Goal: Task Accomplishment & Management: Use online tool/utility

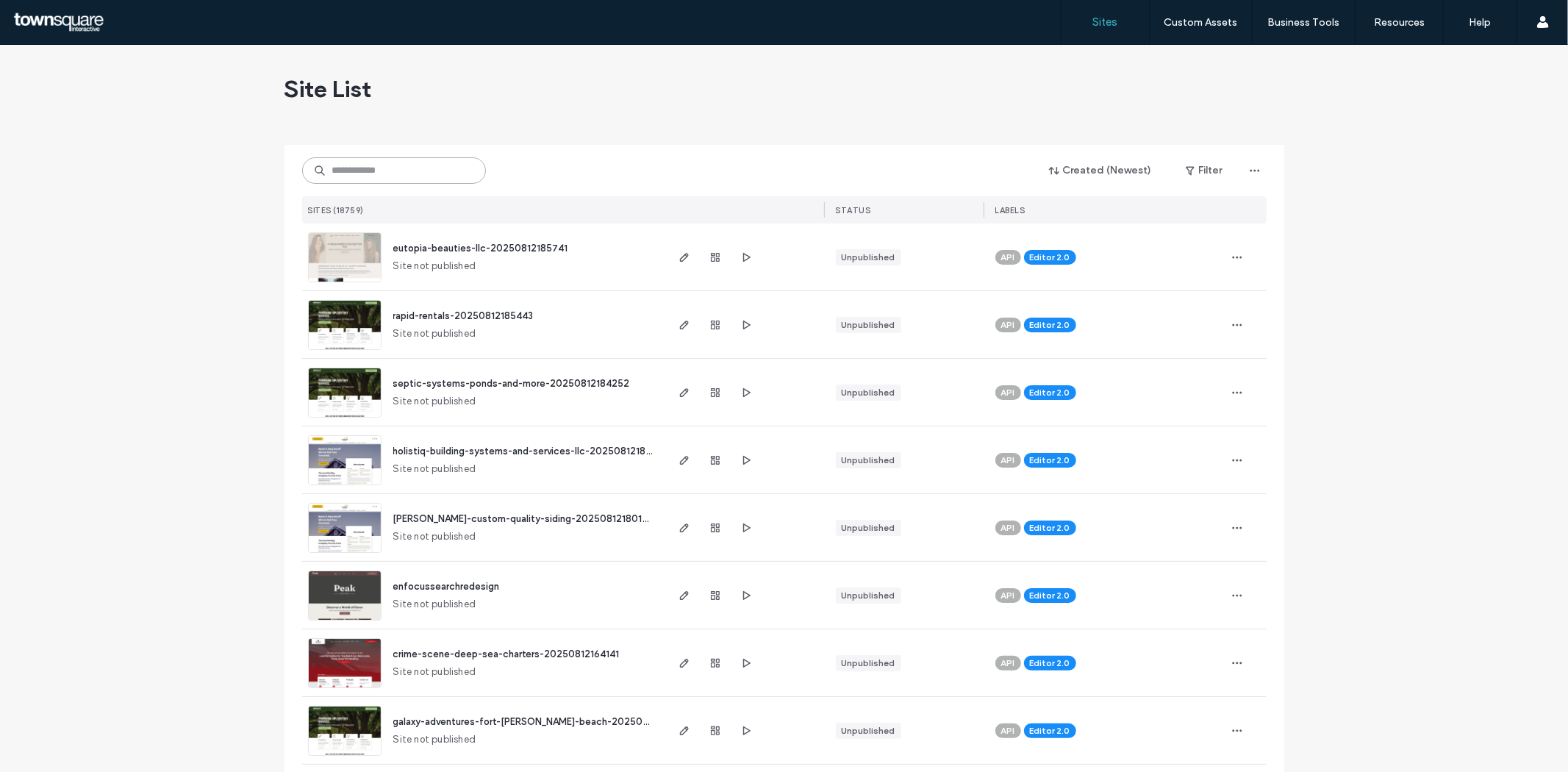
click at [333, 171] on input at bounding box center [394, 170] width 183 height 26
paste input "**********"
type input "**********"
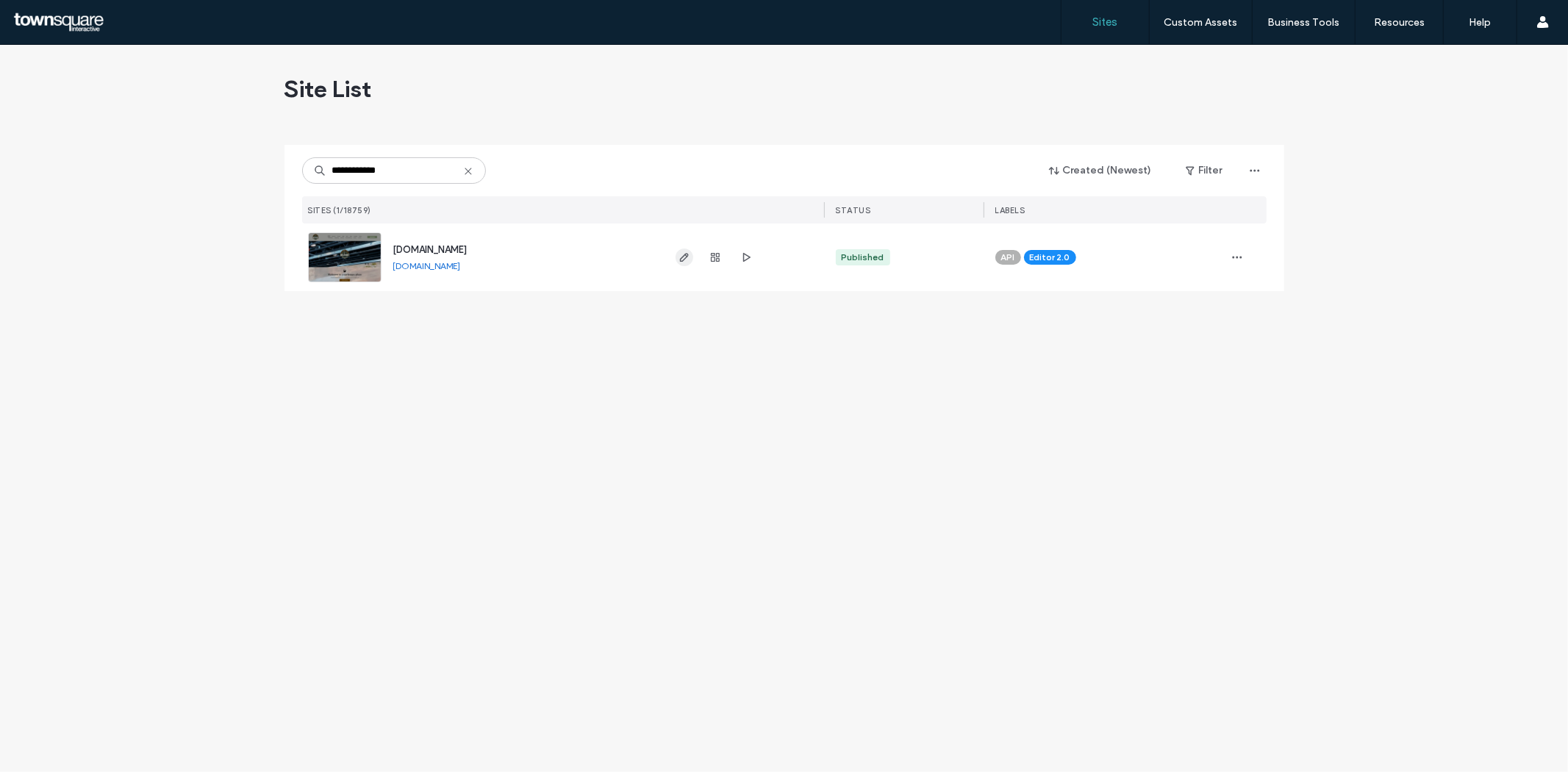
click at [684, 257] on icon "button" at bounding box center [684, 257] width 12 height 12
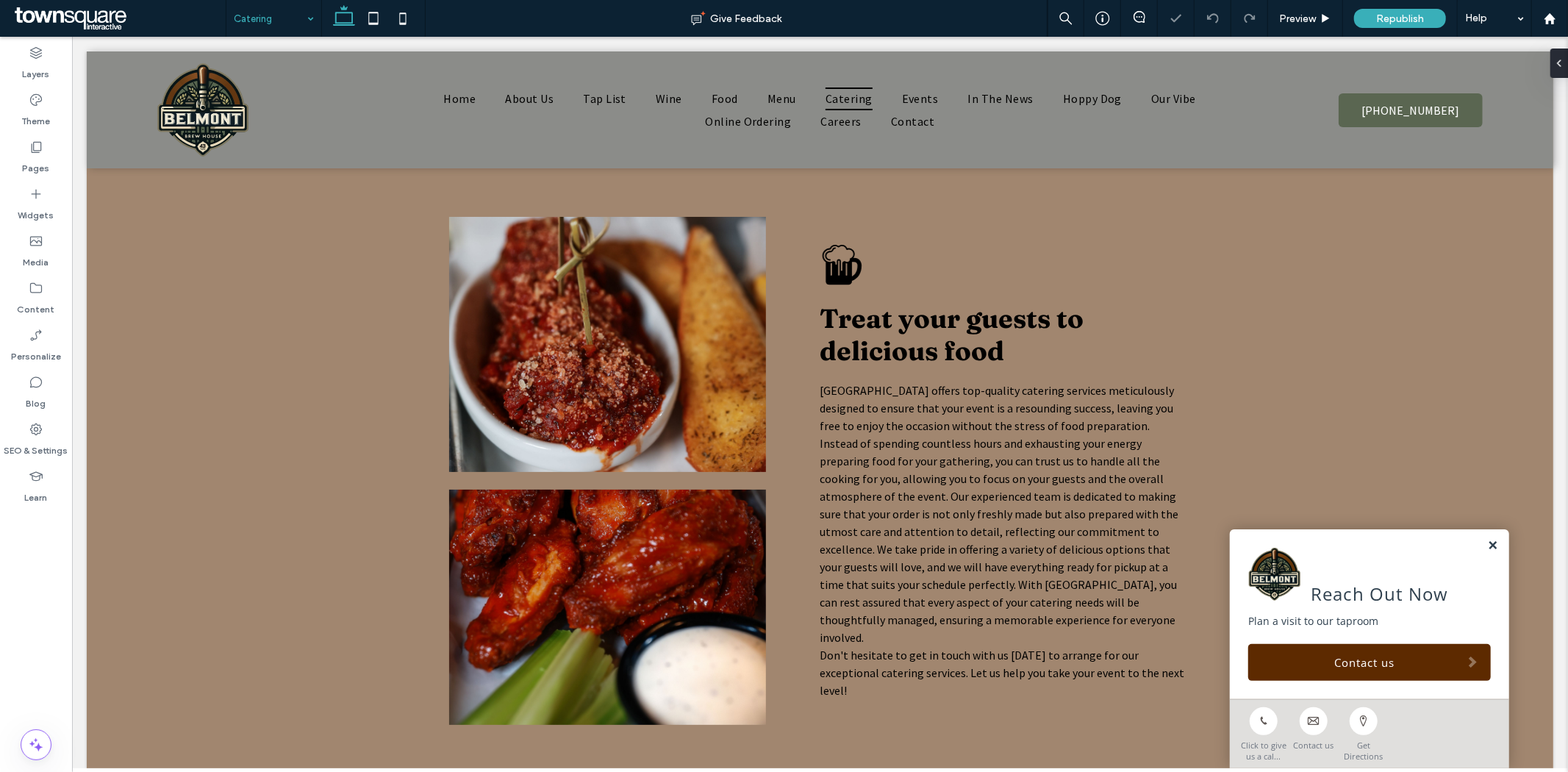
click at [1487, 546] on link at bounding box center [1492, 546] width 11 height 13
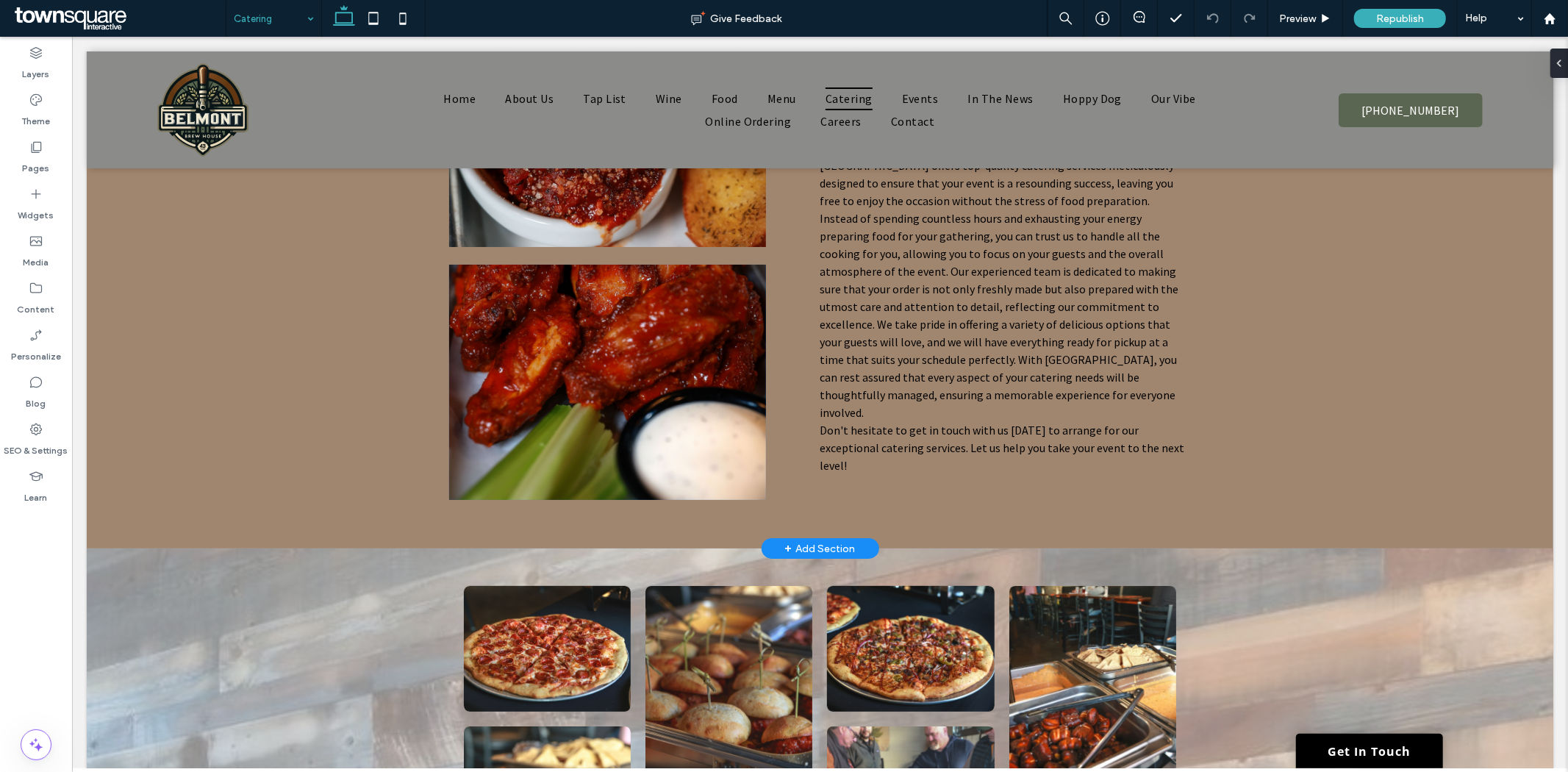
scroll to position [327, 0]
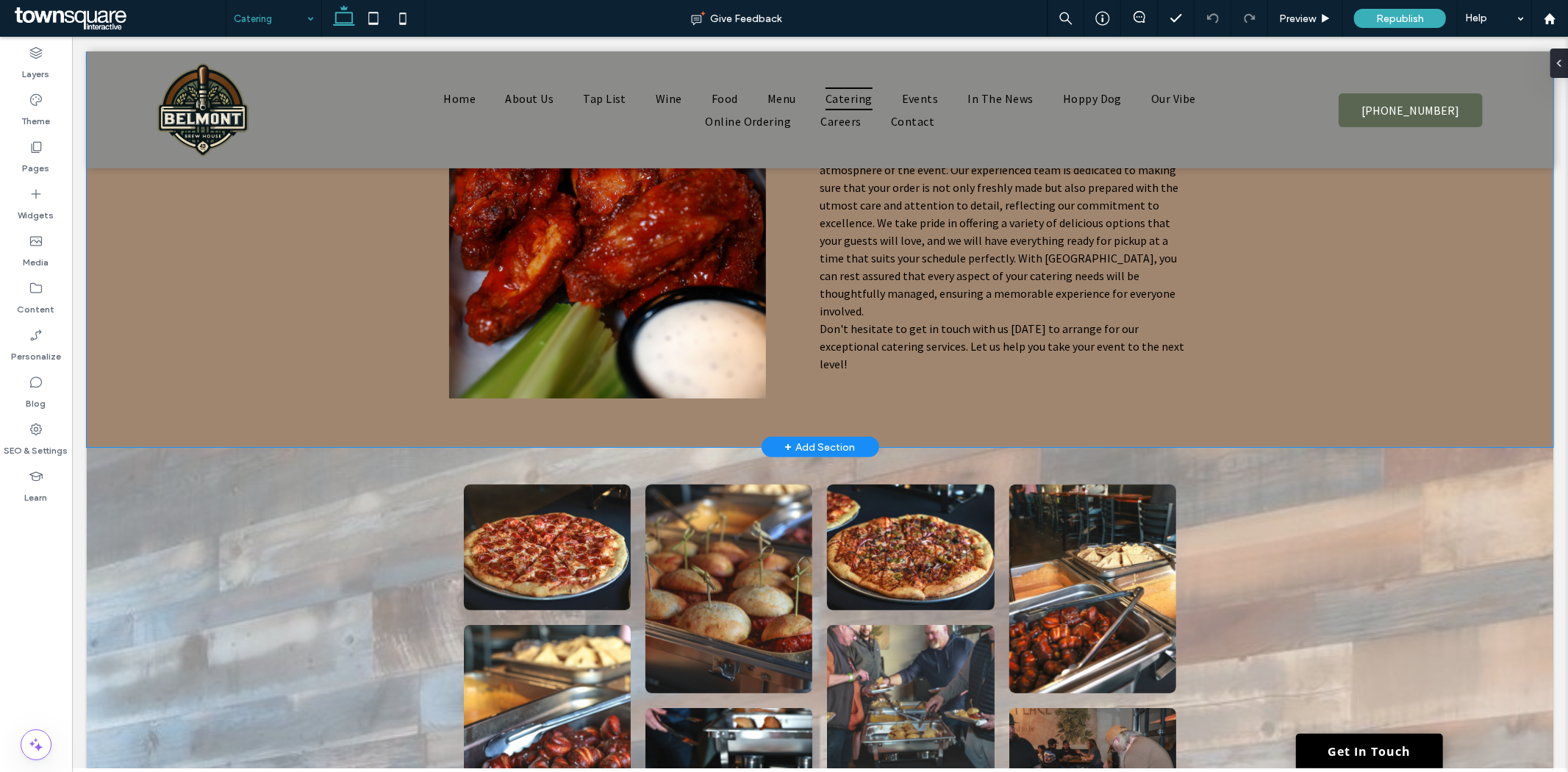
click at [811, 413] on div "A black and white silhouette of a beer mug with foam on top. Treat your guests …" at bounding box center [819, 144] width 882 height 606
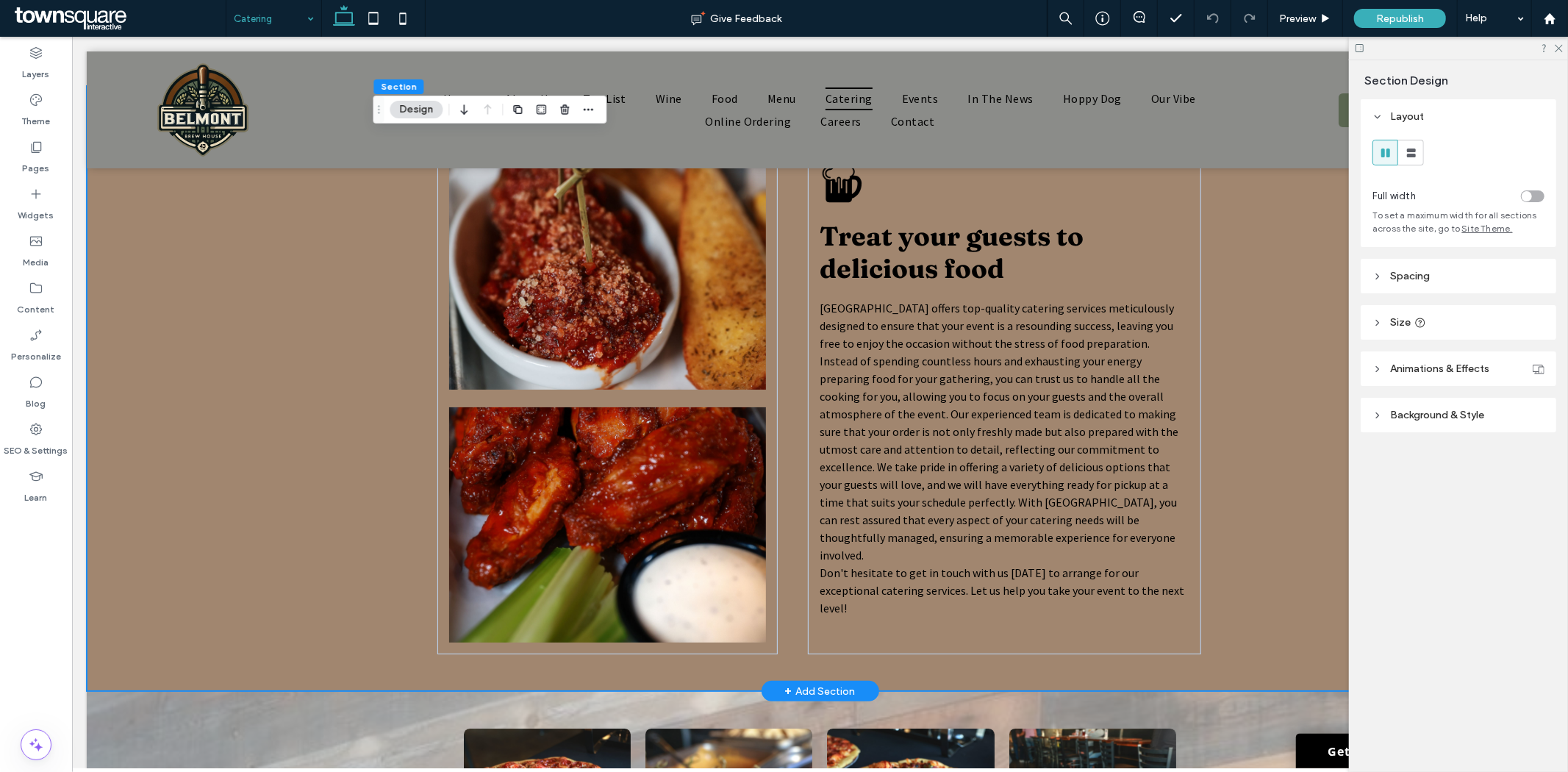
scroll to position [82, 0]
click at [347, 348] on div "A black and white silhouette of a beer mug with foam on top. Treat your guests …" at bounding box center [819, 388] width 1466 height 606
click at [591, 104] on icon "button" at bounding box center [588, 110] width 12 height 12
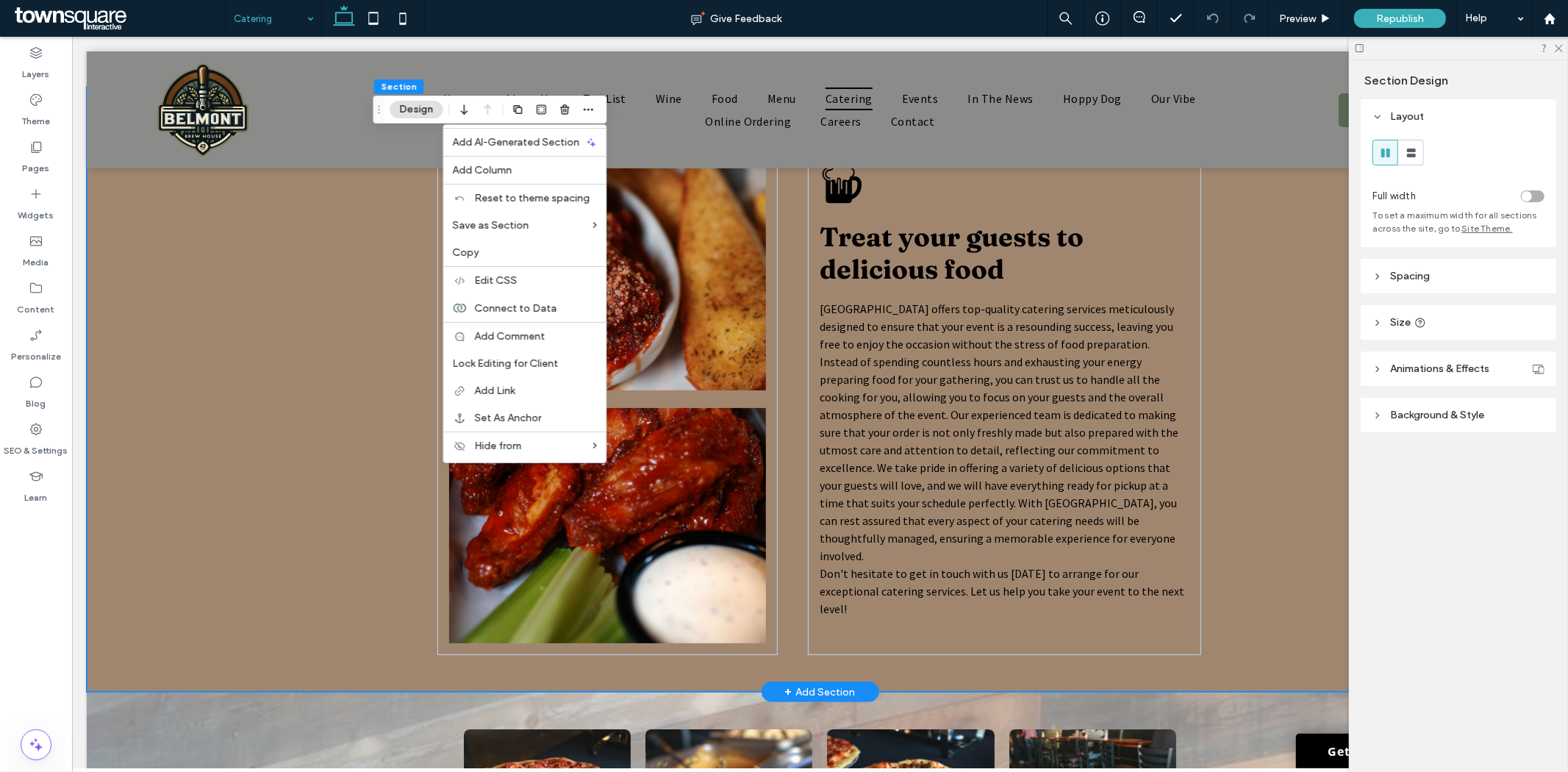
click at [390, 260] on div "A black and white silhouette of a beer mug with foam on top. Treat your guests …" at bounding box center [819, 388] width 882 height 606
click at [299, 272] on div "A black and white silhouette of a beer mug with foam on top. Treat your guests …" at bounding box center [819, 388] width 1466 height 606
click at [165, 265] on div "A black and white silhouette of a beer mug with foam on top. Treat your guests …" at bounding box center [819, 388] width 1466 height 606
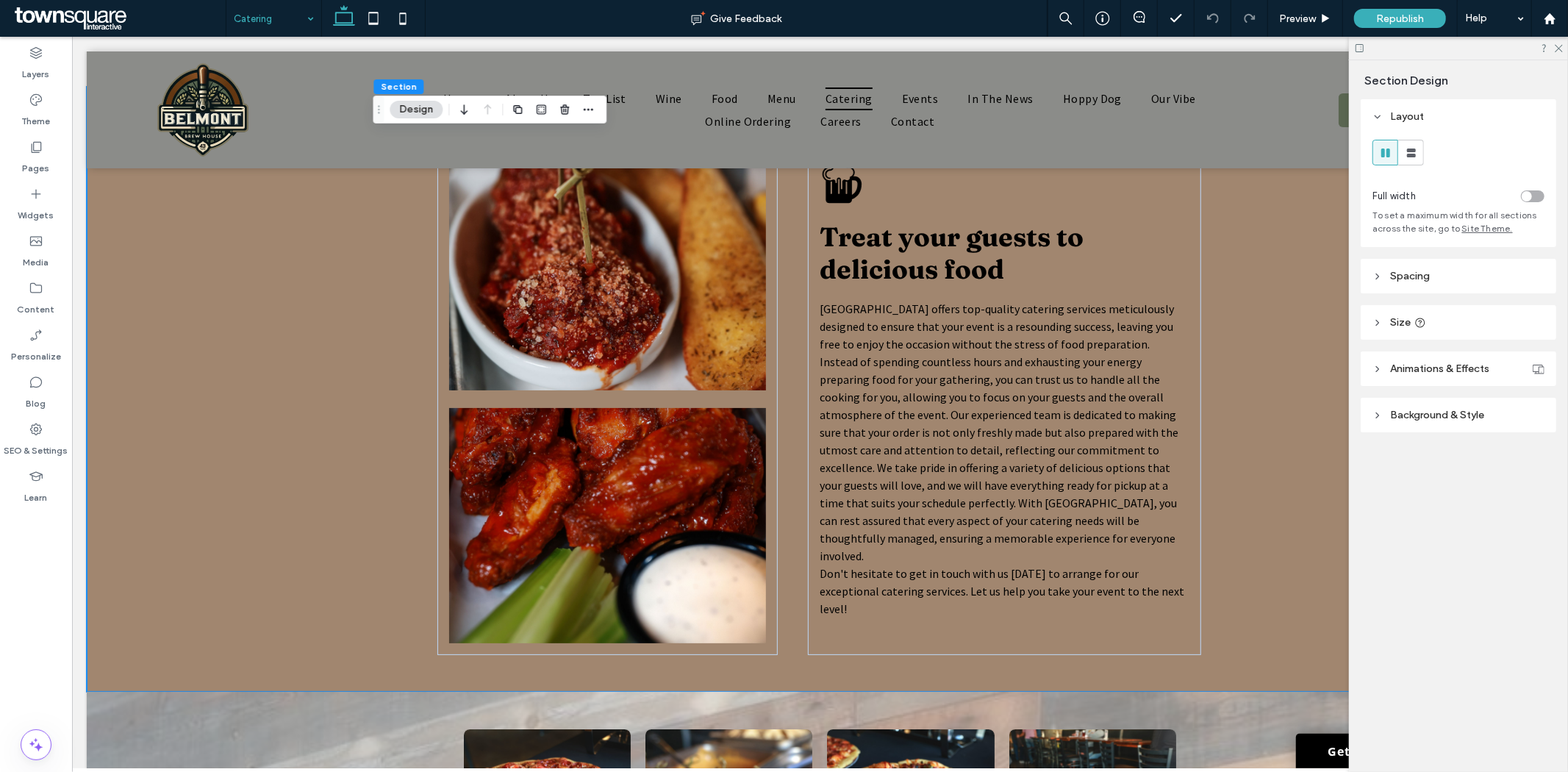
click at [387, 82] on span "Section" at bounding box center [398, 87] width 35 height 11
click at [515, 109] on icon "button" at bounding box center [517, 110] width 12 height 12
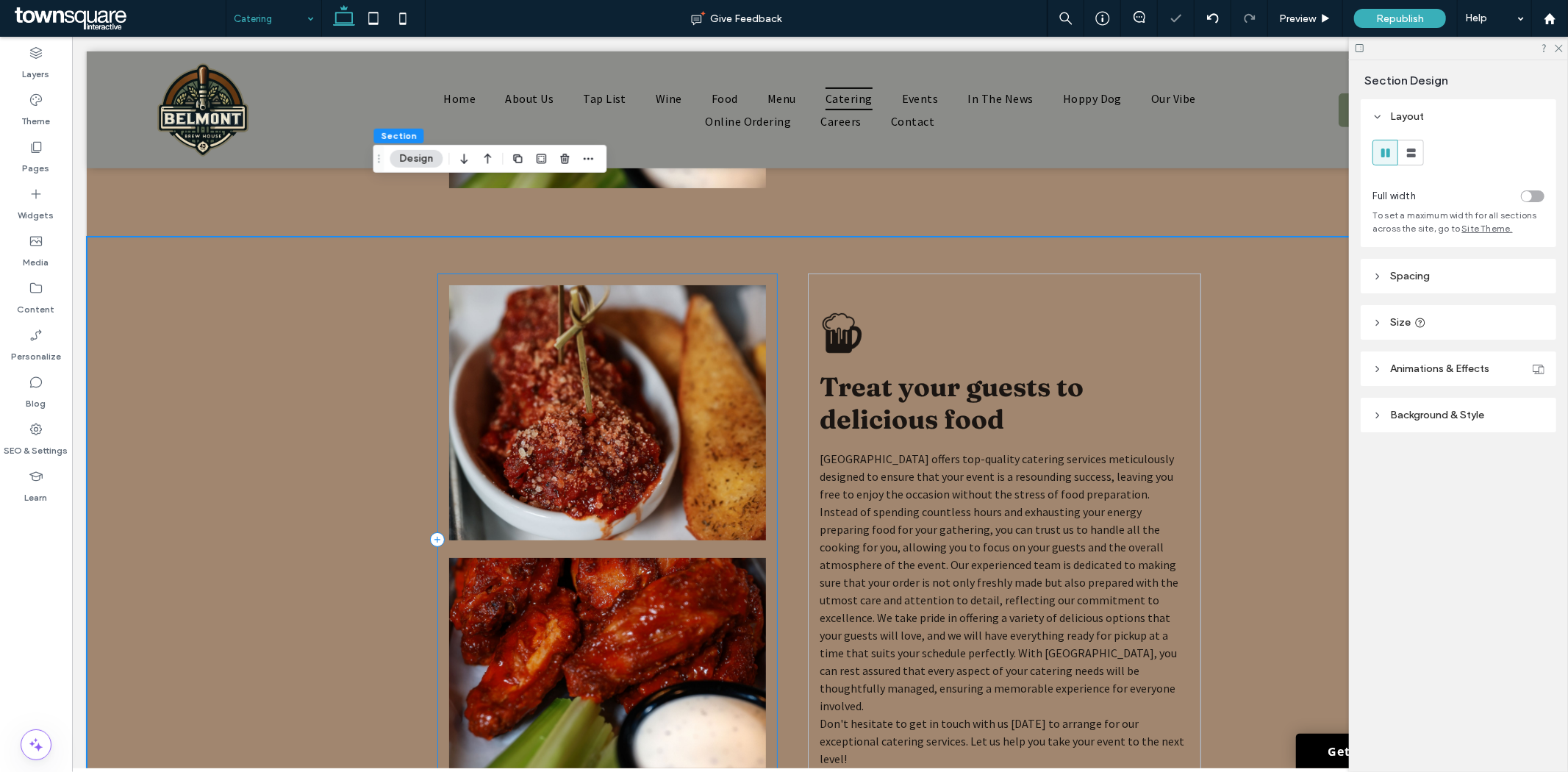
scroll to position [653, 0]
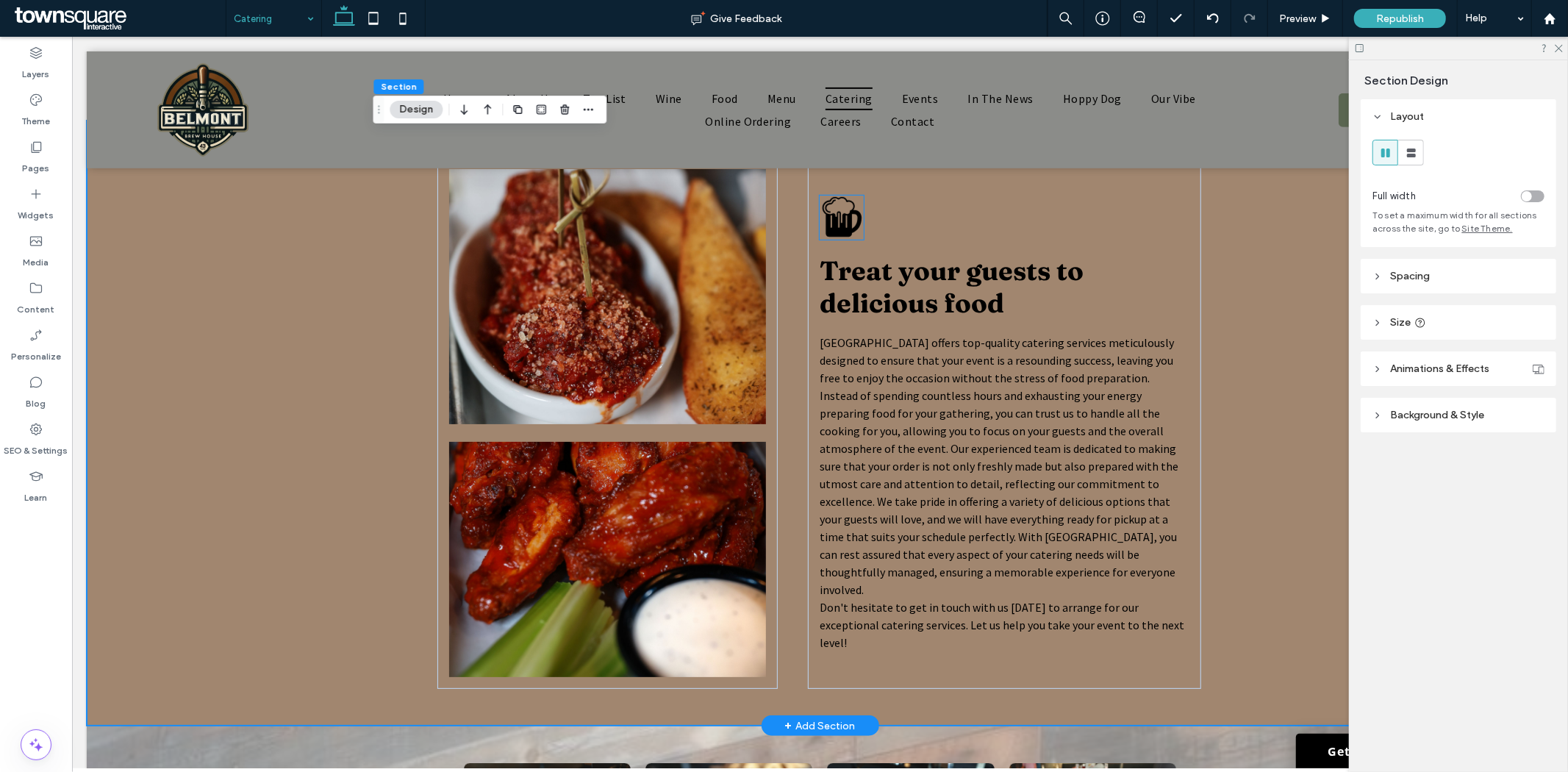
click at [826, 227] on icon "A black and white silhouette of a beer mug with foam on top." at bounding box center [841, 217] width 44 height 44
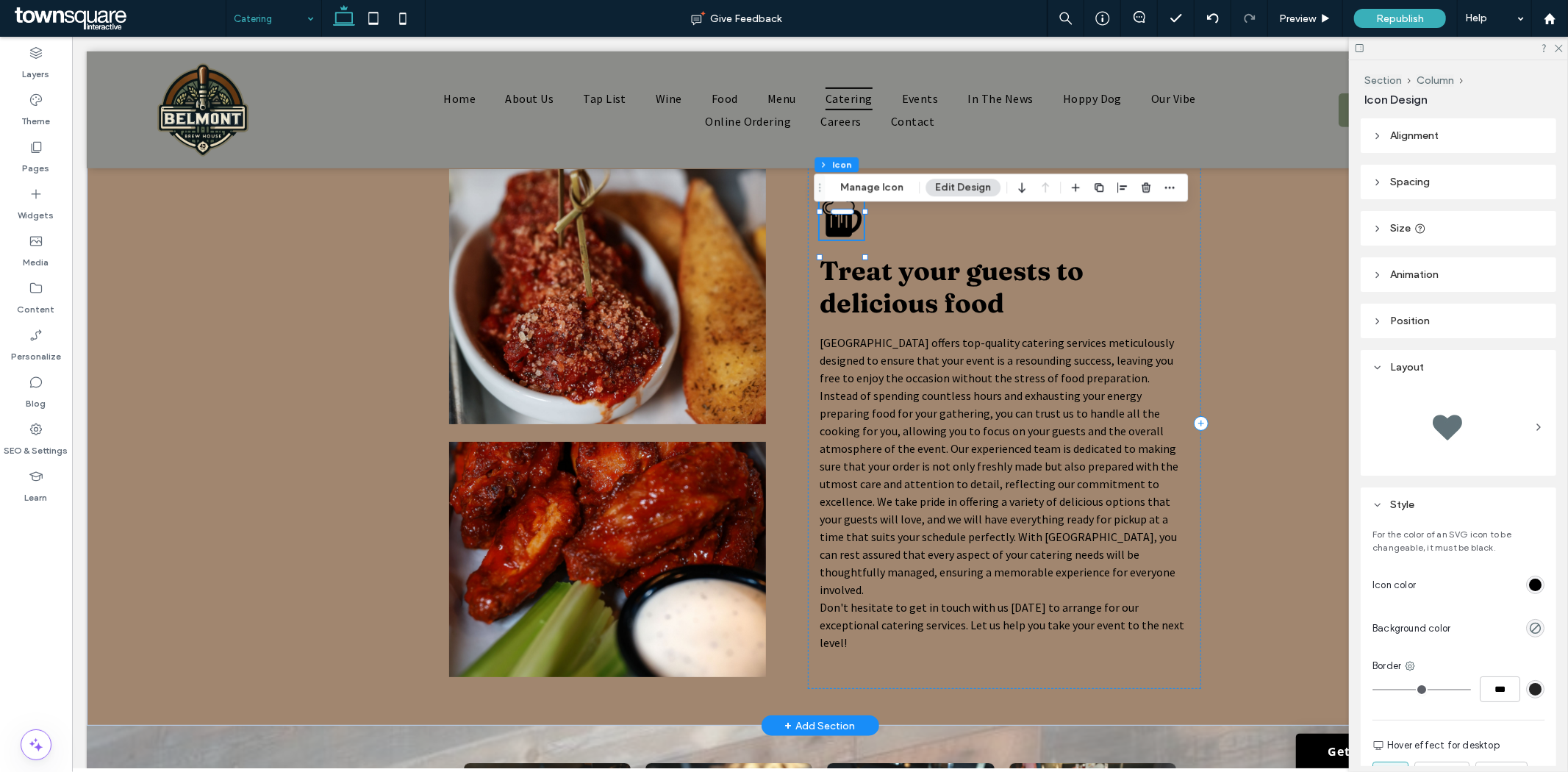
click at [840, 232] on icon "A black and white silhouette of a beer mug with foam on top." at bounding box center [841, 217] width 44 height 44
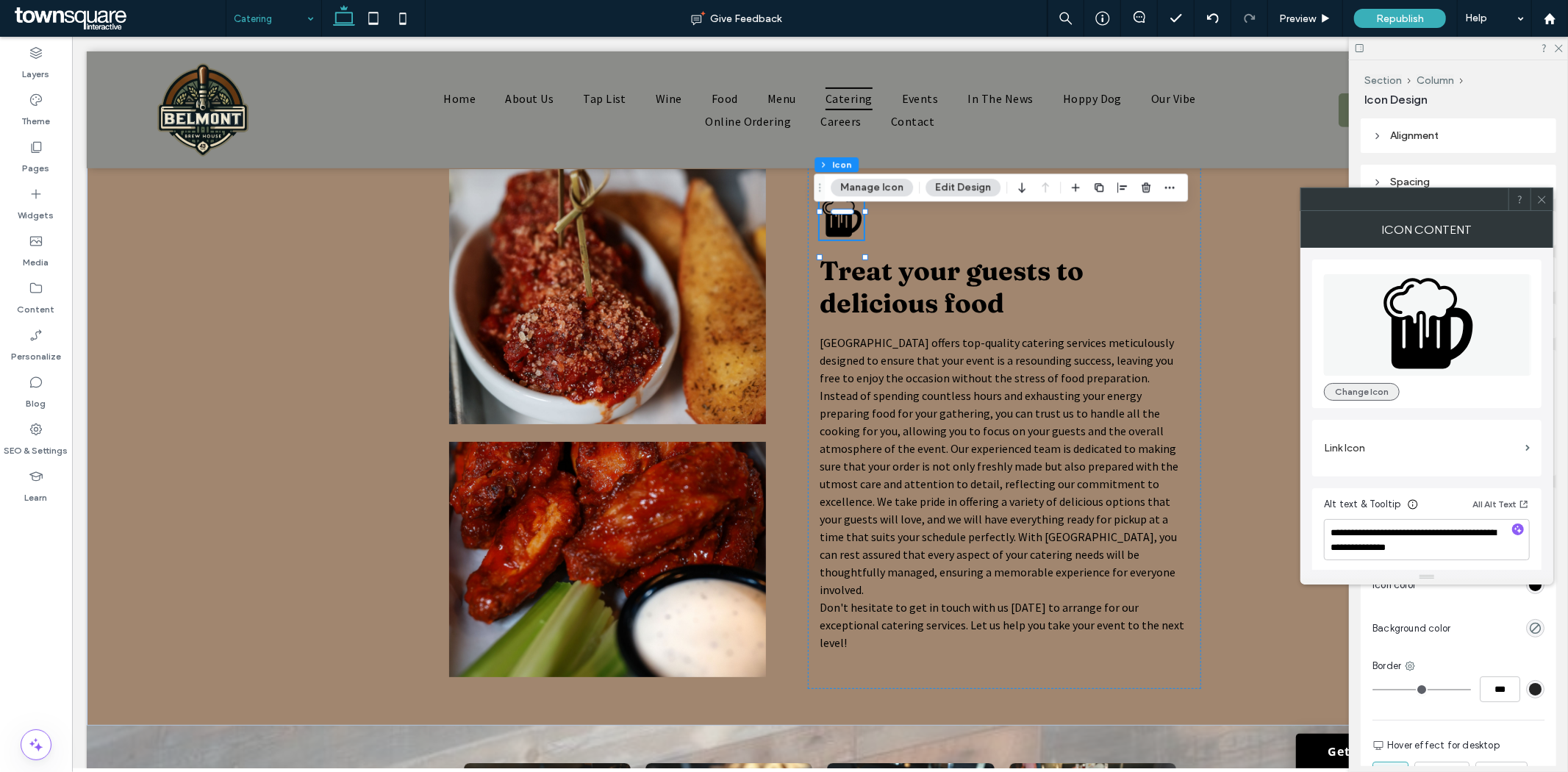
click at [1366, 387] on button "Change Icon" at bounding box center [1362, 391] width 76 height 17
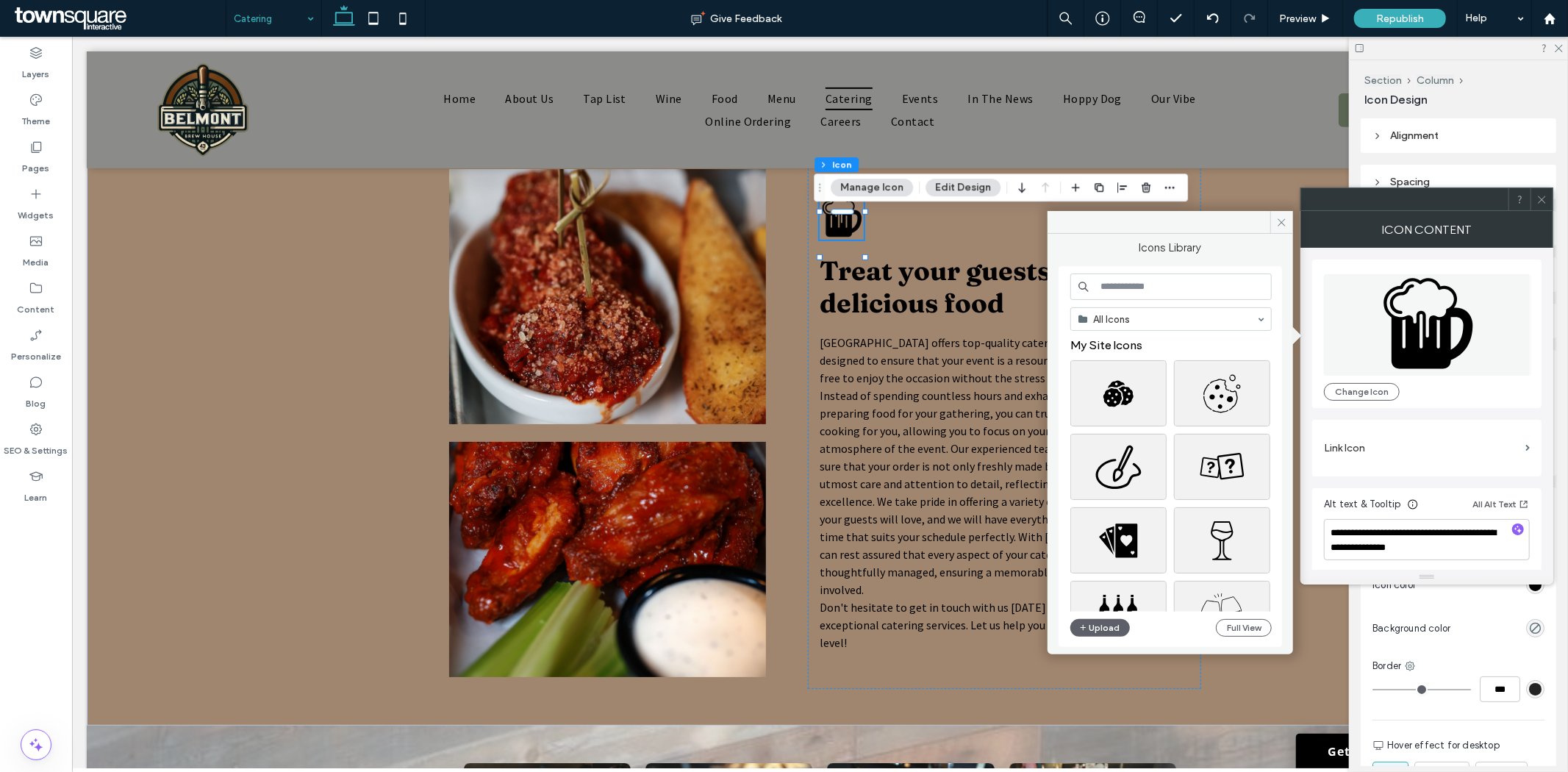
click at [1153, 287] on input at bounding box center [1171, 287] width 202 height 26
type input "*****"
click at [1223, 460] on div "Select" at bounding box center [1222, 467] width 96 height 66
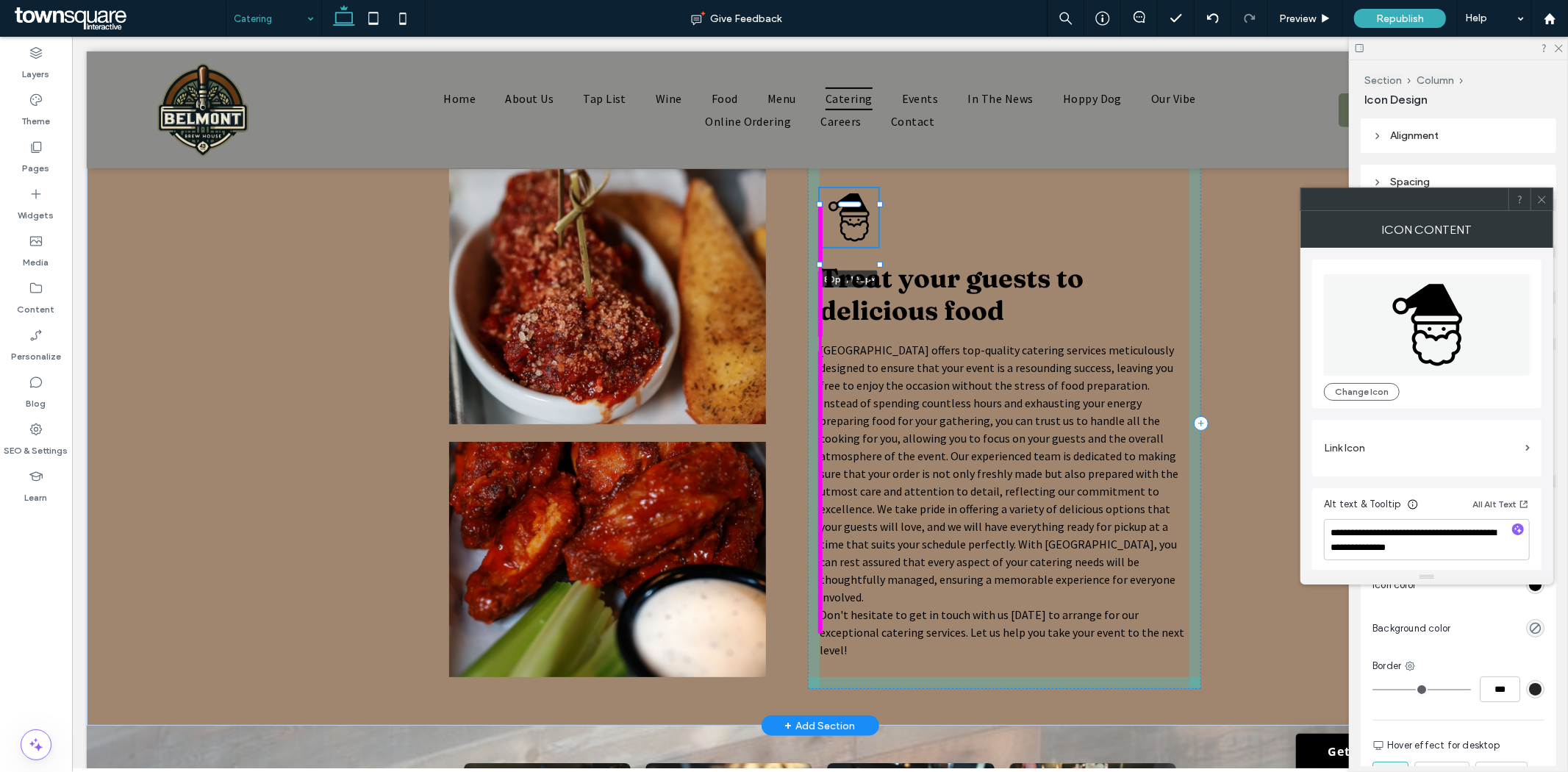
drag, startPoint x: 860, startPoint y: 257, endPoint x: 885, endPoint y: 263, distance: 25.7
click at [885, 263] on div "80px , 100px Treat your guests to delicious food Don't hesitate to get in touch…" at bounding box center [819, 422] width 882 height 606
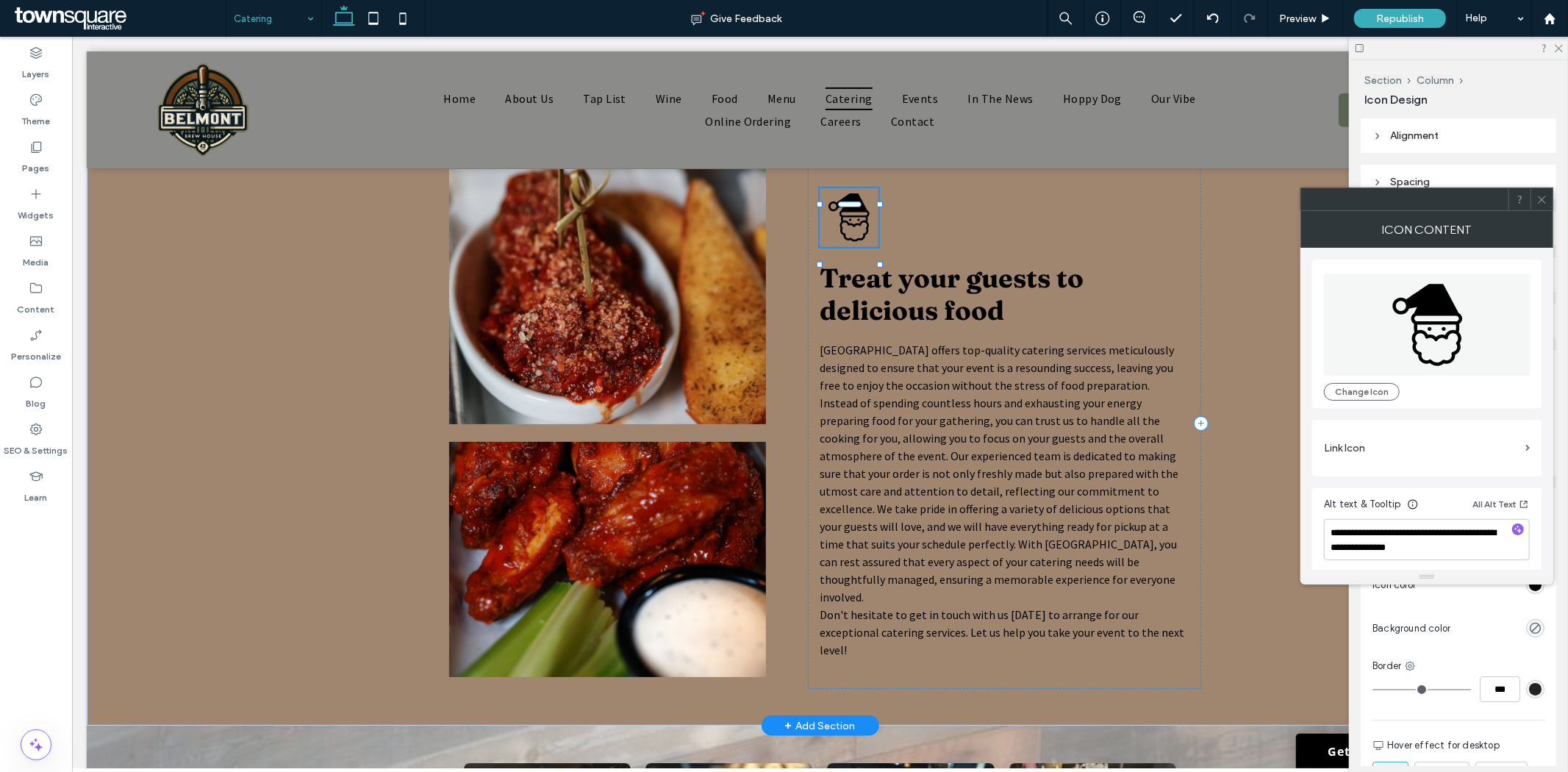
type input "**"
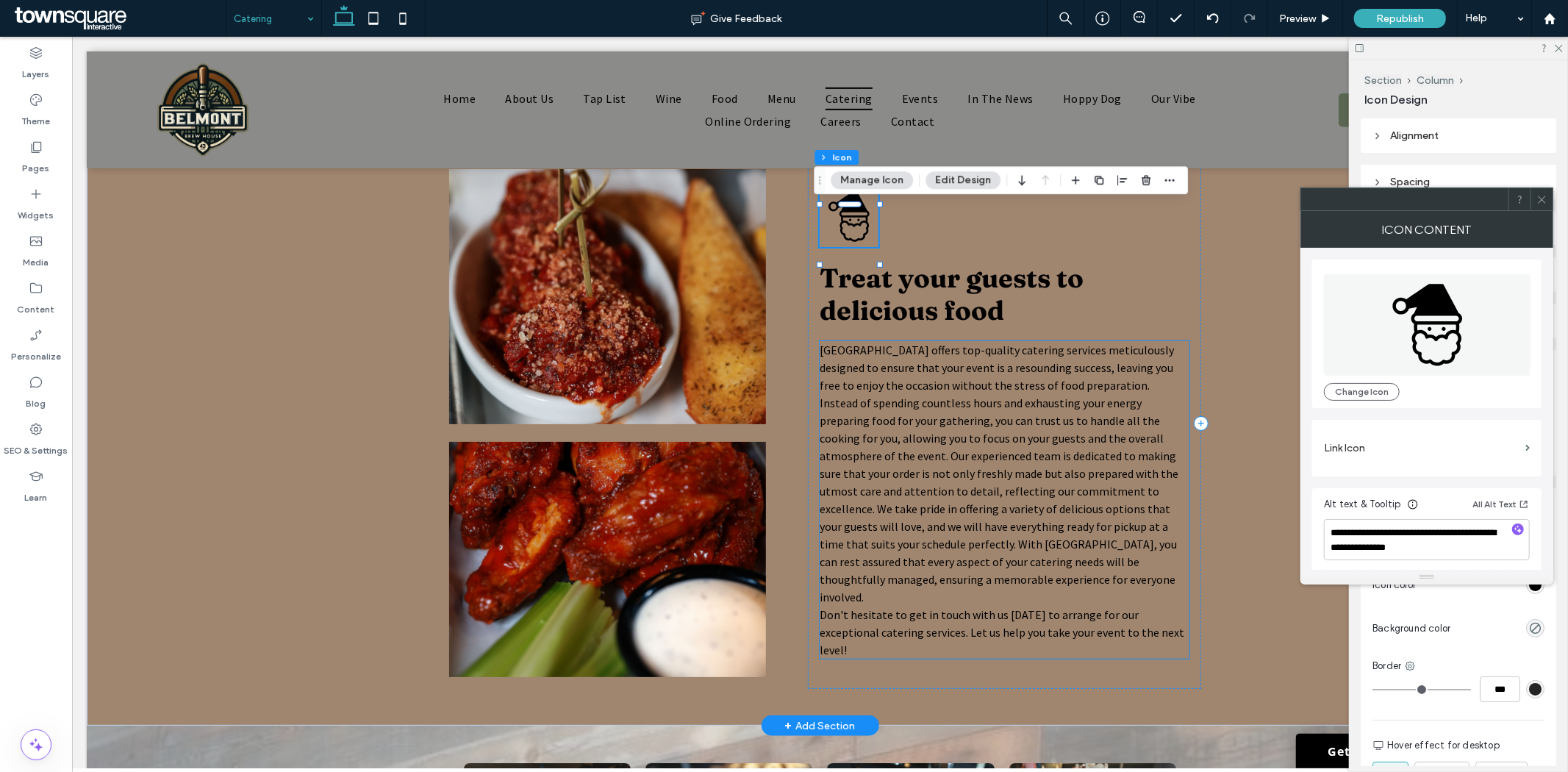
click at [848, 378] on span "Belmont Brew House offers top-quality catering services meticulously designed t…" at bounding box center [998, 473] width 359 height 262
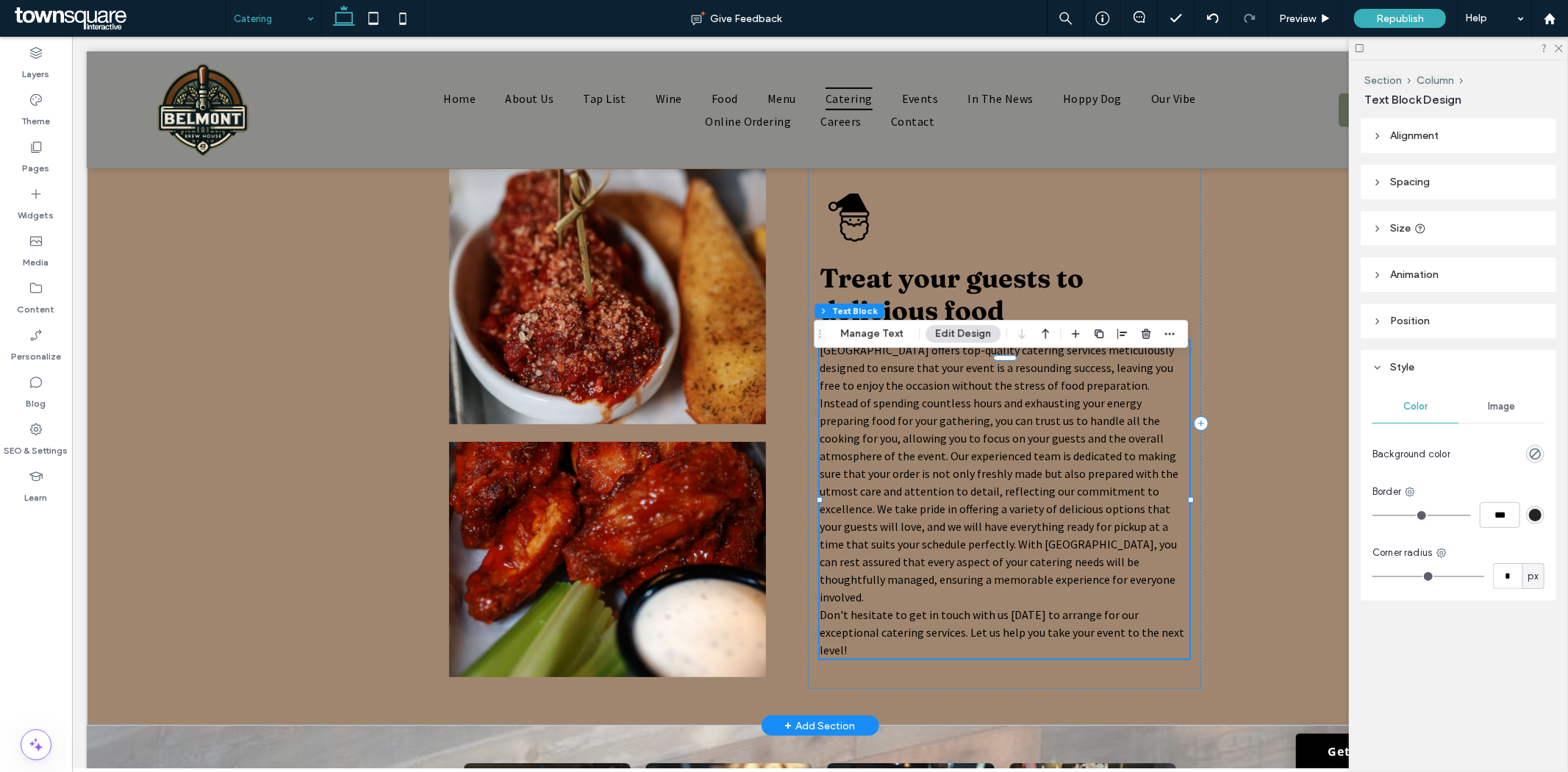
click at [854, 380] on span "Belmont Brew House offers top-quality catering services meticulously designed t…" at bounding box center [998, 473] width 359 height 262
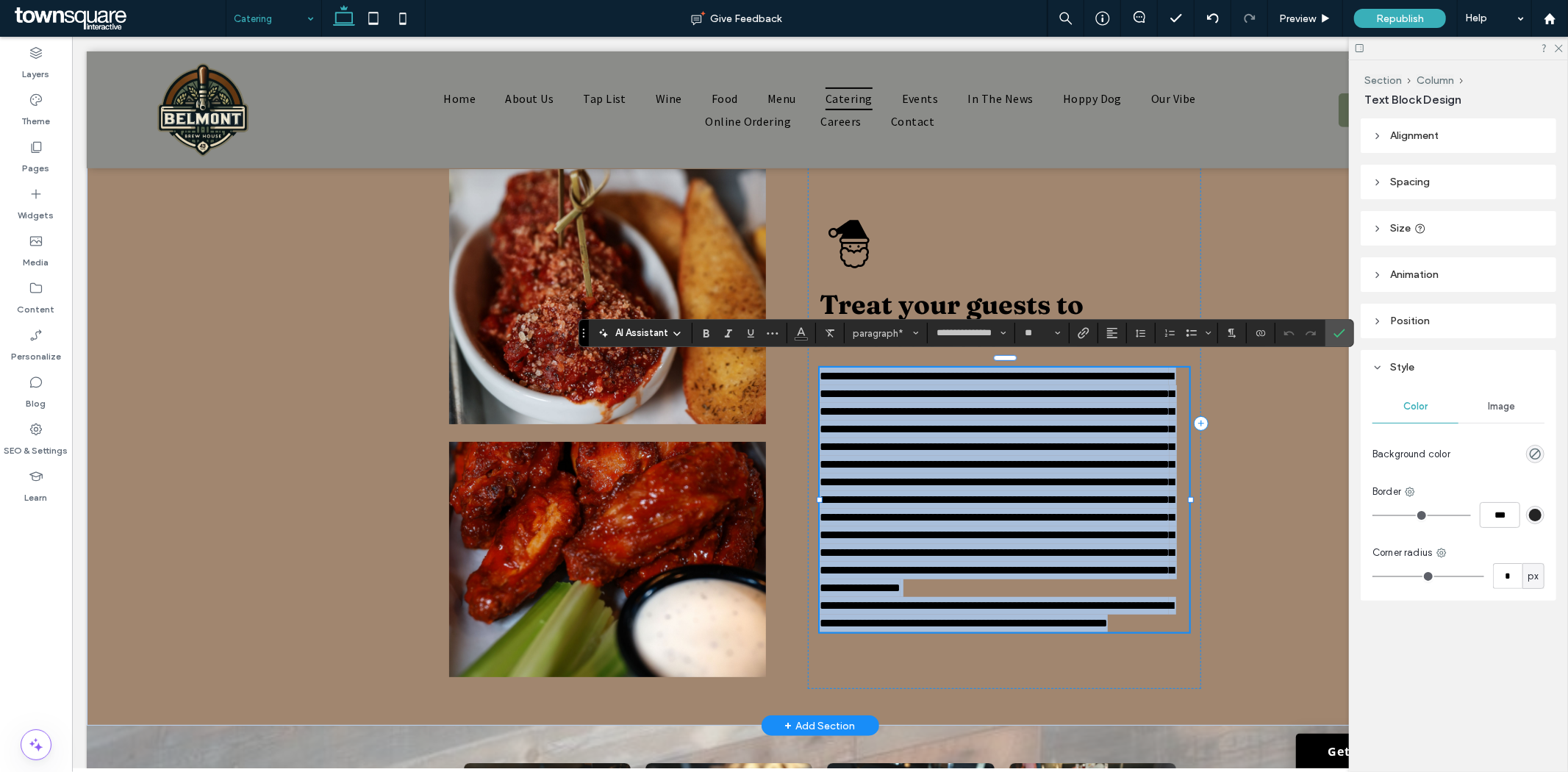
paste div
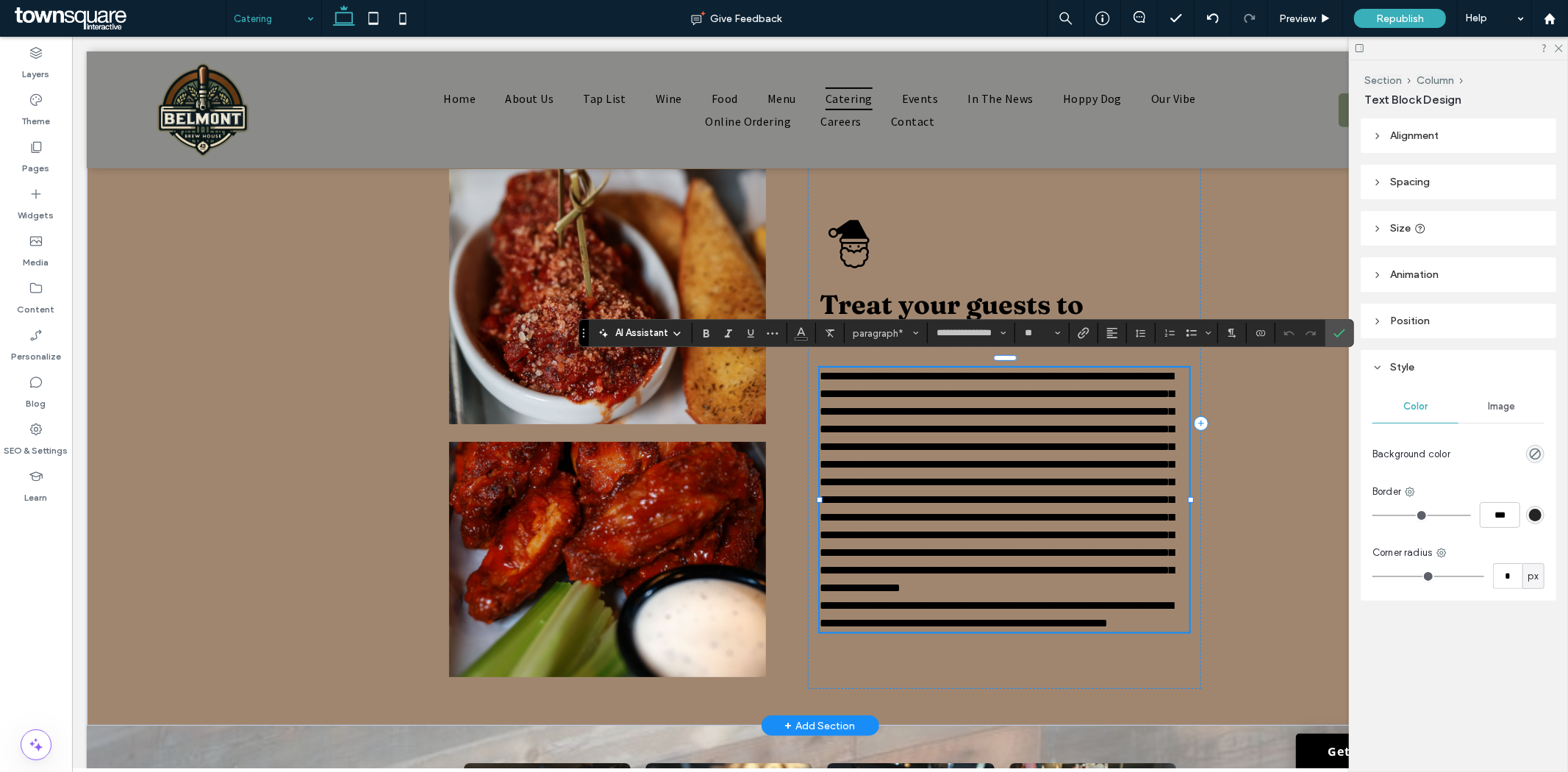
type input "**"
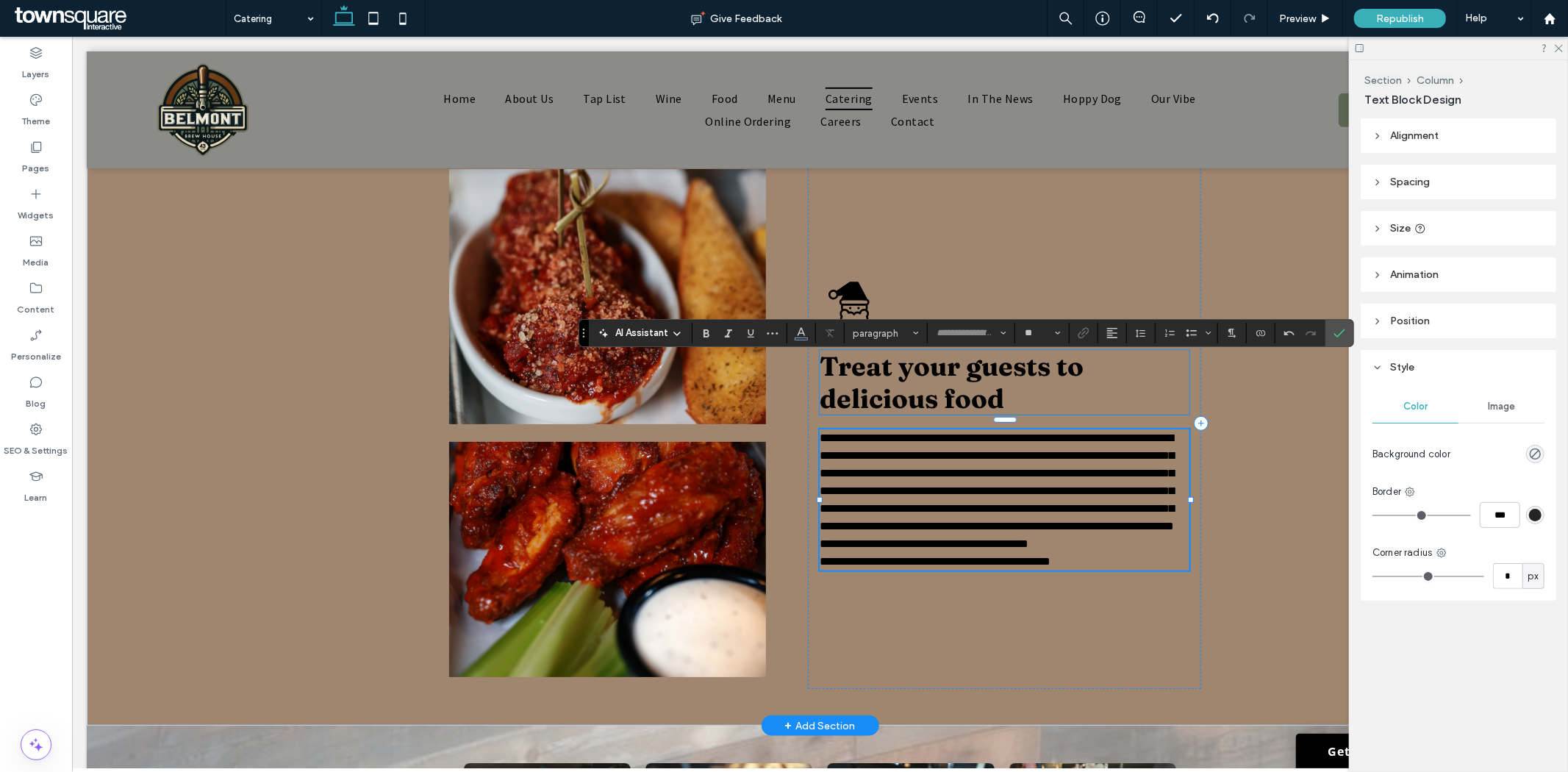
click at [952, 378] on span "Treat your guests to delicious food" at bounding box center [951, 381] width 264 height 65
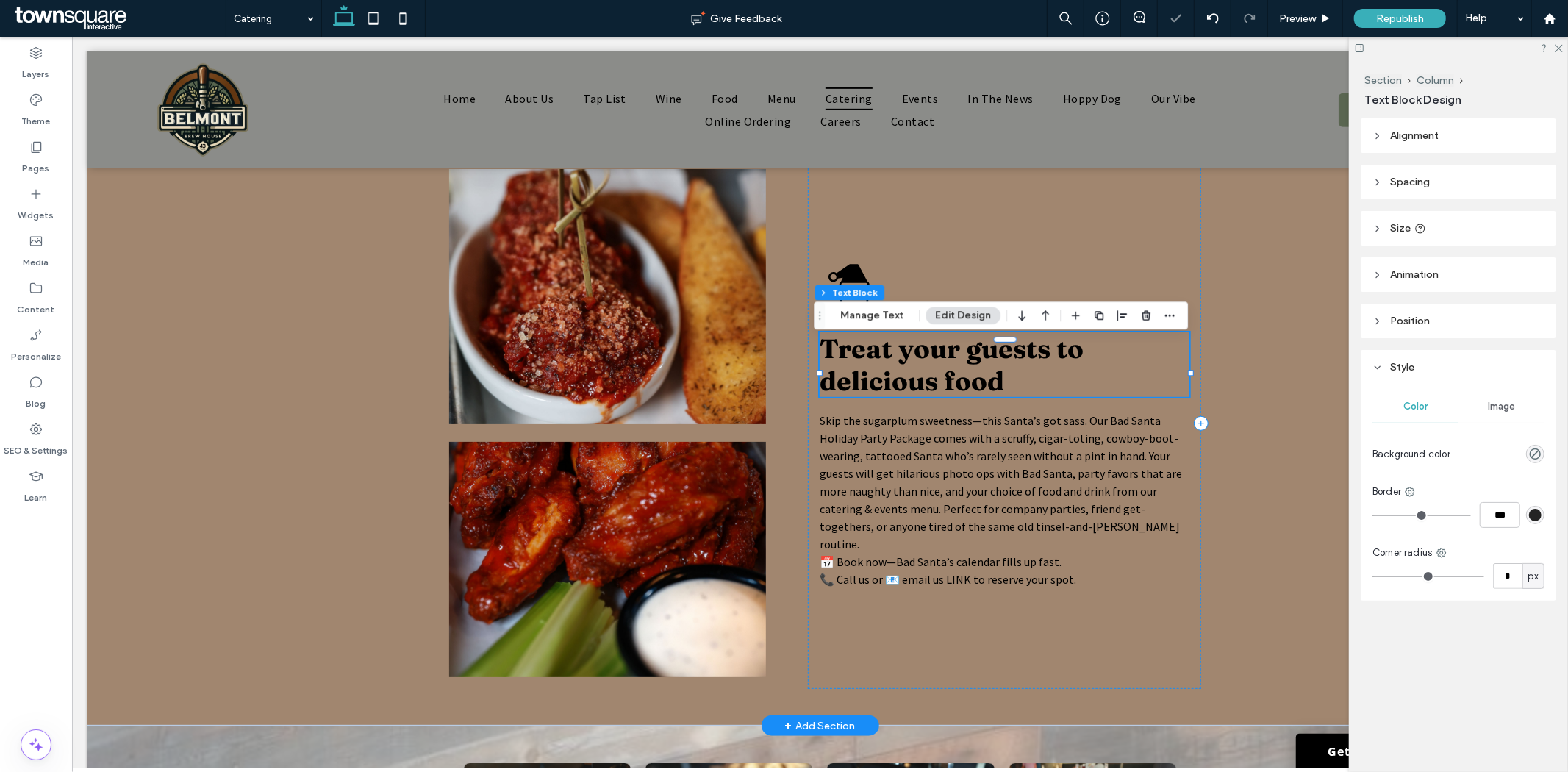
click at [948, 372] on span "Treat your guests to delicious food" at bounding box center [951, 364] width 264 height 65
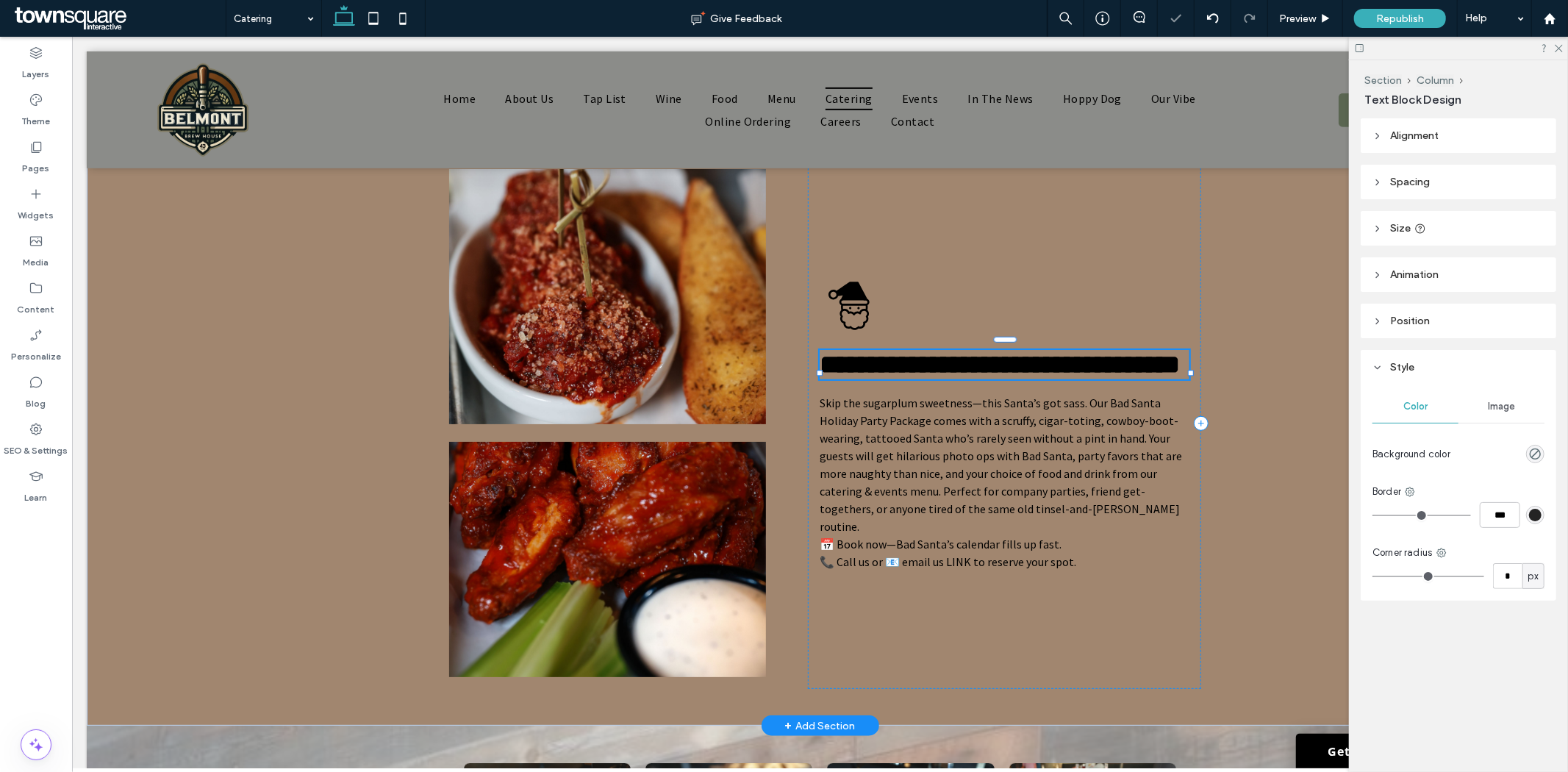
click at [948, 372] on span "**********" at bounding box center [999, 363] width 360 height 26
type input "********"
type input "**"
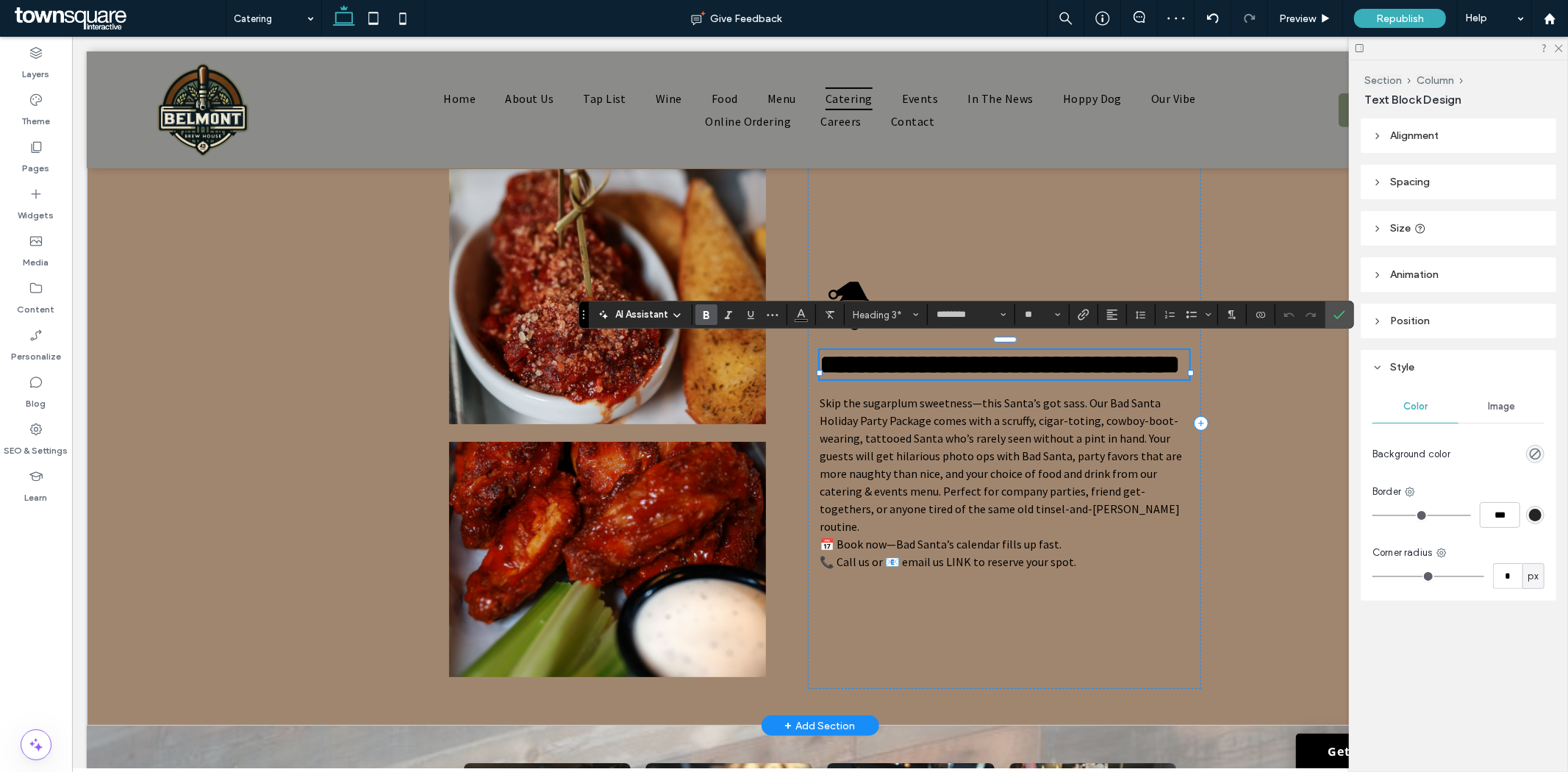
paste div
type input "**"
click at [854, 533] on span "Skip the sugarplum sweetness—this Santa’s got sass. Our Bad Santa Holiday Party…" at bounding box center [1000, 464] width 362 height 138
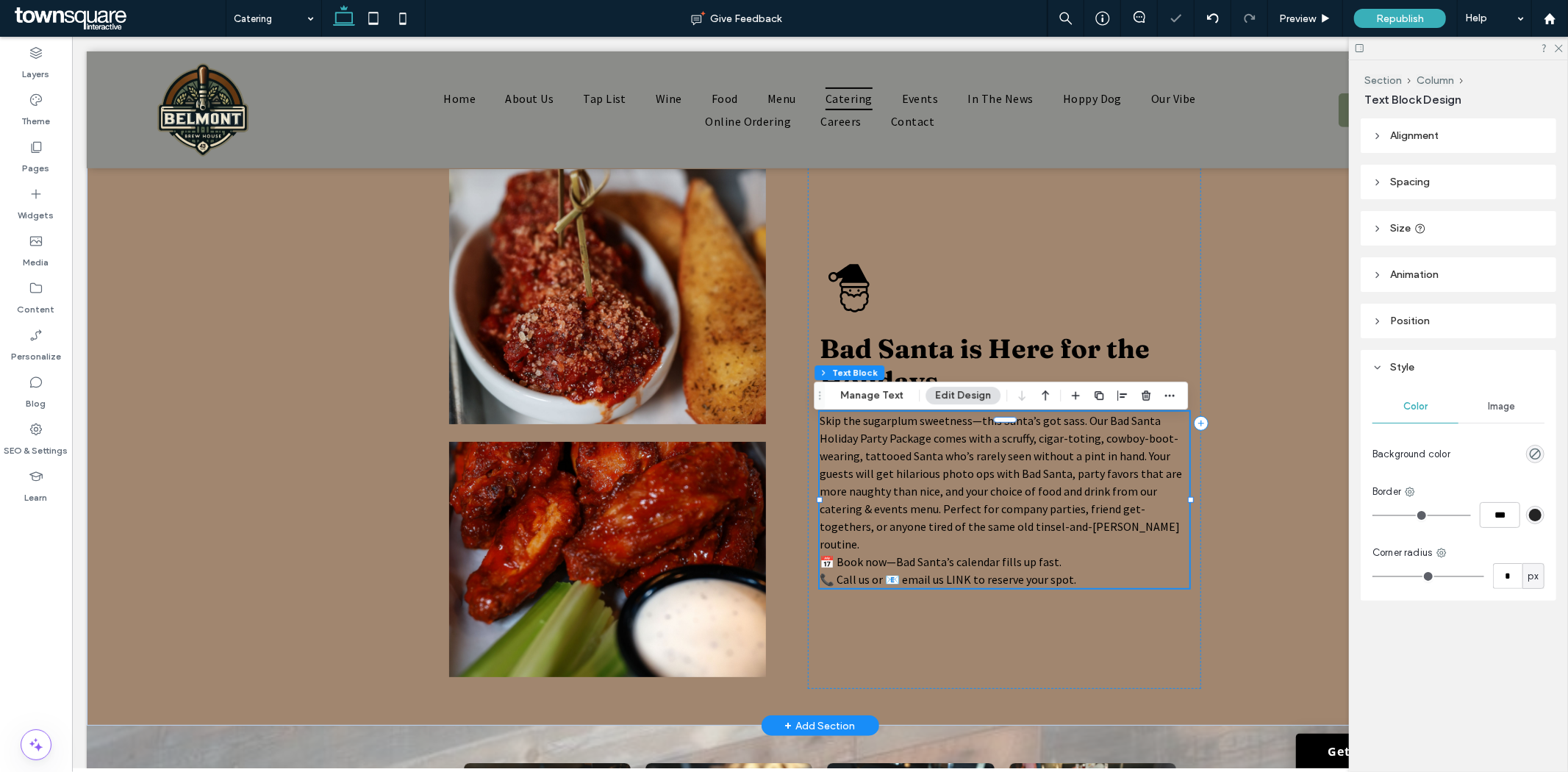
click at [834, 554] on span "📅 Book now—Bad Santa’s calendar fills up fast." at bounding box center [940, 561] width 242 height 15
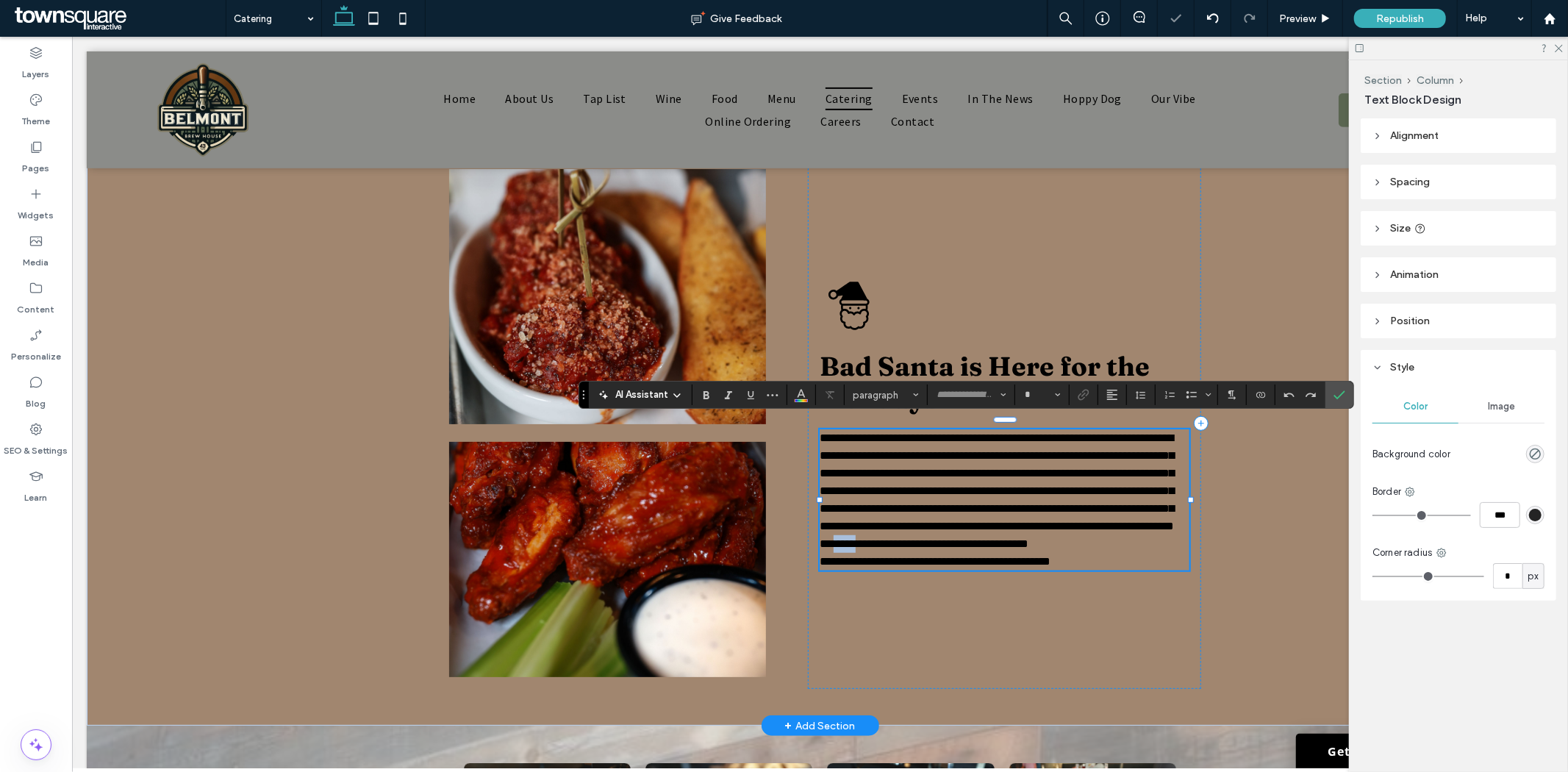
type input "**********"
type input "**"
click at [834, 549] on span "**********" at bounding box center [924, 543] width 209 height 11
click at [833, 549] on span "**********" at bounding box center [924, 543] width 209 height 11
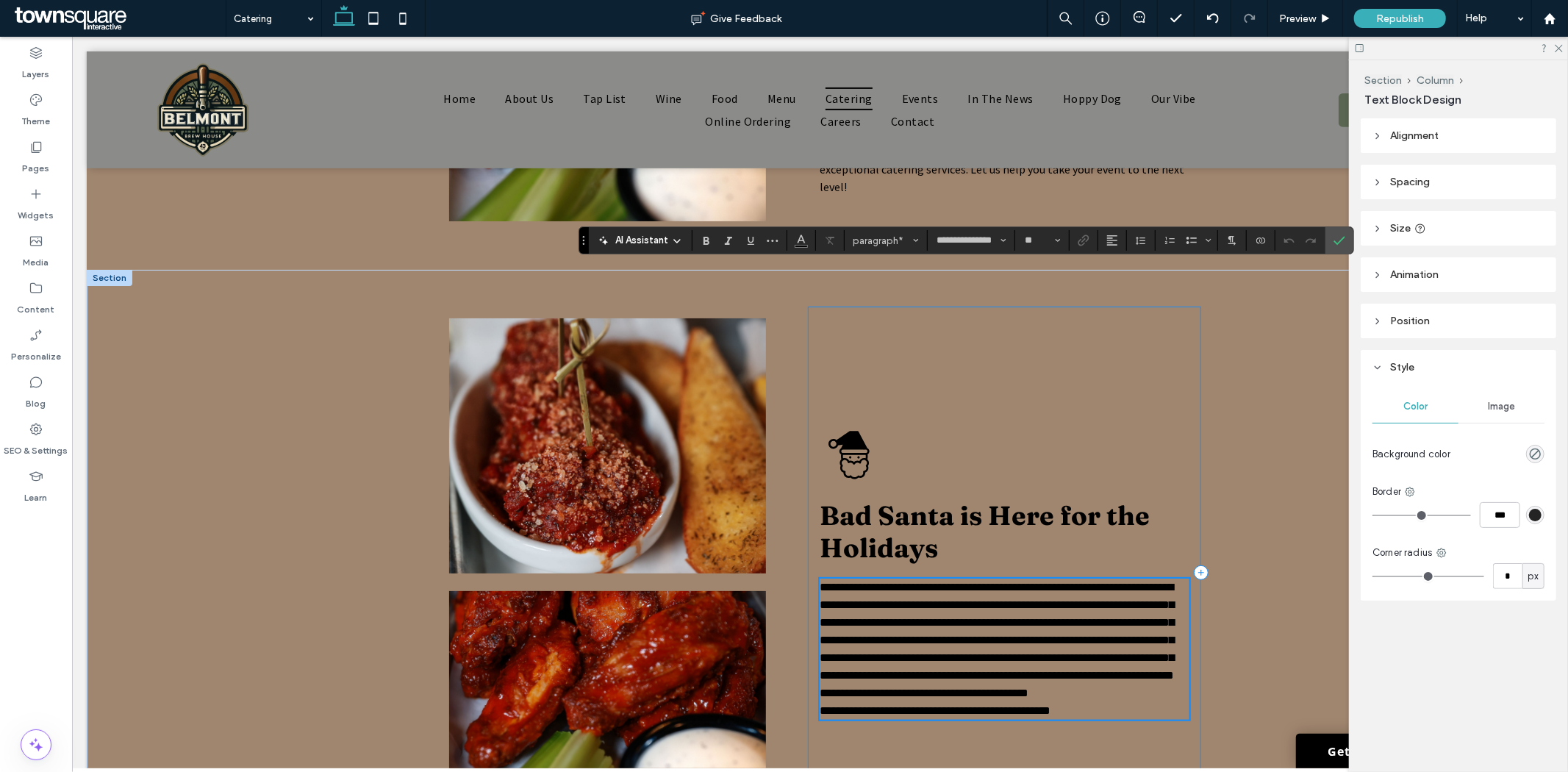
scroll to position [817, 0]
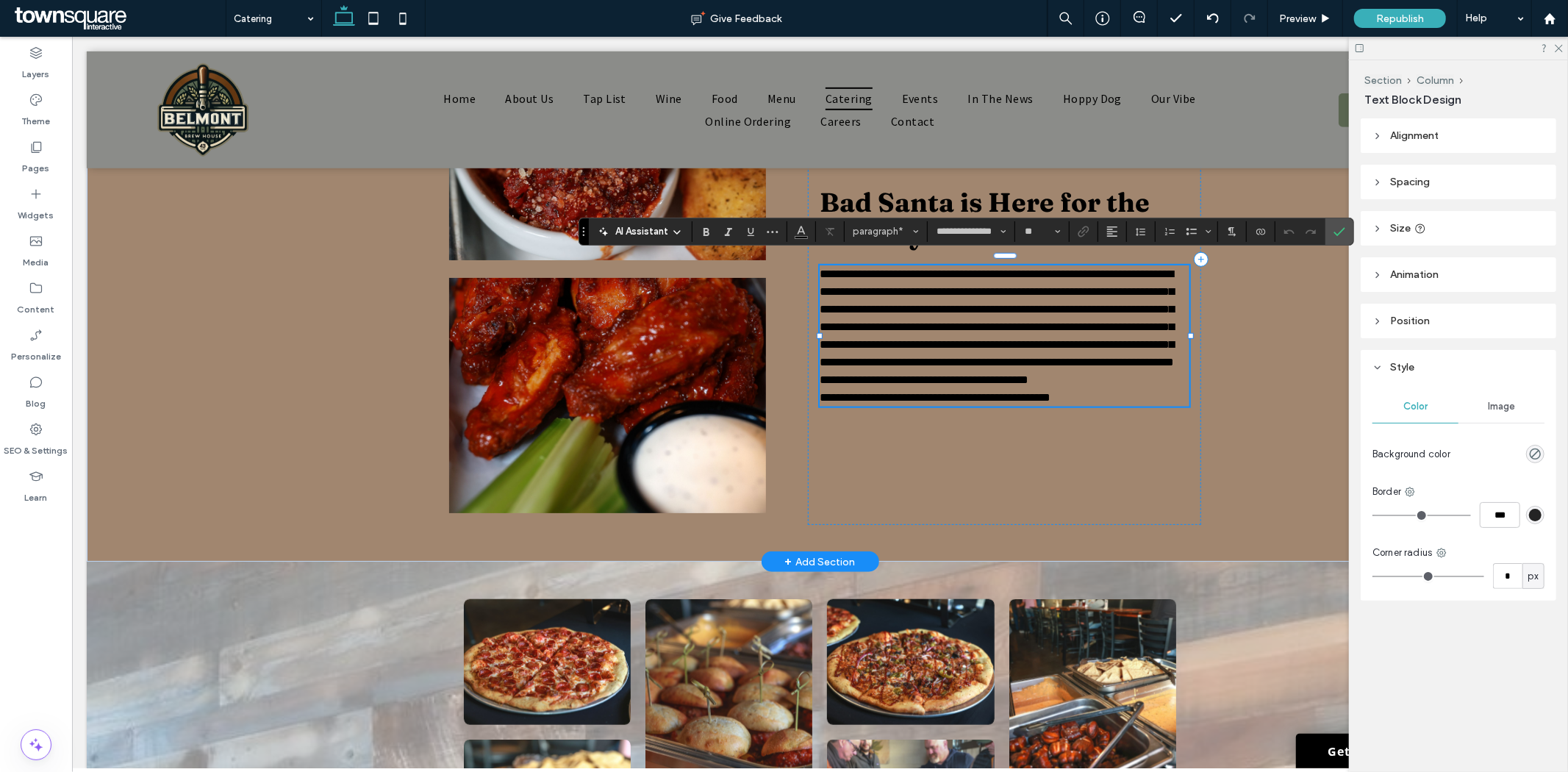
click at [1133, 371] on p "**********" at bounding box center [1004, 318] width 370 height 106
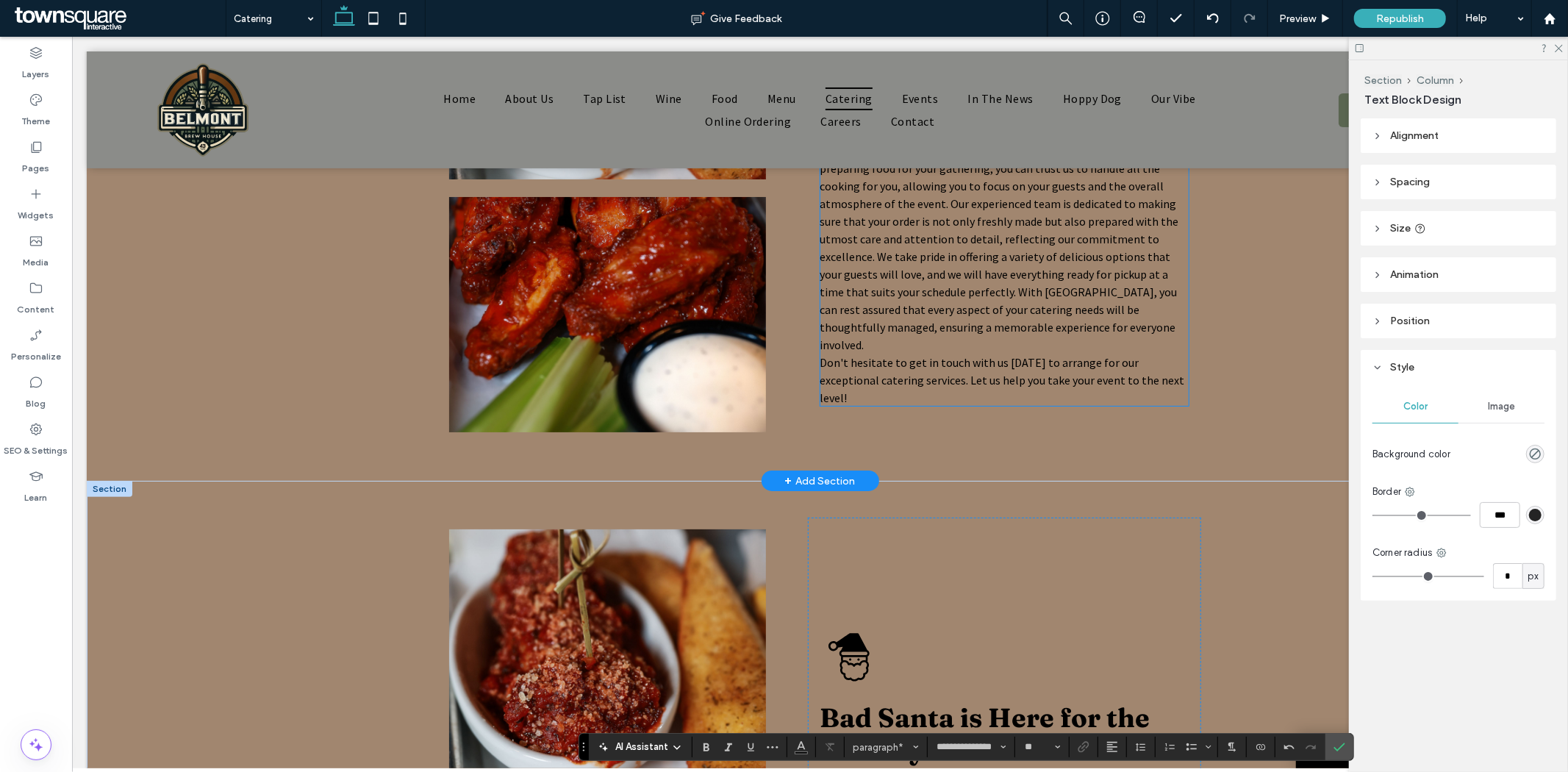
scroll to position [154, 0]
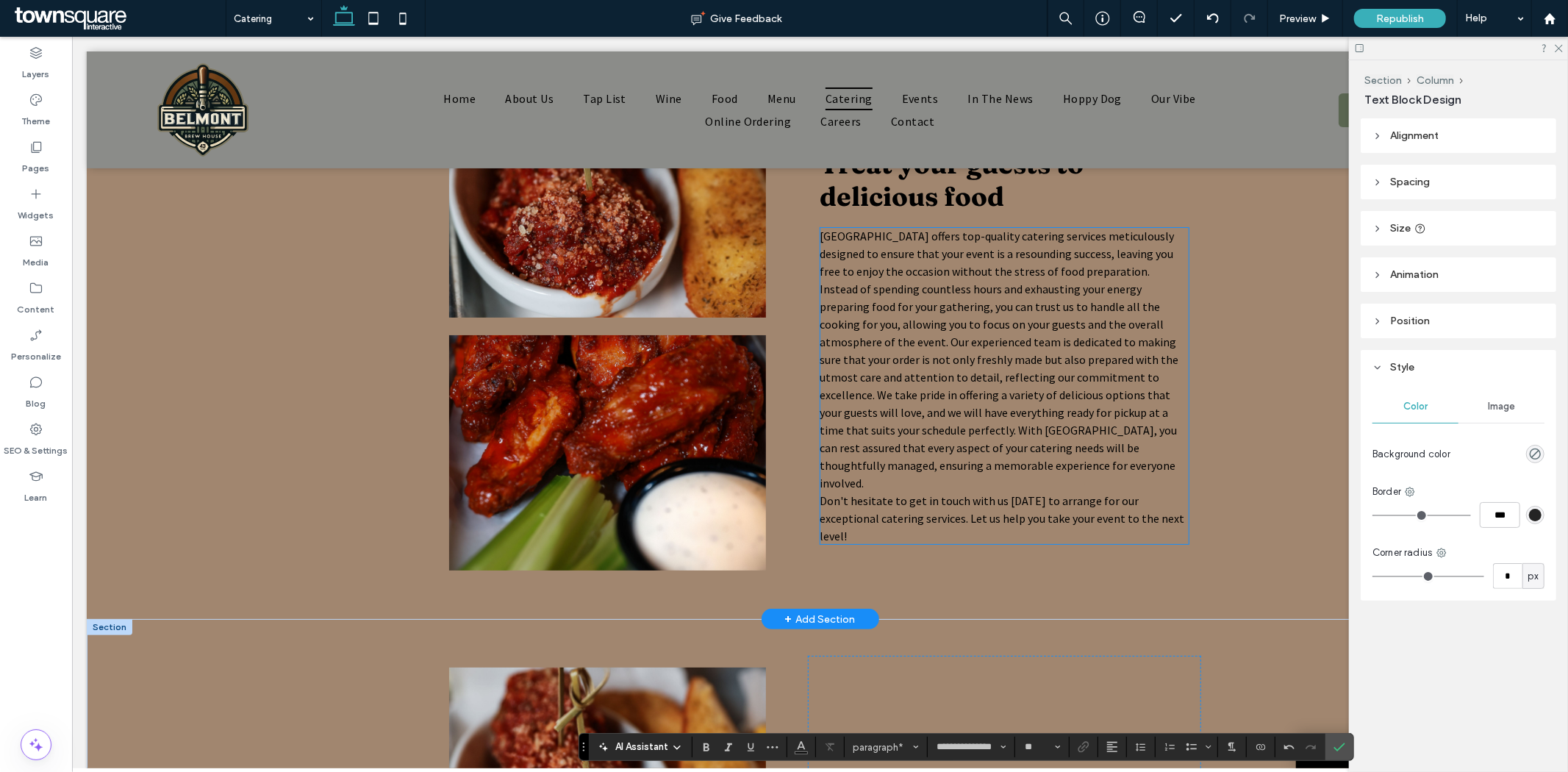
click at [944, 332] on p "Belmont Brew House offers top-quality catering services meticulously designed t…" at bounding box center [1004, 359] width 370 height 265
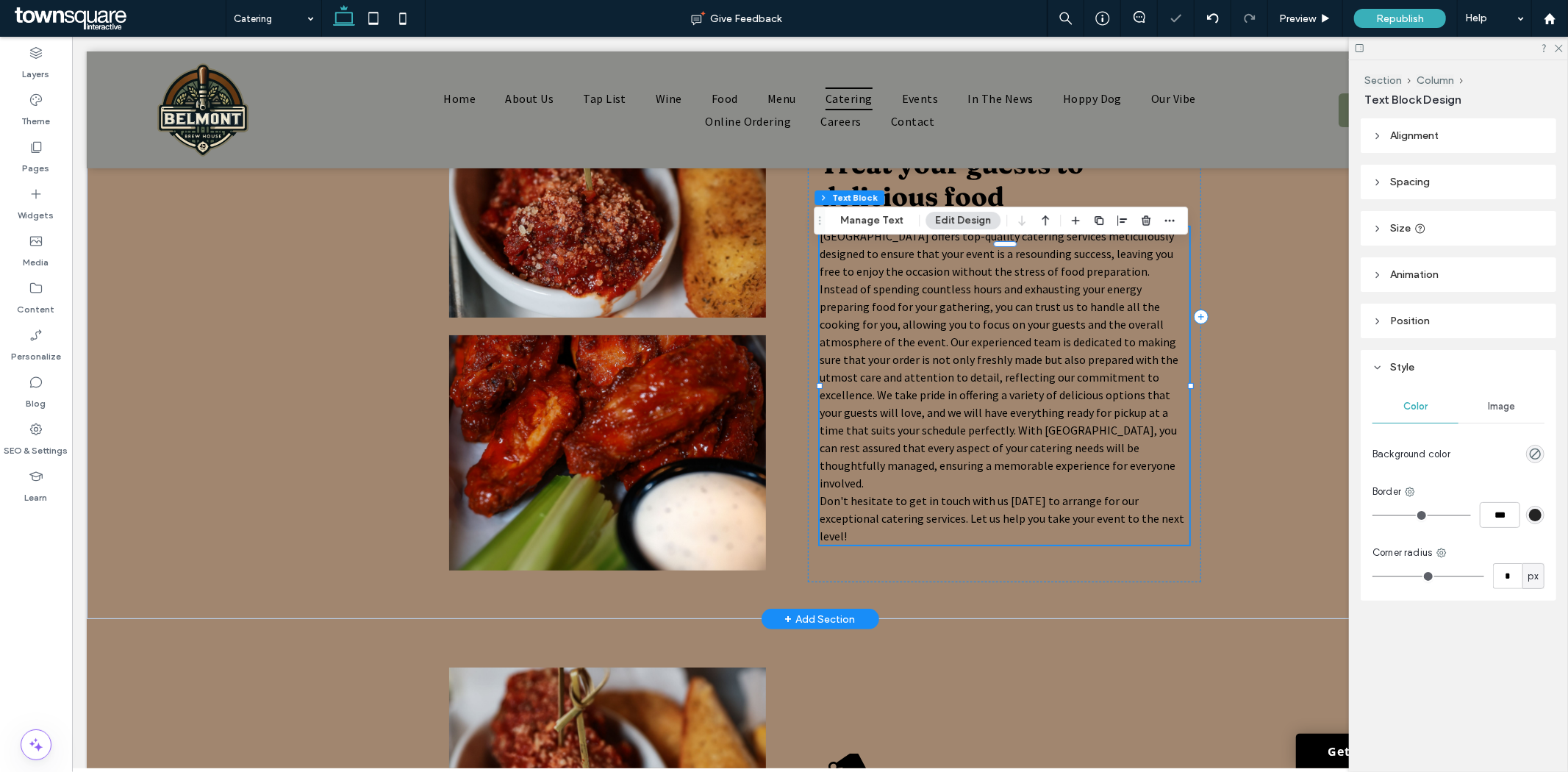
click at [940, 333] on span "Belmont Brew House offers top-quality catering services meticulously designed t…" at bounding box center [998, 359] width 359 height 262
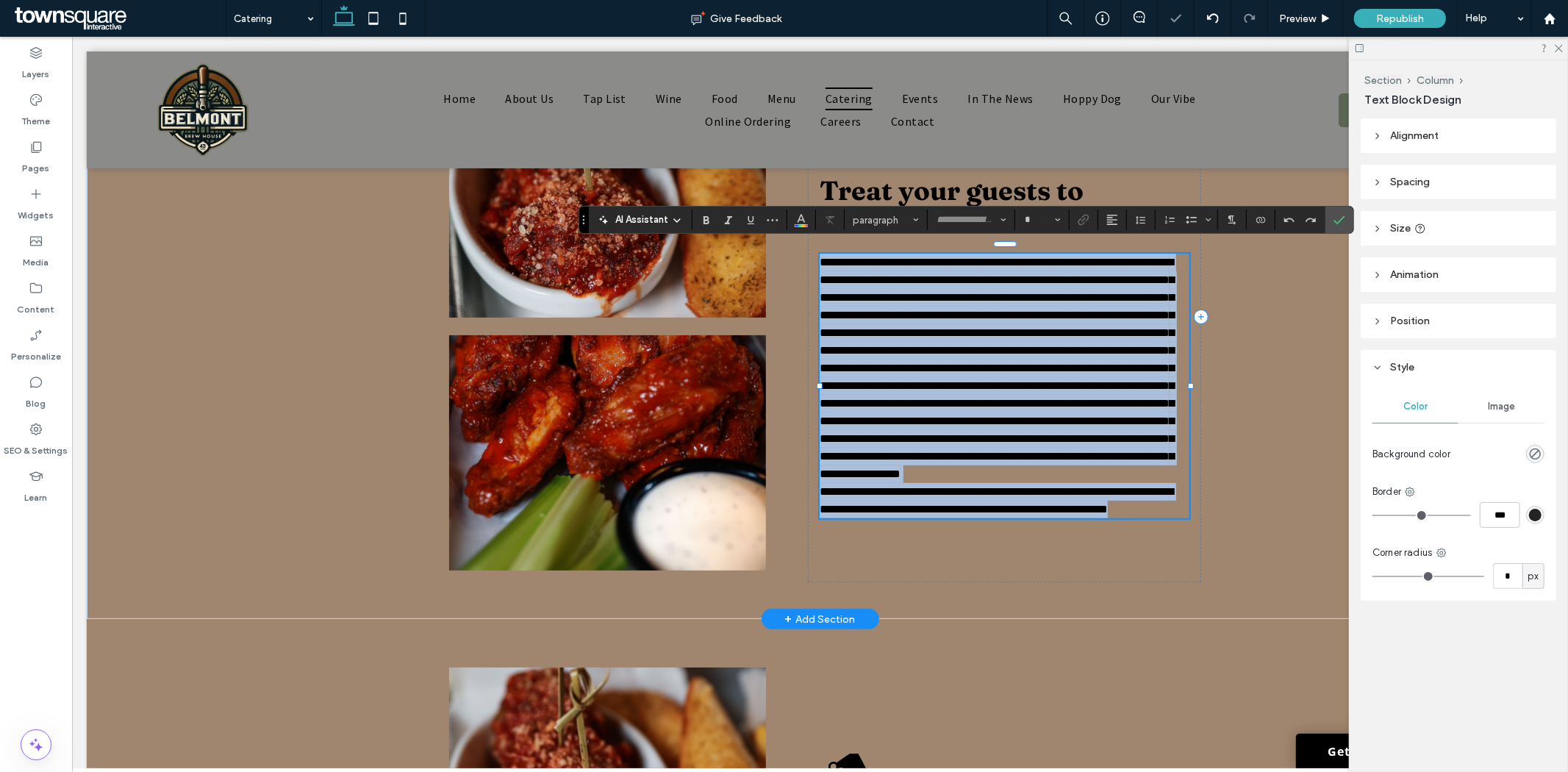
type input "**********"
type input "**"
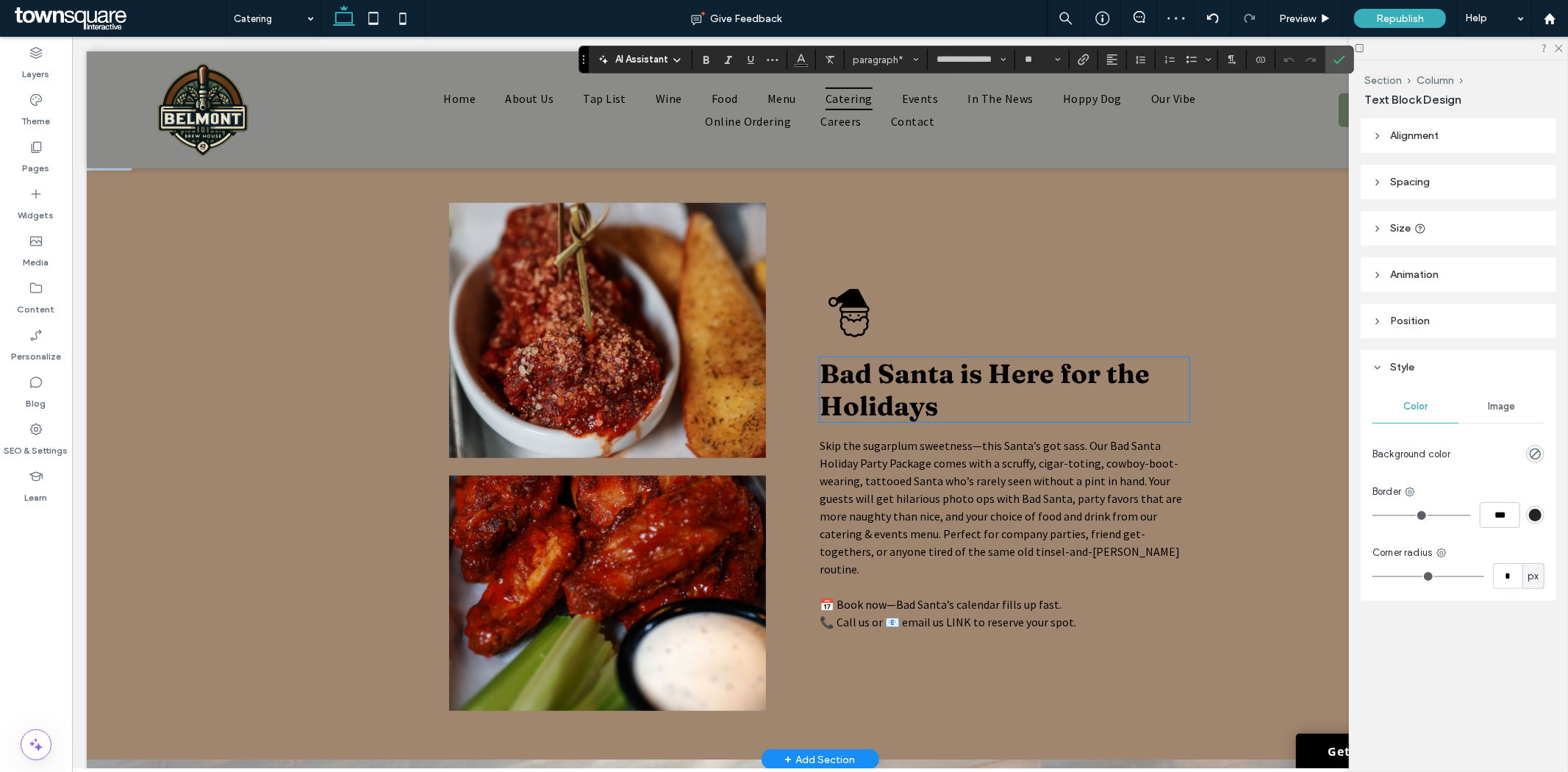
scroll to position [726, 0]
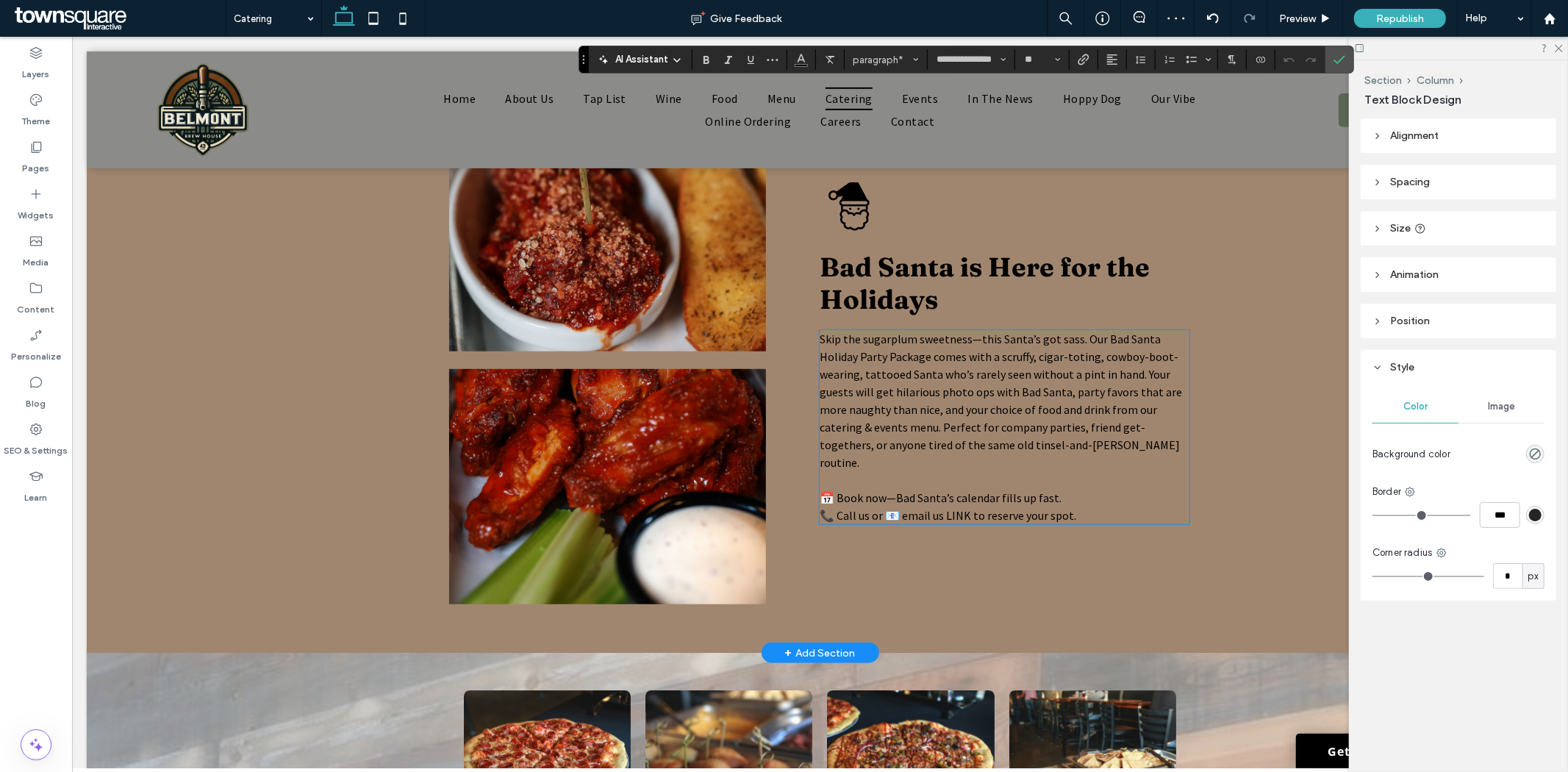
click at [955, 409] on span "Skip the sugarplum sweetness—this Santa’s got sass. Our Bad Santa Holiday Party…" at bounding box center [1000, 400] width 362 height 138
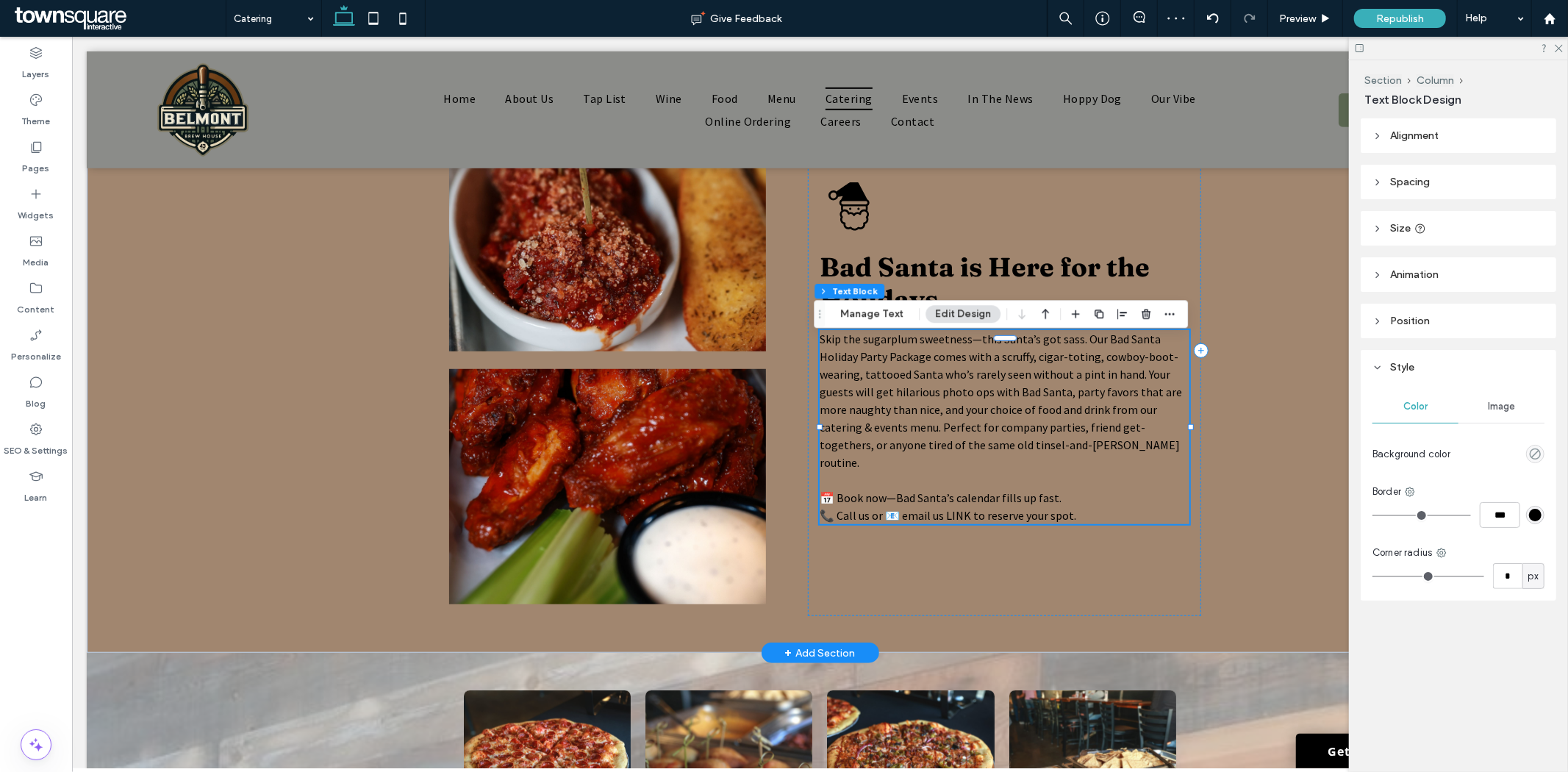
click at [955, 409] on div "Skip the sugarplum sweetness—this Santa’s got sass. Our Bad Santa Holiday Party…" at bounding box center [1004, 427] width 370 height 194
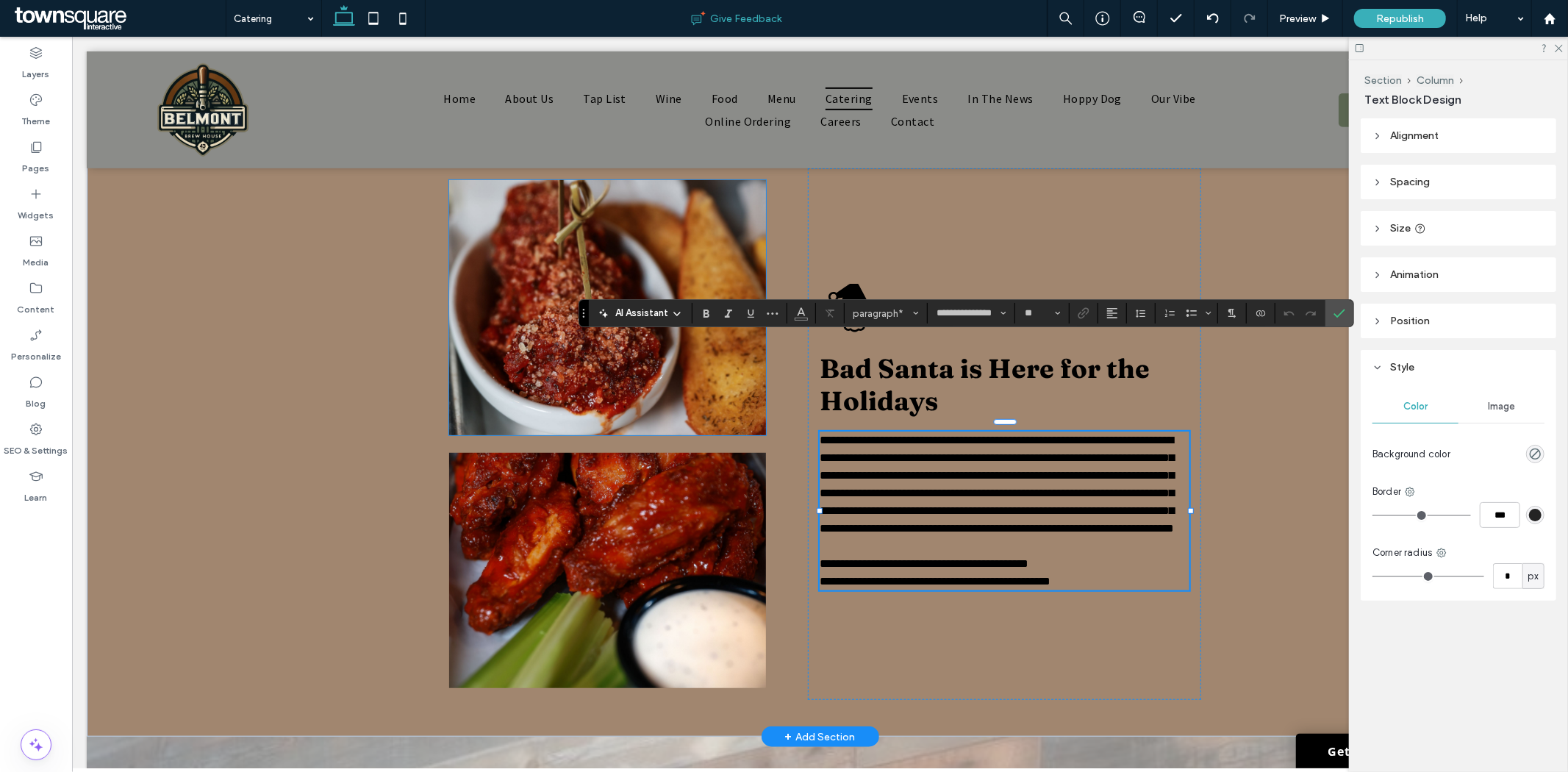
scroll to position [563, 0]
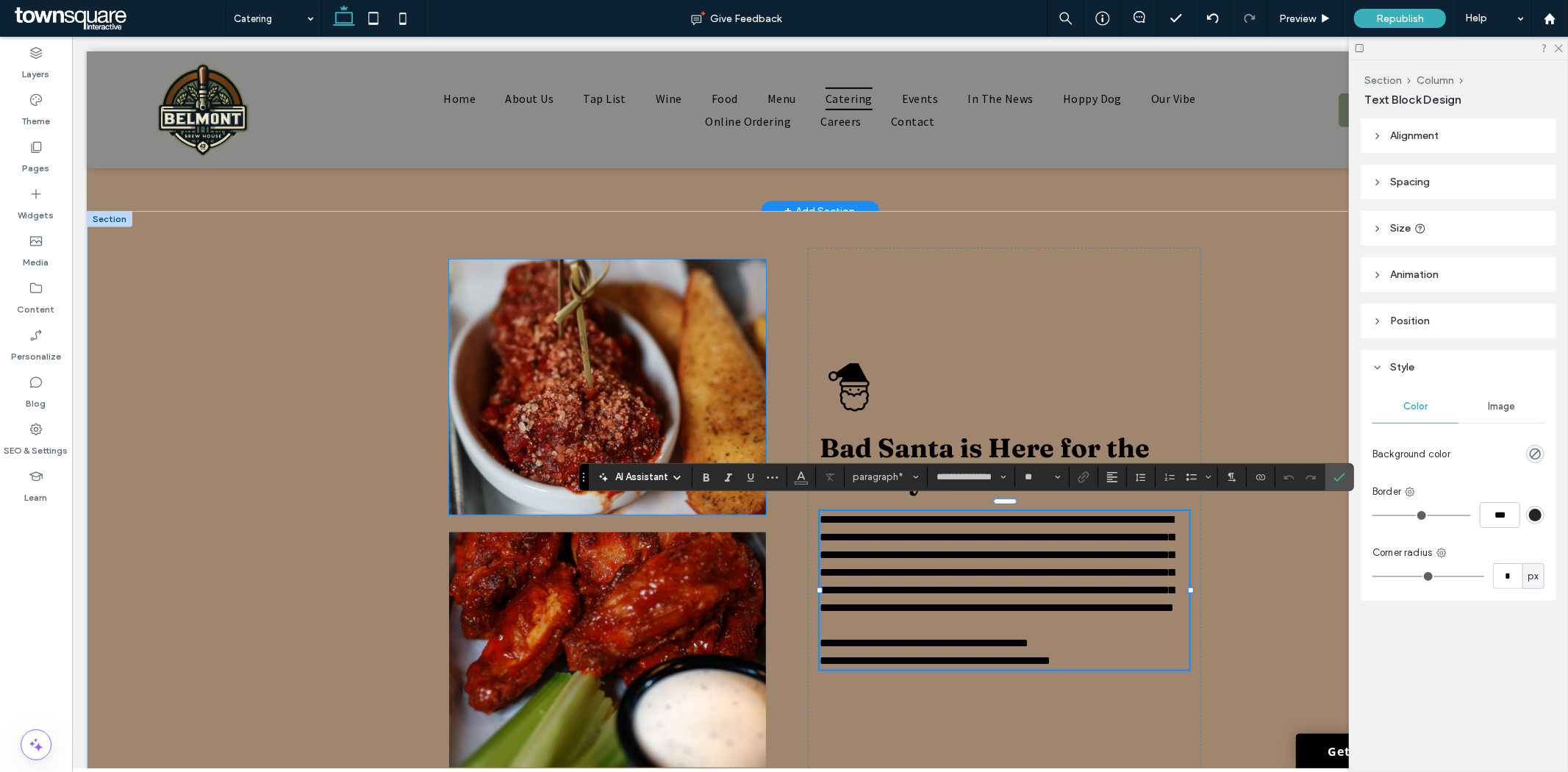
click at [505, 310] on img at bounding box center [606, 386] width 317 height 255
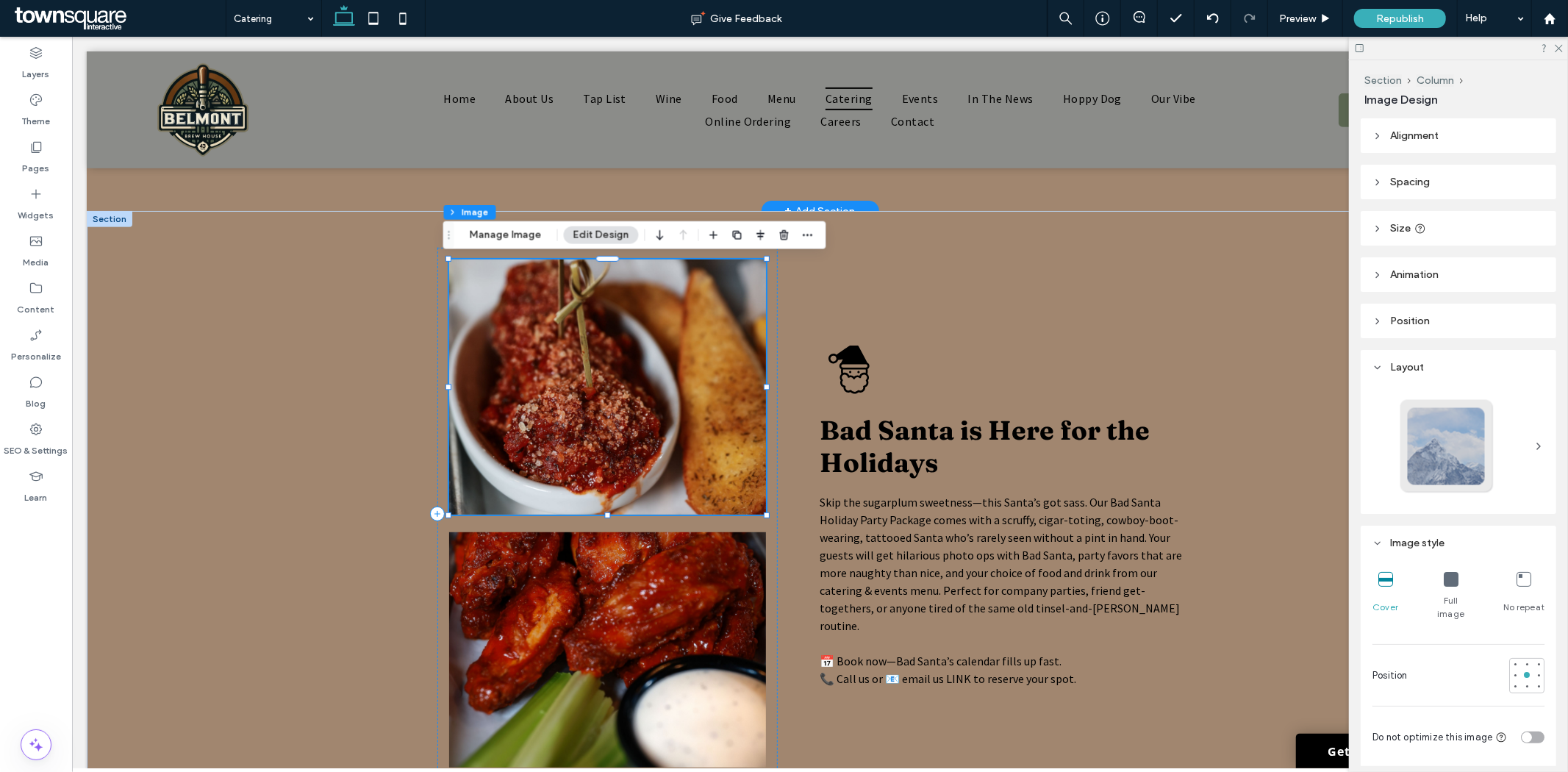
click at [574, 394] on img at bounding box center [606, 386] width 317 height 255
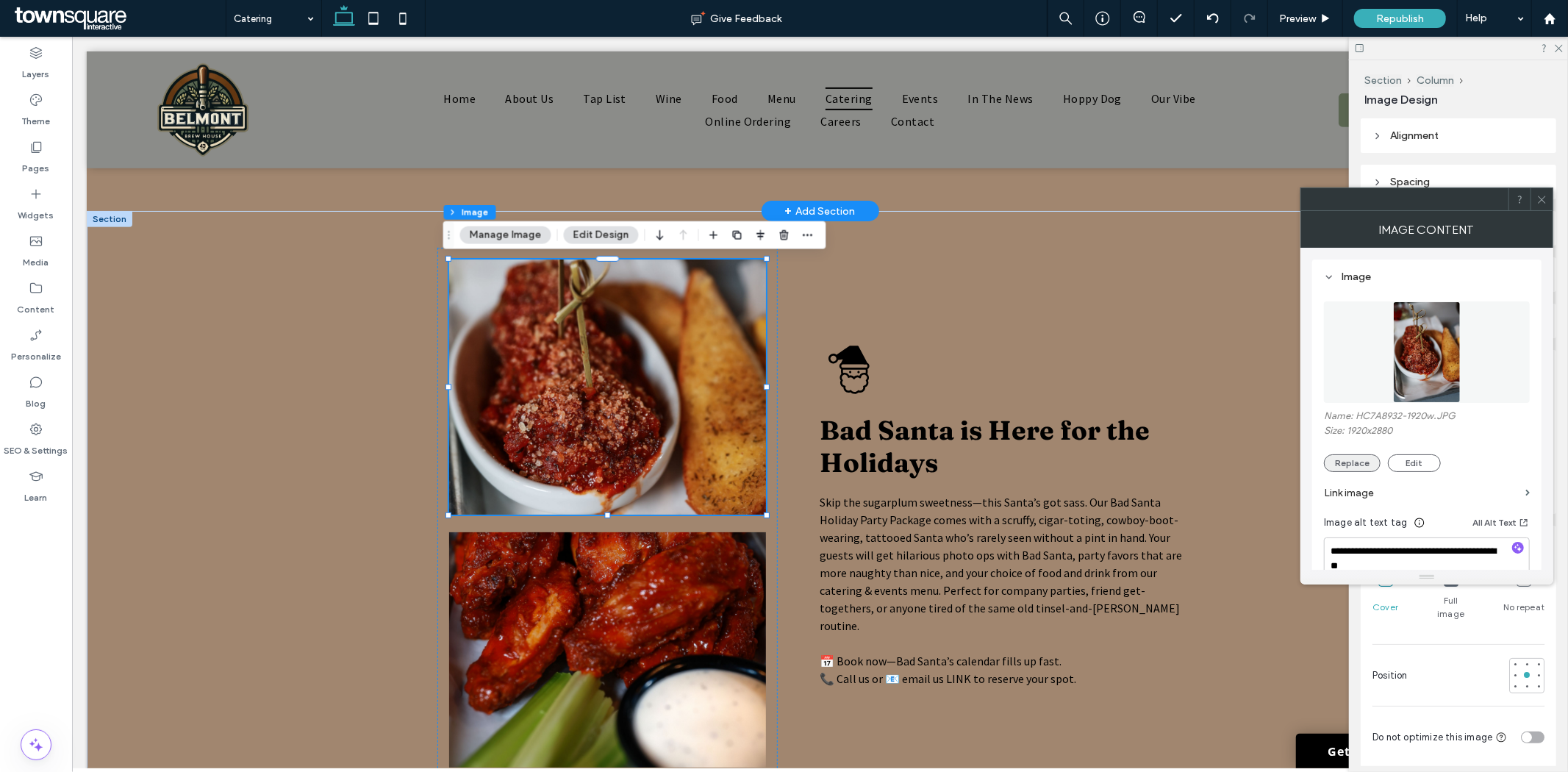
click at [1351, 464] on button "Replace" at bounding box center [1352, 463] width 56 height 17
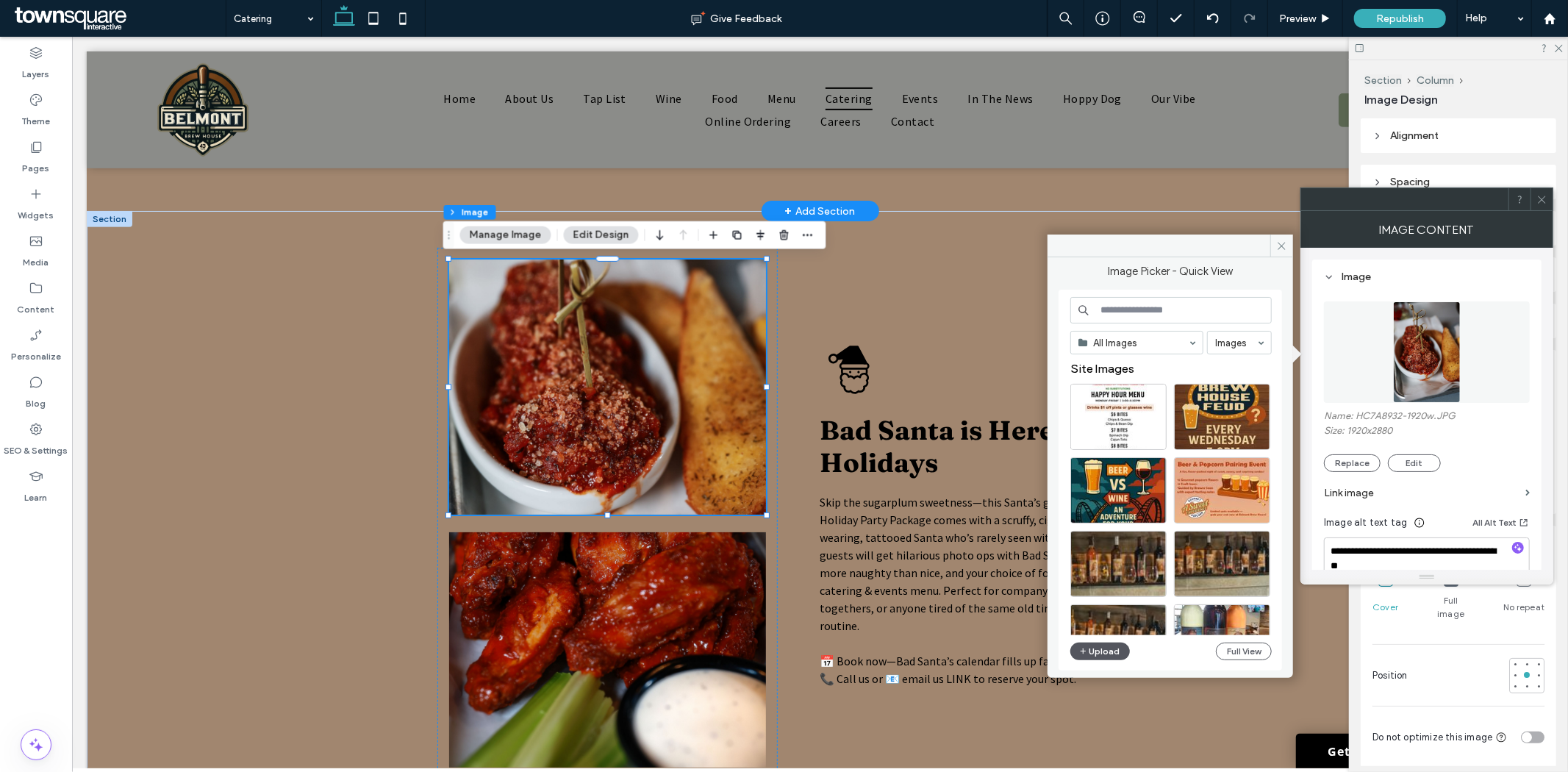
click at [1105, 655] on button "Upload" at bounding box center [1100, 651] width 60 height 17
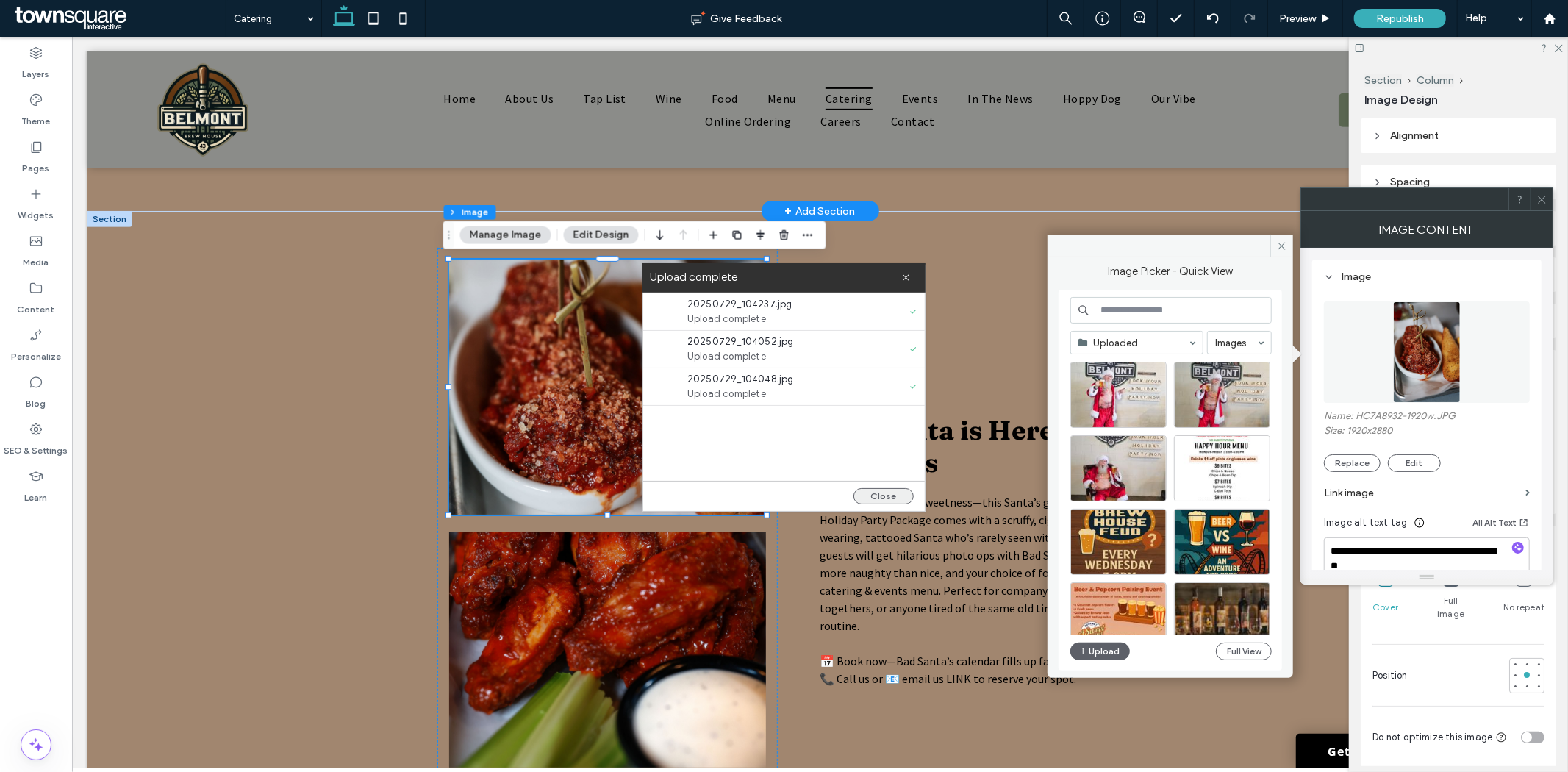
click at [873, 494] on button "Close" at bounding box center [884, 497] width 60 height 17
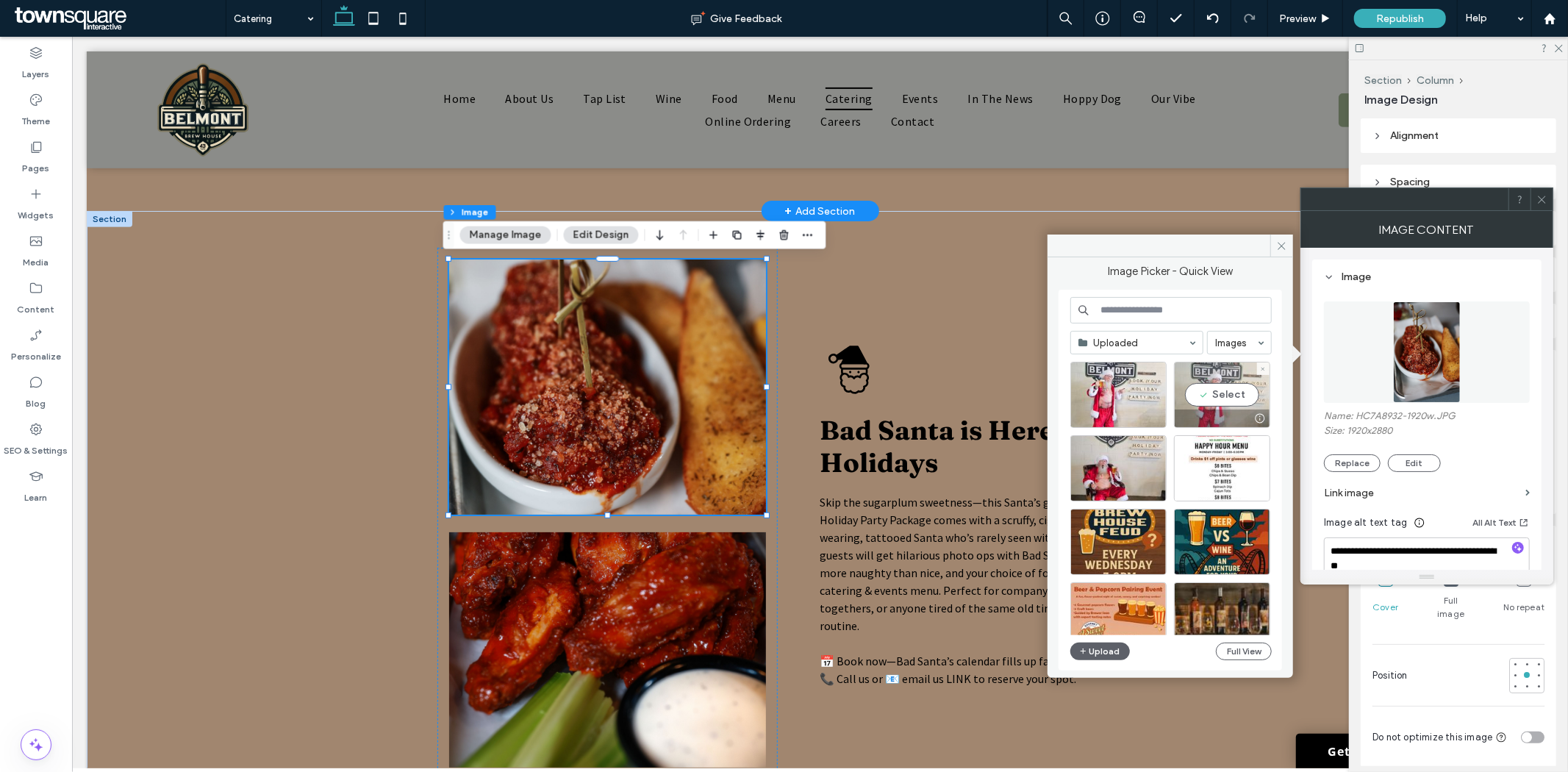
click at [1212, 392] on div "Select" at bounding box center [1222, 395] width 96 height 66
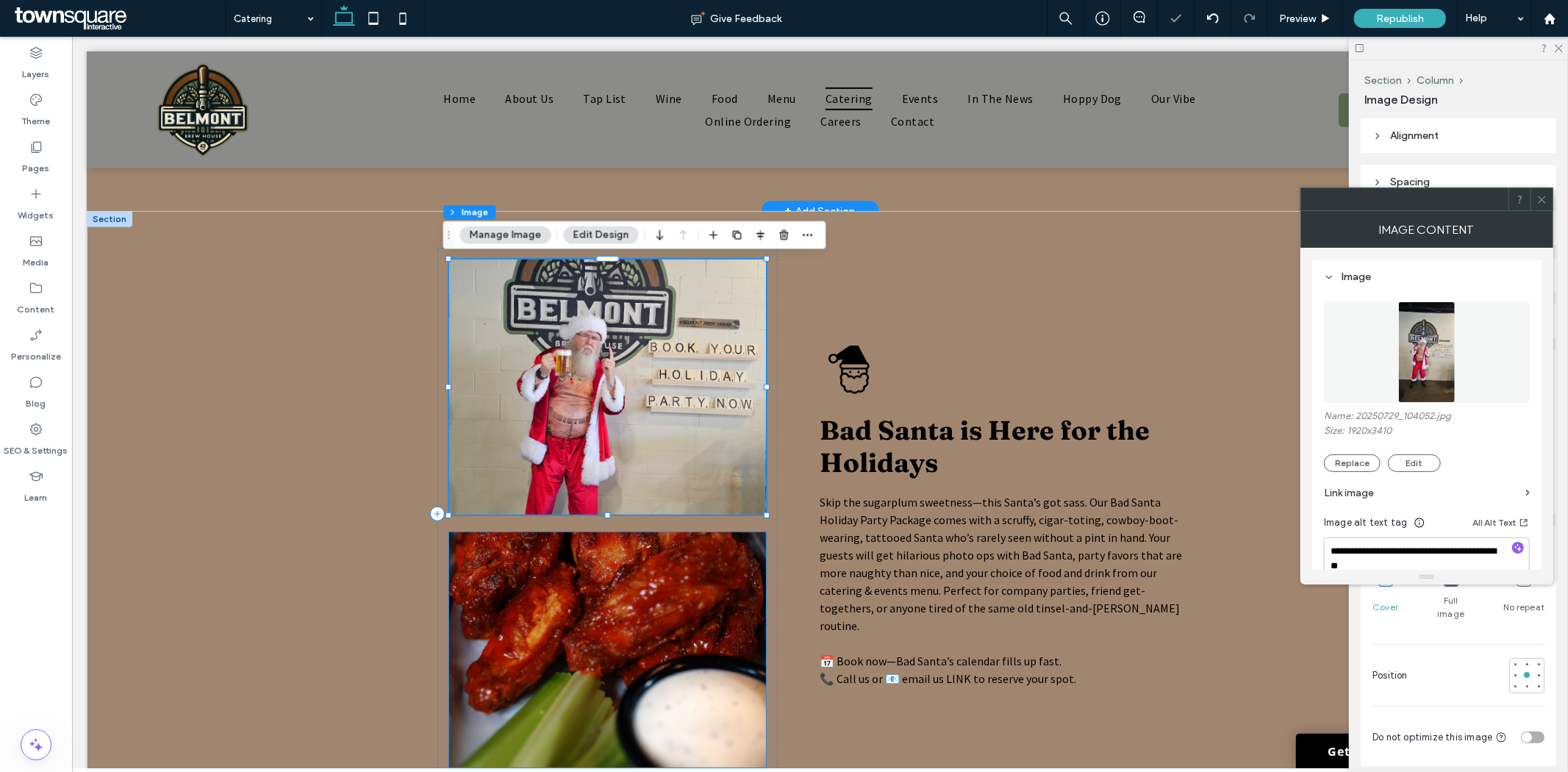
click at [609, 637] on img at bounding box center [606, 649] width 317 height 236
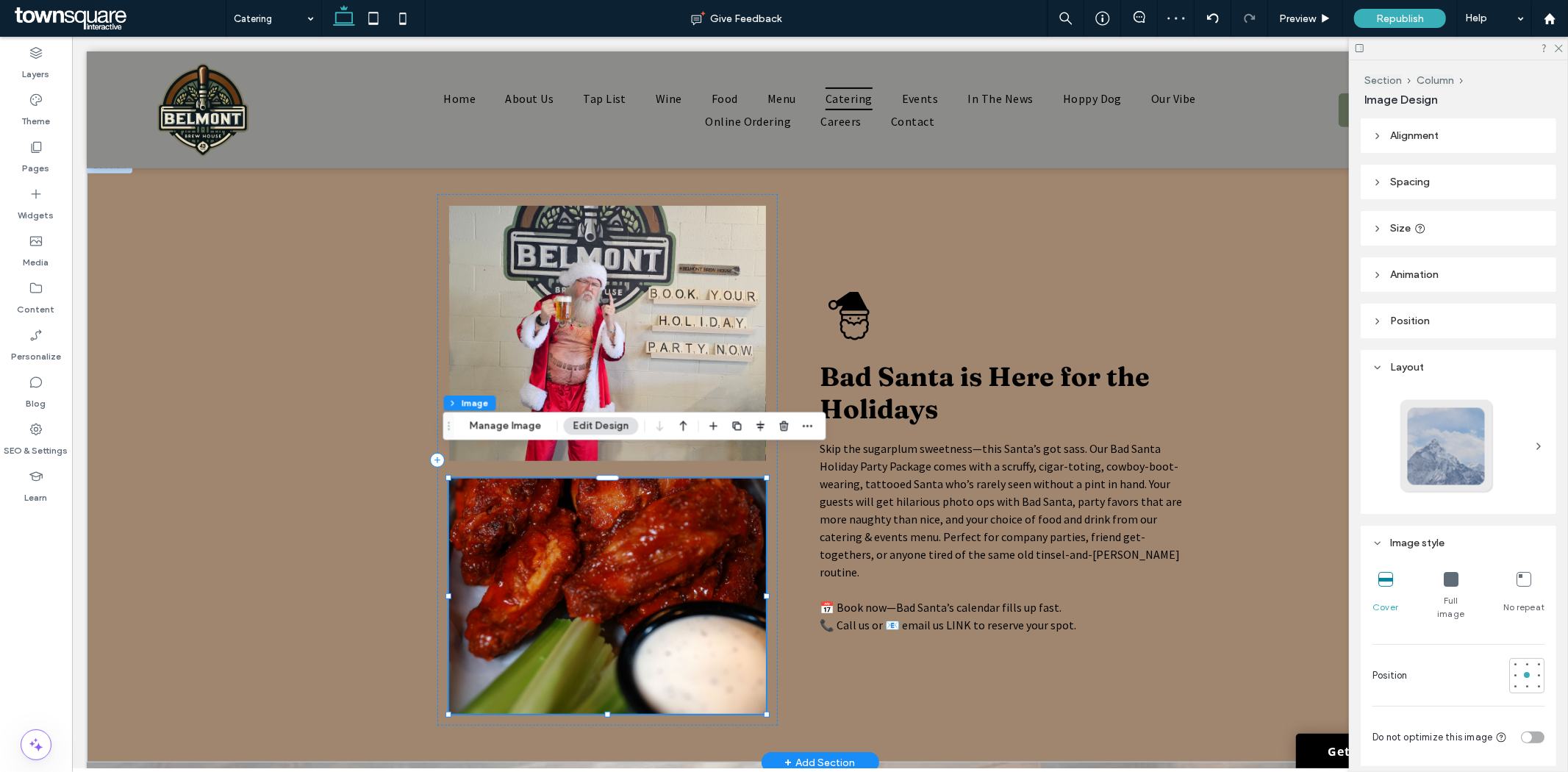
scroll to position [644, 0]
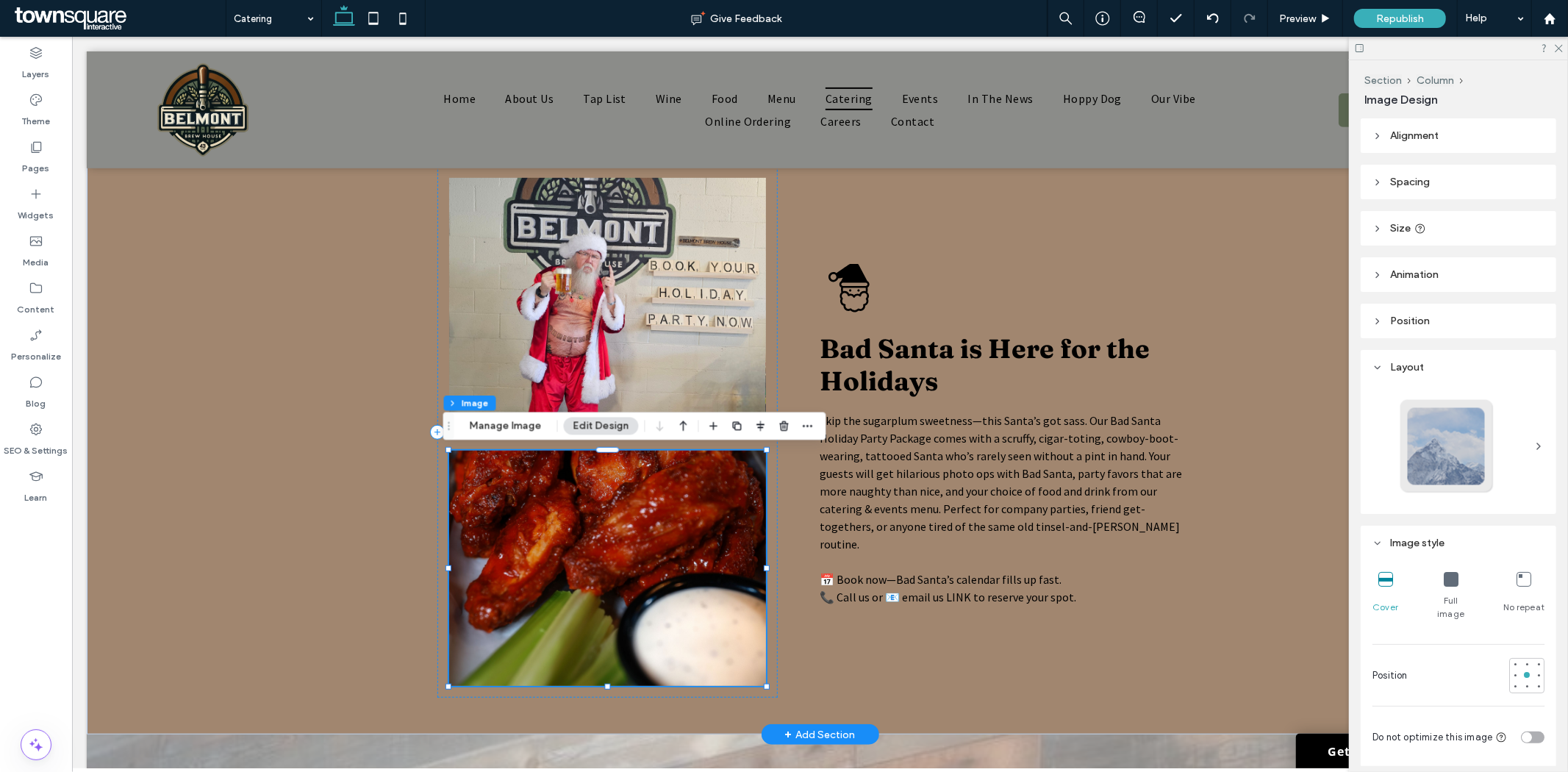
click at [588, 591] on img at bounding box center [606, 567] width 317 height 236
click at [578, 542] on img at bounding box center [606, 567] width 317 height 236
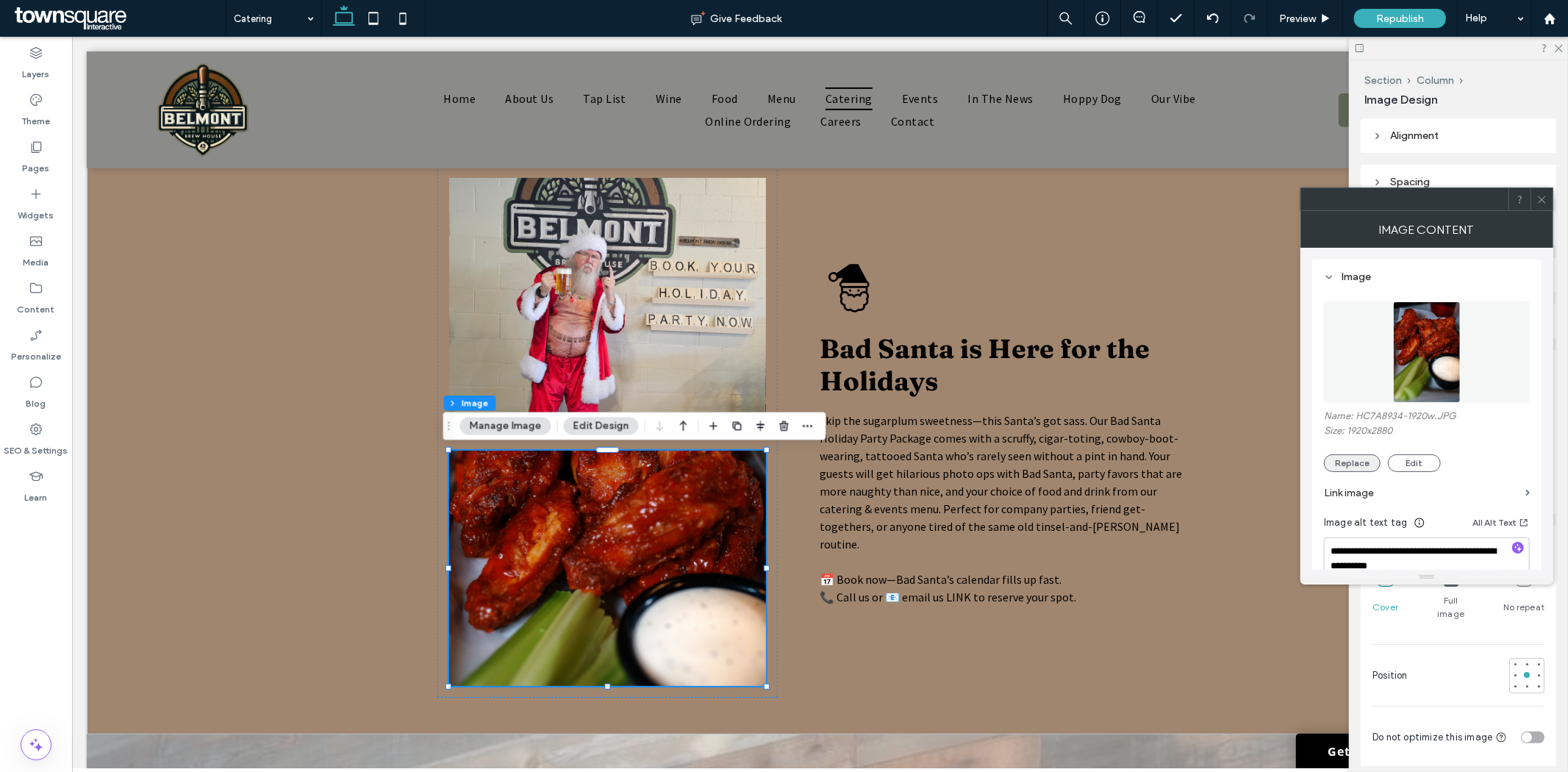
click at [1359, 465] on button "Replace" at bounding box center [1352, 463] width 56 height 17
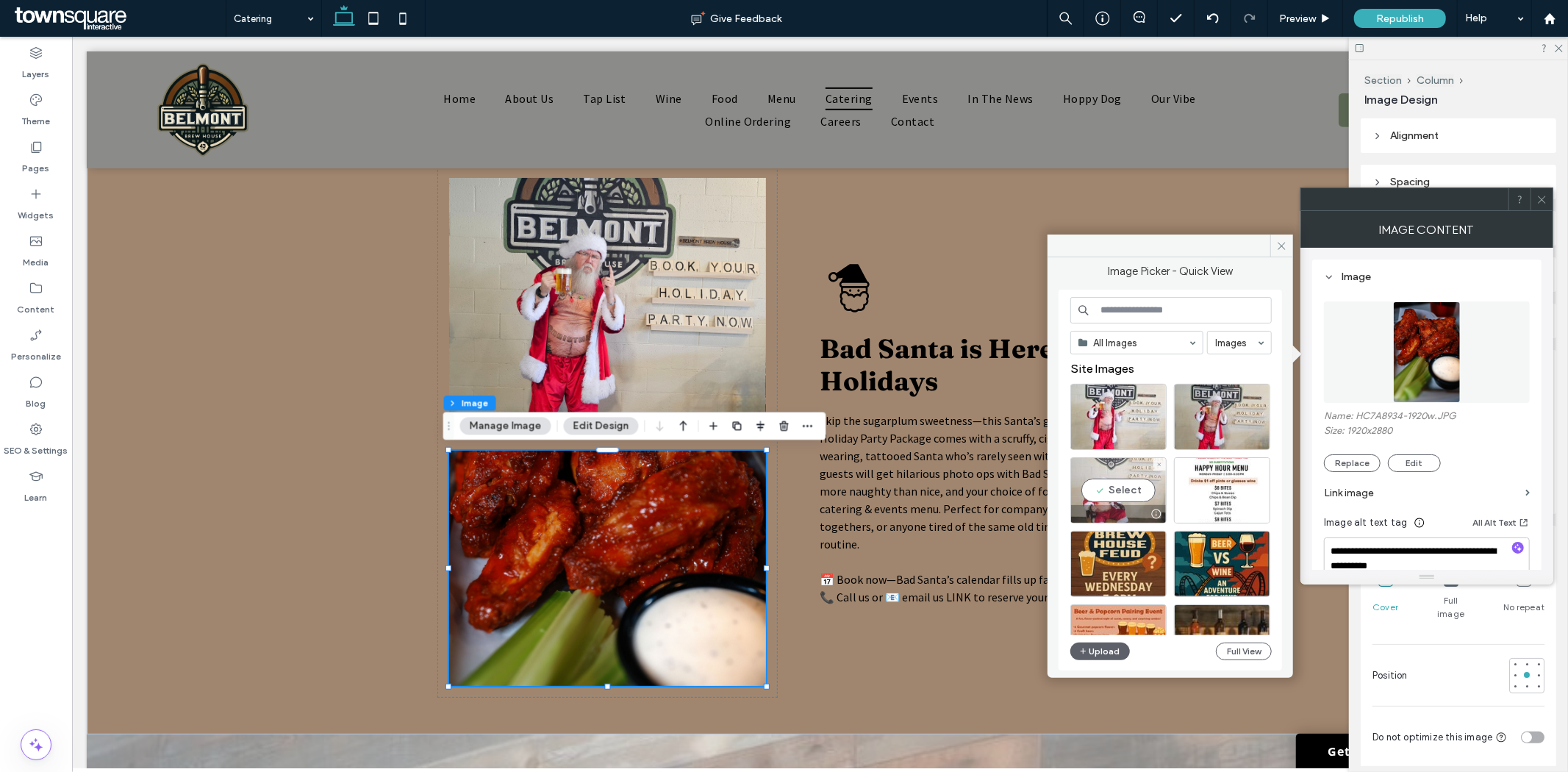
click at [1120, 488] on div "Select" at bounding box center [1118, 491] width 96 height 66
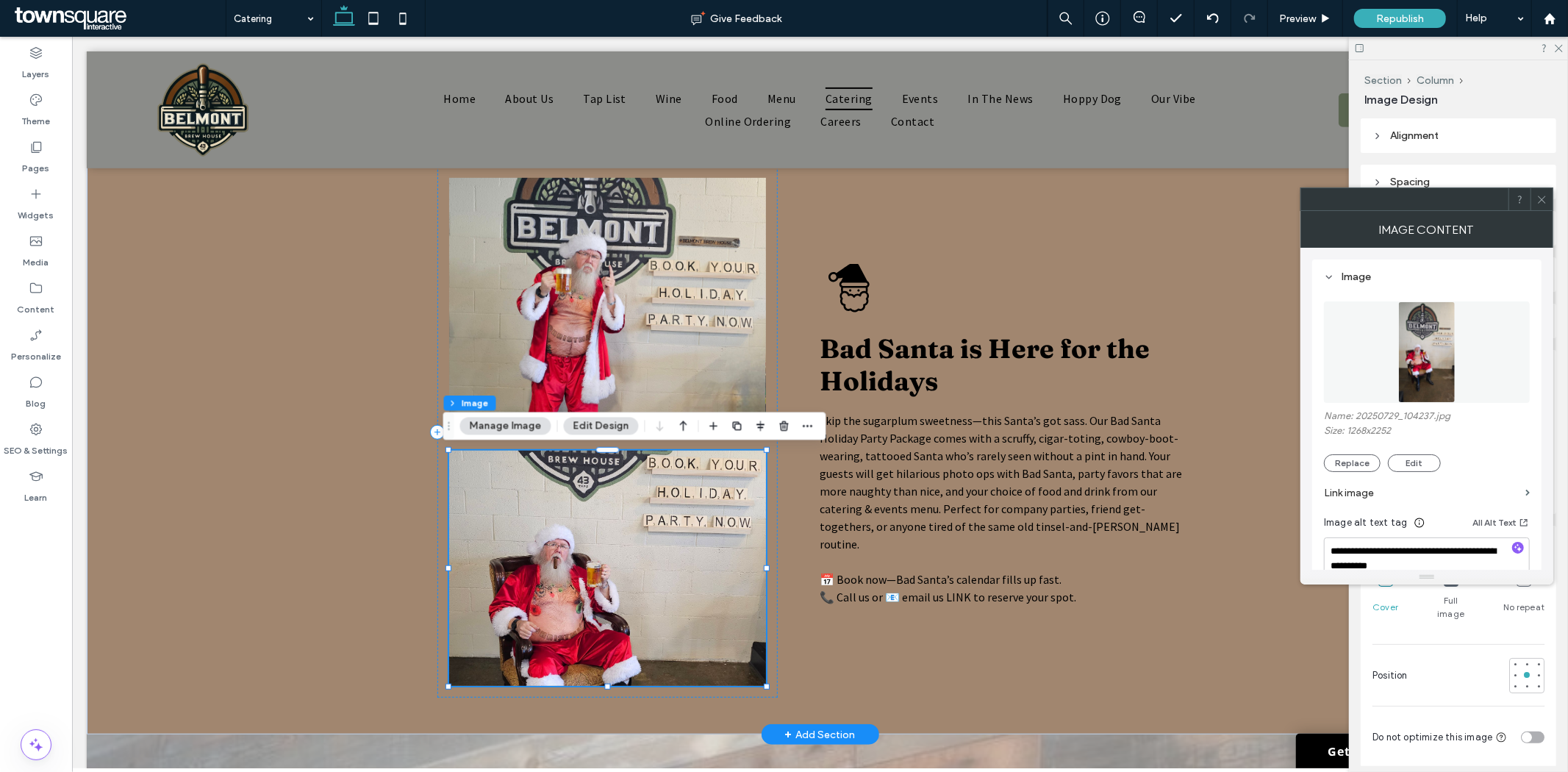
click at [655, 508] on img at bounding box center [606, 567] width 317 height 236
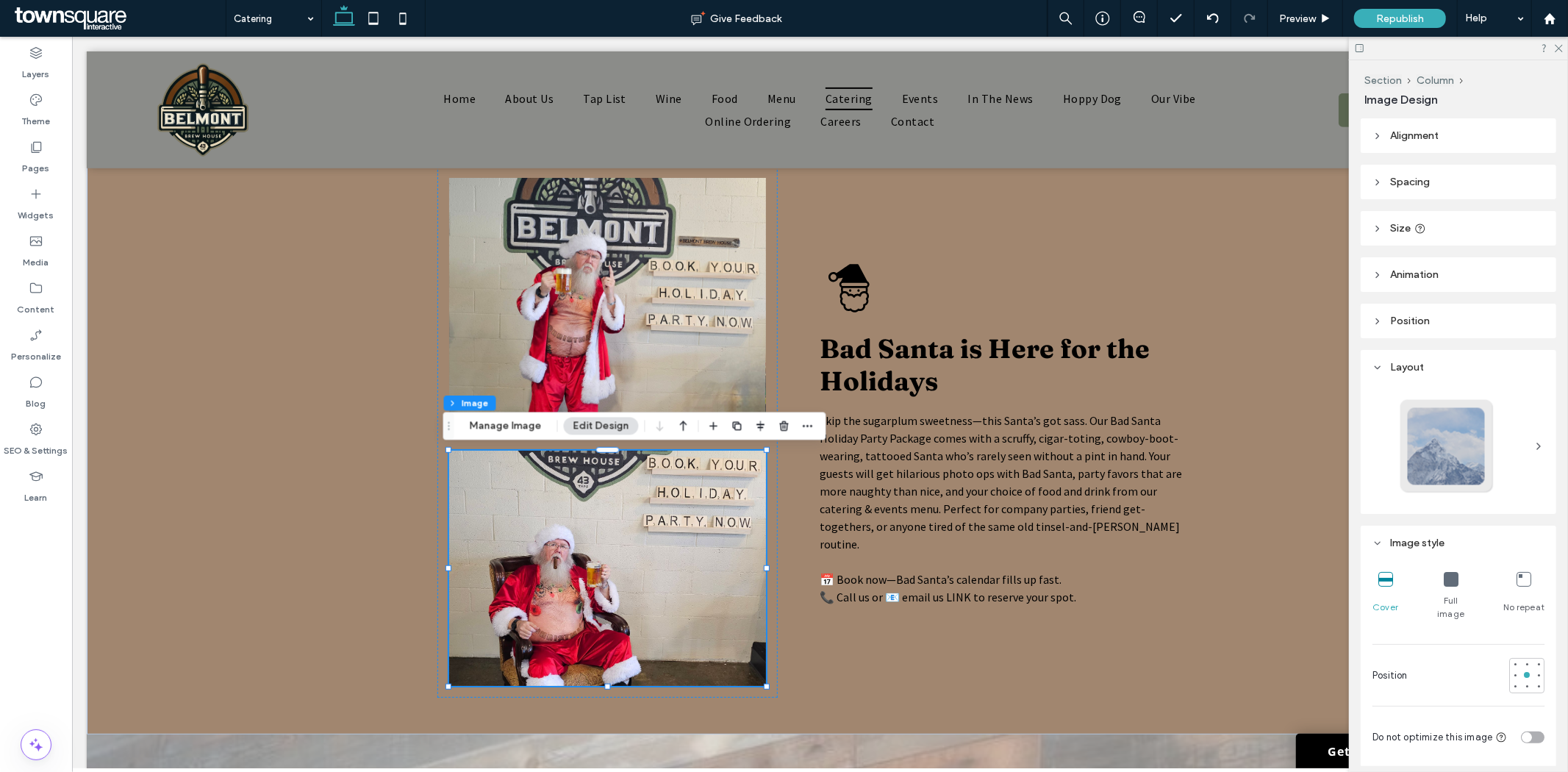
click at [1451, 576] on icon at bounding box center [1451, 580] width 15 height 15
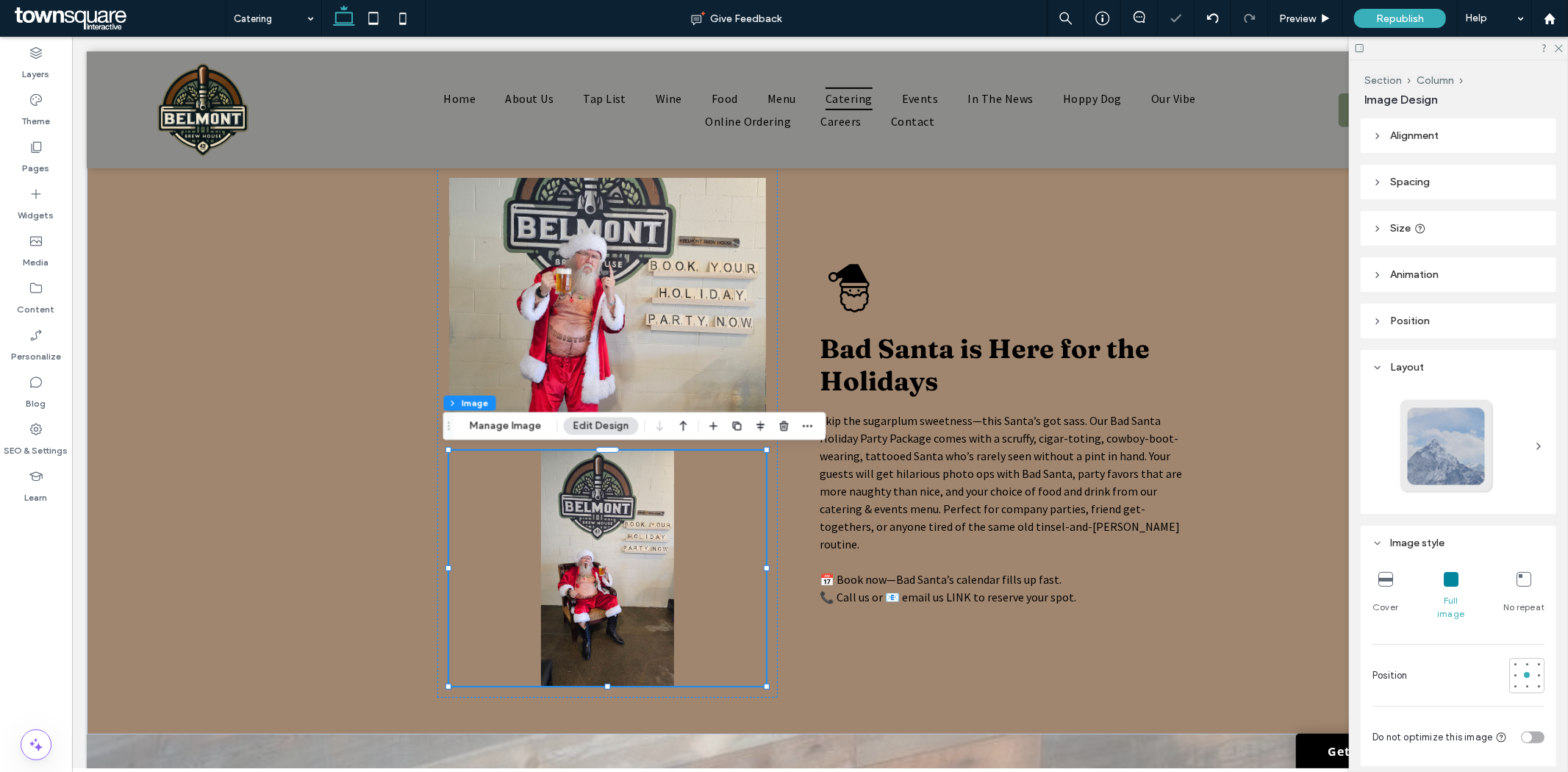
click at [1394, 585] on div "Cover" at bounding box center [1385, 597] width 26 height 60
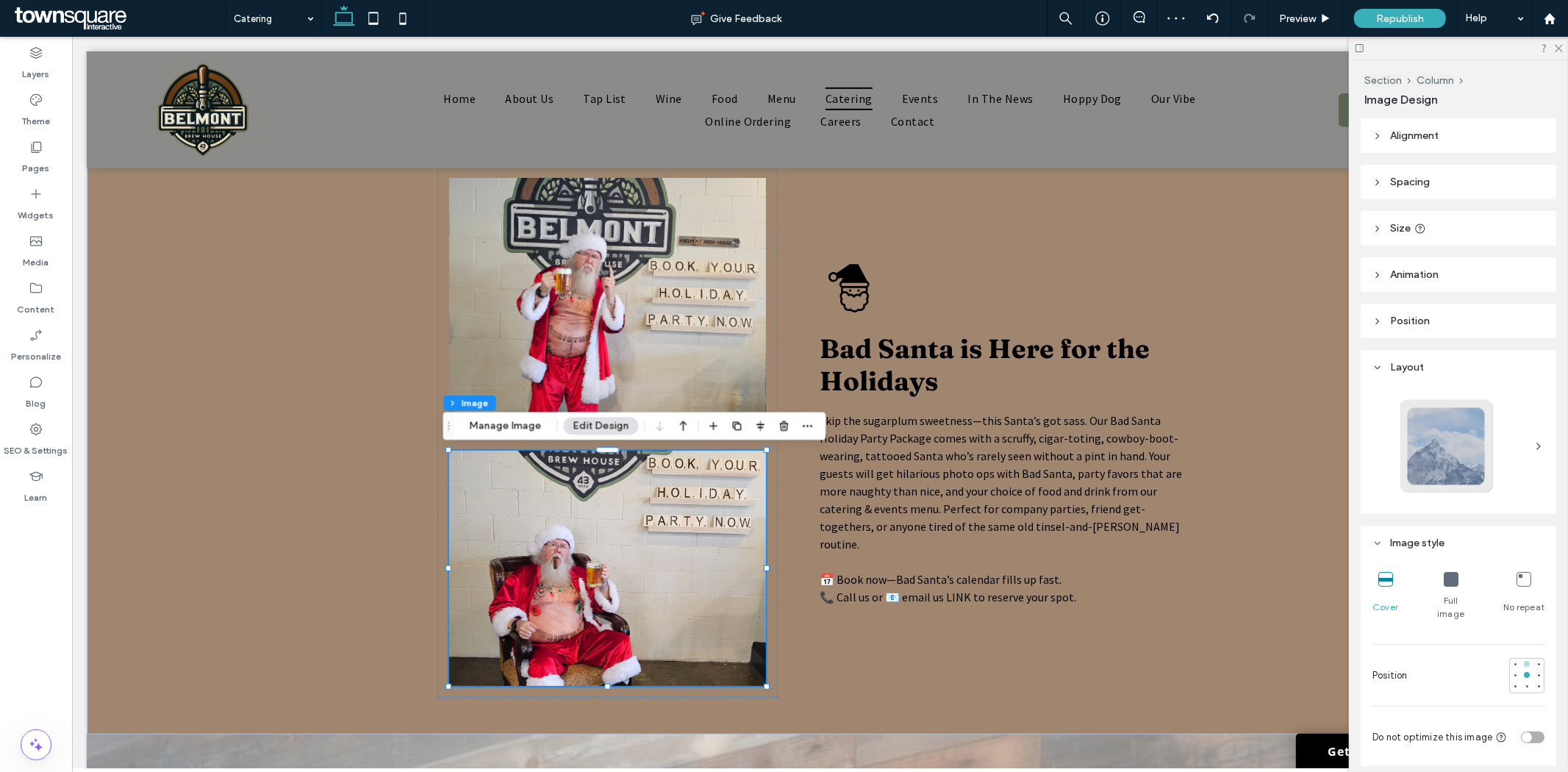
click at [1524, 661] on div at bounding box center [1527, 664] width 6 height 6
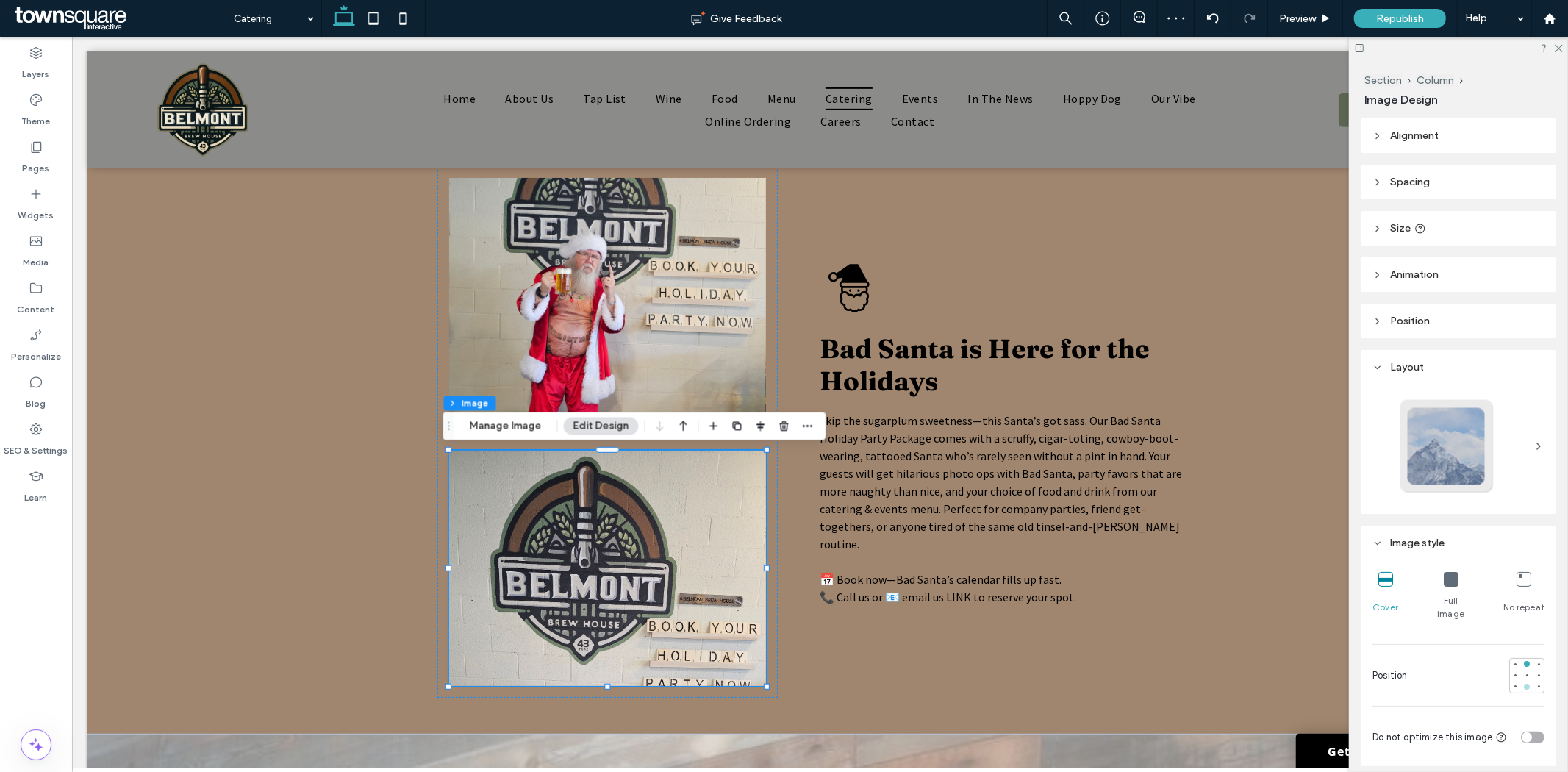
click at [1523, 682] on div at bounding box center [1527, 687] width 11 height 11
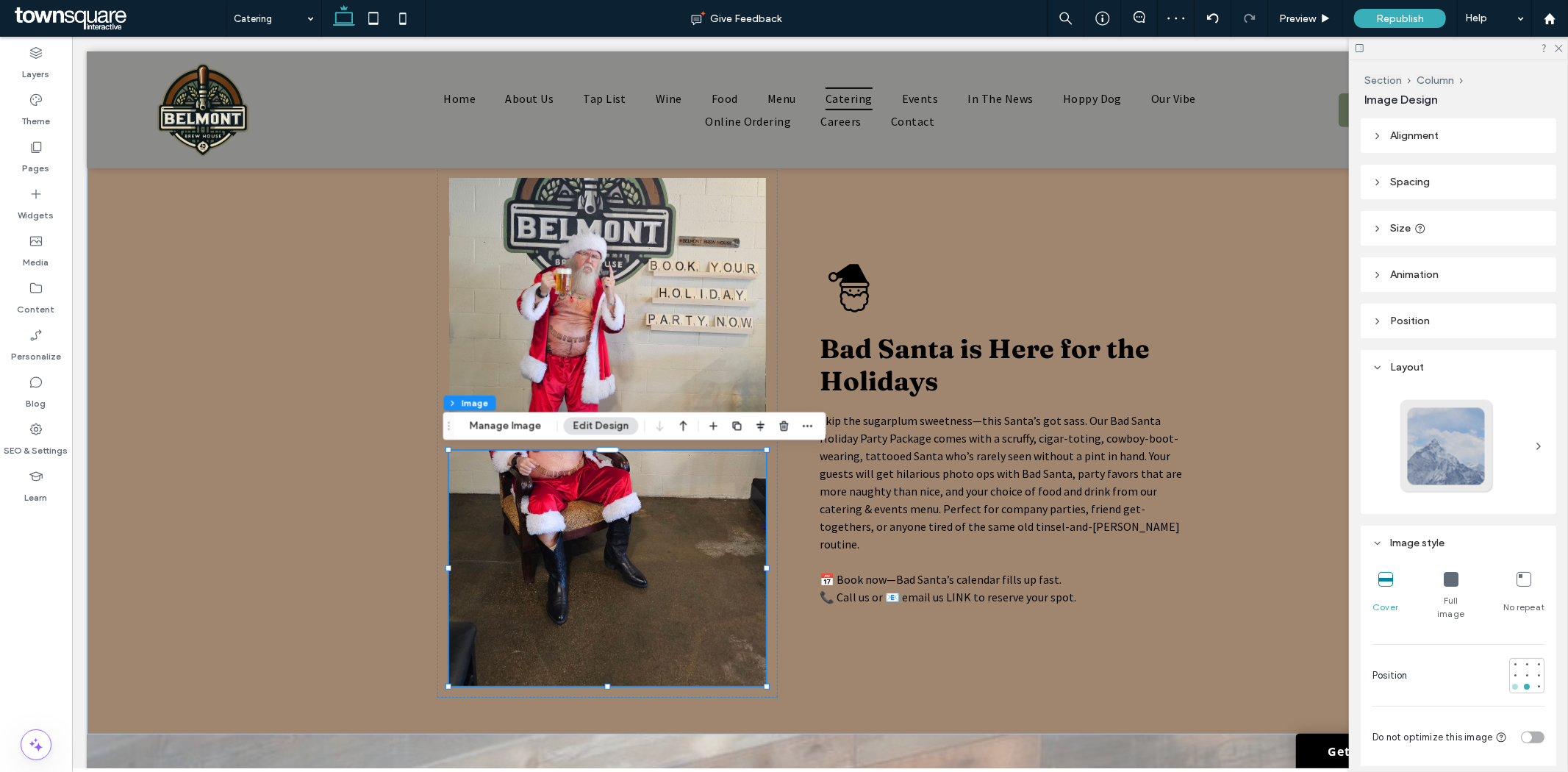
click at [1510, 682] on div at bounding box center [1515, 687] width 11 height 11
click at [1209, 16] on icon at bounding box center [1213, 19] width 12 height 12
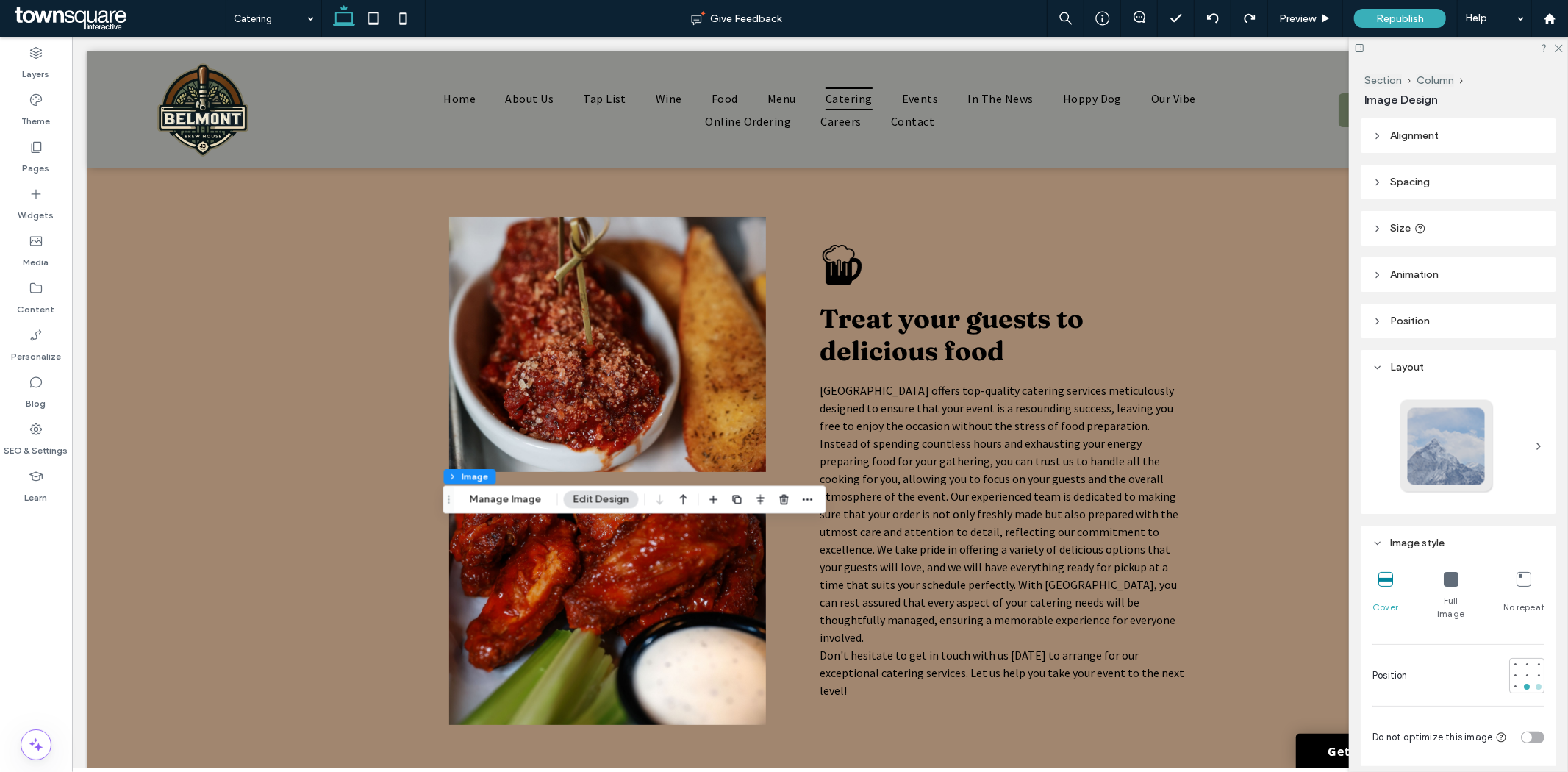
scroll to position [571, 0]
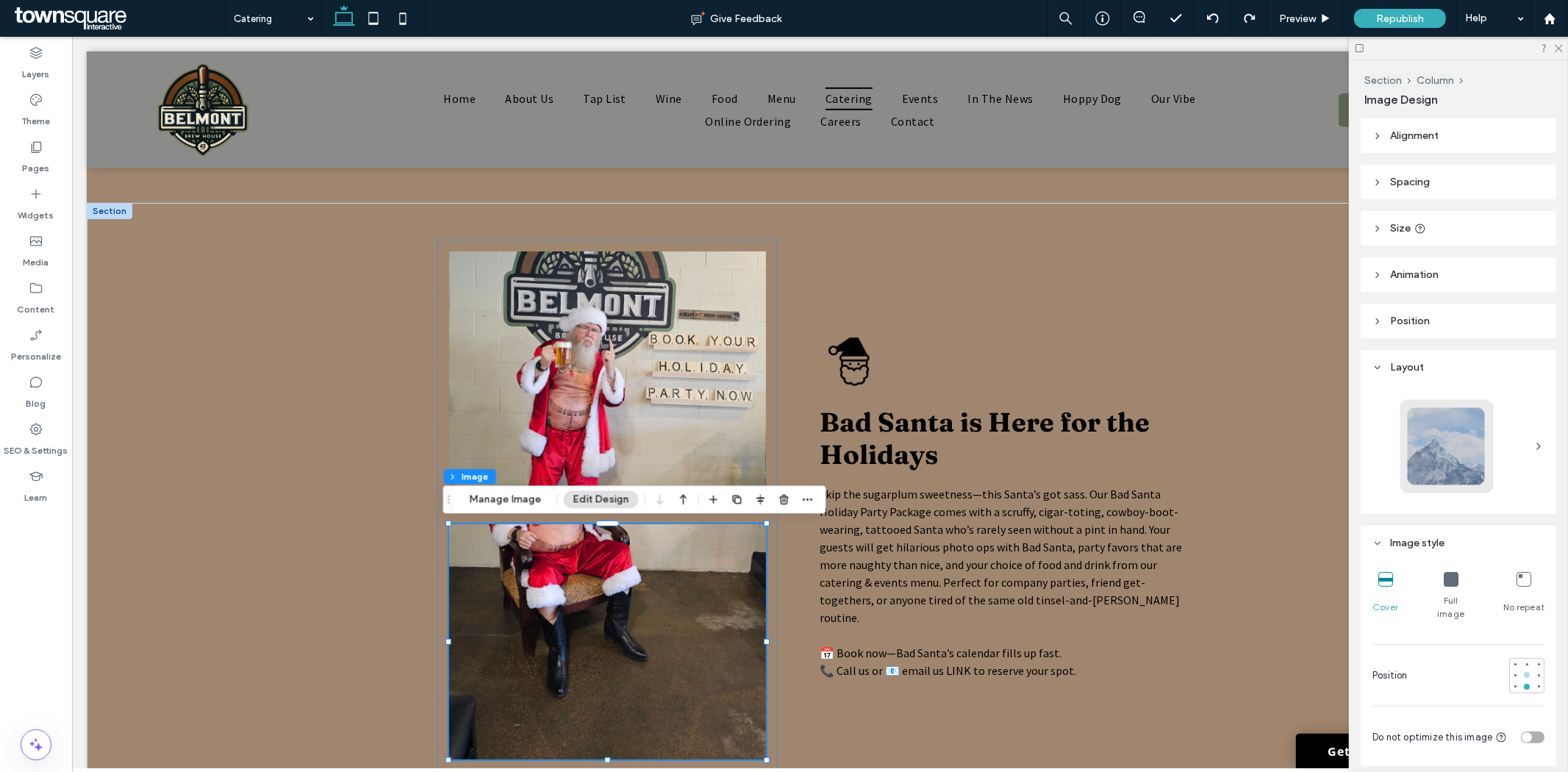
click at [1522, 670] on div at bounding box center [1527, 676] width 11 height 11
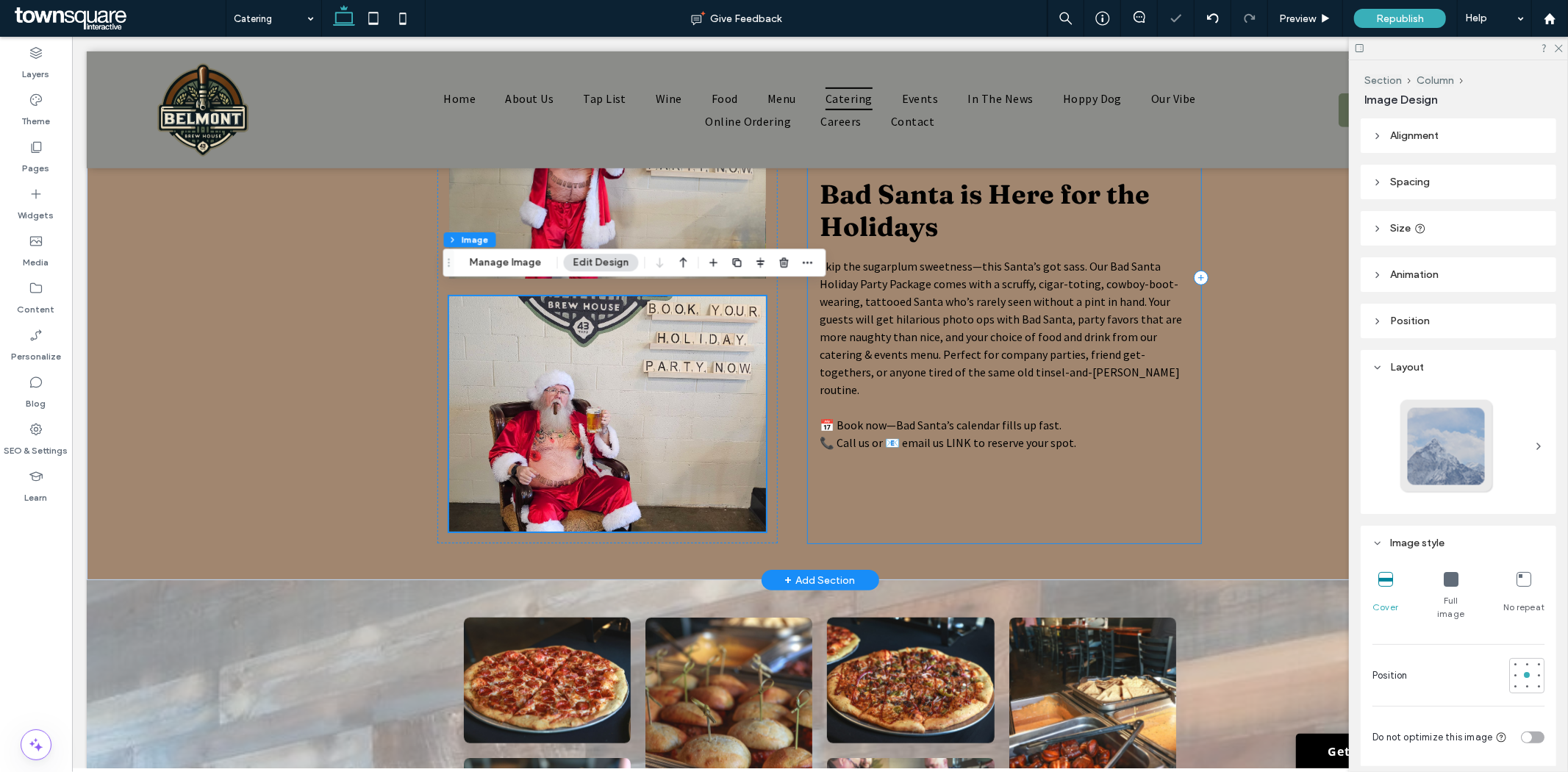
scroll to position [816, 0]
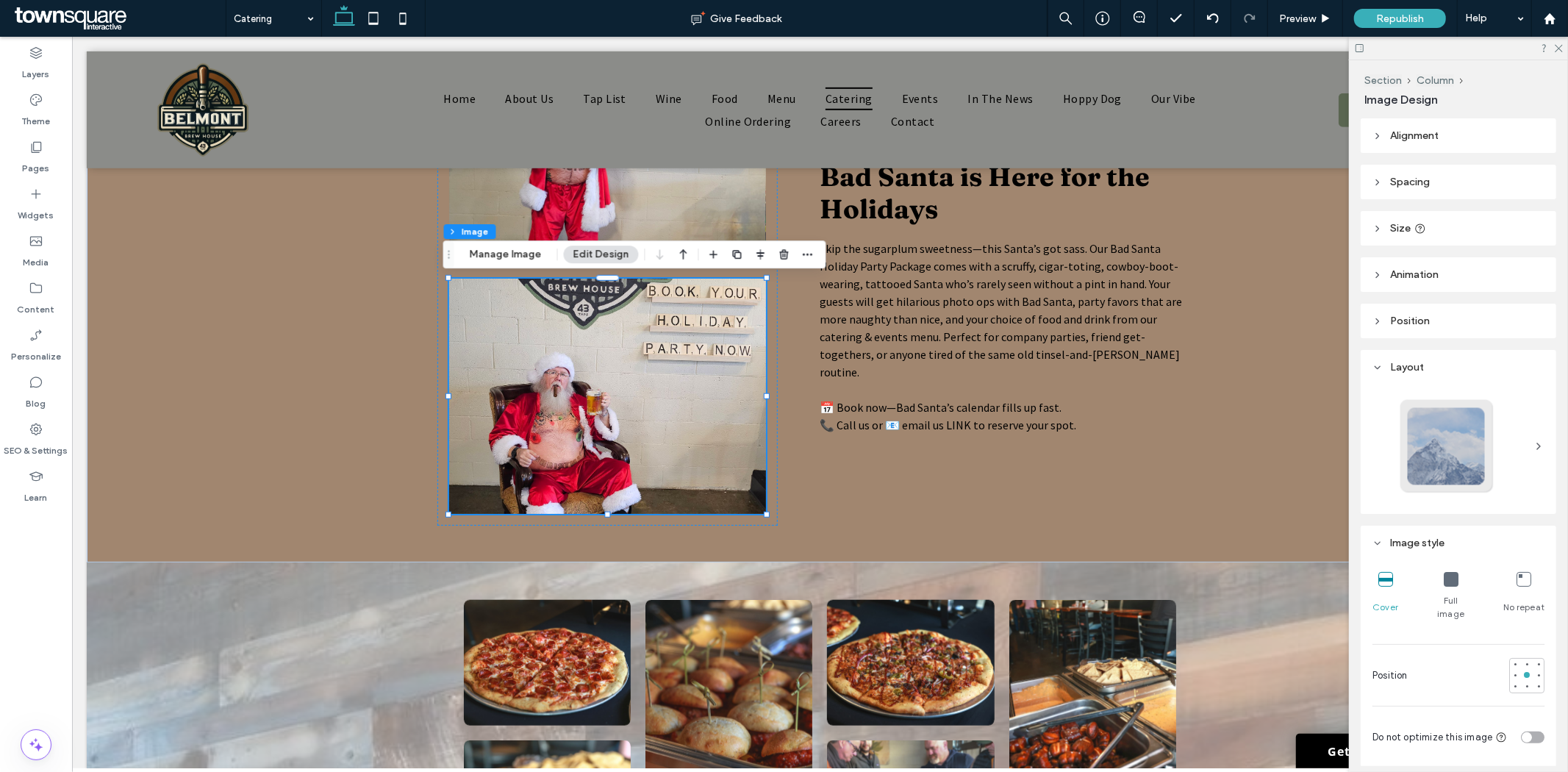
click at [1398, 332] on header "Position" at bounding box center [1458, 321] width 196 height 35
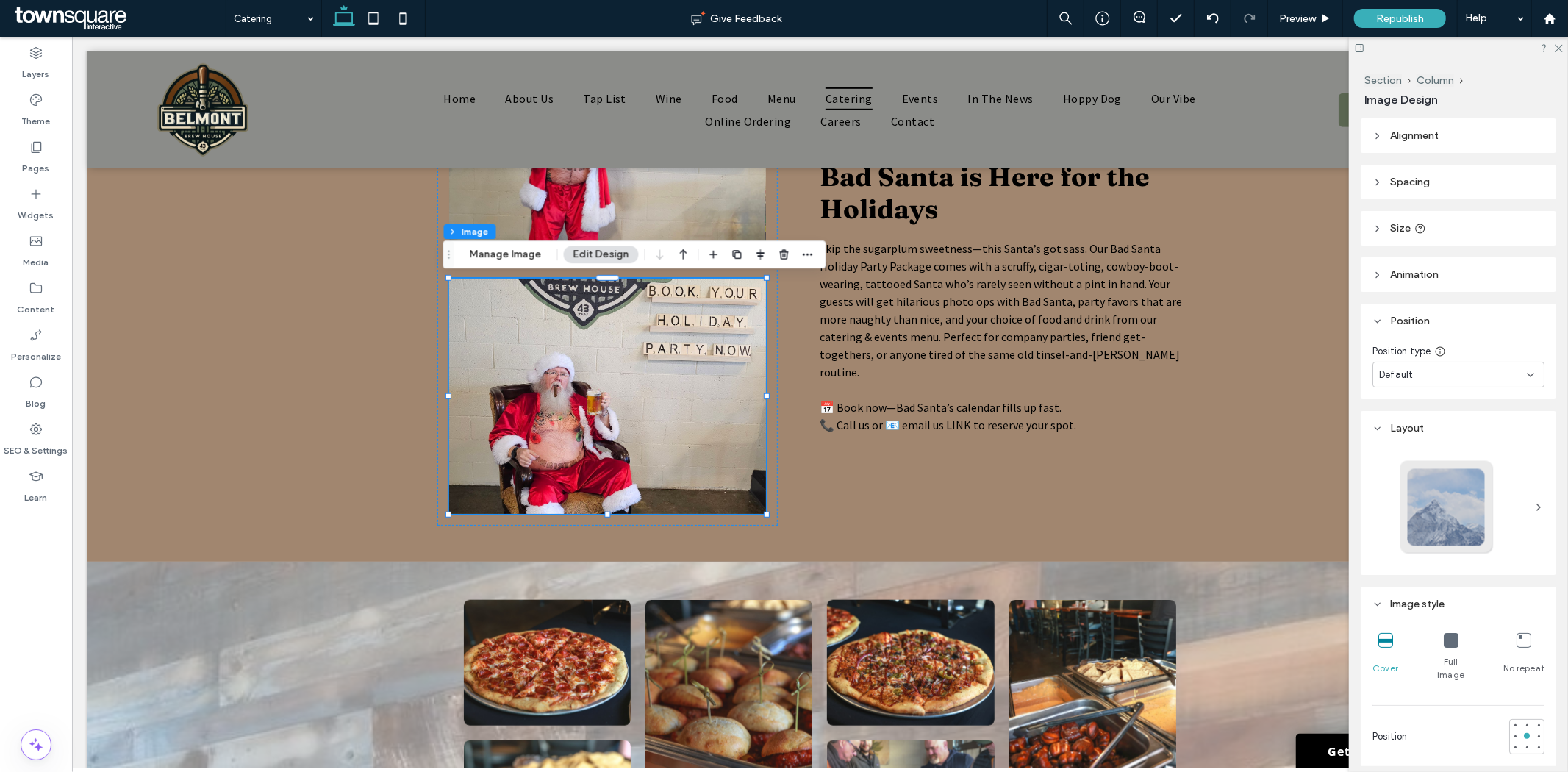
click at [1420, 369] on div "Default" at bounding box center [1453, 375] width 147 height 15
click at [1253, 478] on div "Bad Santa is Here for the Holidays Skip the sugarplum sweetness—this Santa’s go…" at bounding box center [819, 259] width 882 height 606
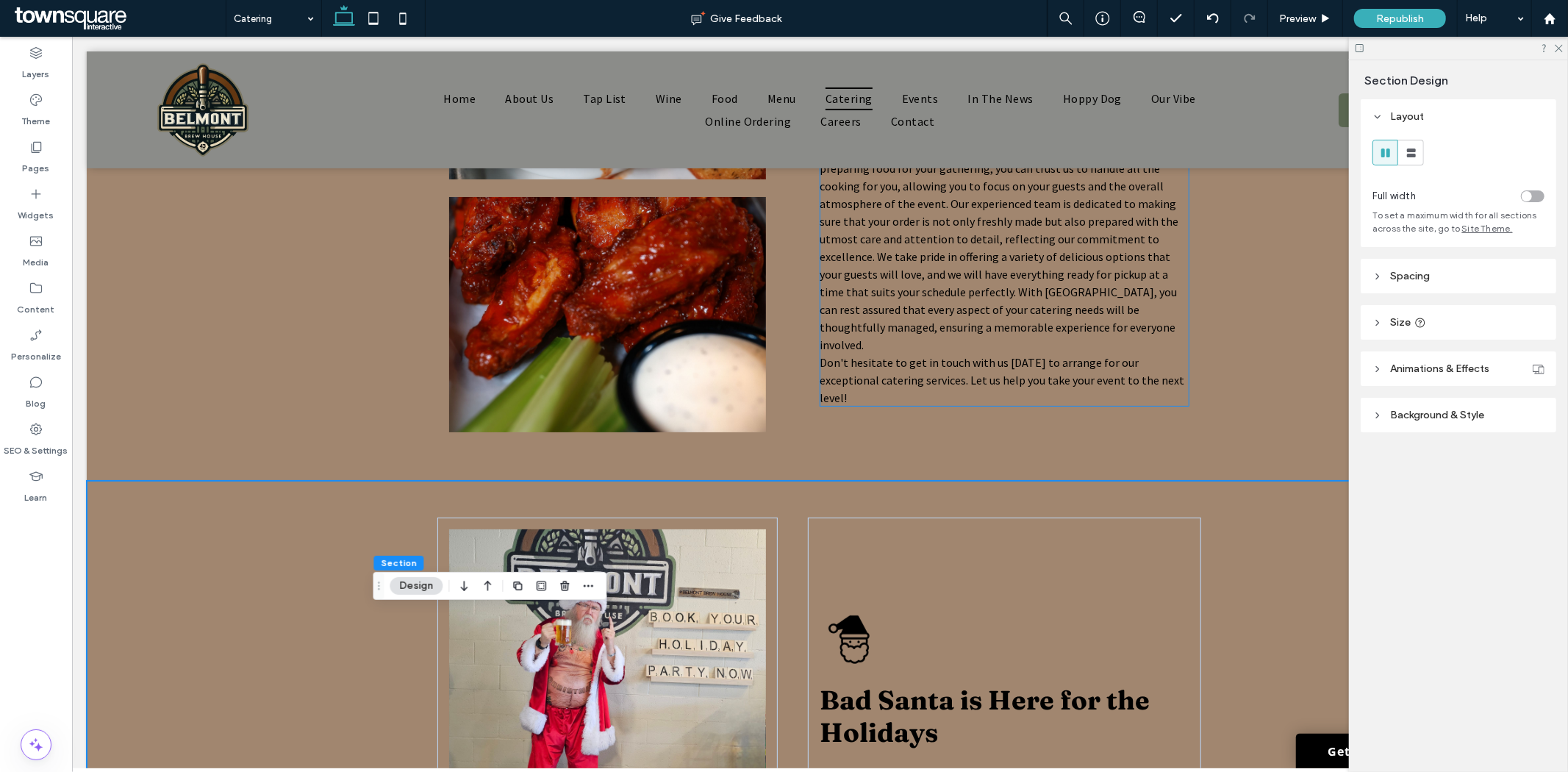
scroll to position [409, 0]
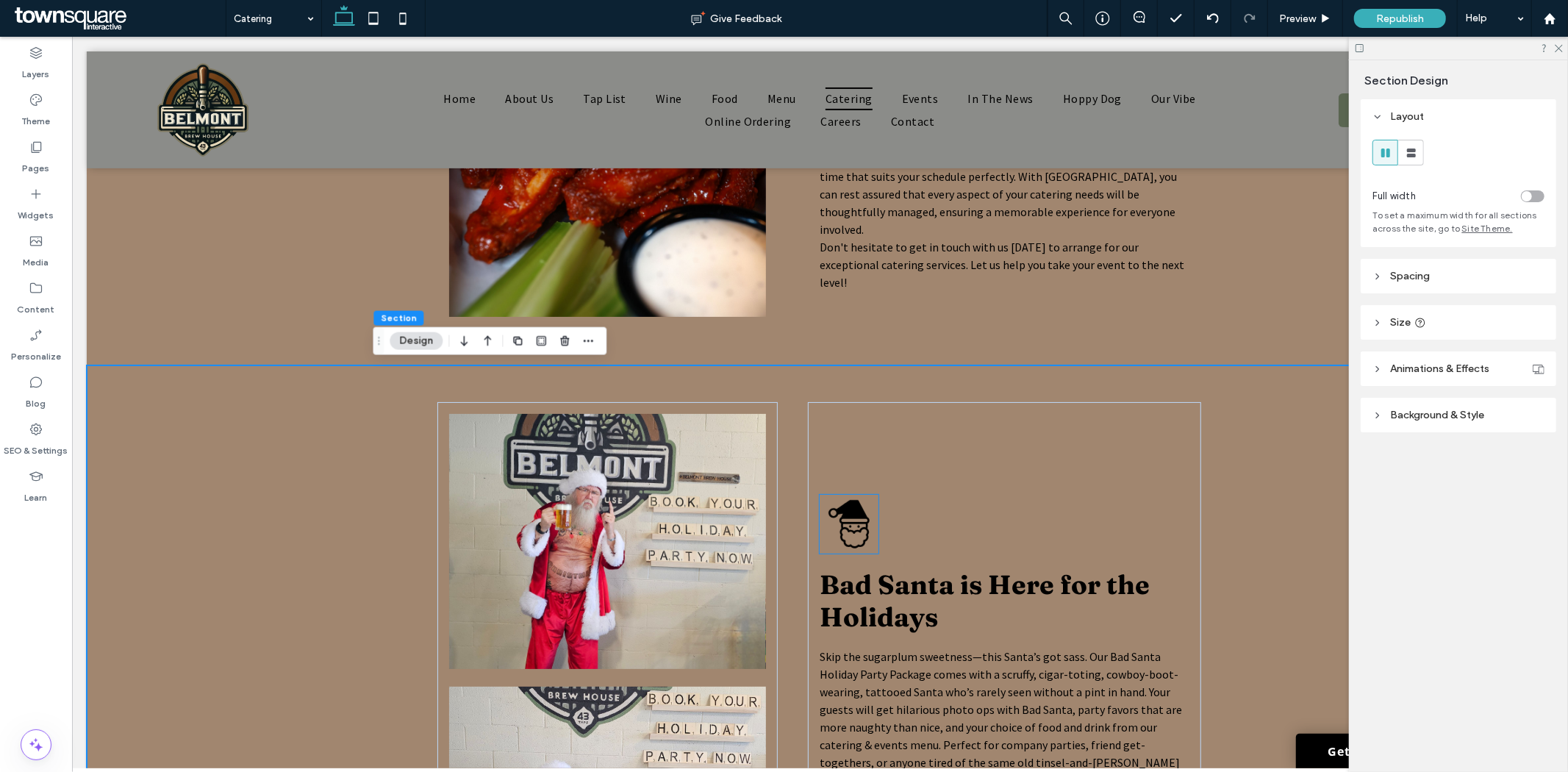
click at [846, 530] on icon at bounding box center [849, 524] width 41 height 48
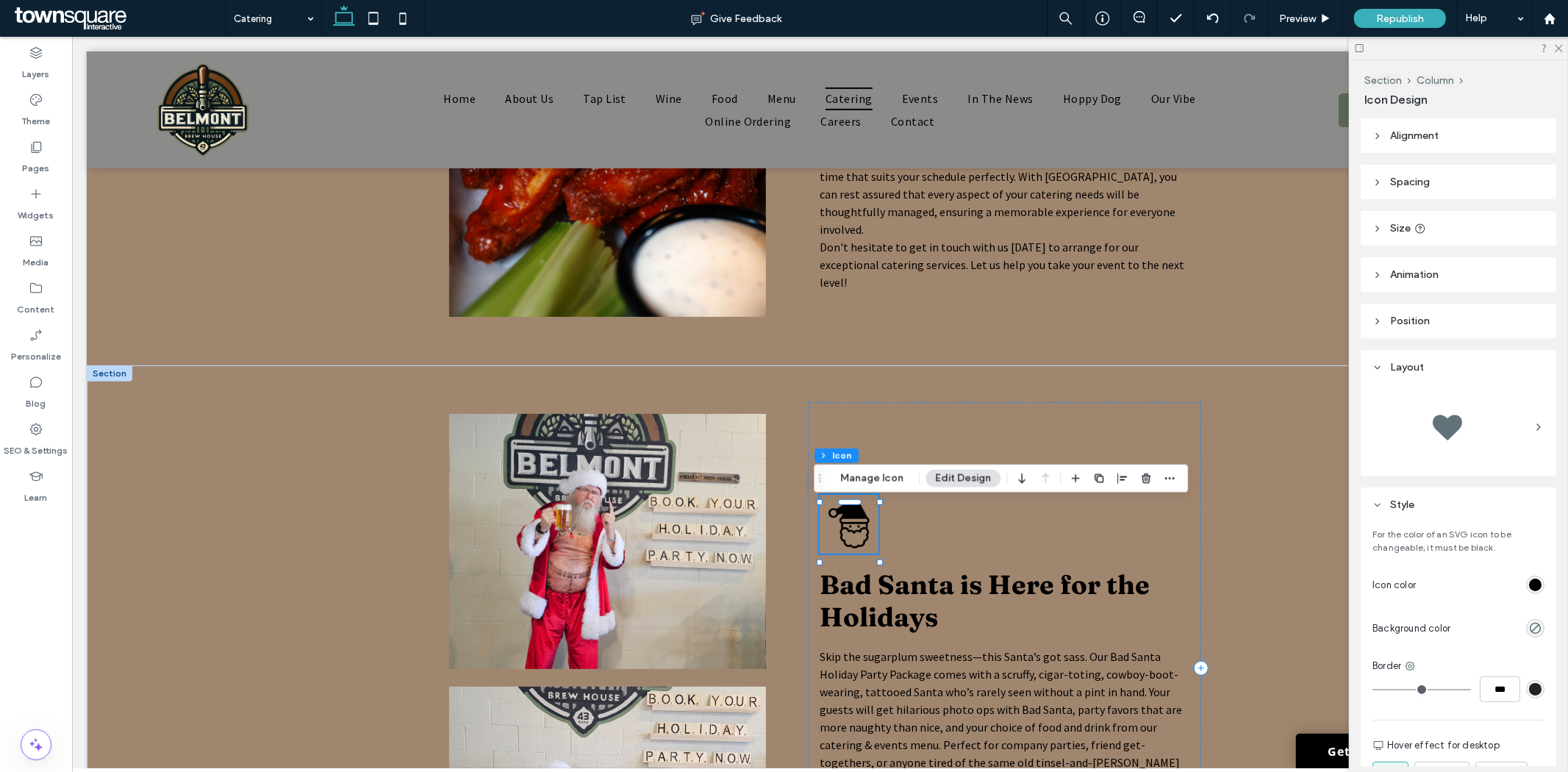
click at [846, 530] on icon at bounding box center [849, 524] width 41 height 48
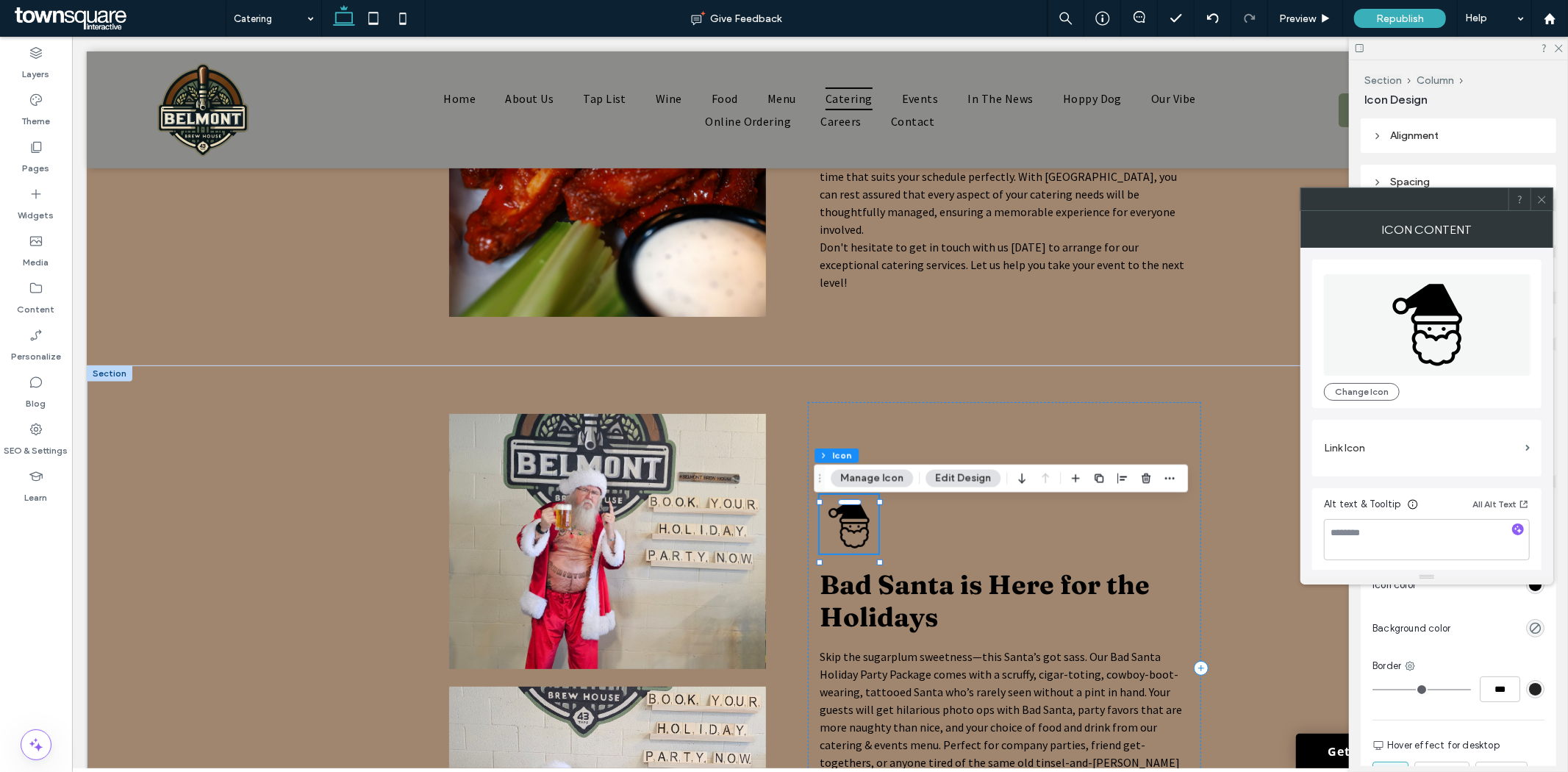
click at [846, 530] on icon at bounding box center [849, 524] width 41 height 48
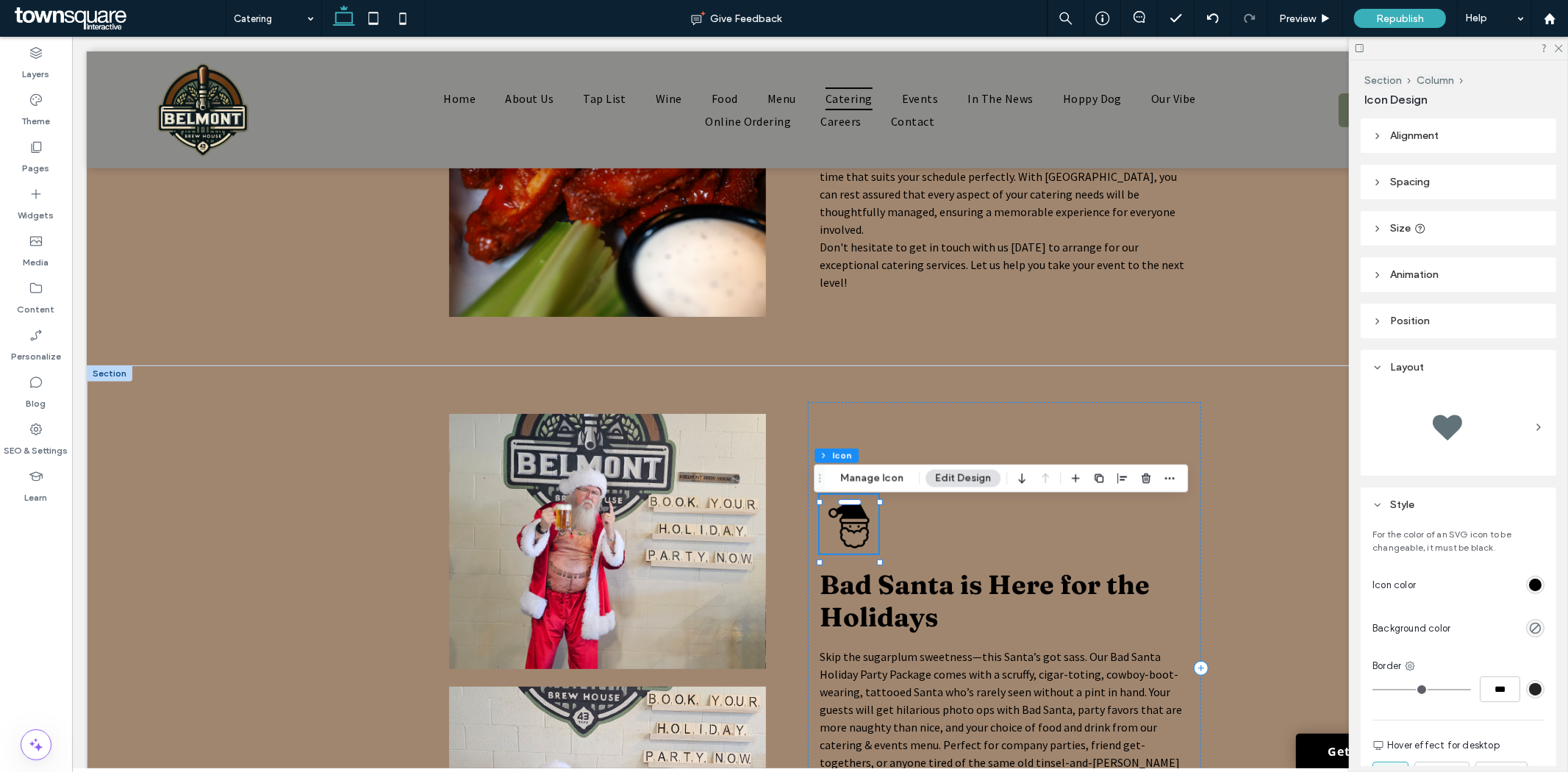
click at [846, 514] on icon at bounding box center [849, 524] width 41 height 48
click at [845, 515] on icon at bounding box center [849, 524] width 41 height 48
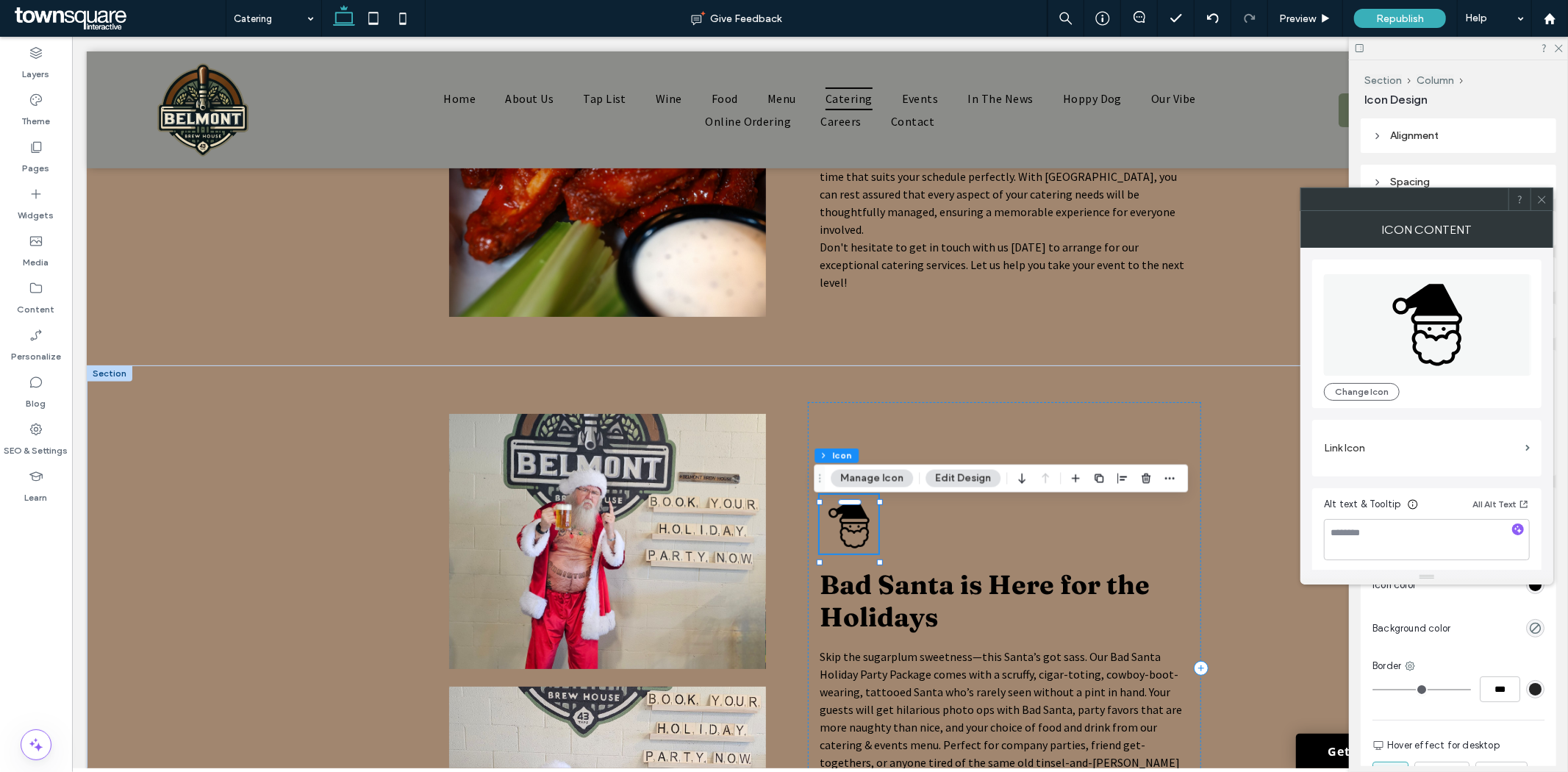
click at [845, 515] on icon at bounding box center [849, 524] width 41 height 48
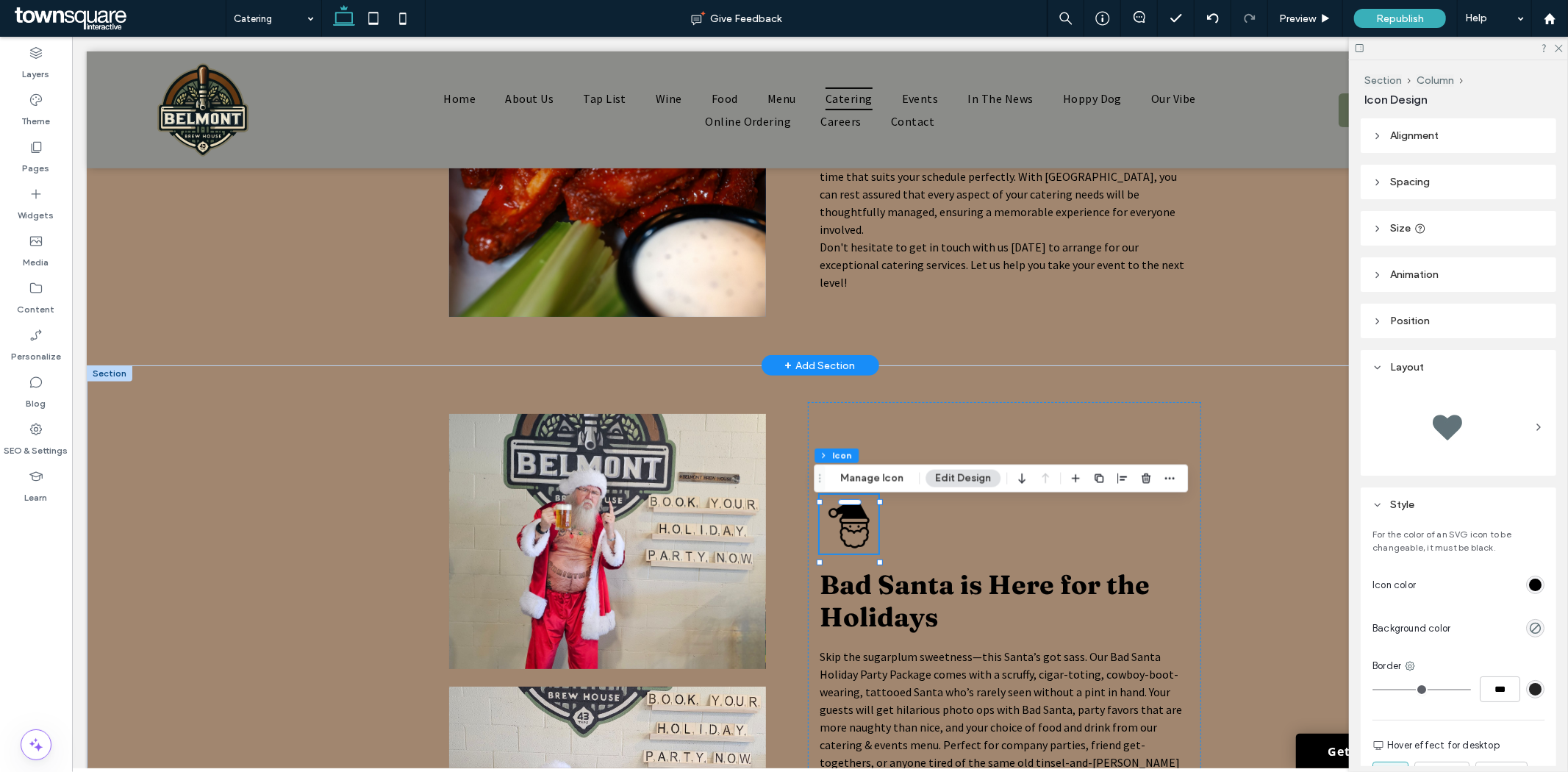
click at [663, 297] on img at bounding box center [606, 199] width 317 height 236
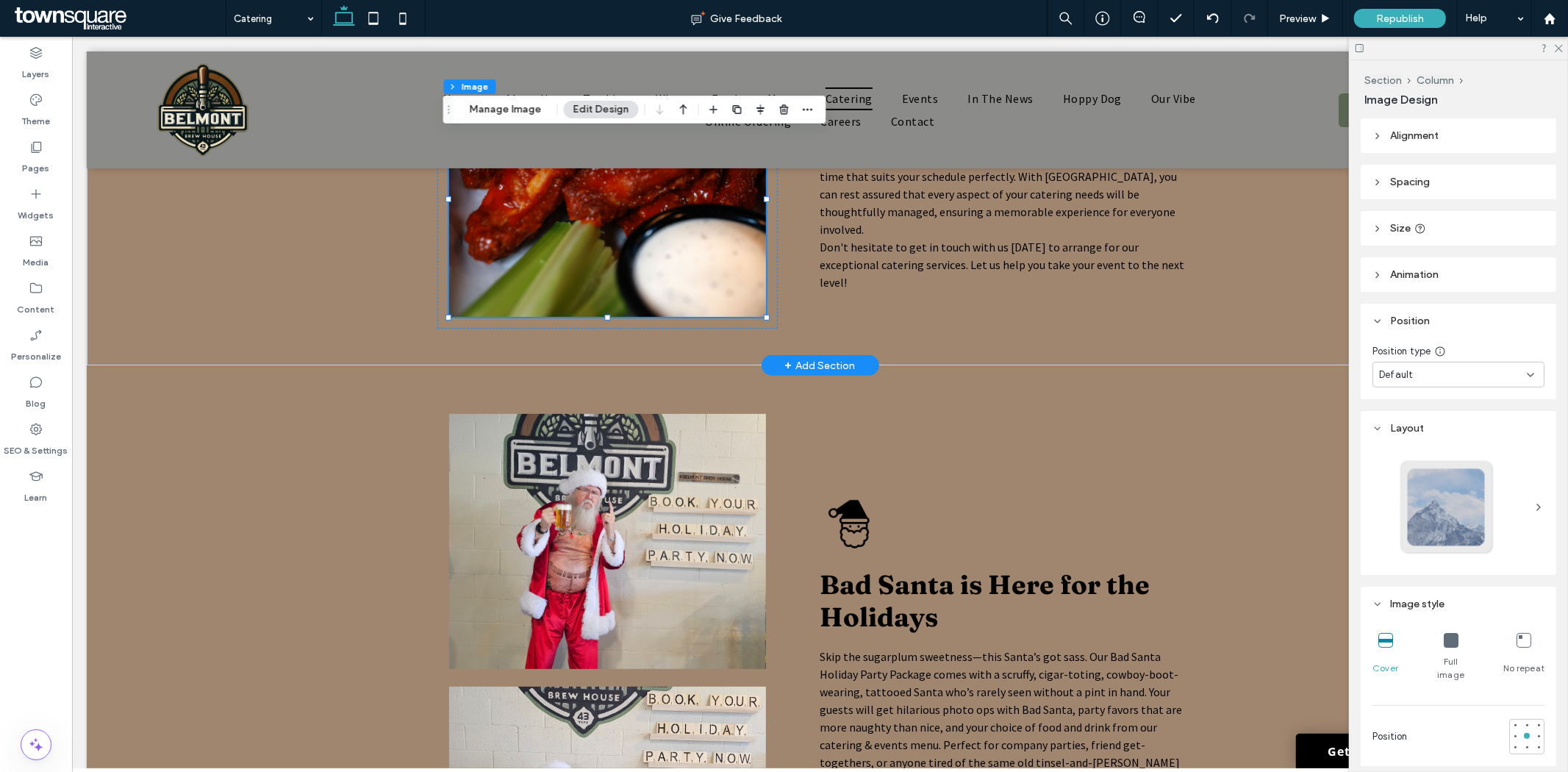
click at [663, 297] on img at bounding box center [606, 199] width 317 height 236
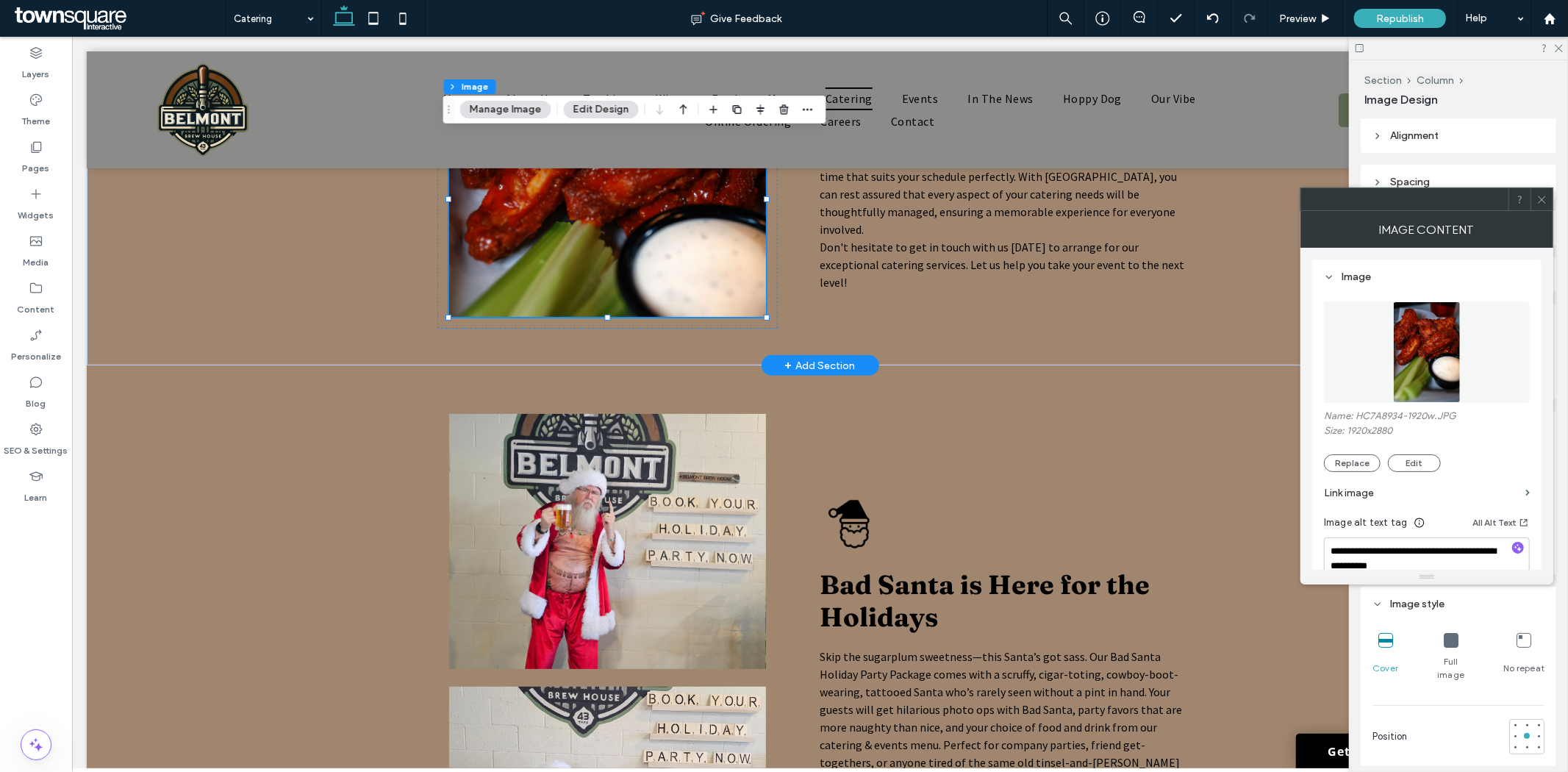
click at [663, 297] on img at bounding box center [606, 199] width 317 height 236
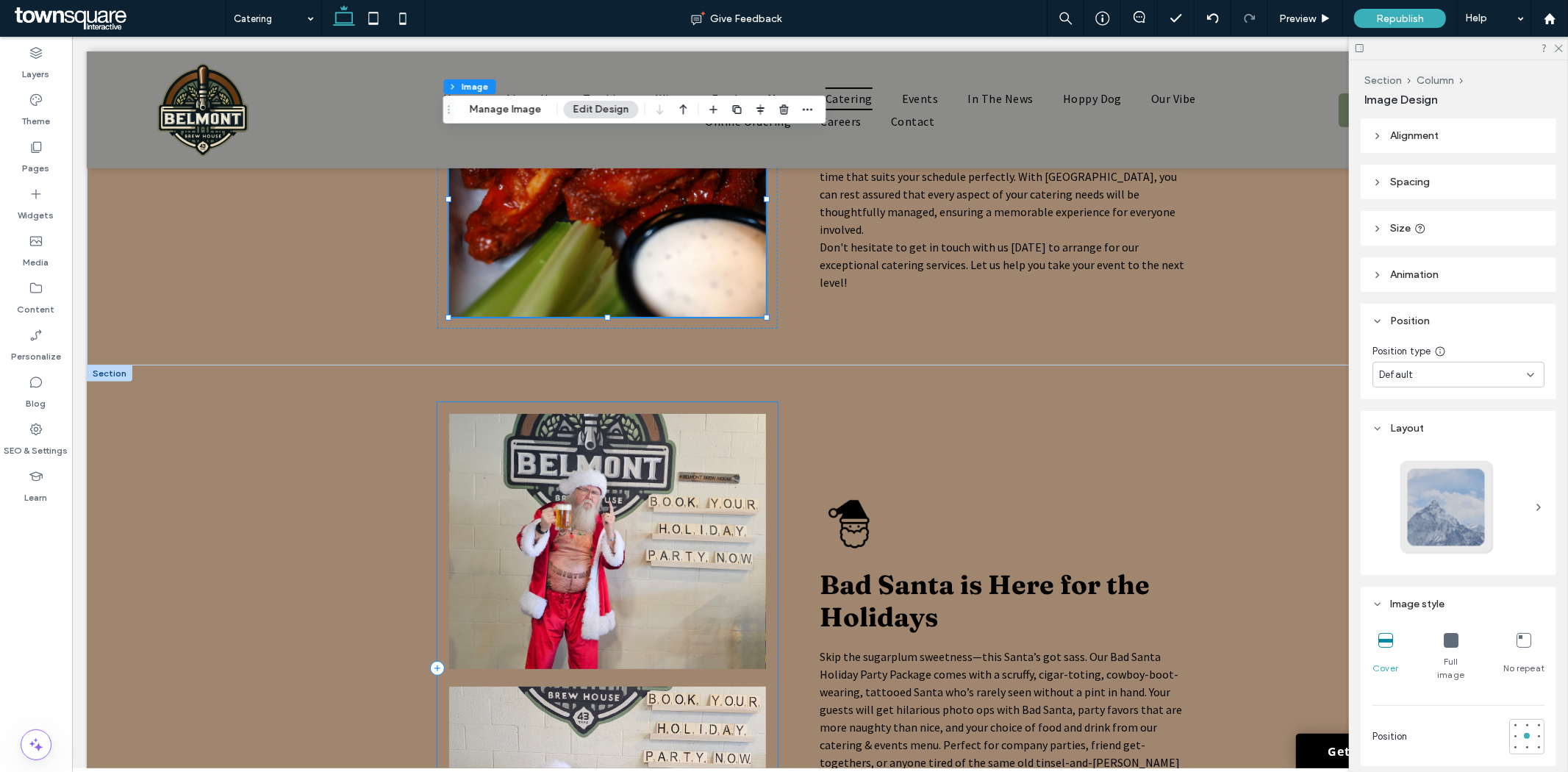
click at [705, 652] on img at bounding box center [606, 540] width 317 height 255
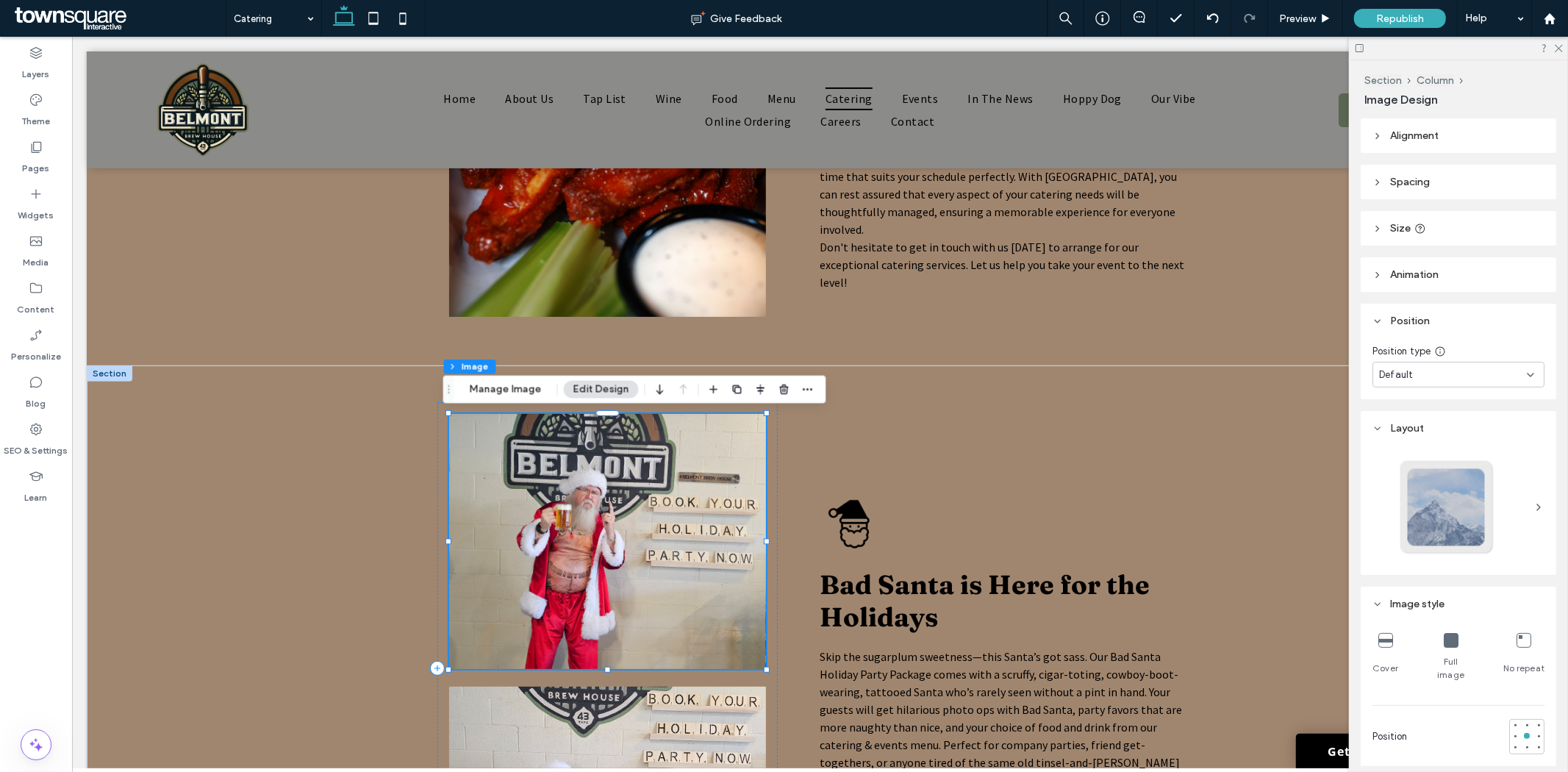
click at [705, 652] on img at bounding box center [606, 540] width 317 height 255
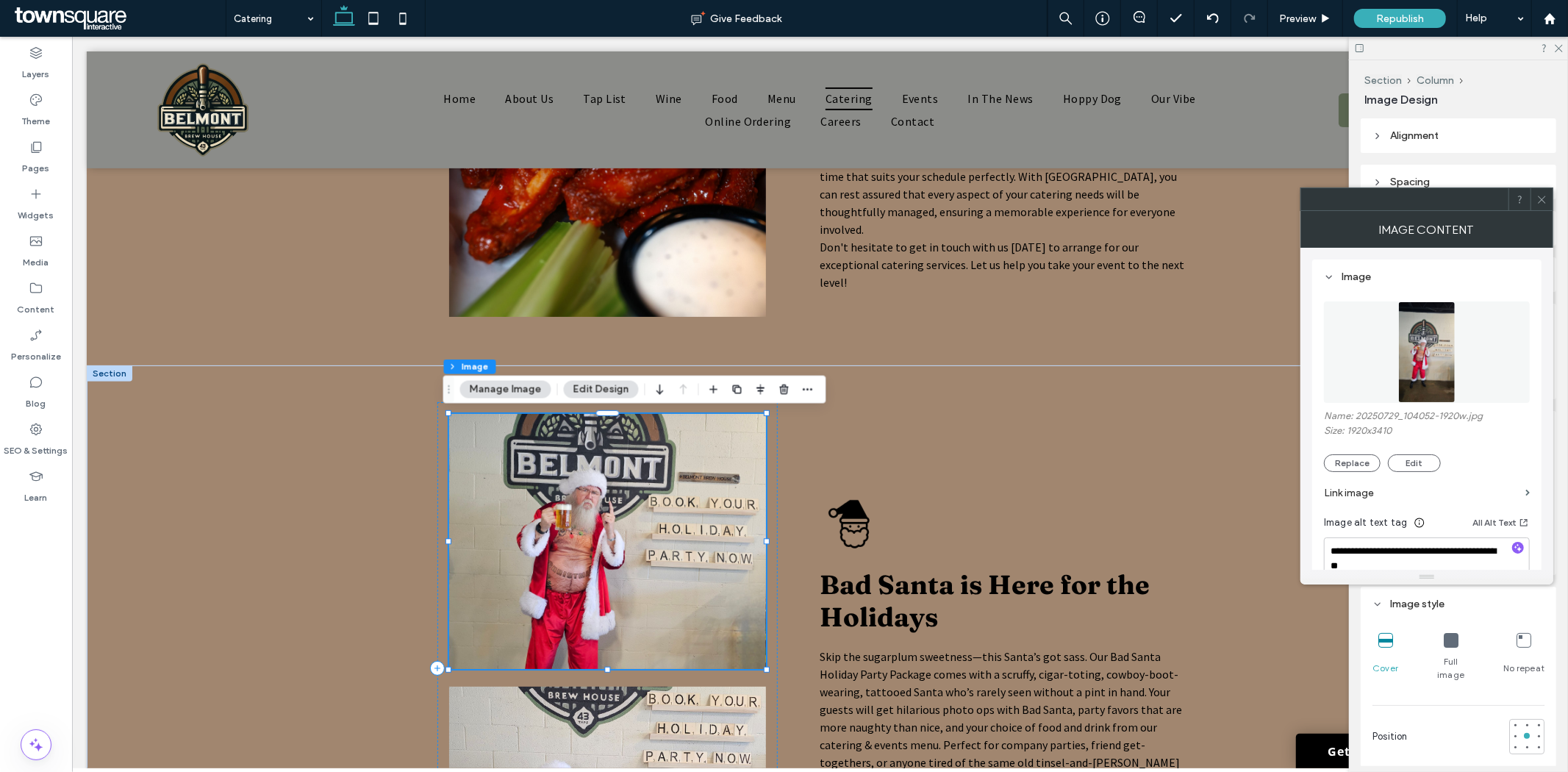
click at [705, 651] on img at bounding box center [606, 540] width 317 height 255
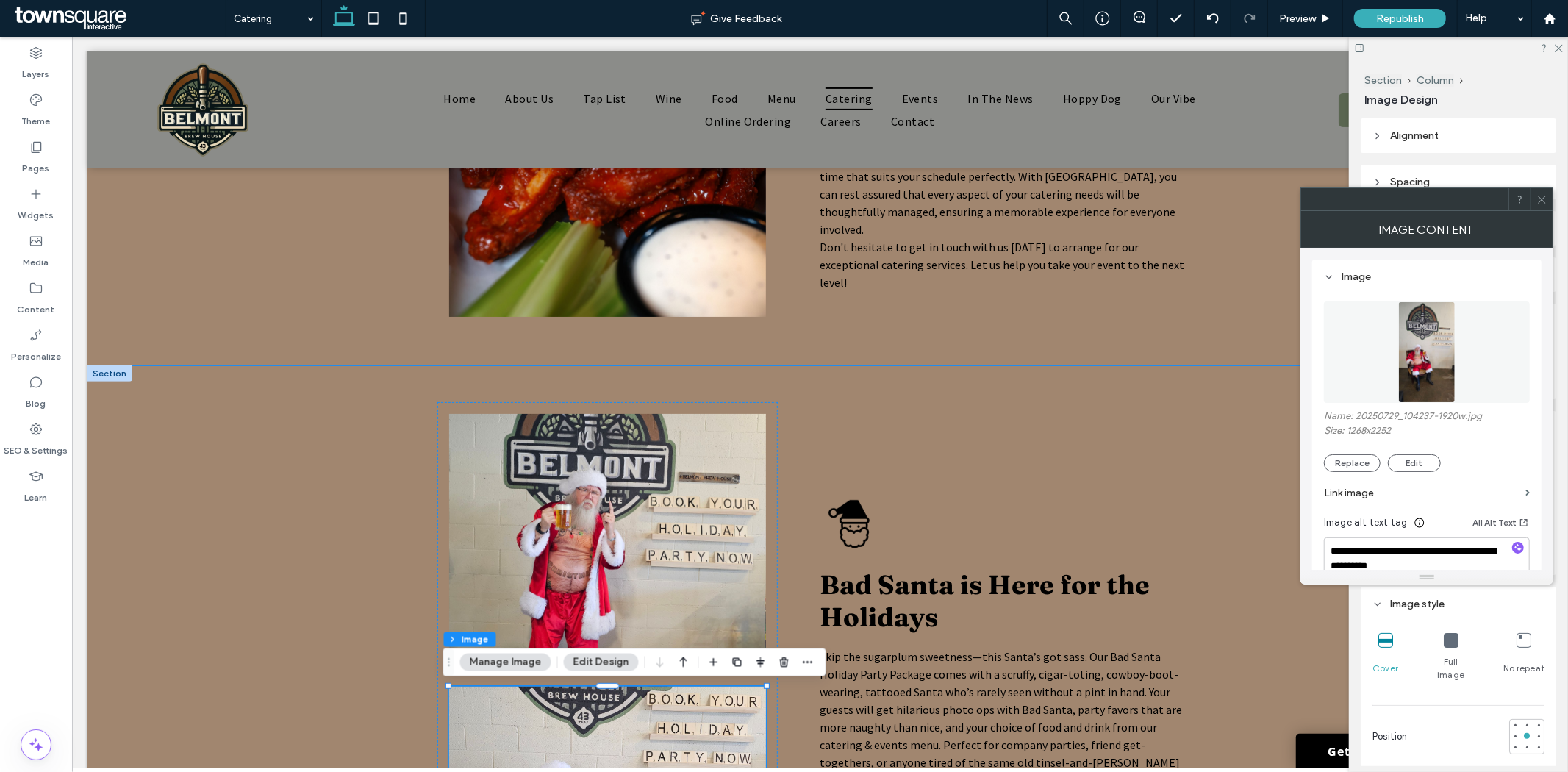
click at [368, 497] on div "Bad Santa is Here for the Holidays Skip the sugarplum sweetness—this Santa’s go…" at bounding box center [819, 667] width 1466 height 606
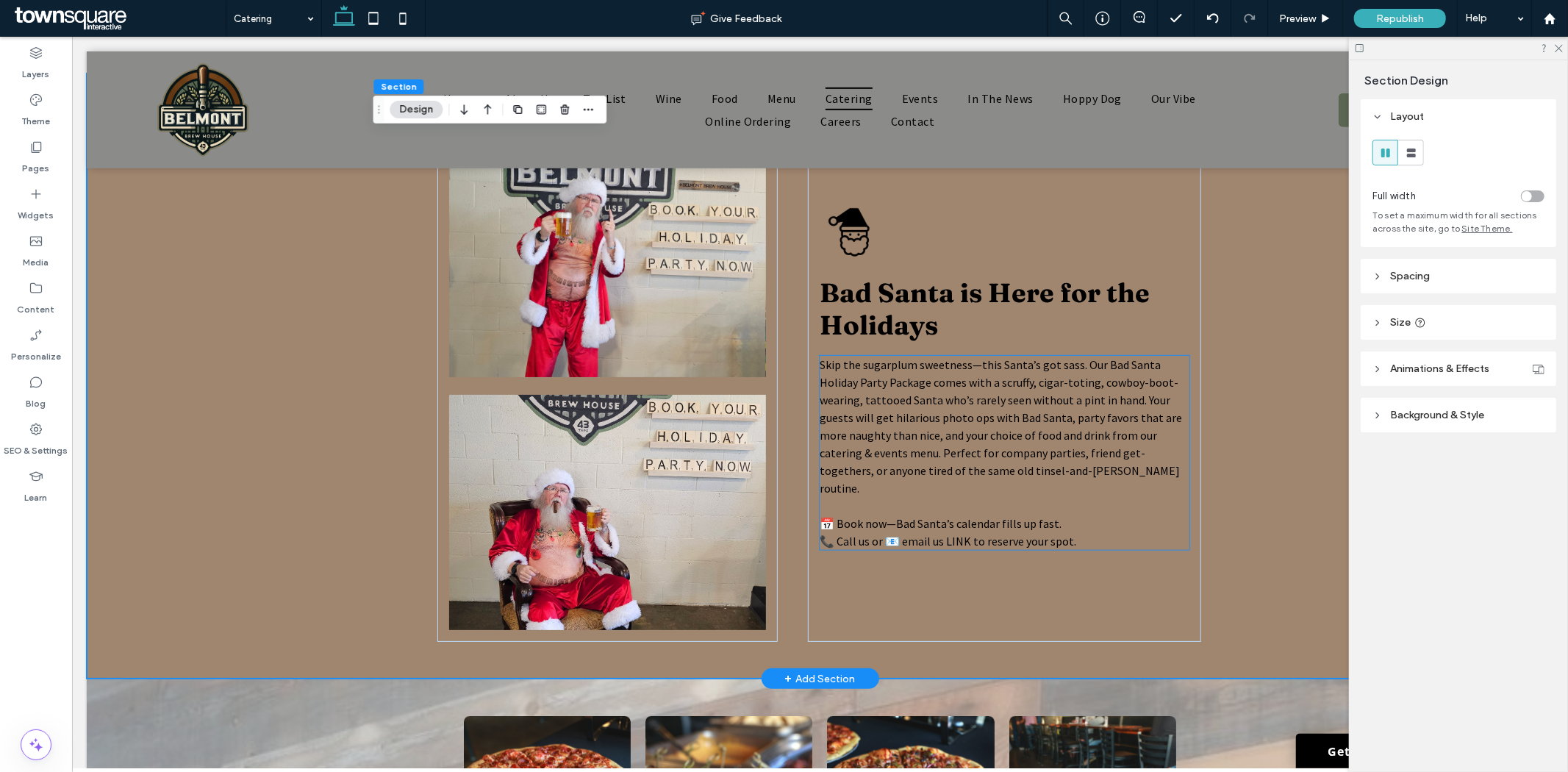
scroll to position [736, 0]
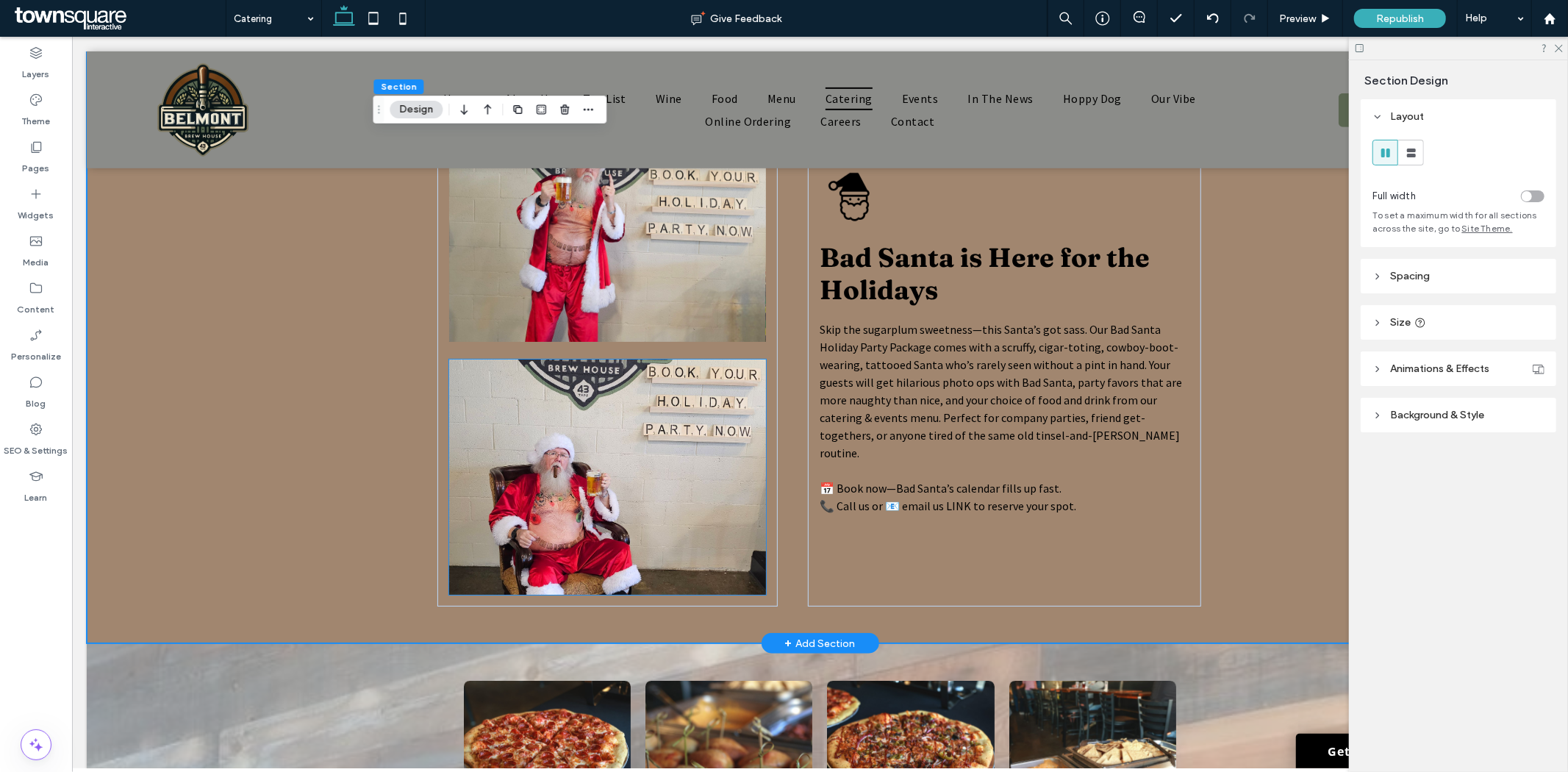
click at [654, 504] on img at bounding box center [606, 476] width 317 height 236
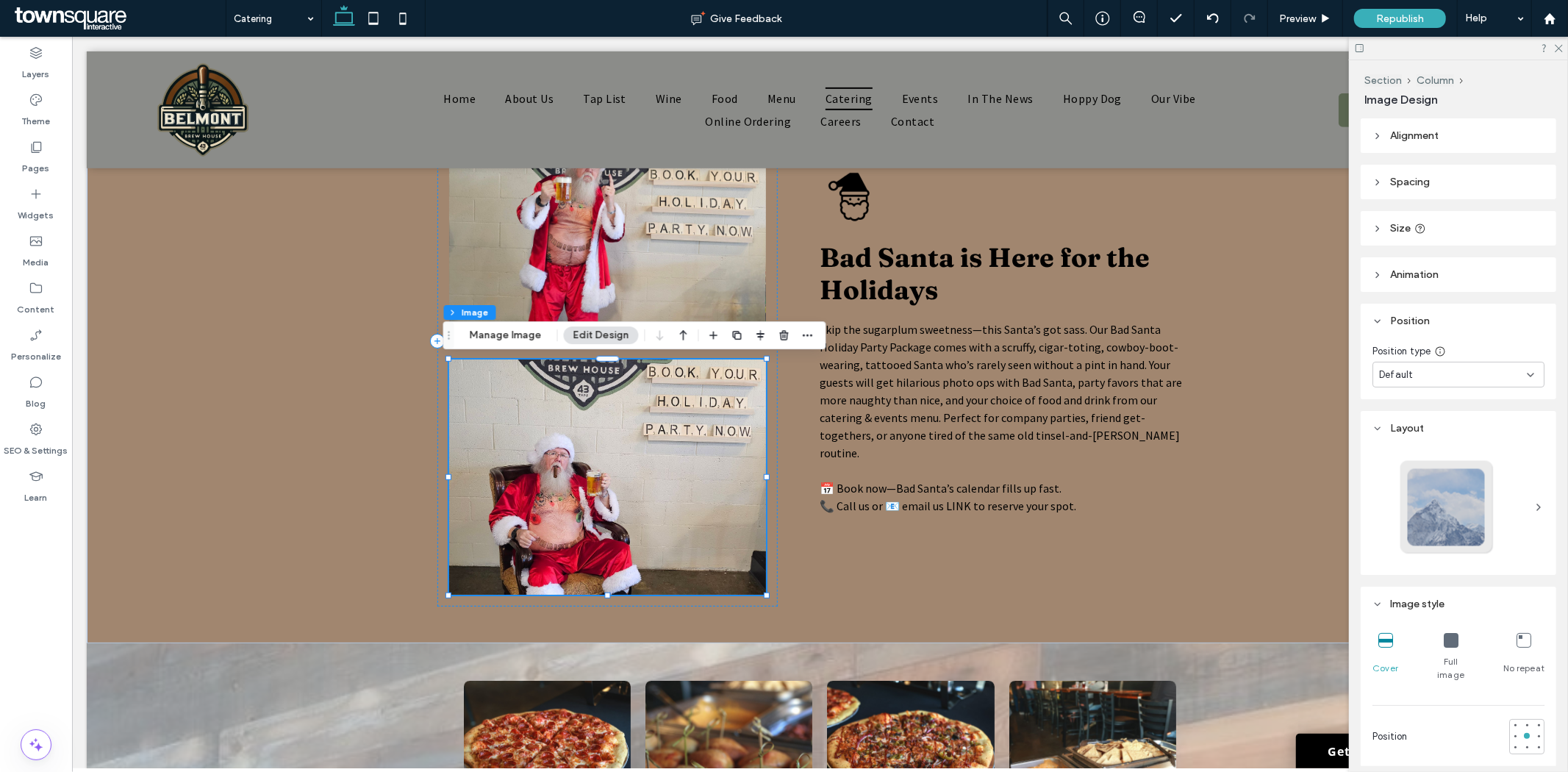
click at [599, 329] on button "Edit Design" at bounding box center [602, 335] width 75 height 17
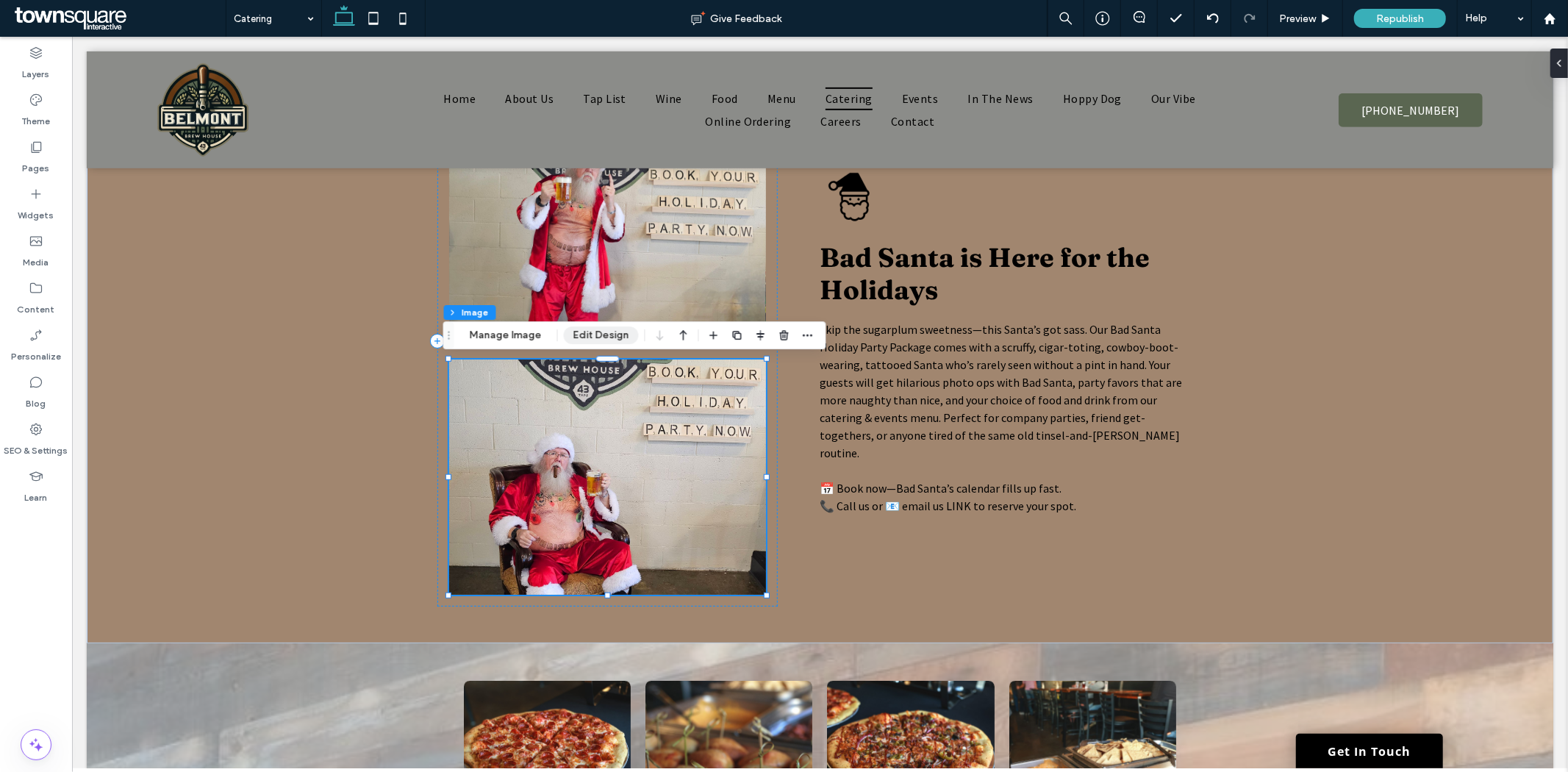
click at [599, 329] on button "Edit Design" at bounding box center [602, 335] width 75 height 17
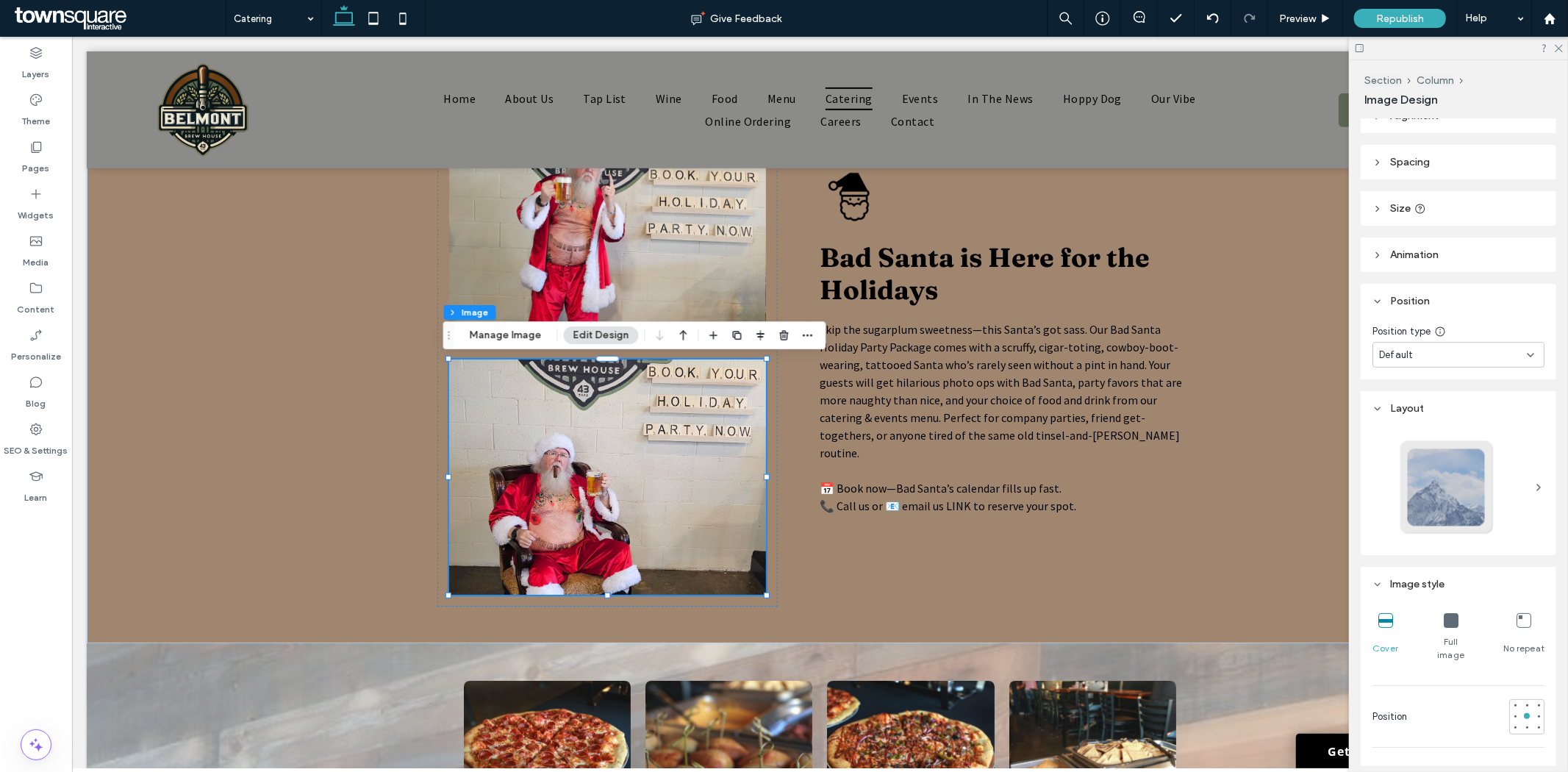
scroll to position [0, 0]
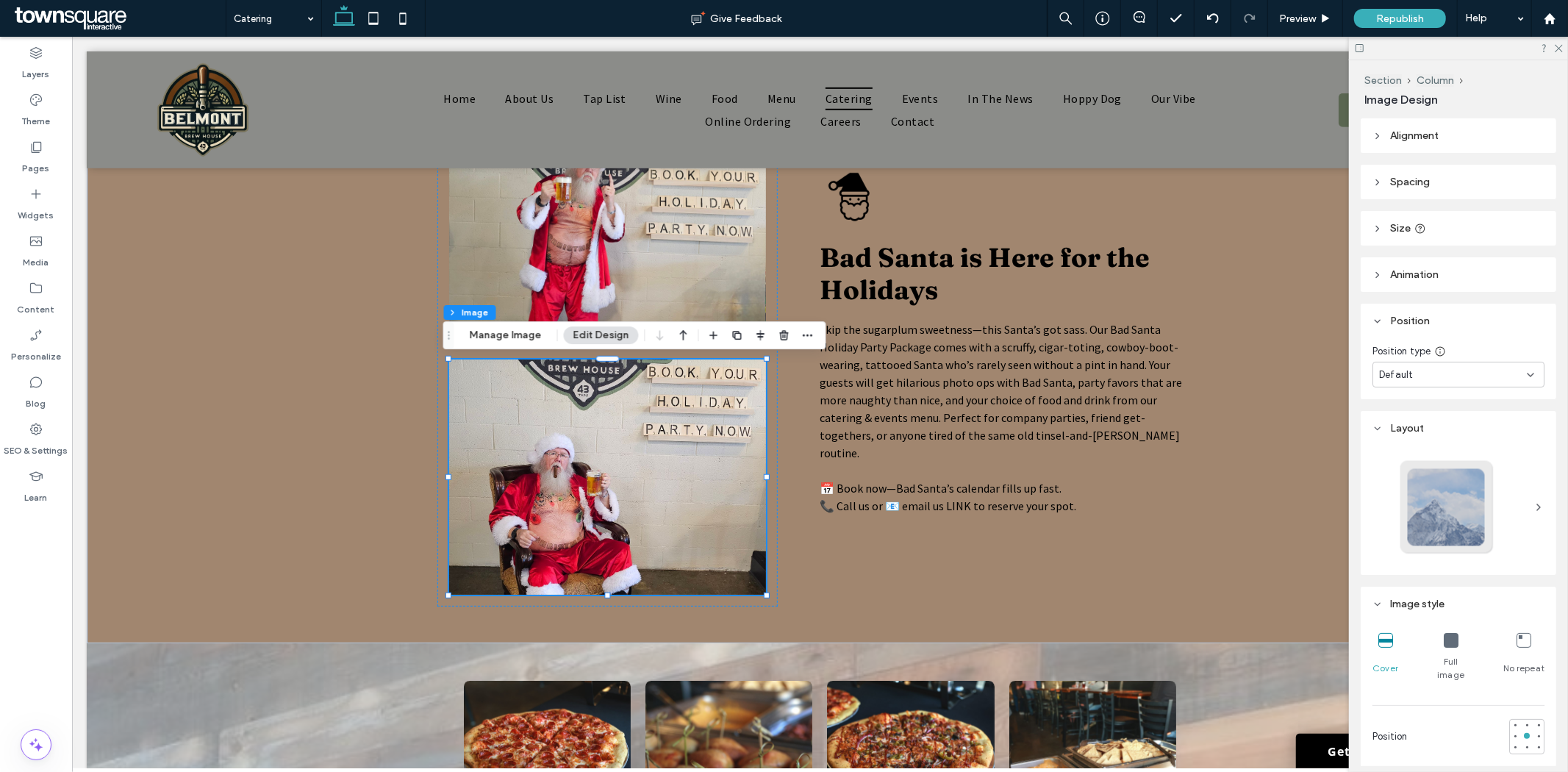
click at [1378, 231] on icon at bounding box center [1378, 229] width 11 height 11
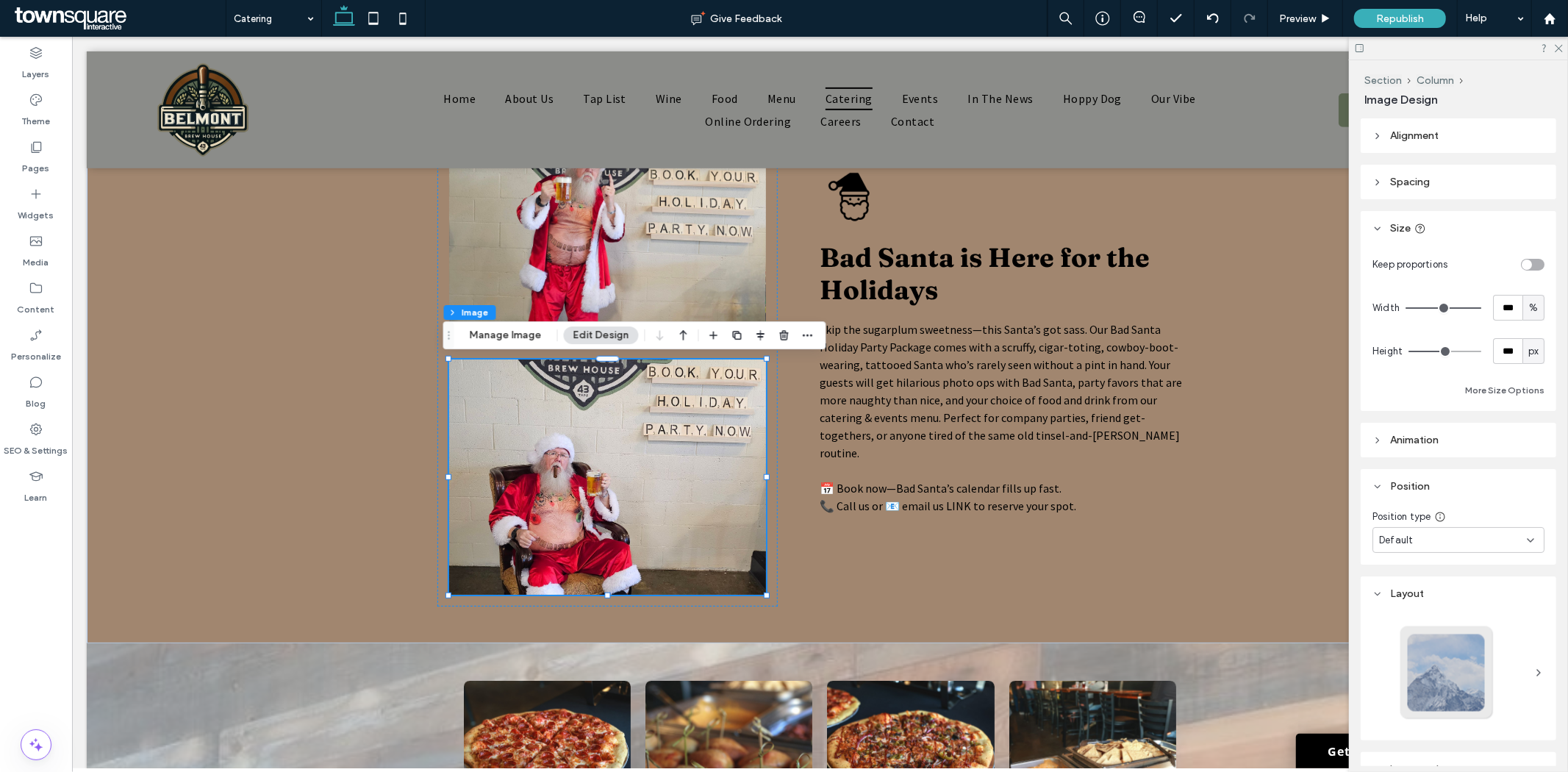
click at [1382, 188] on header "Spacing" at bounding box center [1458, 182] width 196 height 35
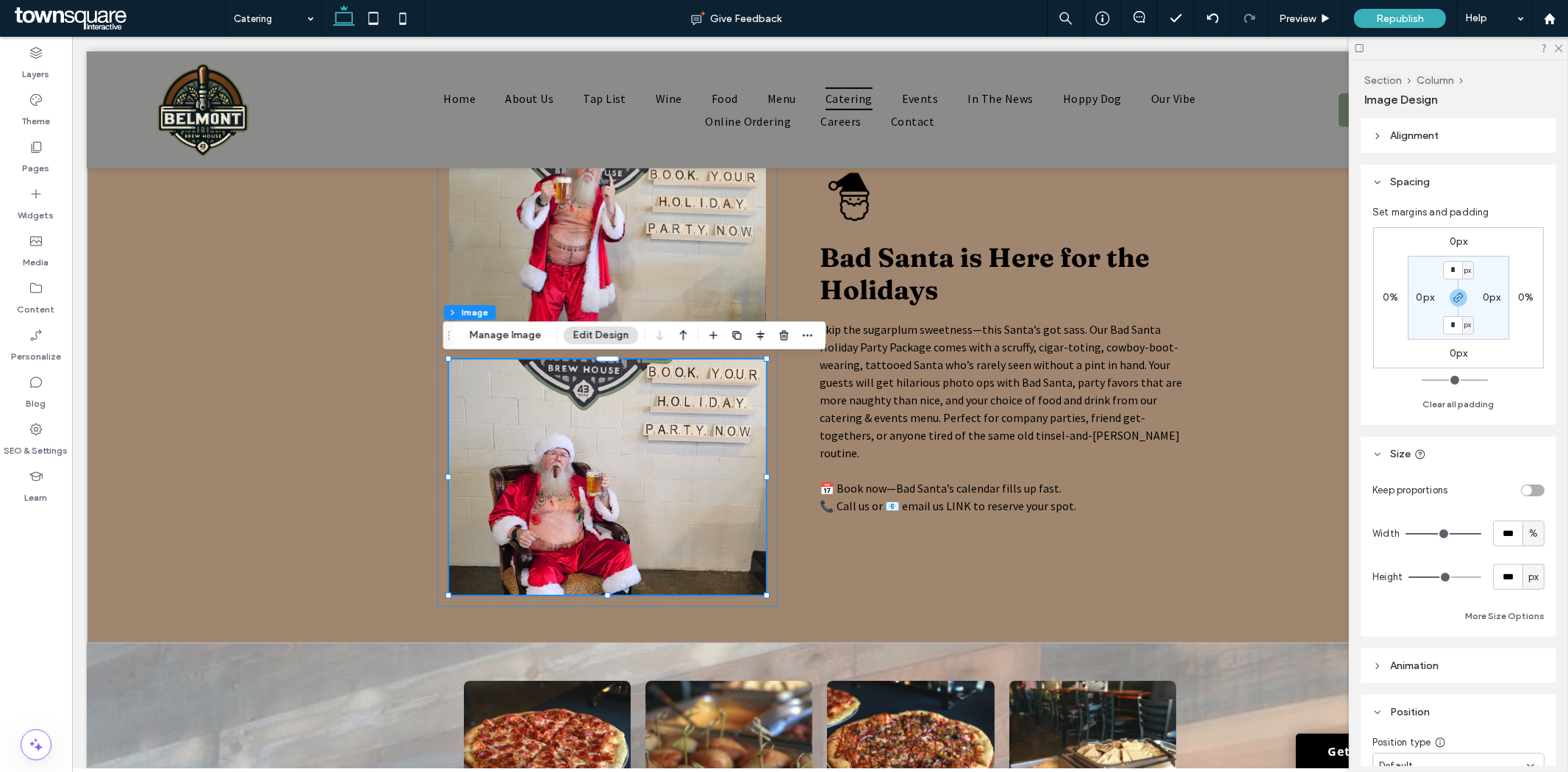
click at [1387, 146] on header "Alignment" at bounding box center [1458, 135] width 196 height 35
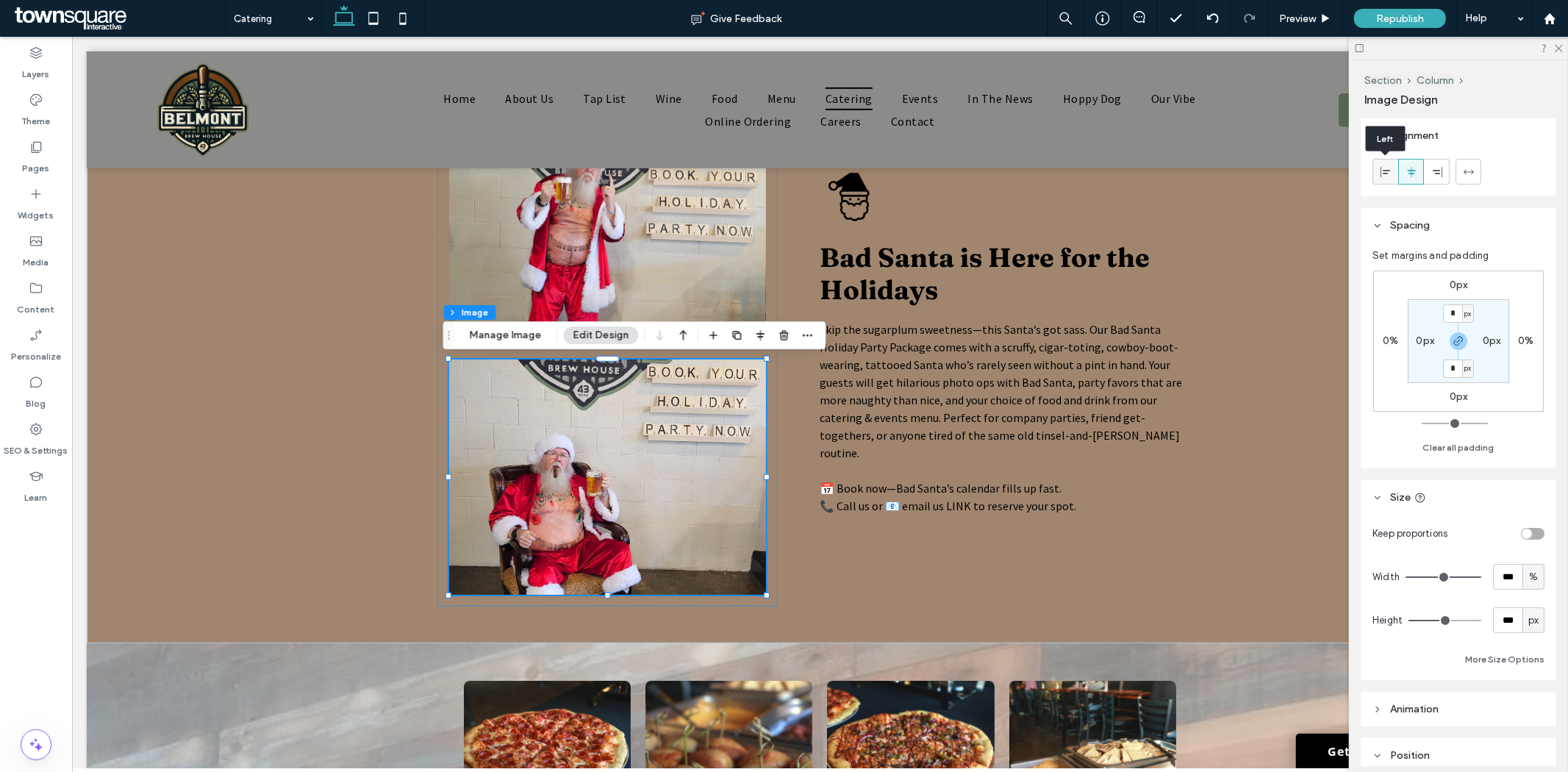
click at [1390, 164] on span at bounding box center [1386, 172] width 12 height 24
click at [1412, 178] on icon at bounding box center [1412, 172] width 12 height 12
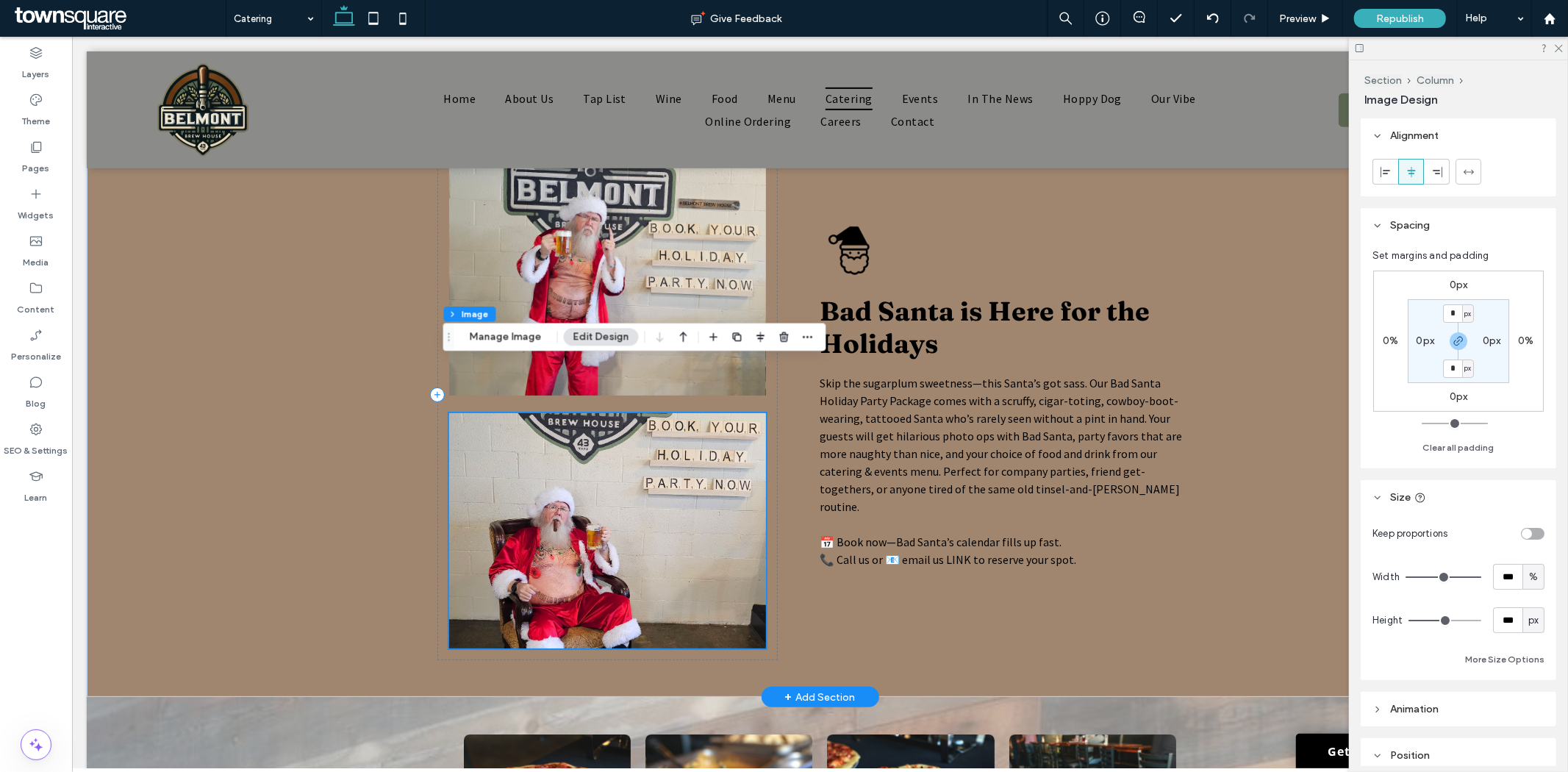
scroll to position [736, 0]
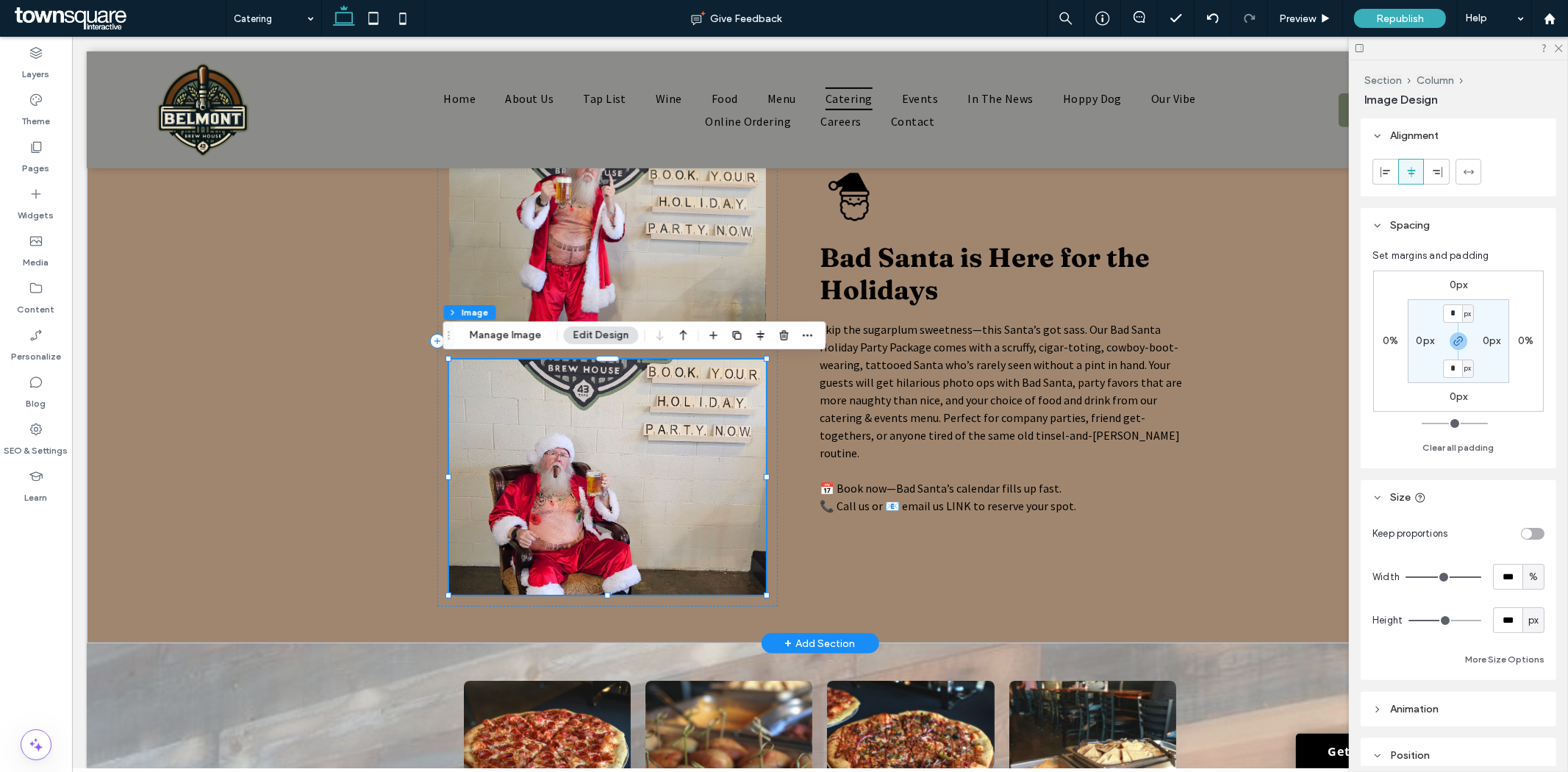
click at [661, 464] on img at bounding box center [606, 476] width 317 height 236
click at [660, 464] on img at bounding box center [606, 476] width 317 height 236
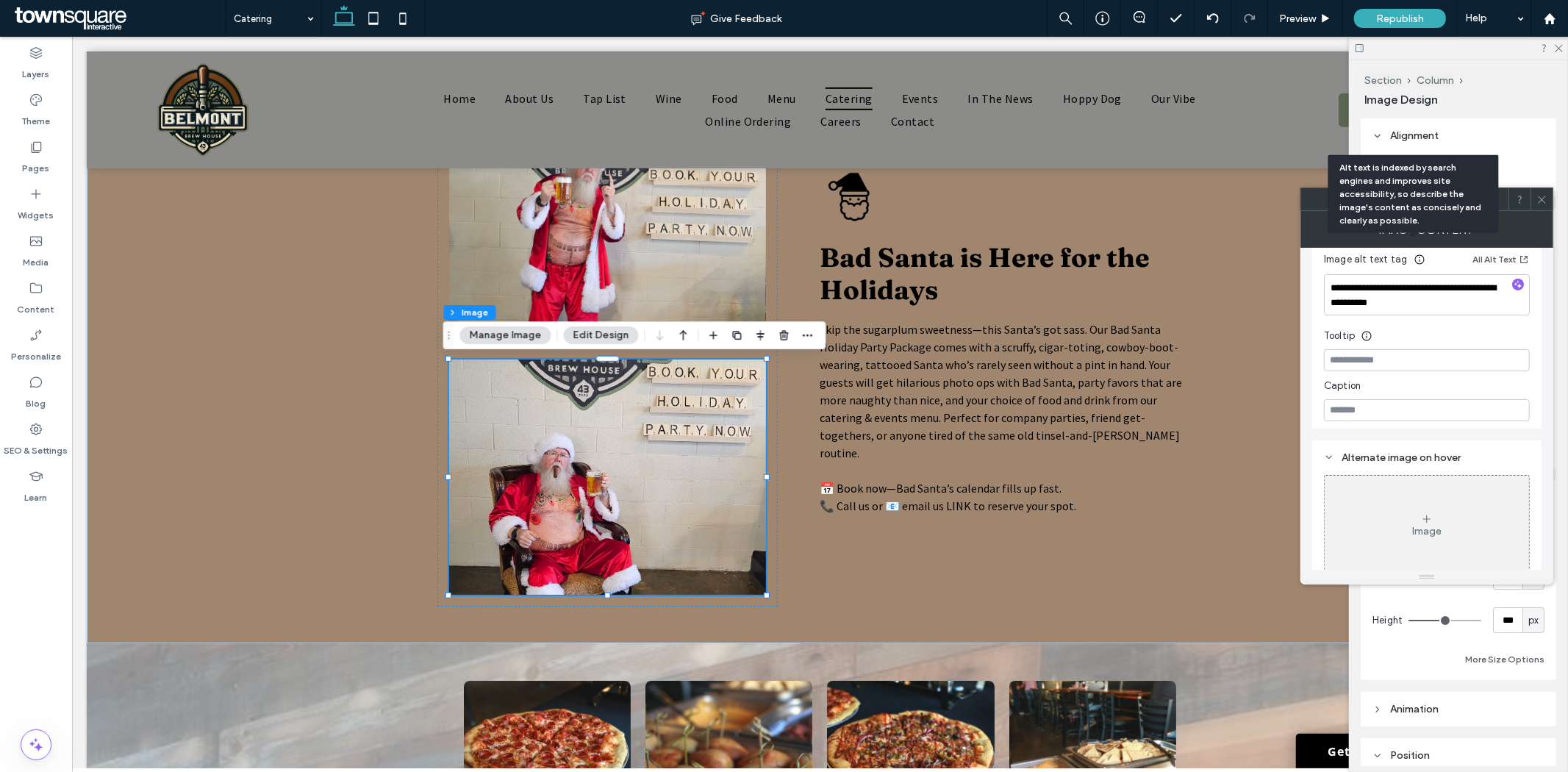
scroll to position [277, 0]
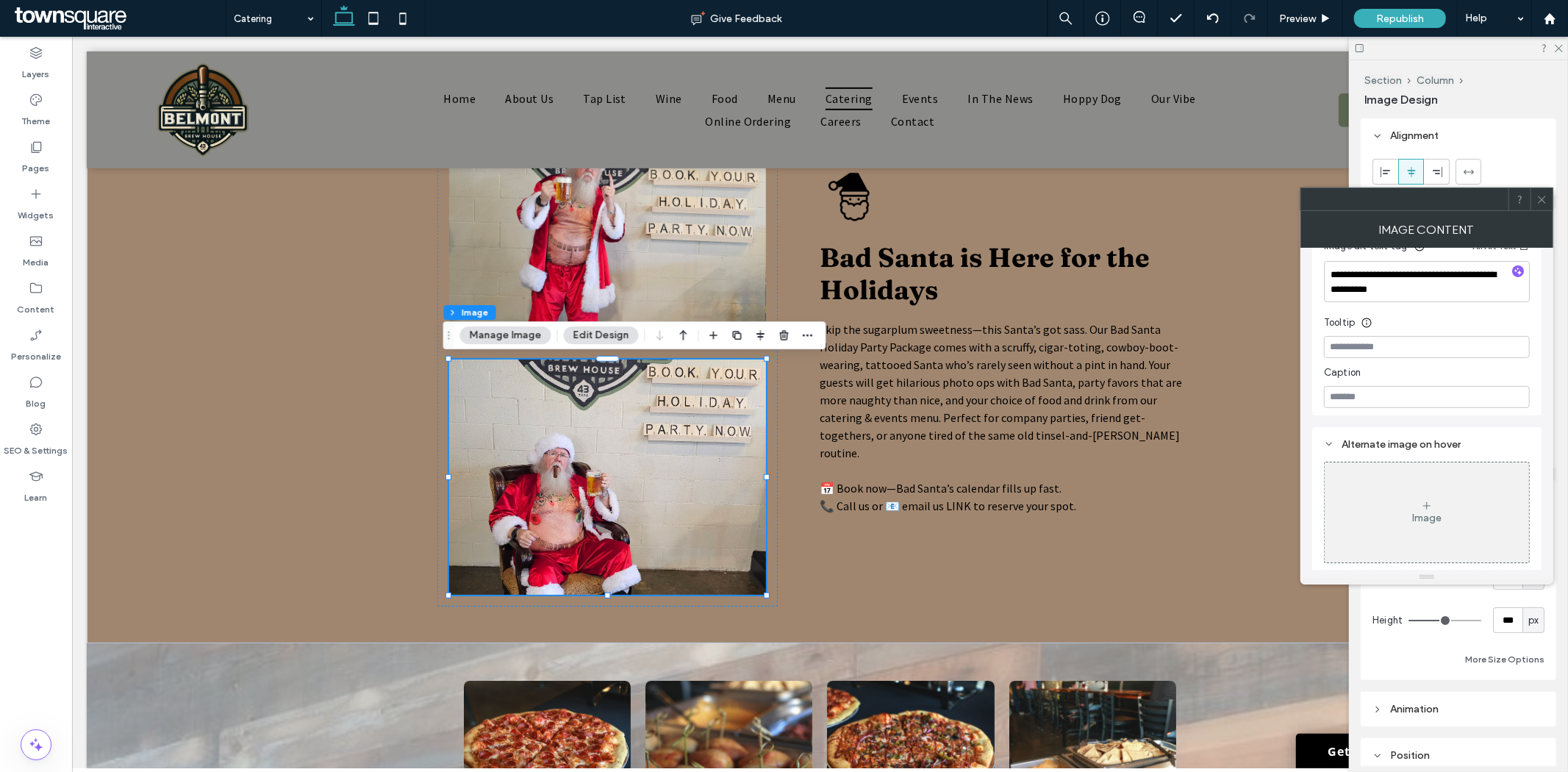
click at [1538, 201] on icon at bounding box center [1542, 199] width 11 height 11
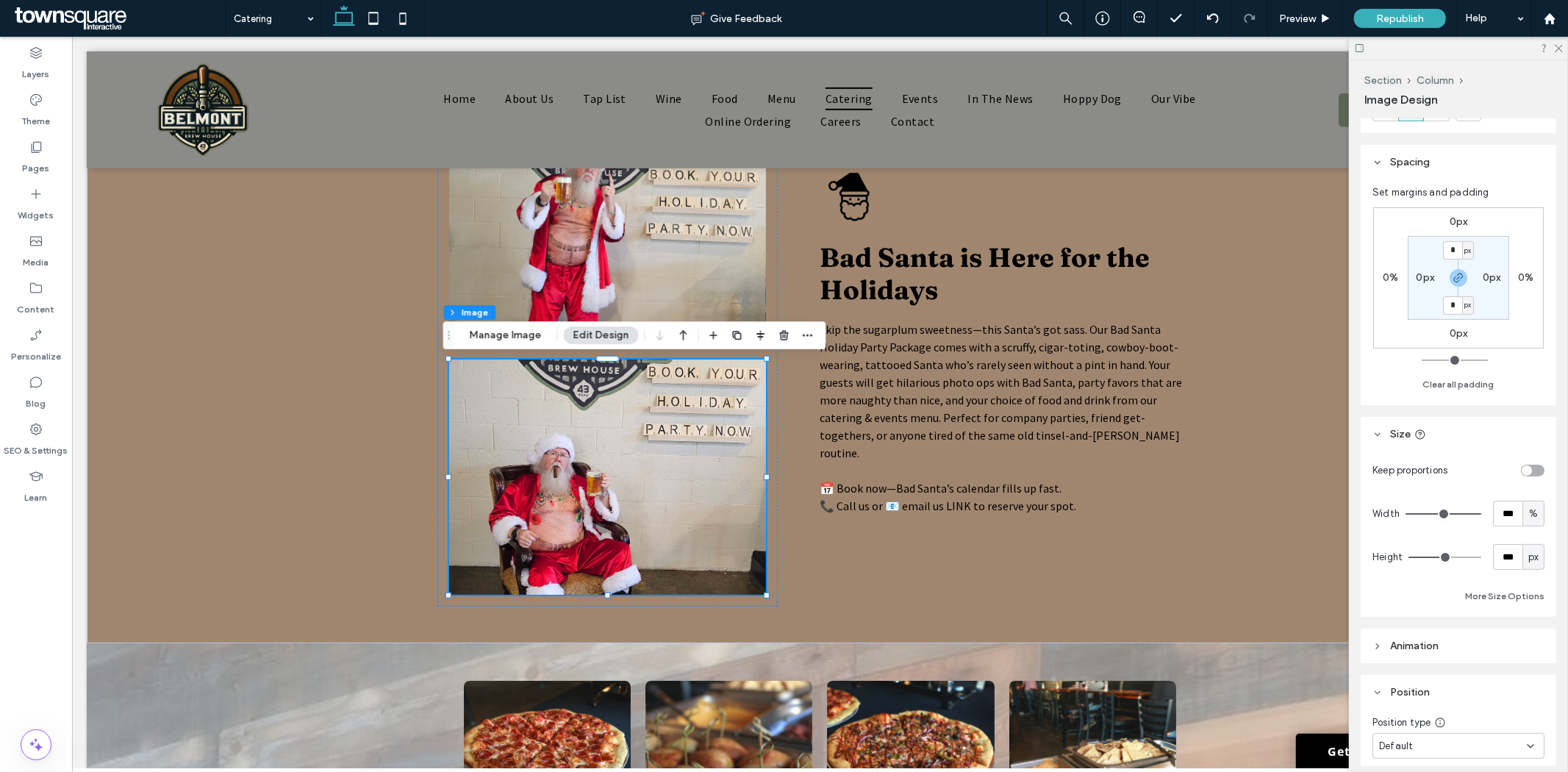
scroll to position [327, 0]
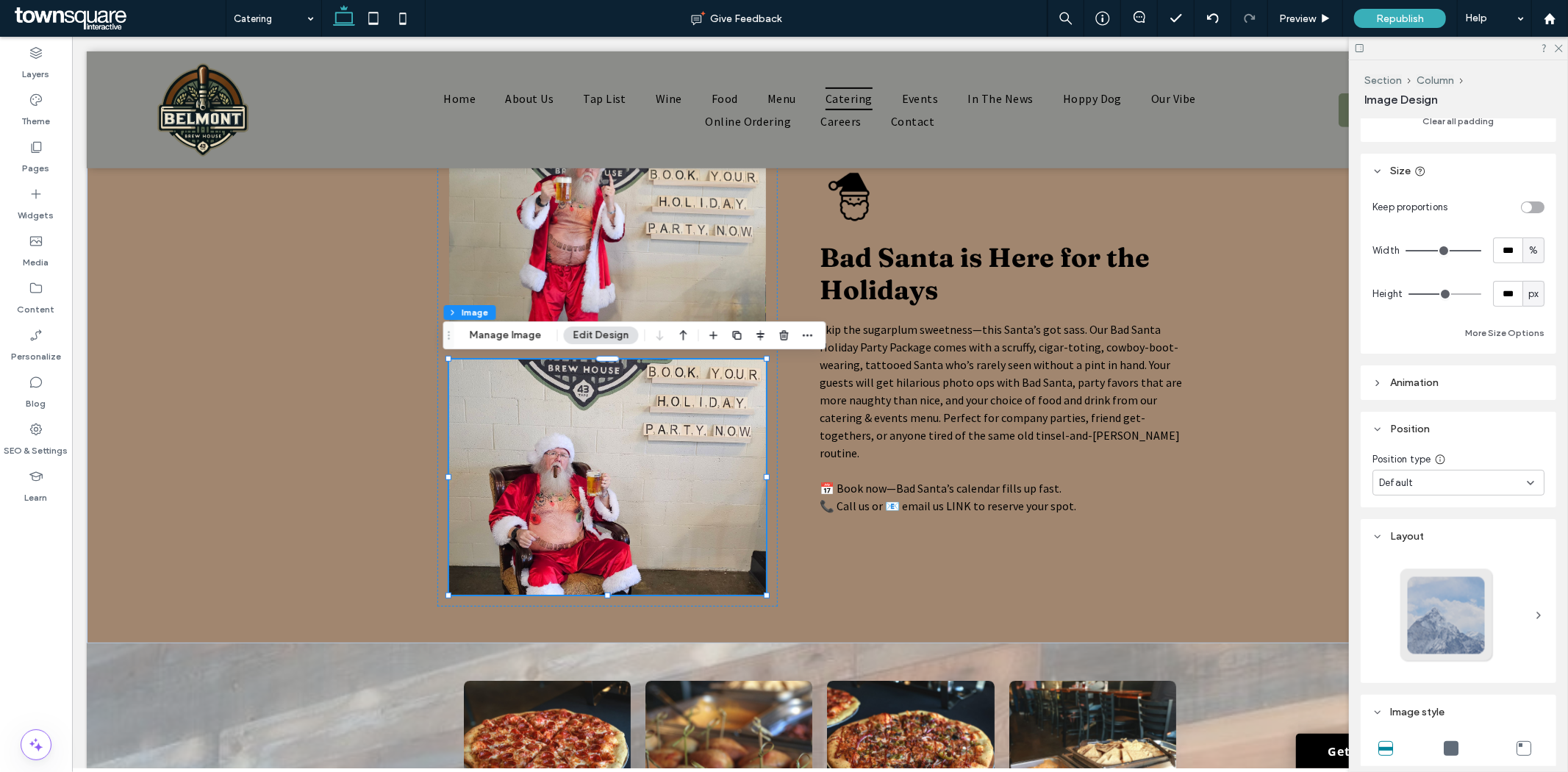
click at [1402, 378] on span "Animation" at bounding box center [1415, 383] width 49 height 13
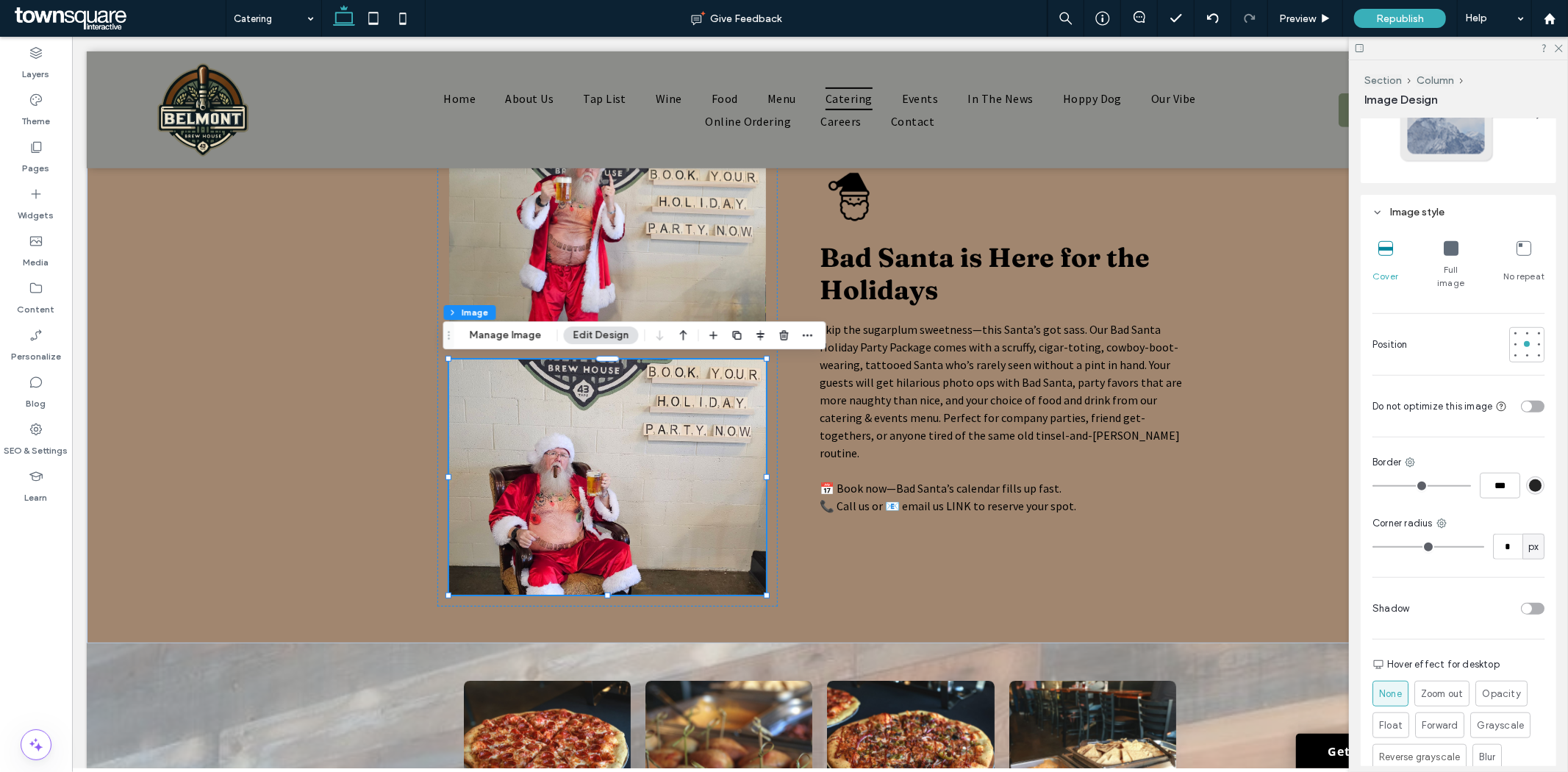
scroll to position [979, 0]
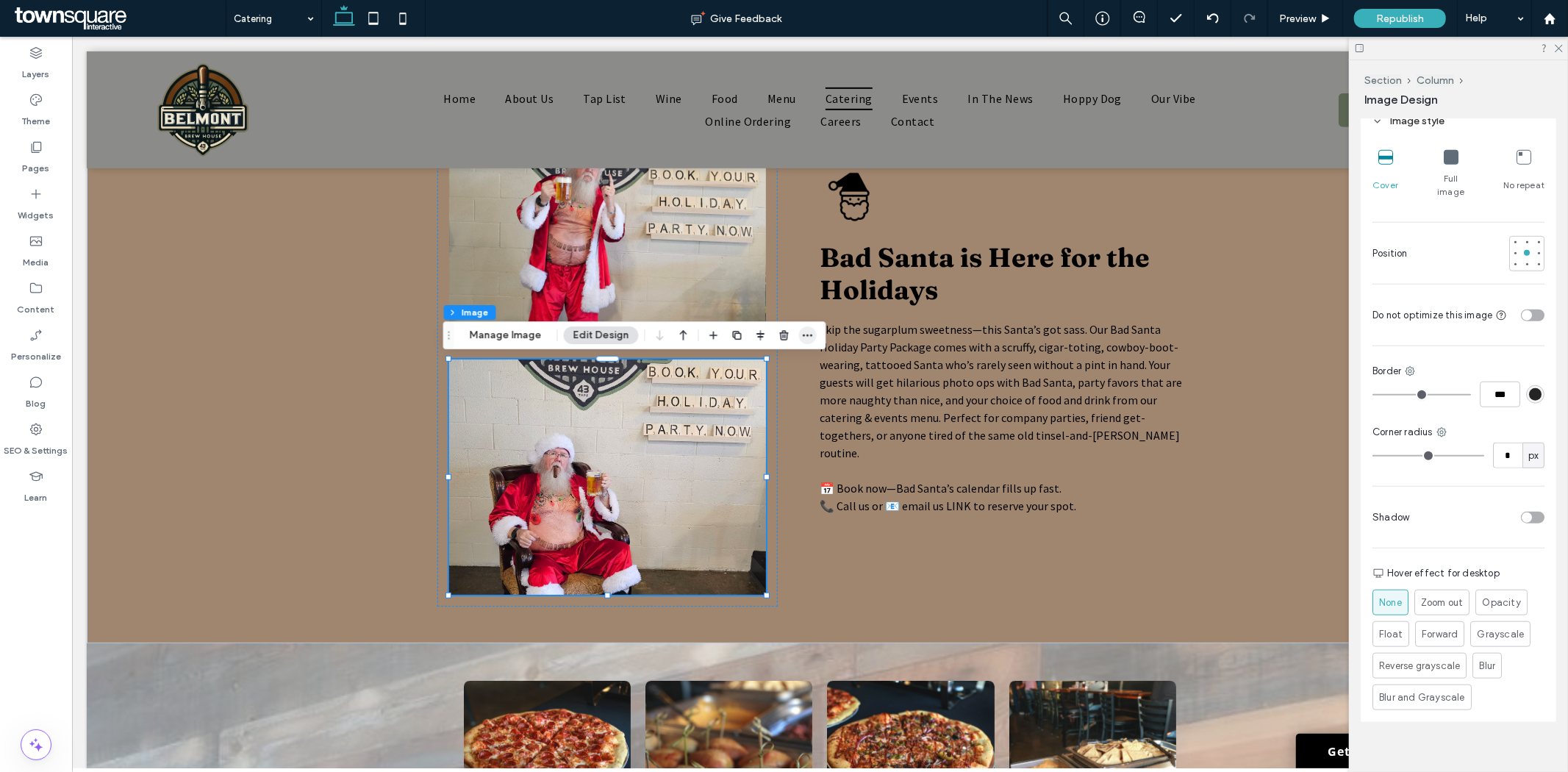
click at [809, 342] on span "button" at bounding box center [808, 335] width 17 height 17
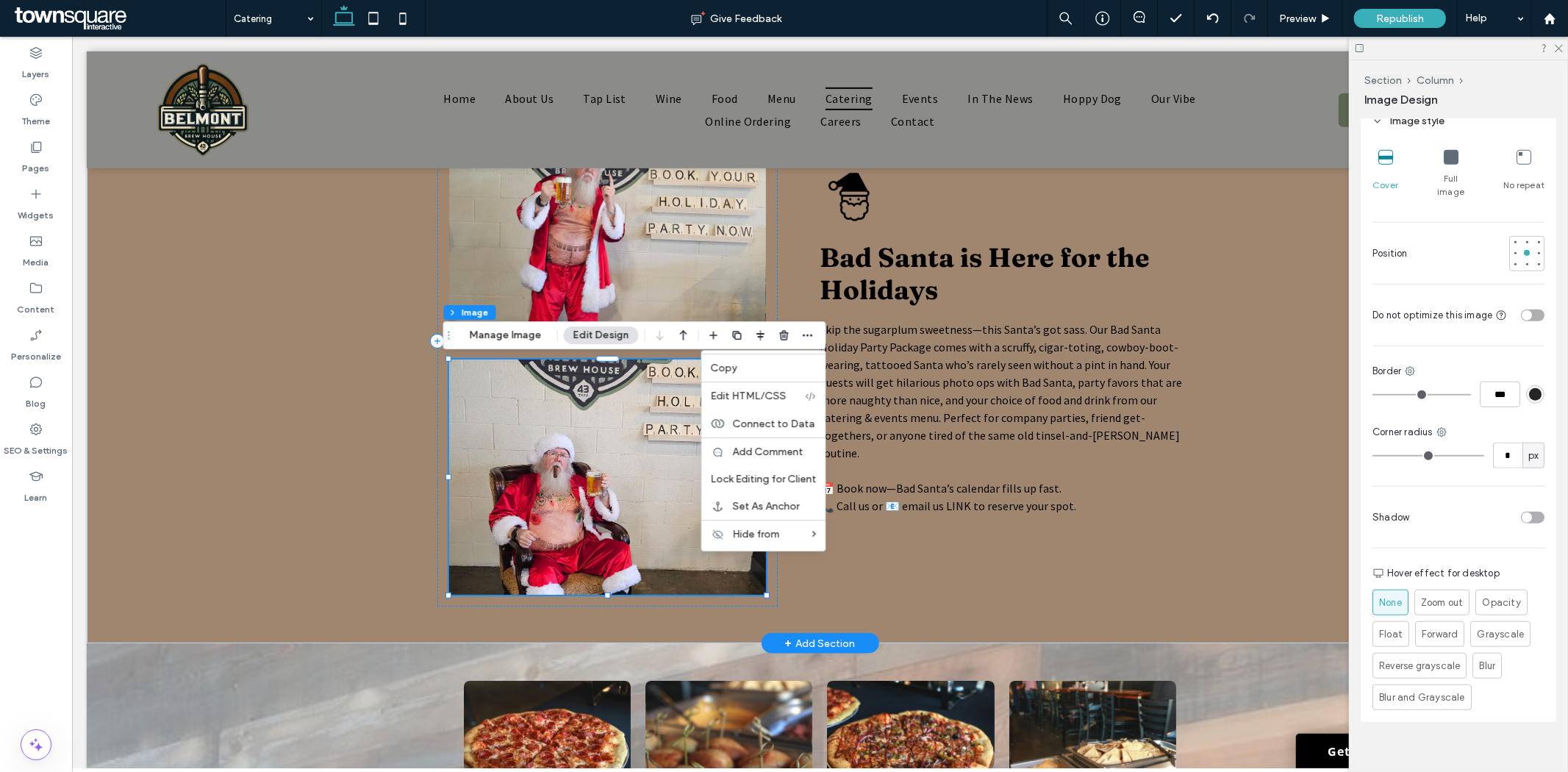
click at [581, 457] on img at bounding box center [606, 476] width 317 height 236
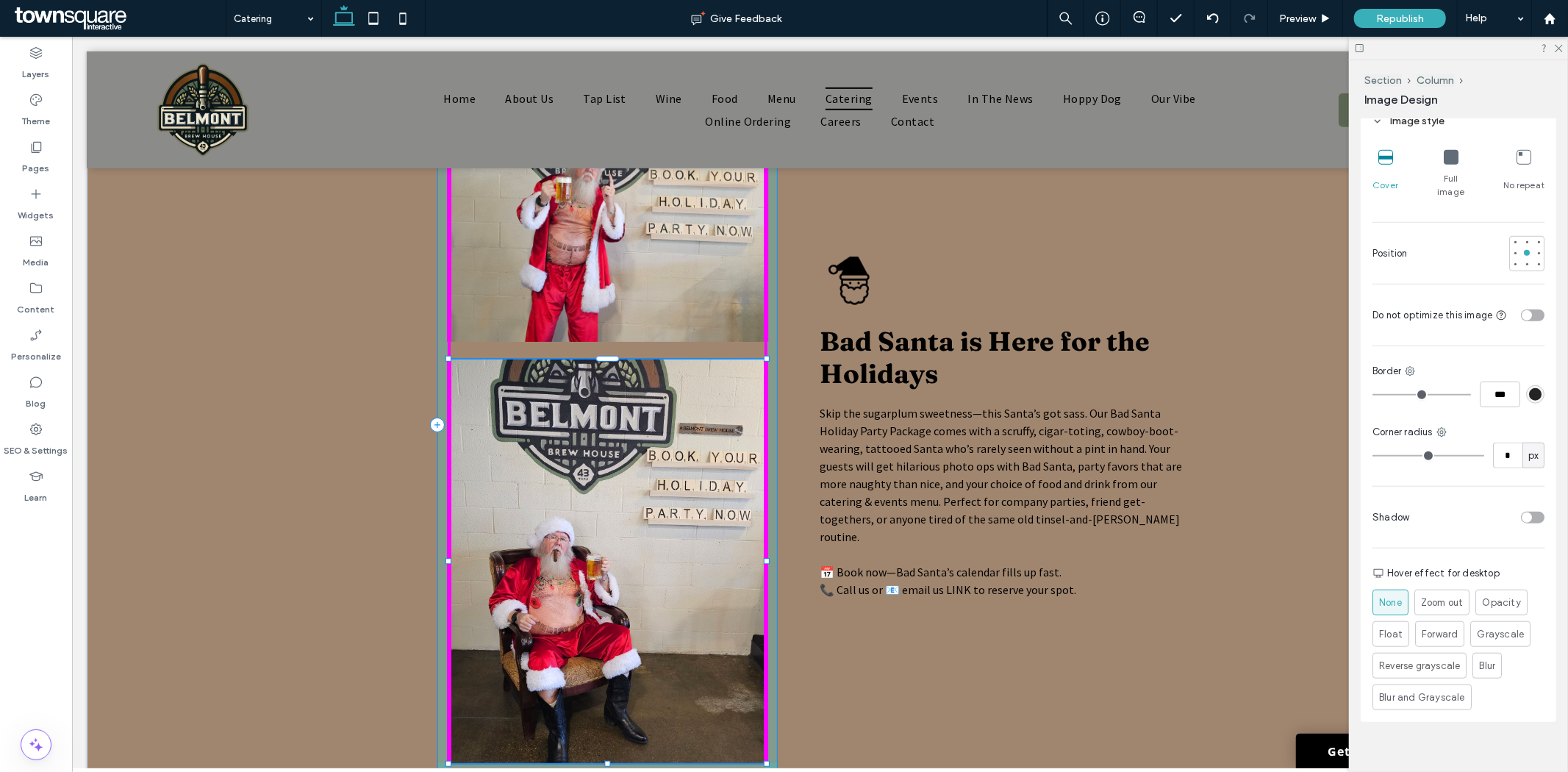
drag, startPoint x: 759, startPoint y: 593, endPoint x: 813, endPoint y: 761, distance: 176.5
click at [813, 761] on html "Home About Us Tap List Wine Food Menu Catering Events In The News Hoppy Dog Our…" at bounding box center [819, 487] width 1496 height 2373
type input "***"
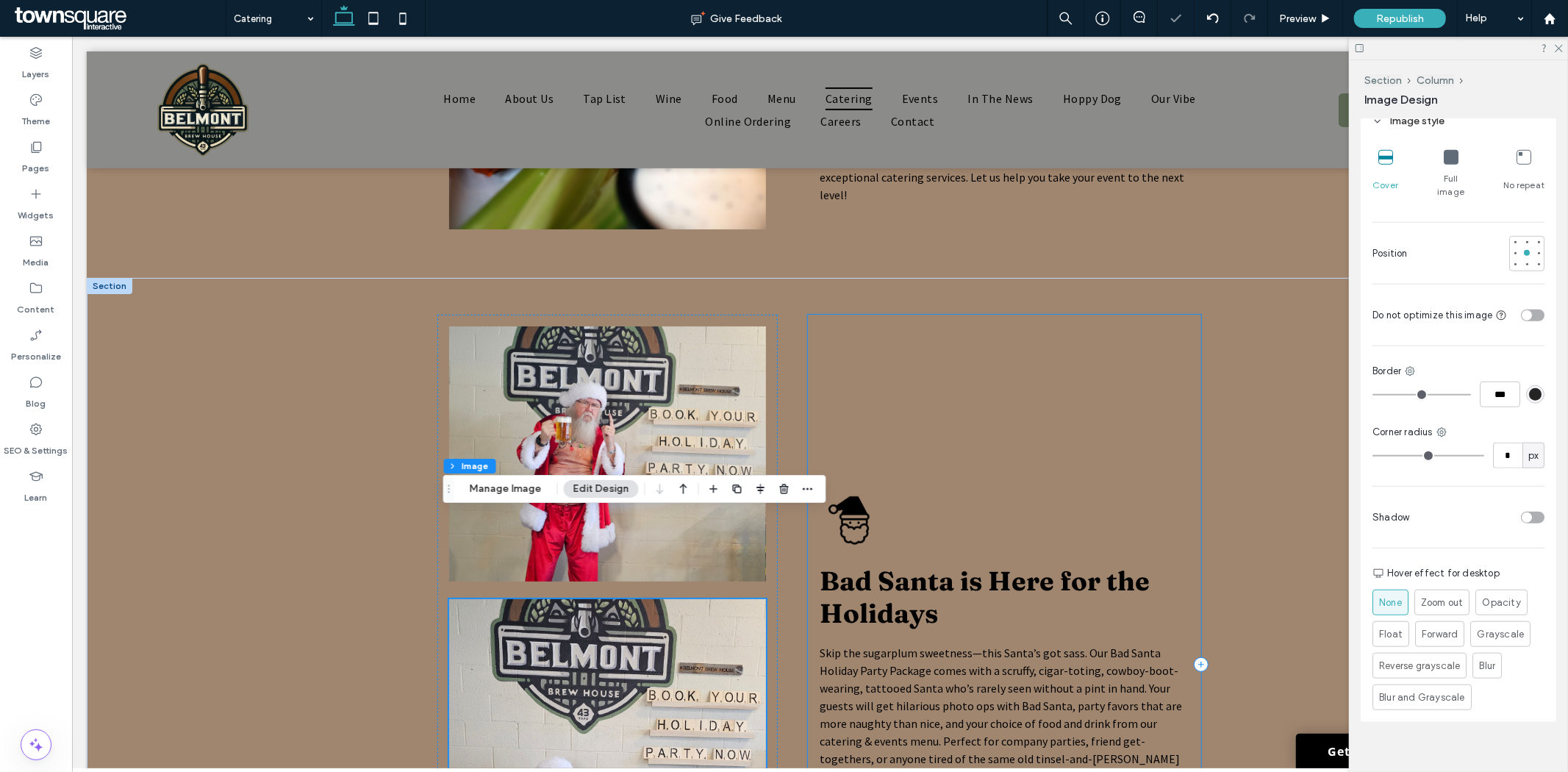
scroll to position [490, 0]
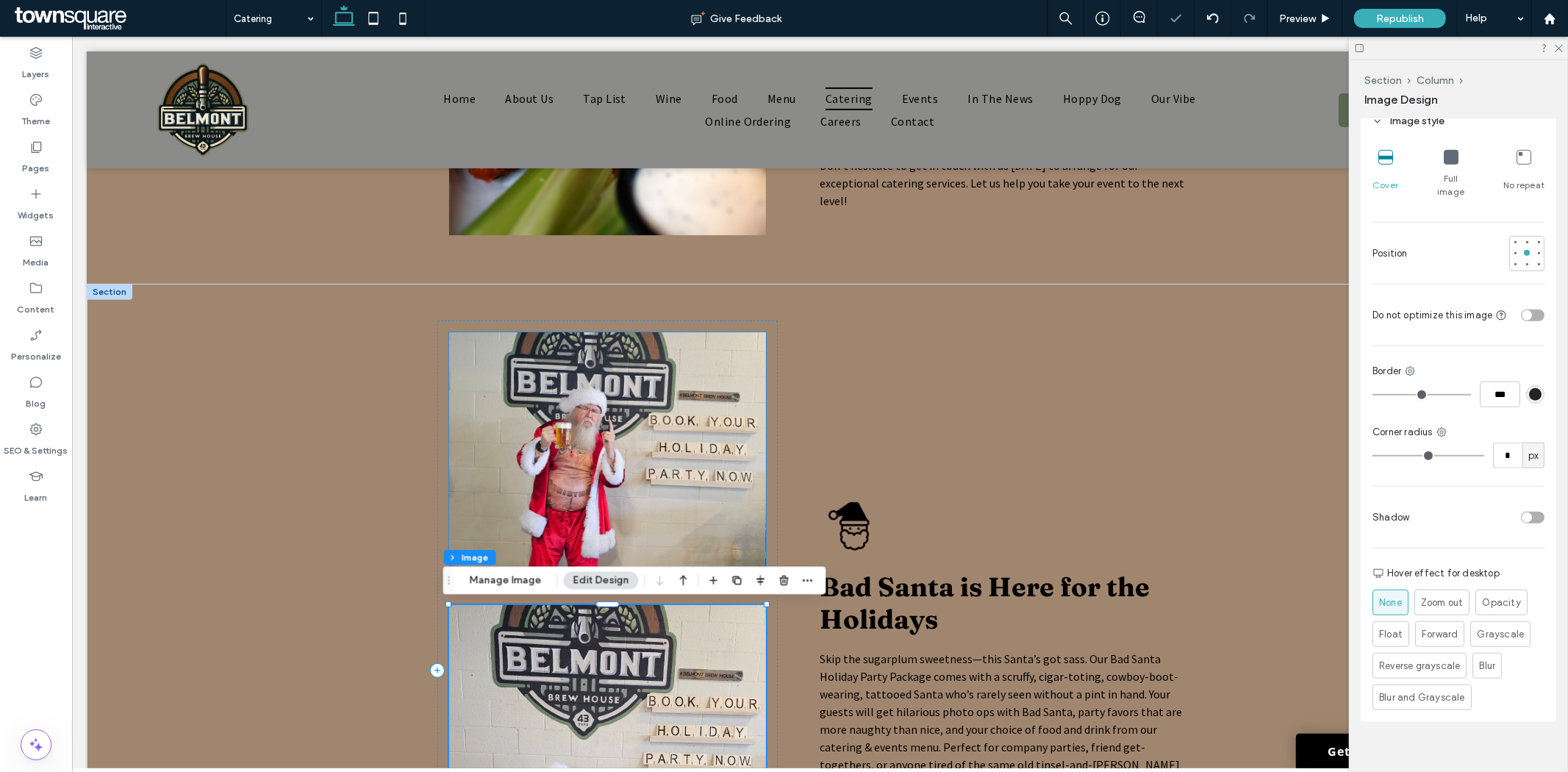
click at [626, 501] on img at bounding box center [606, 459] width 317 height 255
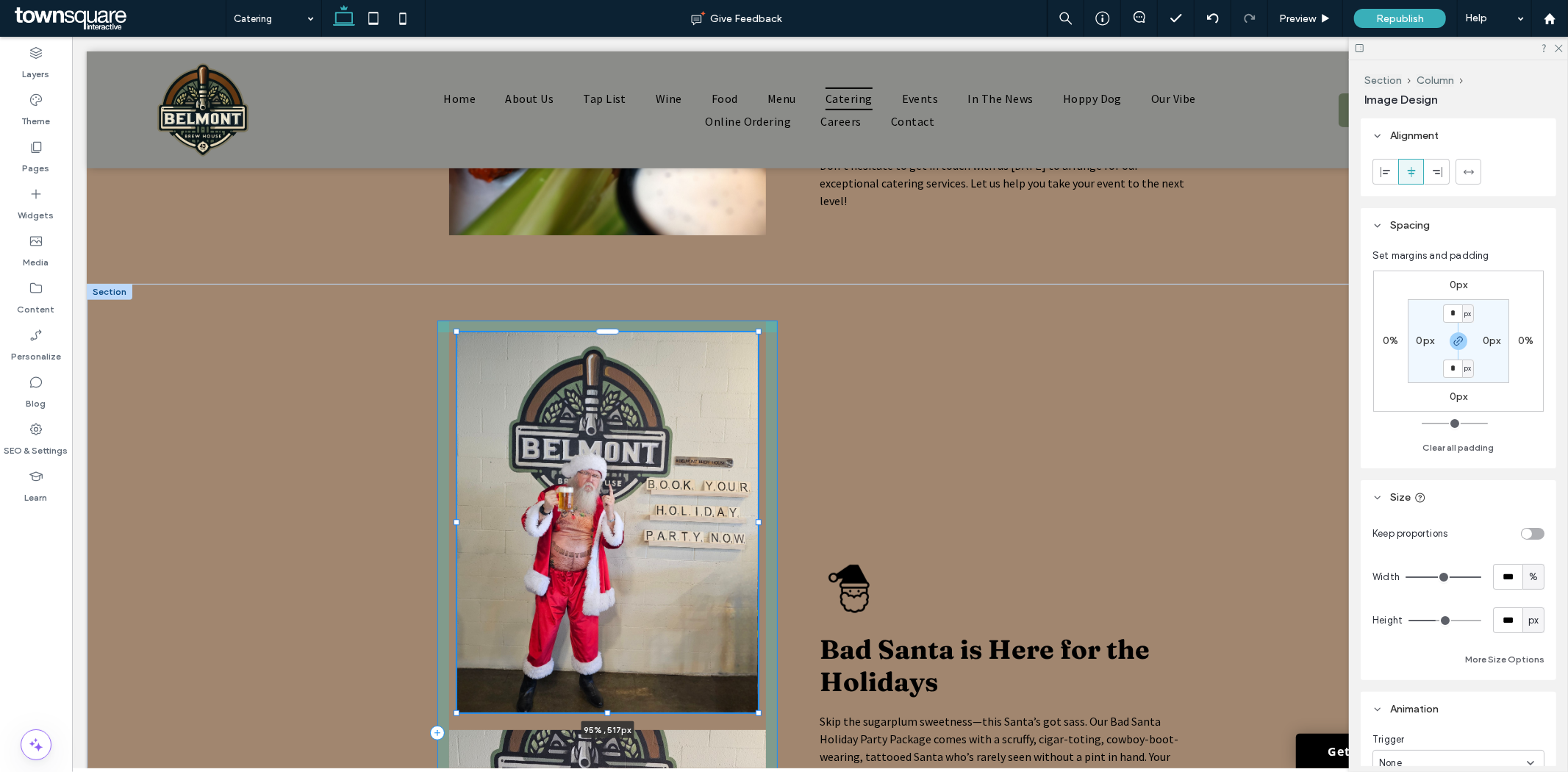
drag, startPoint x: 757, startPoint y: 585, endPoint x: 749, endPoint y: 710, distance: 125.3
click at [755, 710] on div at bounding box center [758, 713] width 6 height 6
type input "**"
type input "****"
type input "***"
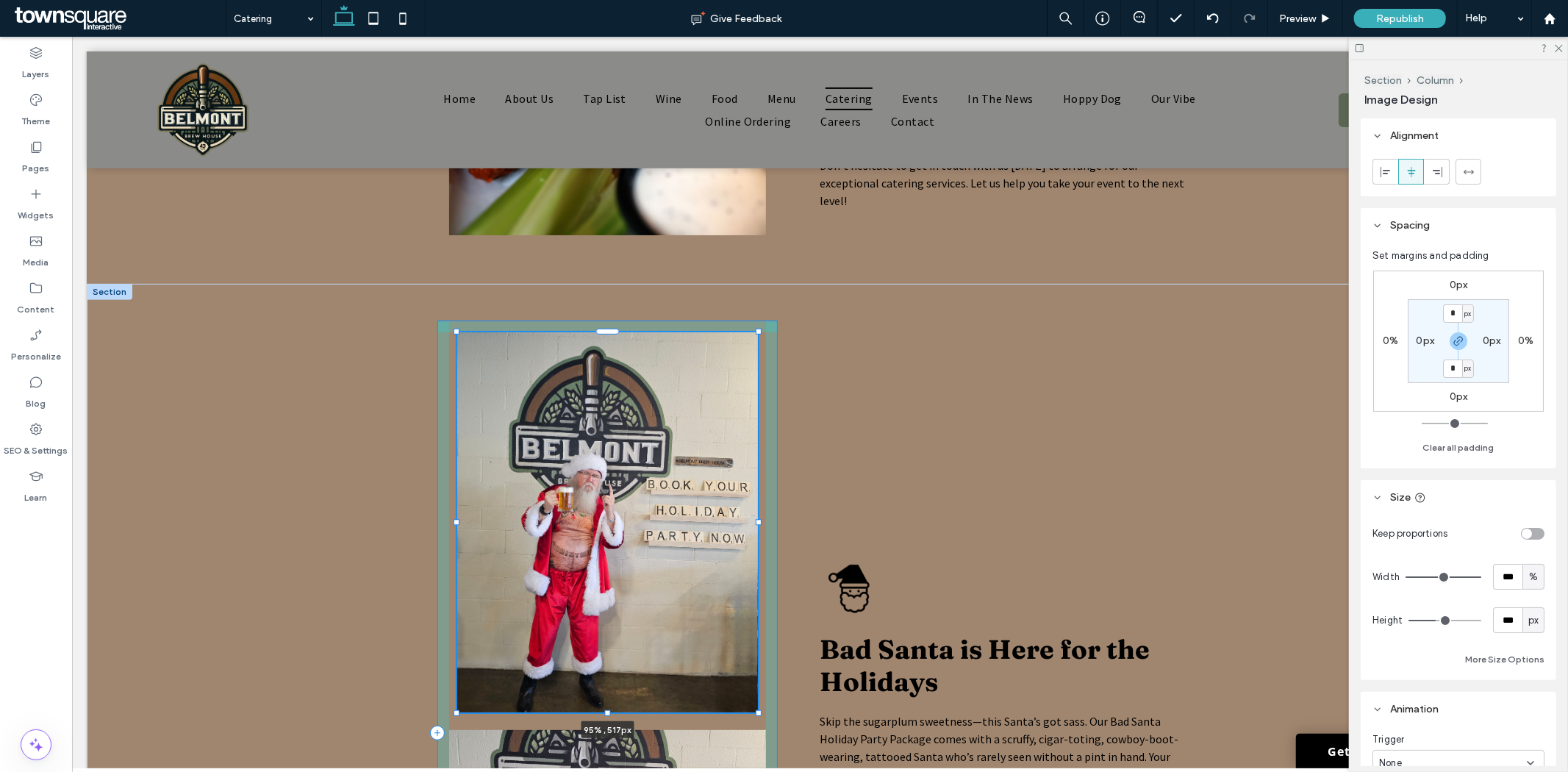
type input "***"
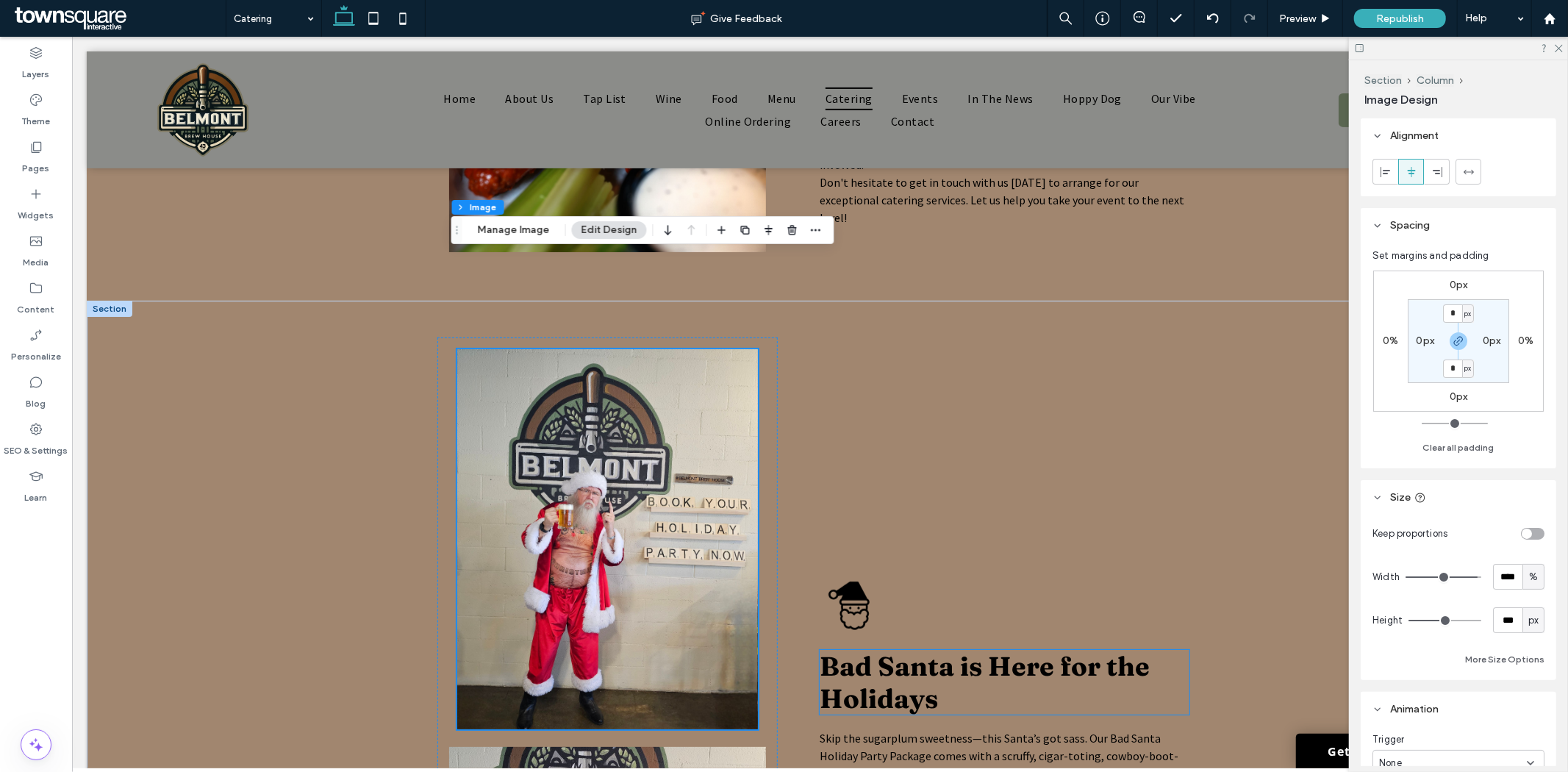
scroll to position [572, 0]
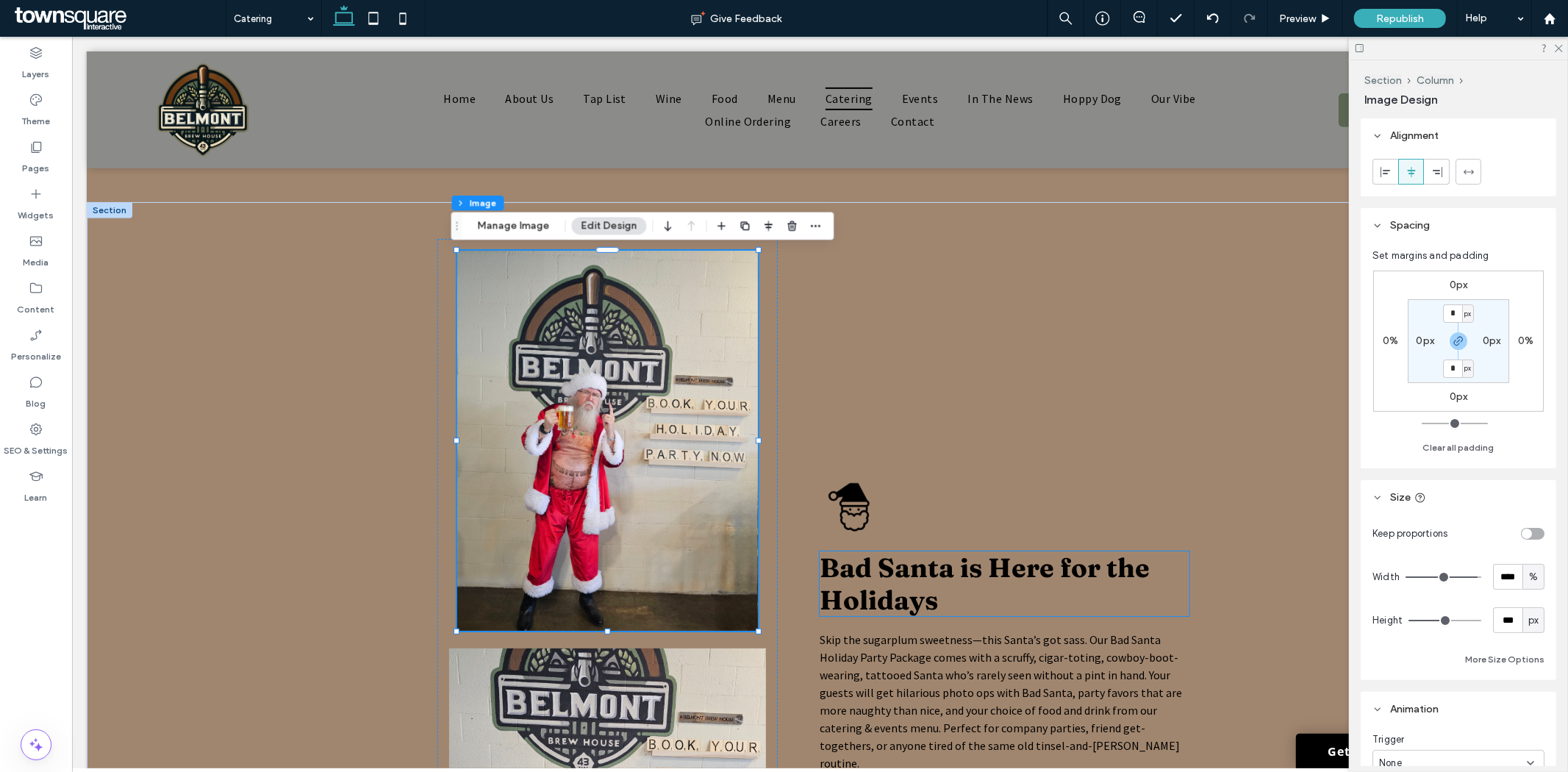
click at [914, 596] on span "Bad Santa is Here for the Holidays" at bounding box center [984, 583] width 330 height 65
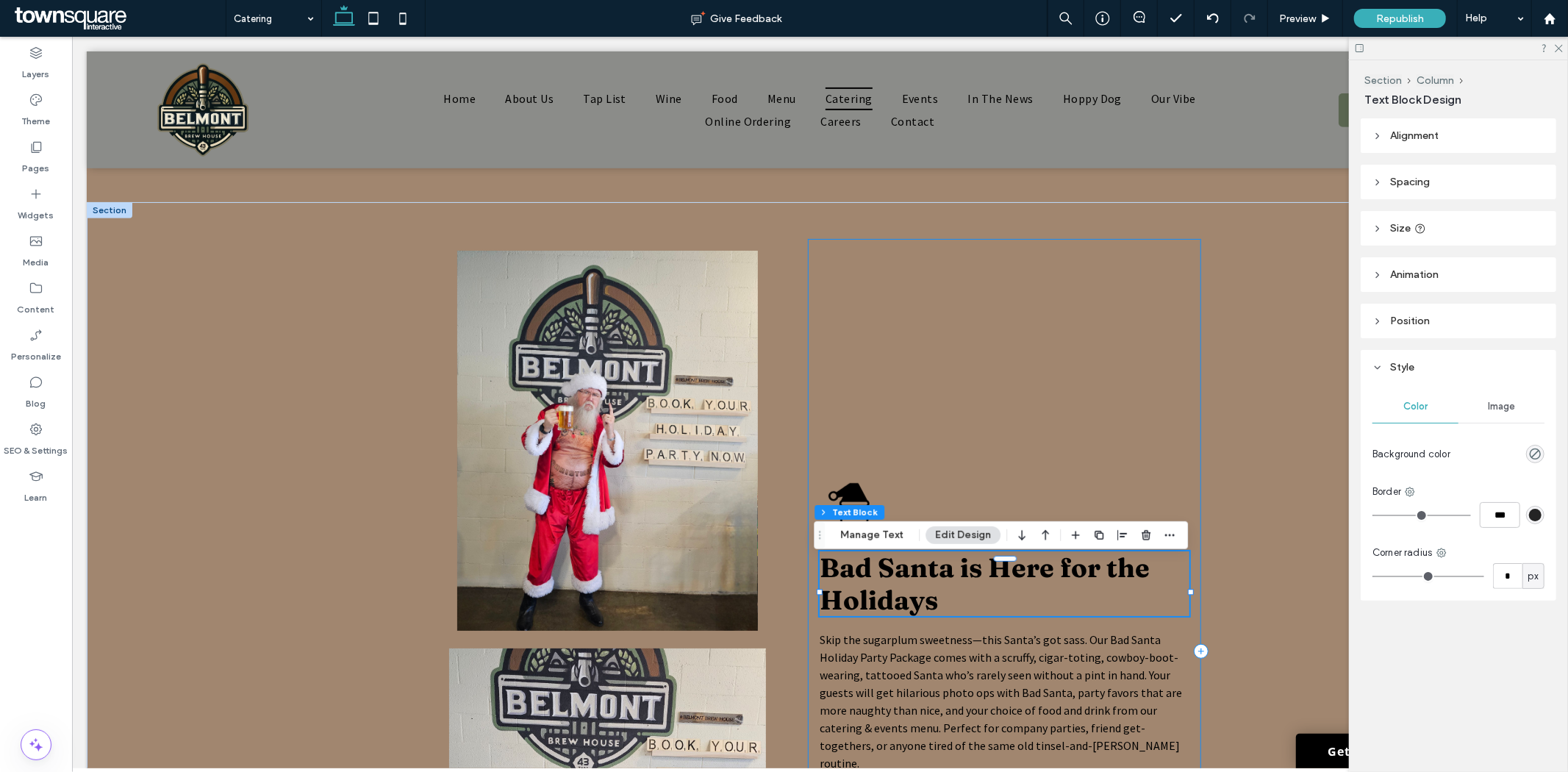
click at [840, 479] on div "Bad Santa is Here for the Holidays Skip the sugarplum sweetness—this Santa’s go…" at bounding box center [1003, 651] width 393 height 825
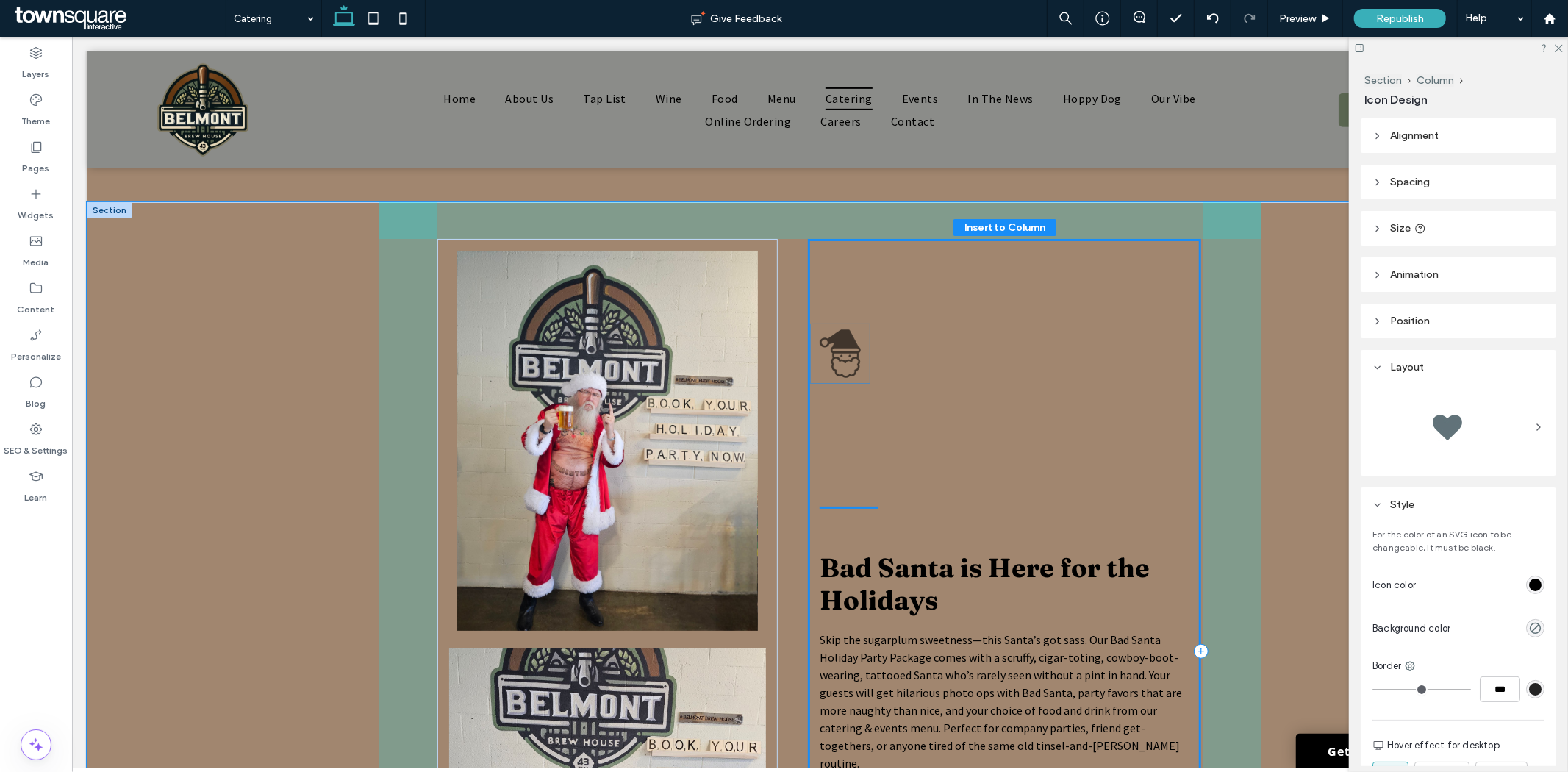
drag, startPoint x: 841, startPoint y: 491, endPoint x: 838, endPoint y: 329, distance: 162.0
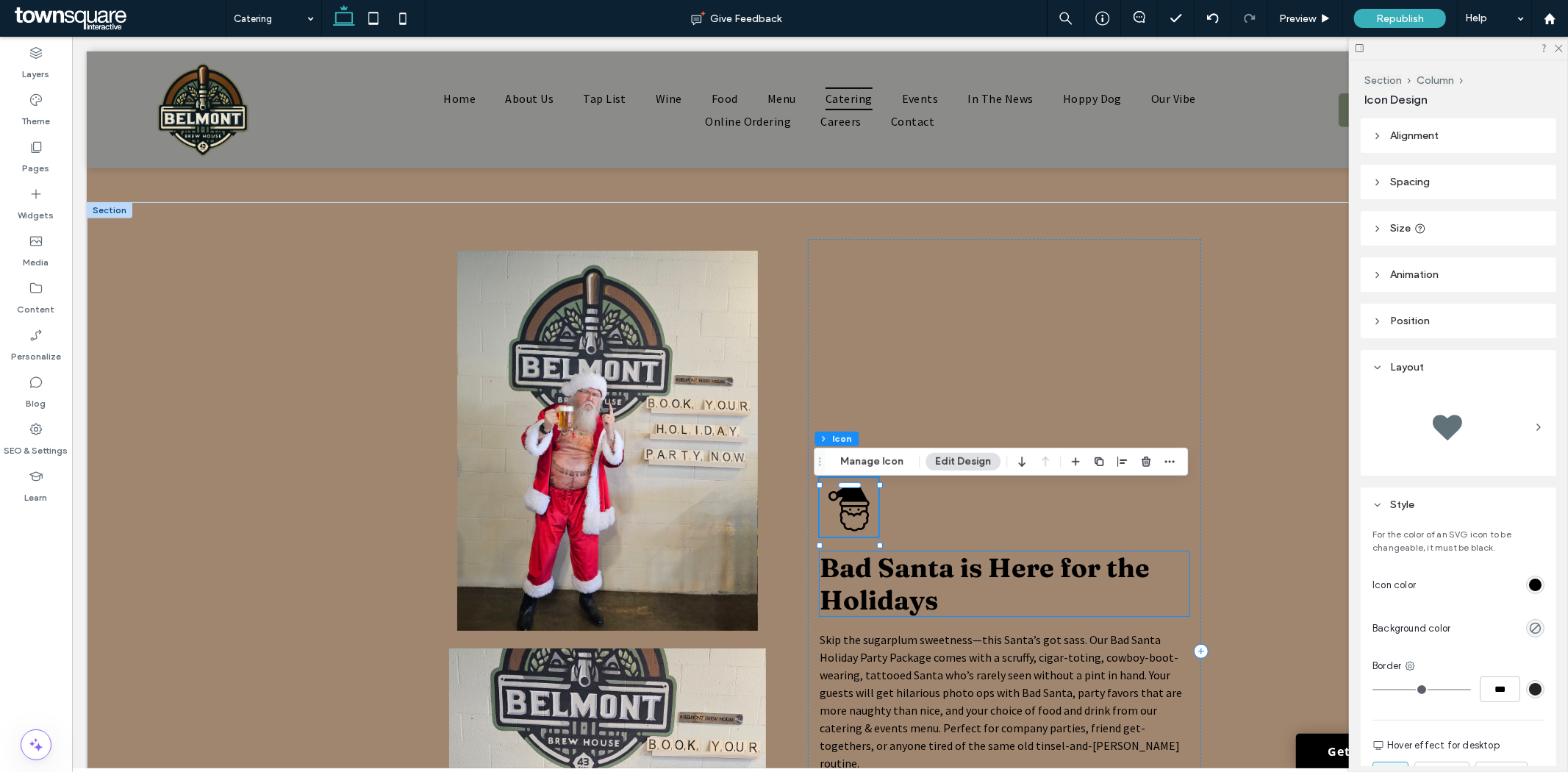
click at [987, 583] on span "Bad Santa is Here for the Holidays" at bounding box center [984, 583] width 330 height 65
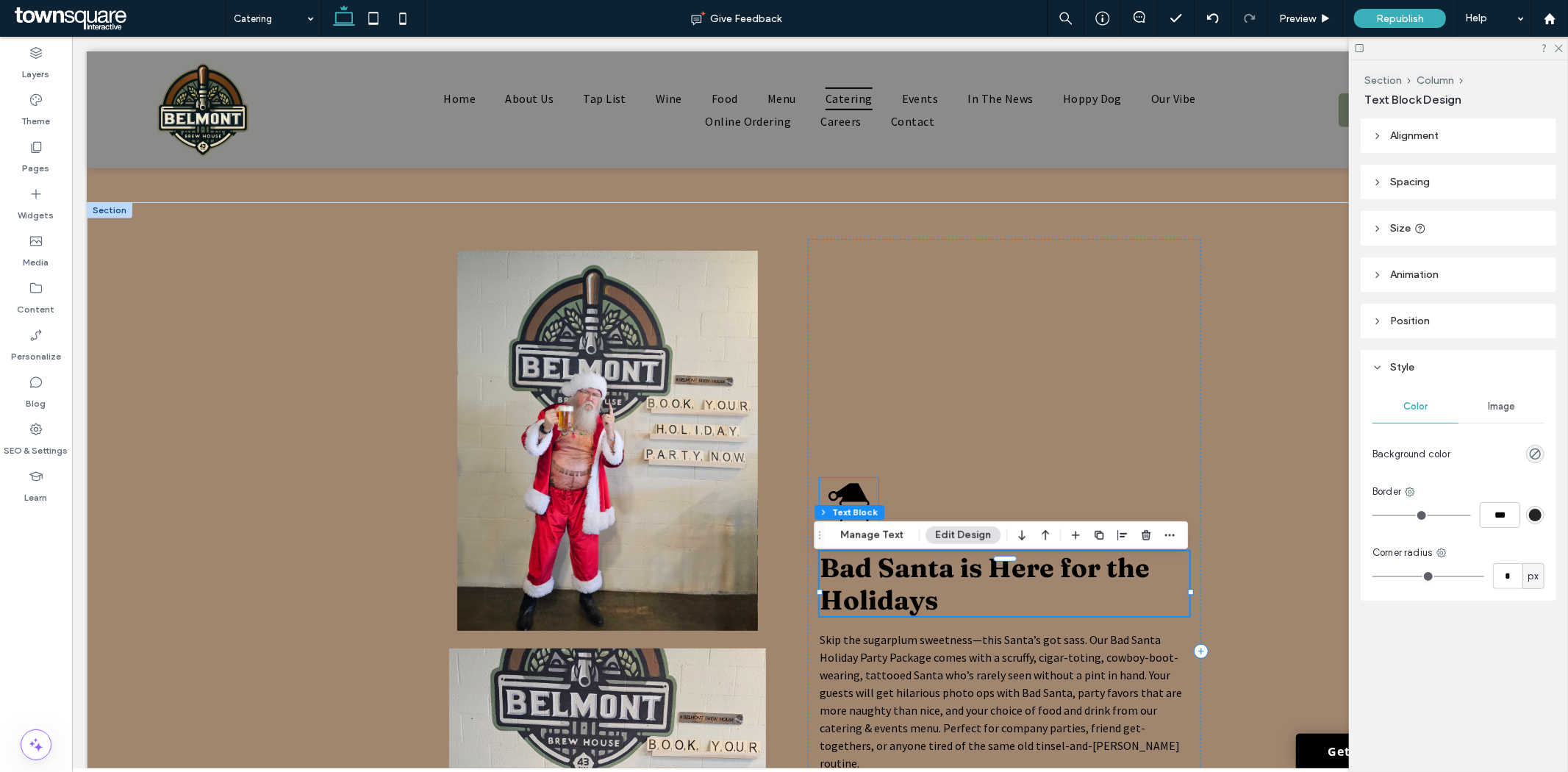
click at [841, 494] on icon at bounding box center [849, 507] width 41 height 48
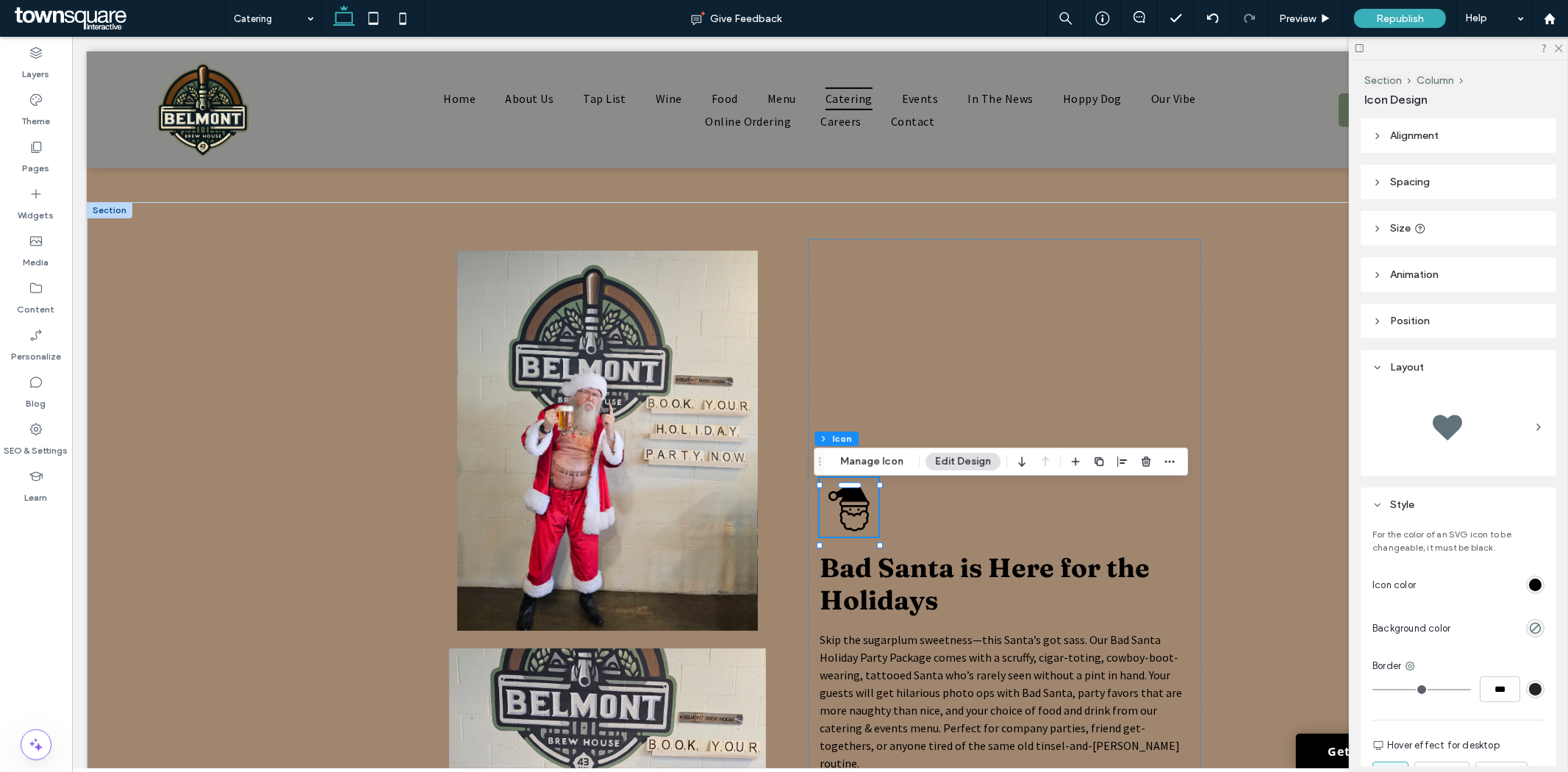
click at [1406, 185] on span "Spacing" at bounding box center [1410, 182] width 40 height 13
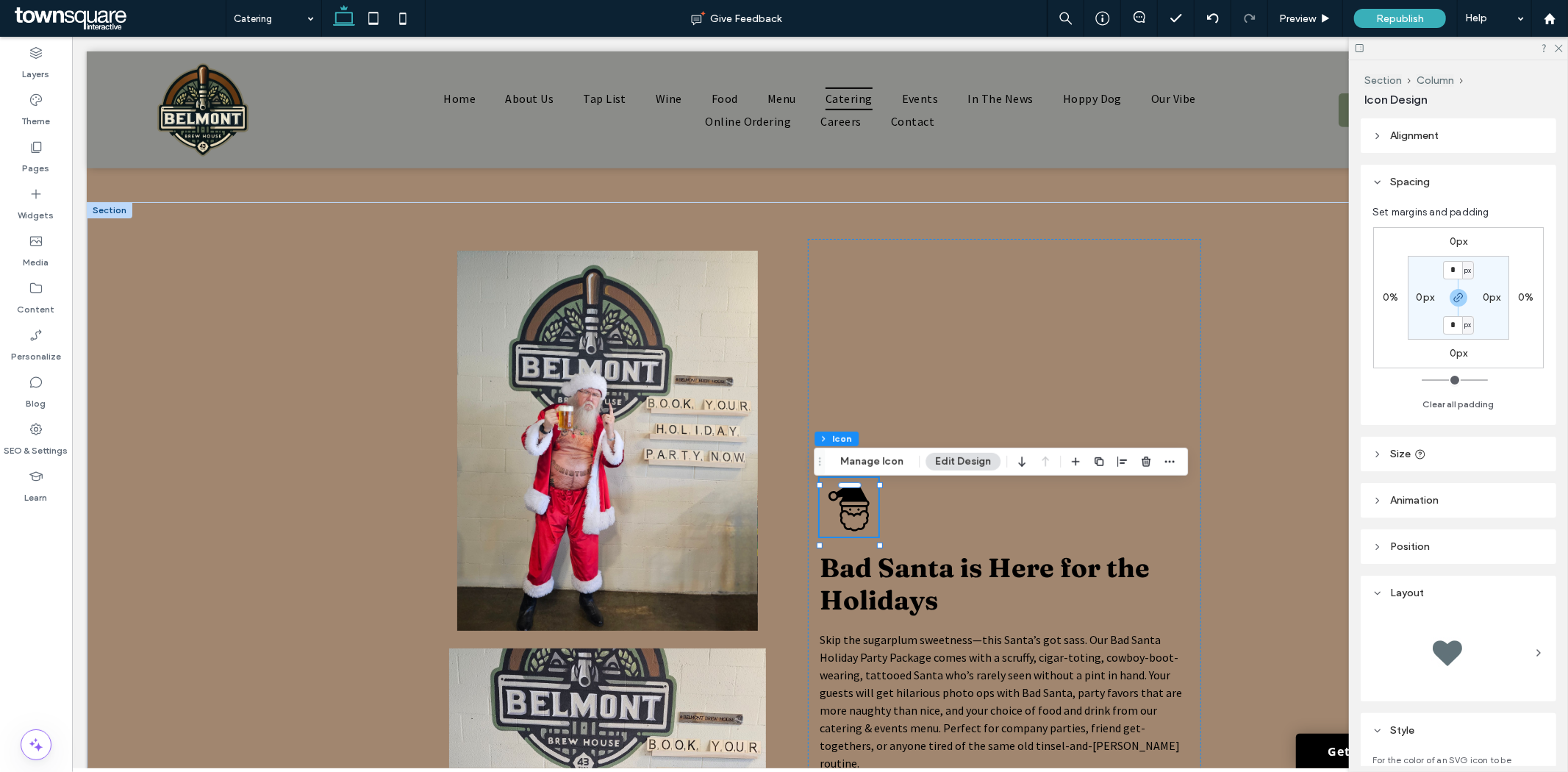
click at [1454, 236] on label "0px" at bounding box center [1459, 242] width 18 height 13
type input "****"
type input "*"
type input "****"
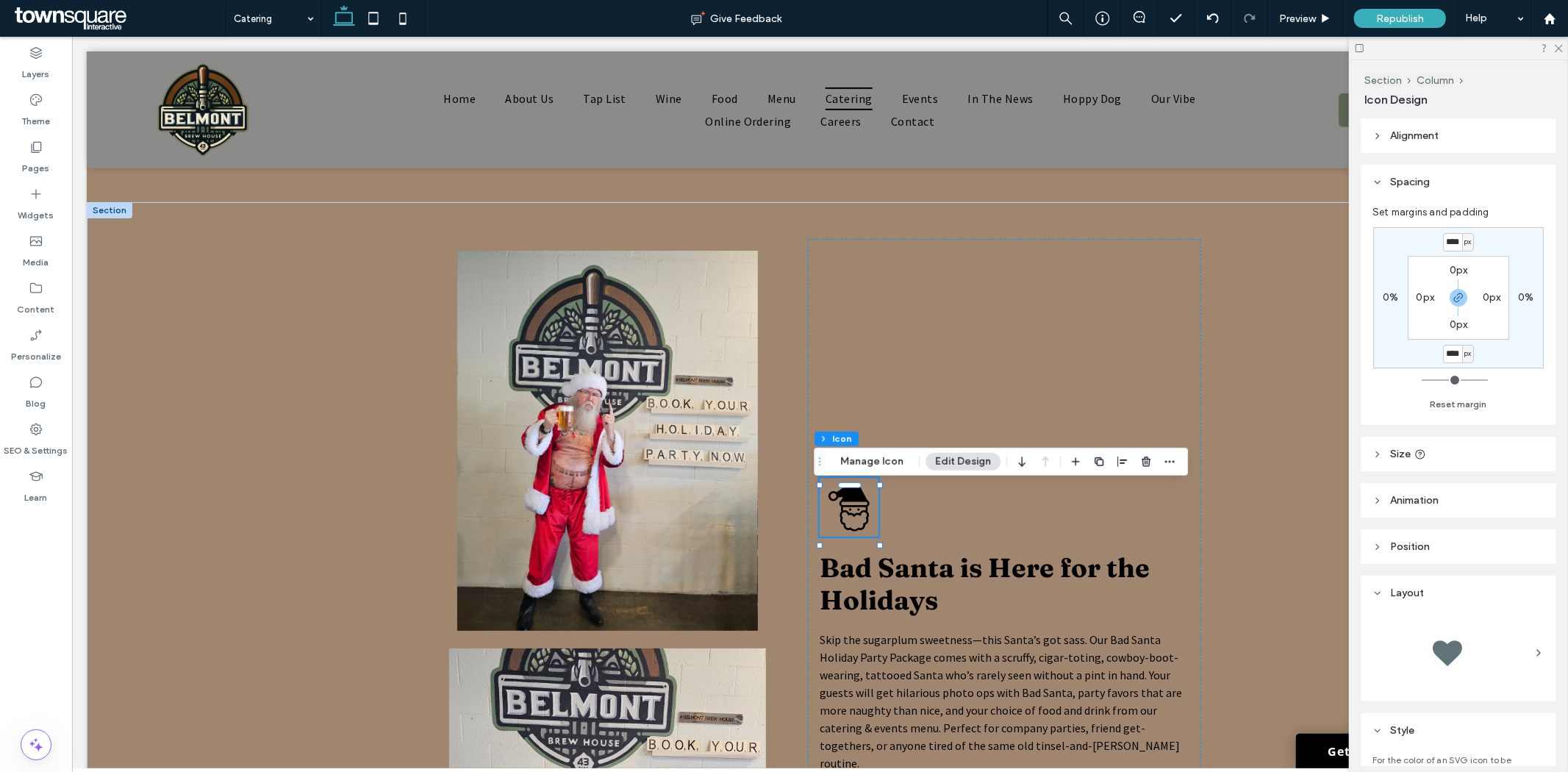
type input "*"
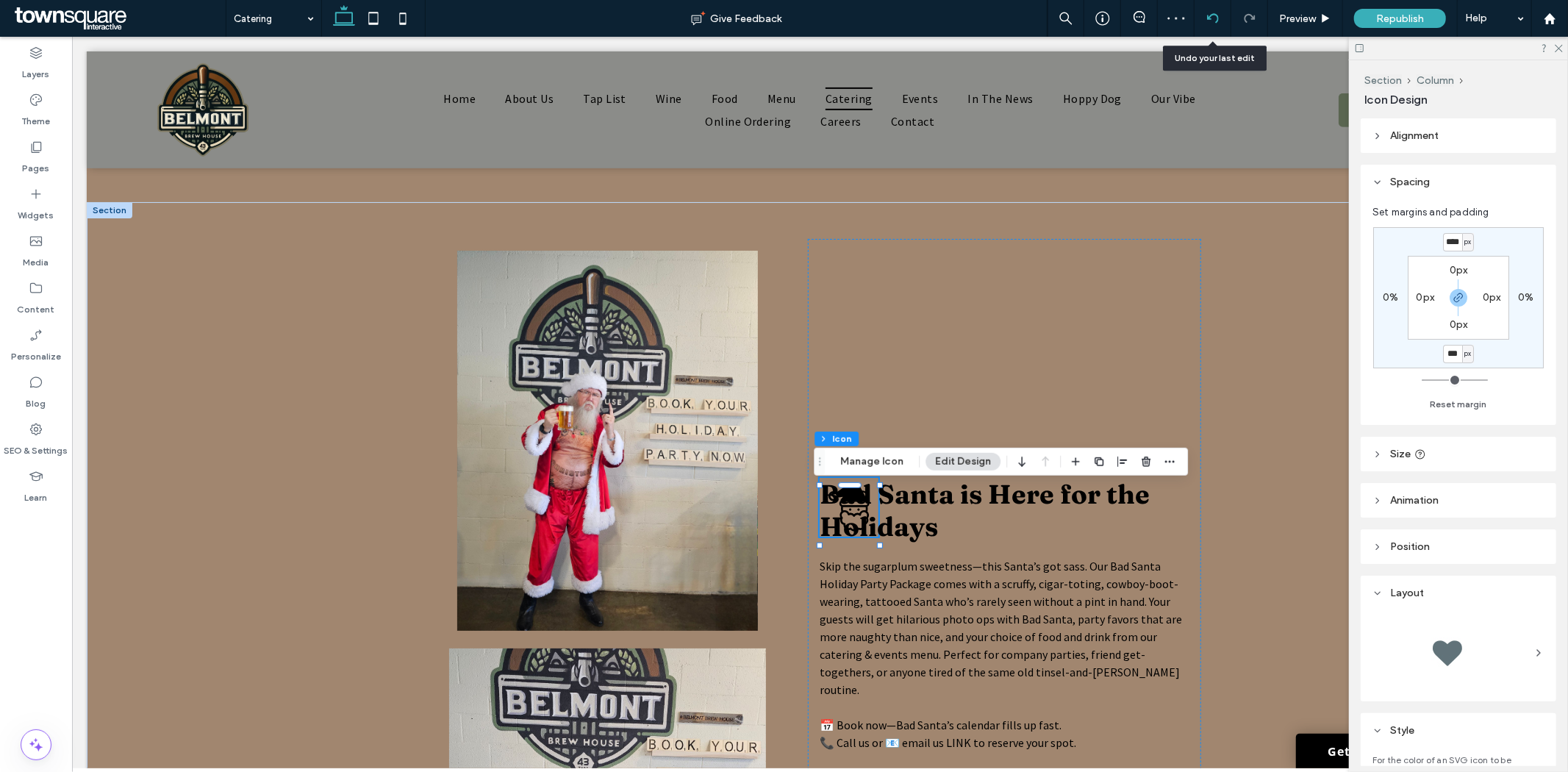
scroll to position [0, 0]
type input "*"
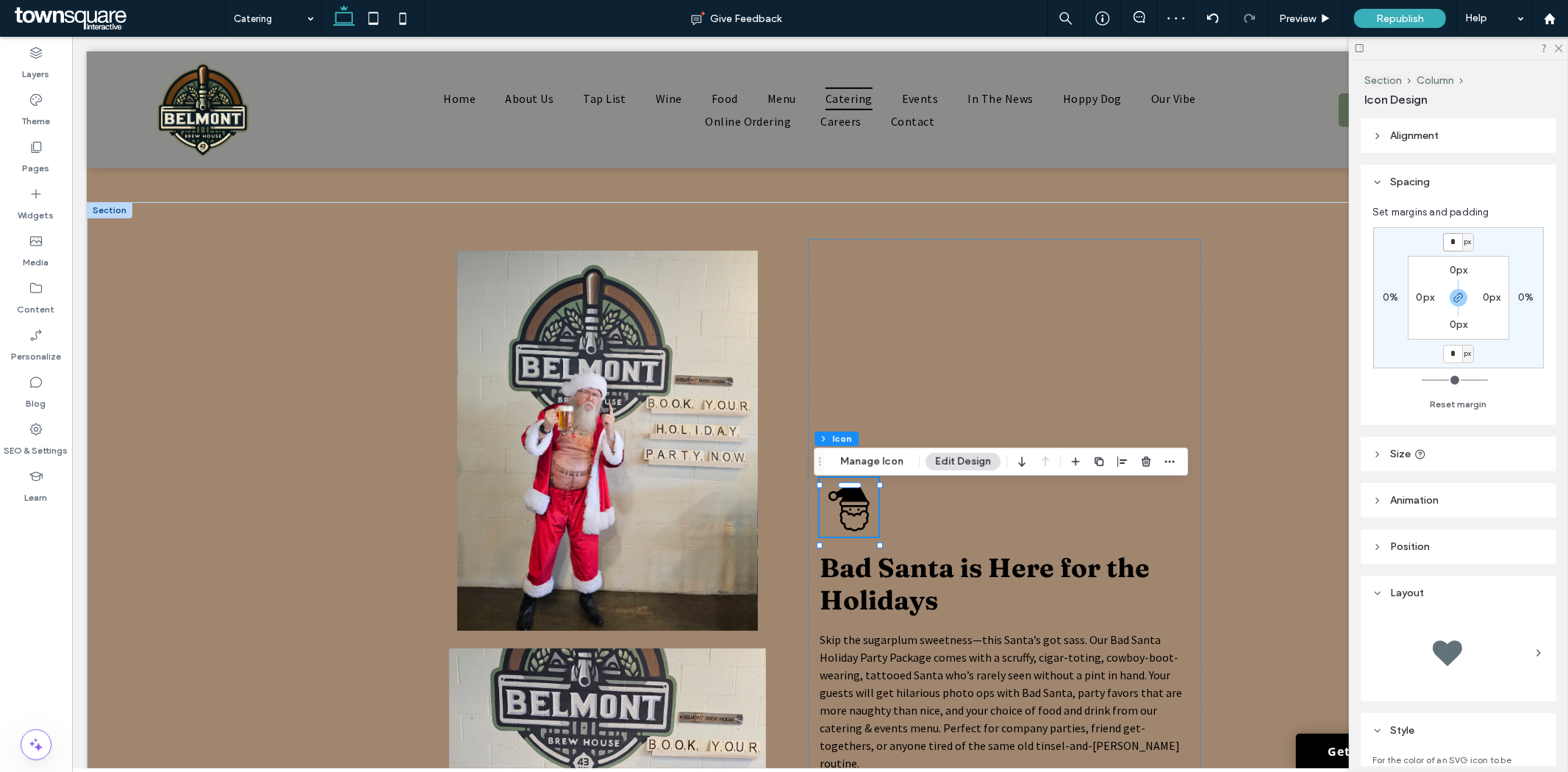
click at [1457, 240] on input "*" at bounding box center [1452, 242] width 19 height 18
type input "***"
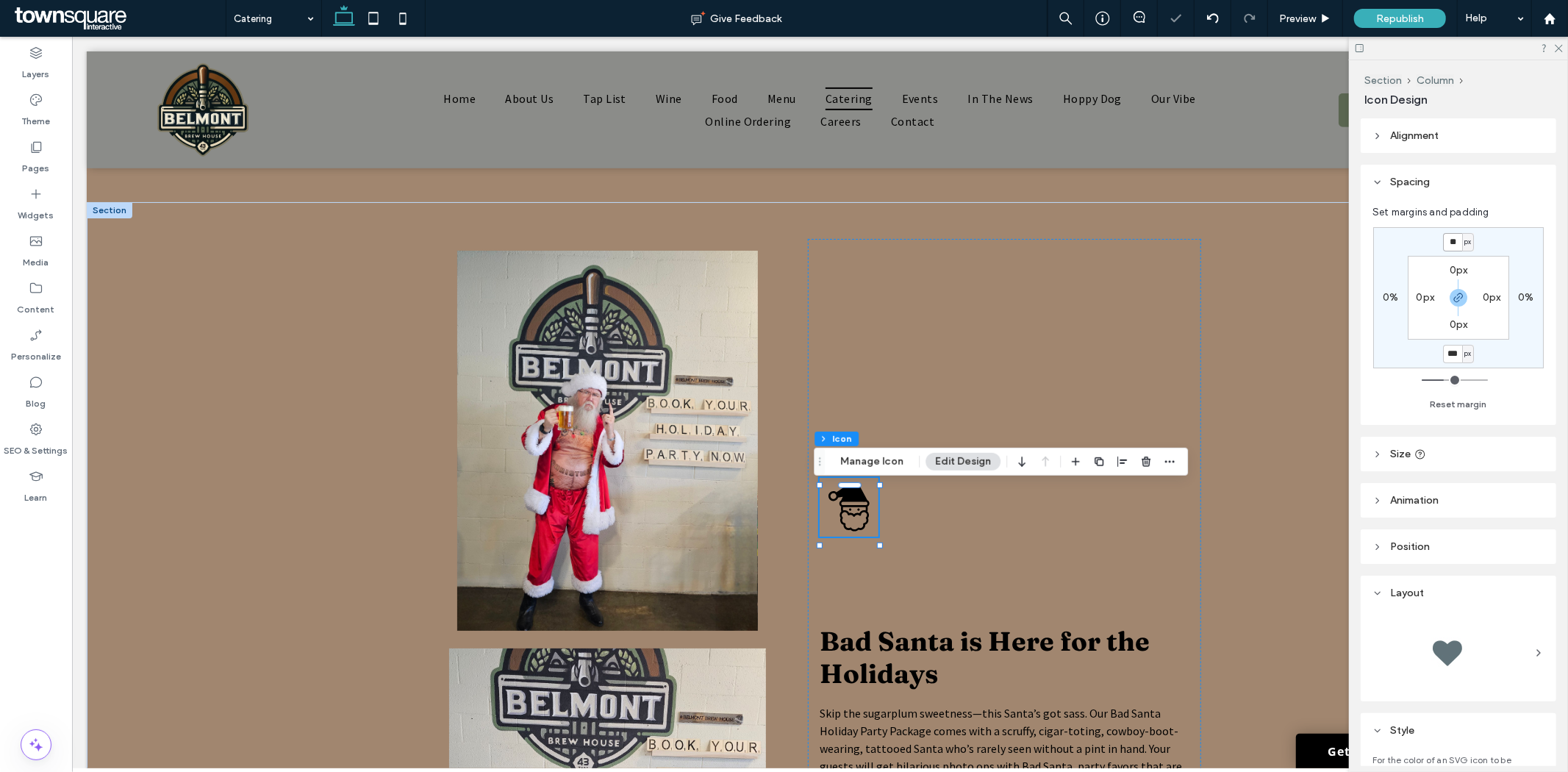
type input "*"
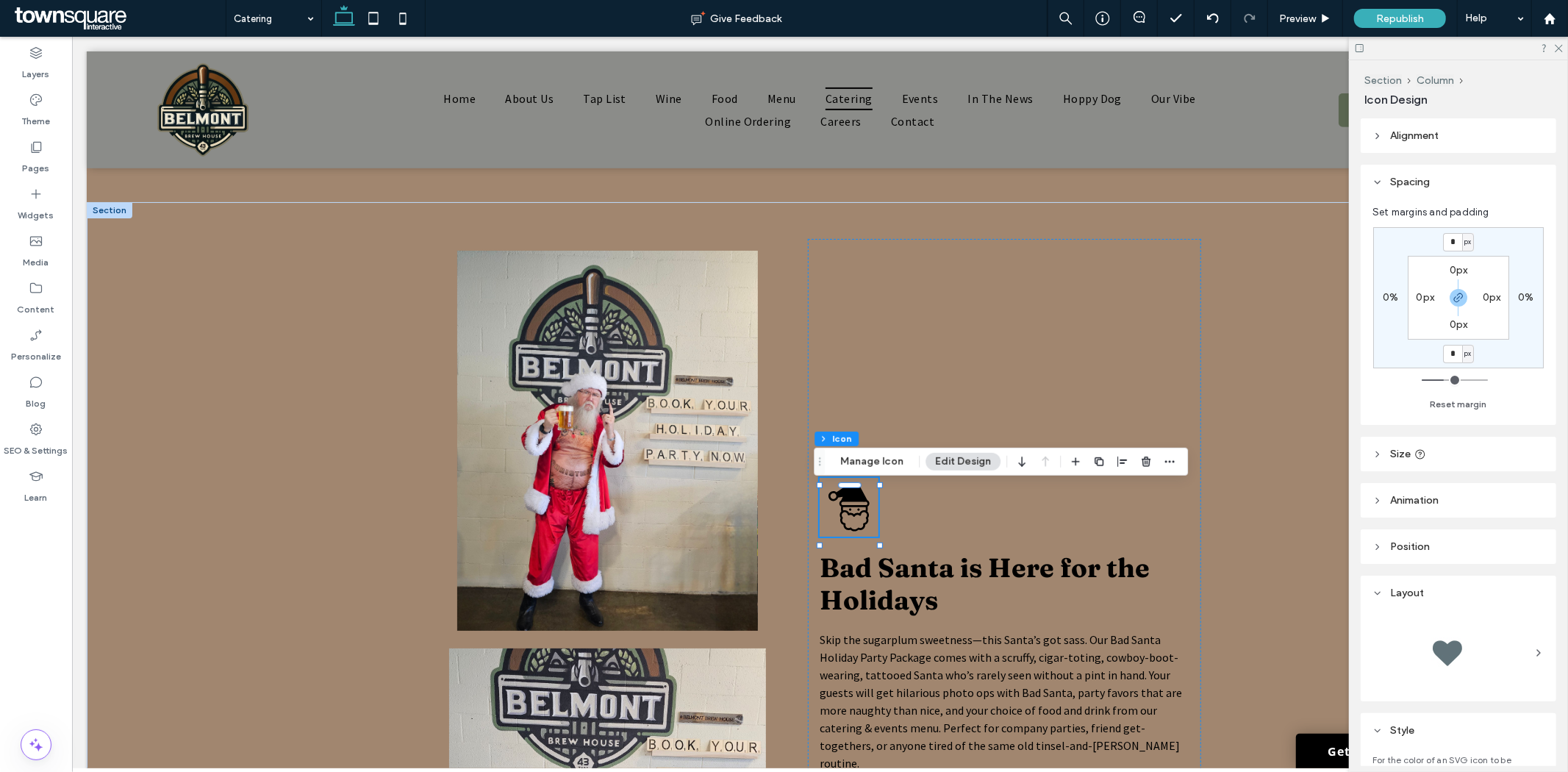
click at [1454, 269] on label "0px" at bounding box center [1459, 270] width 18 height 13
click at [1454, 269] on input "*" at bounding box center [1452, 270] width 19 height 18
type input "***"
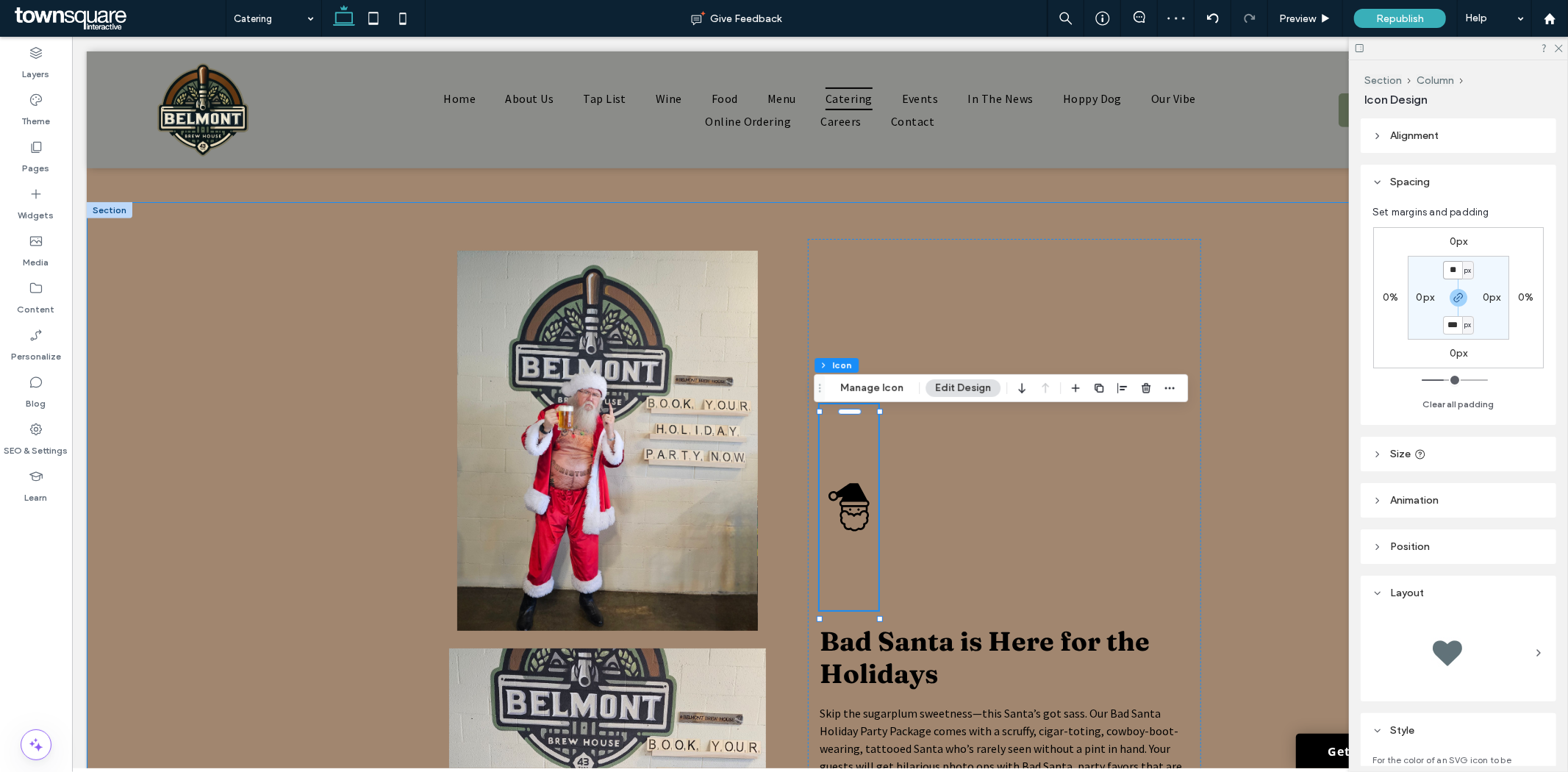
type input "*"
click at [1102, 502] on div "Bad Santa is Here for the Holidays Skip the sugarplum sweetness—this Santa’s go…" at bounding box center [1003, 651] width 393 height 825
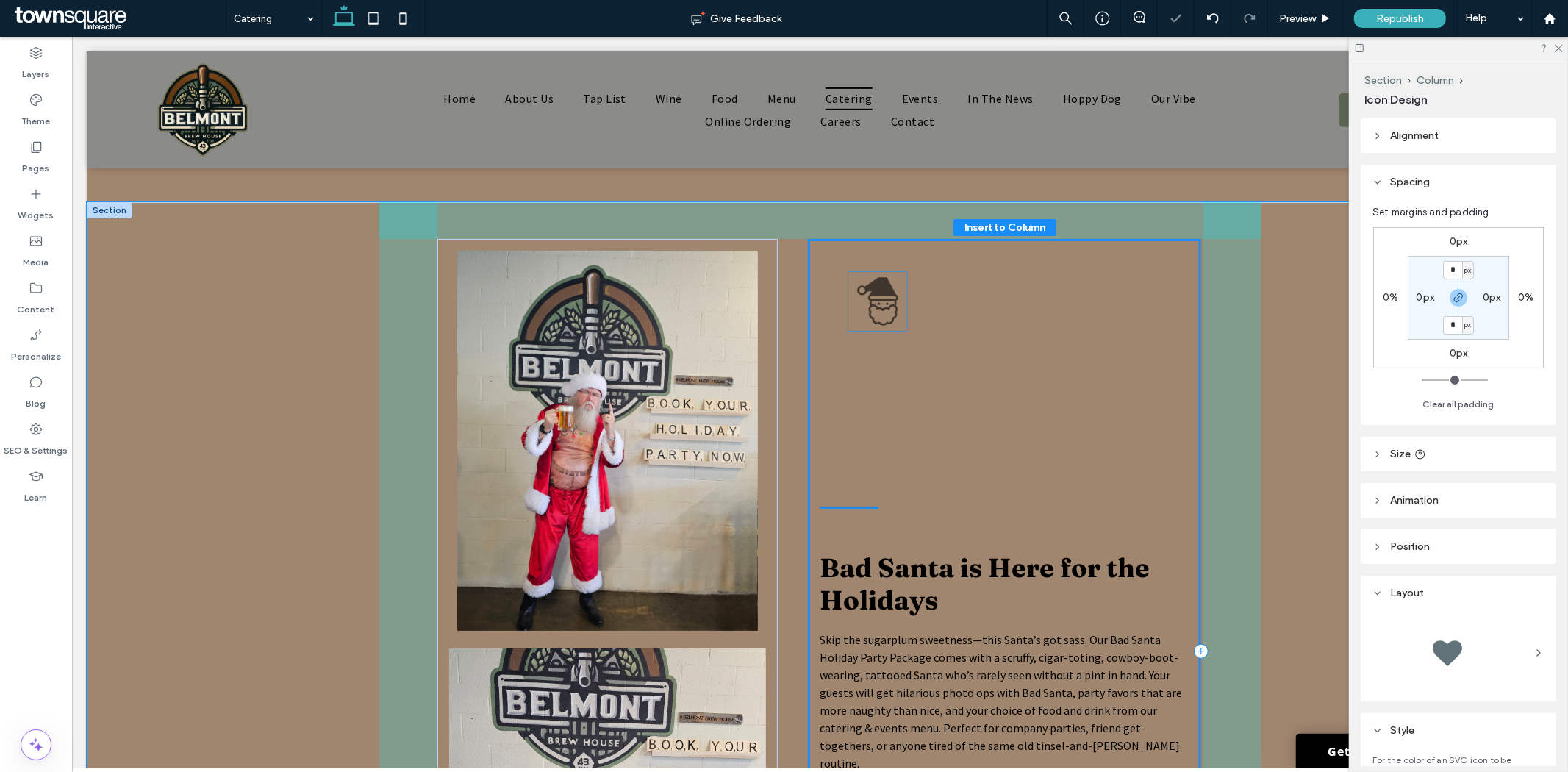
drag, startPoint x: 839, startPoint y: 509, endPoint x: 874, endPoint y: 290, distance: 221.8
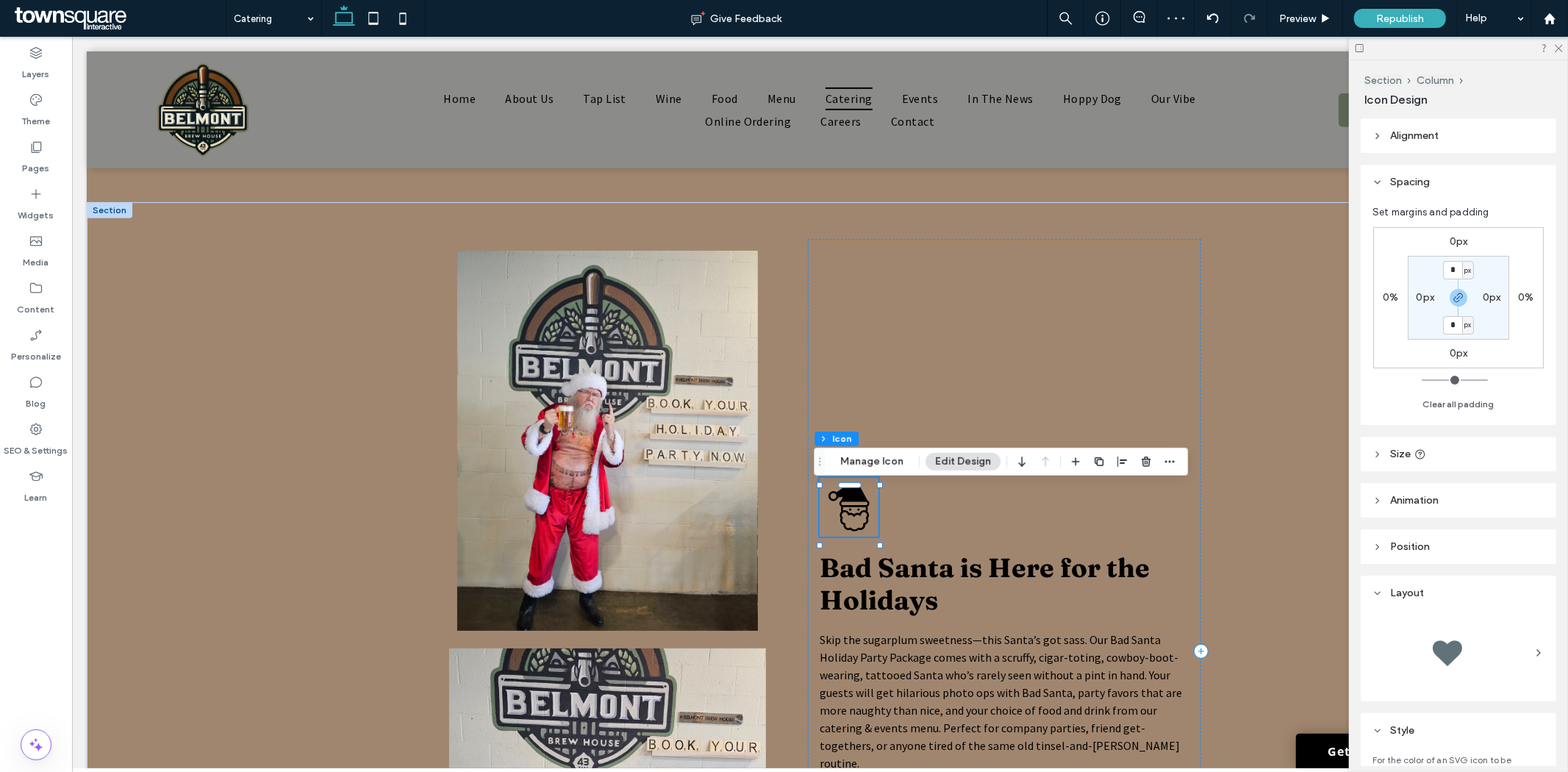
click at [855, 509] on icon at bounding box center [849, 507] width 41 height 48
click at [1386, 535] on header "Position" at bounding box center [1458, 547] width 196 height 35
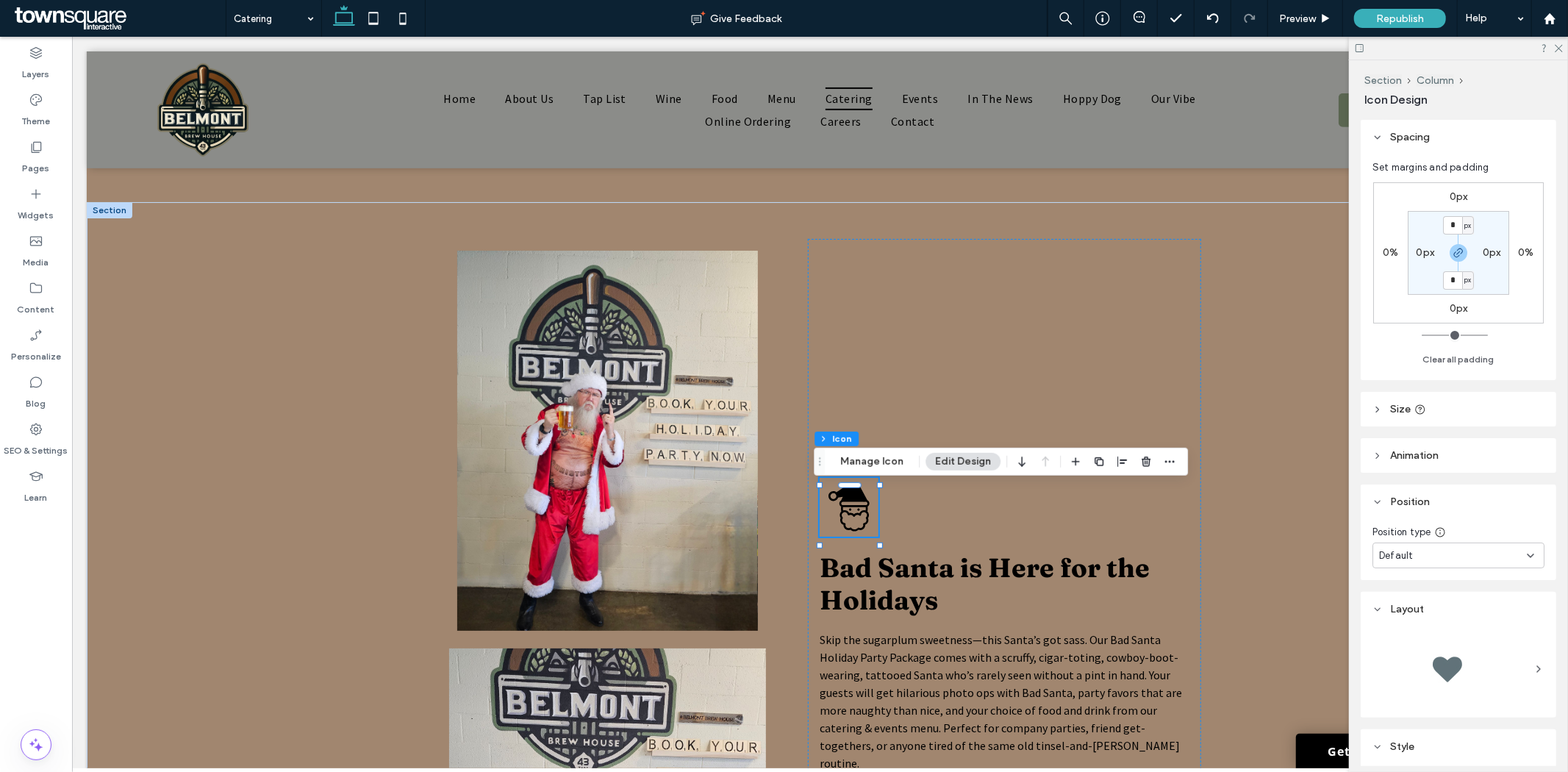
scroll to position [82, 0]
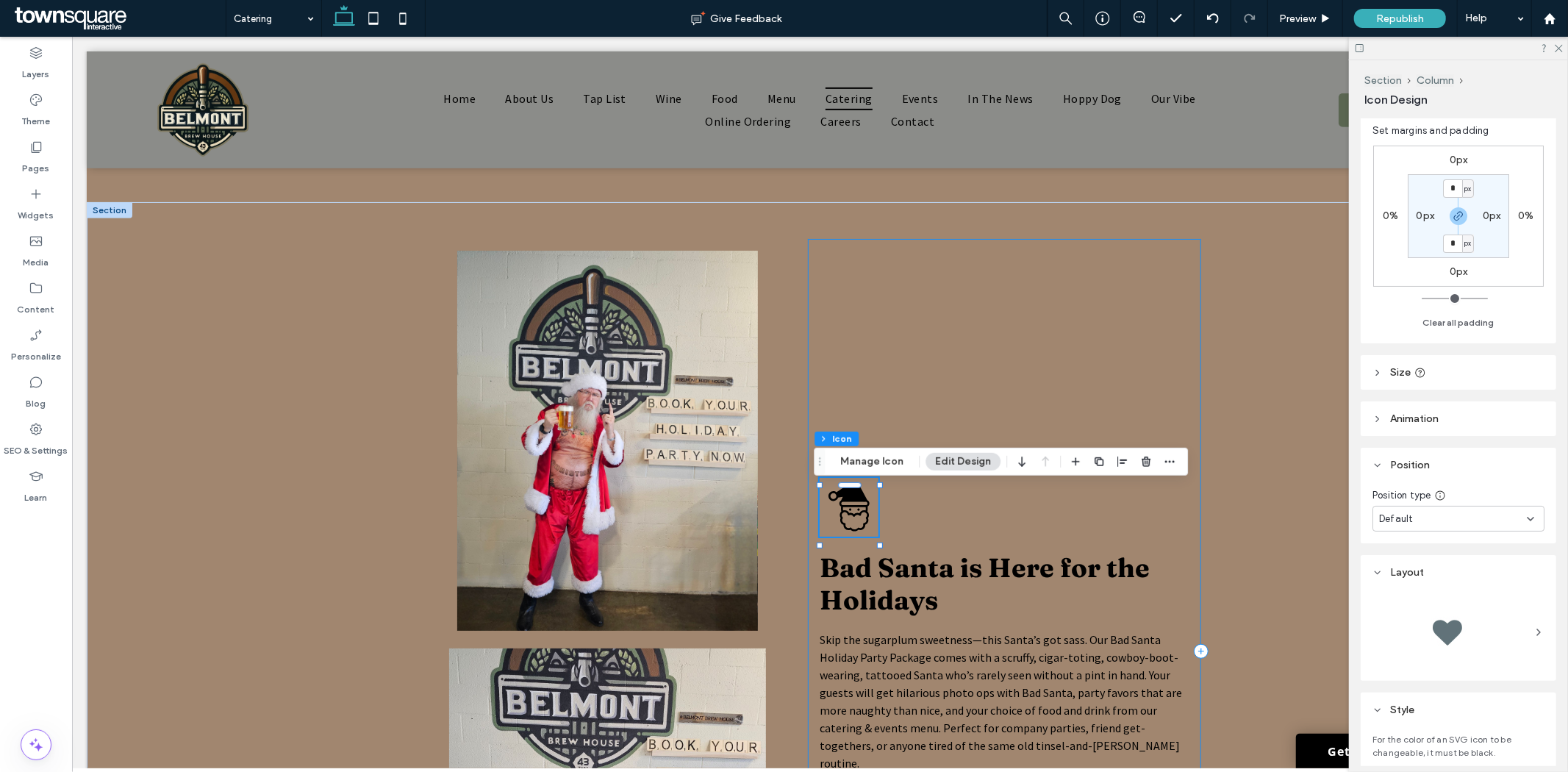
click at [879, 515] on div "Bad Santa is Here for the Holidays Skip the sugarplum sweetness—this Santa’s go…" at bounding box center [1003, 651] width 393 height 825
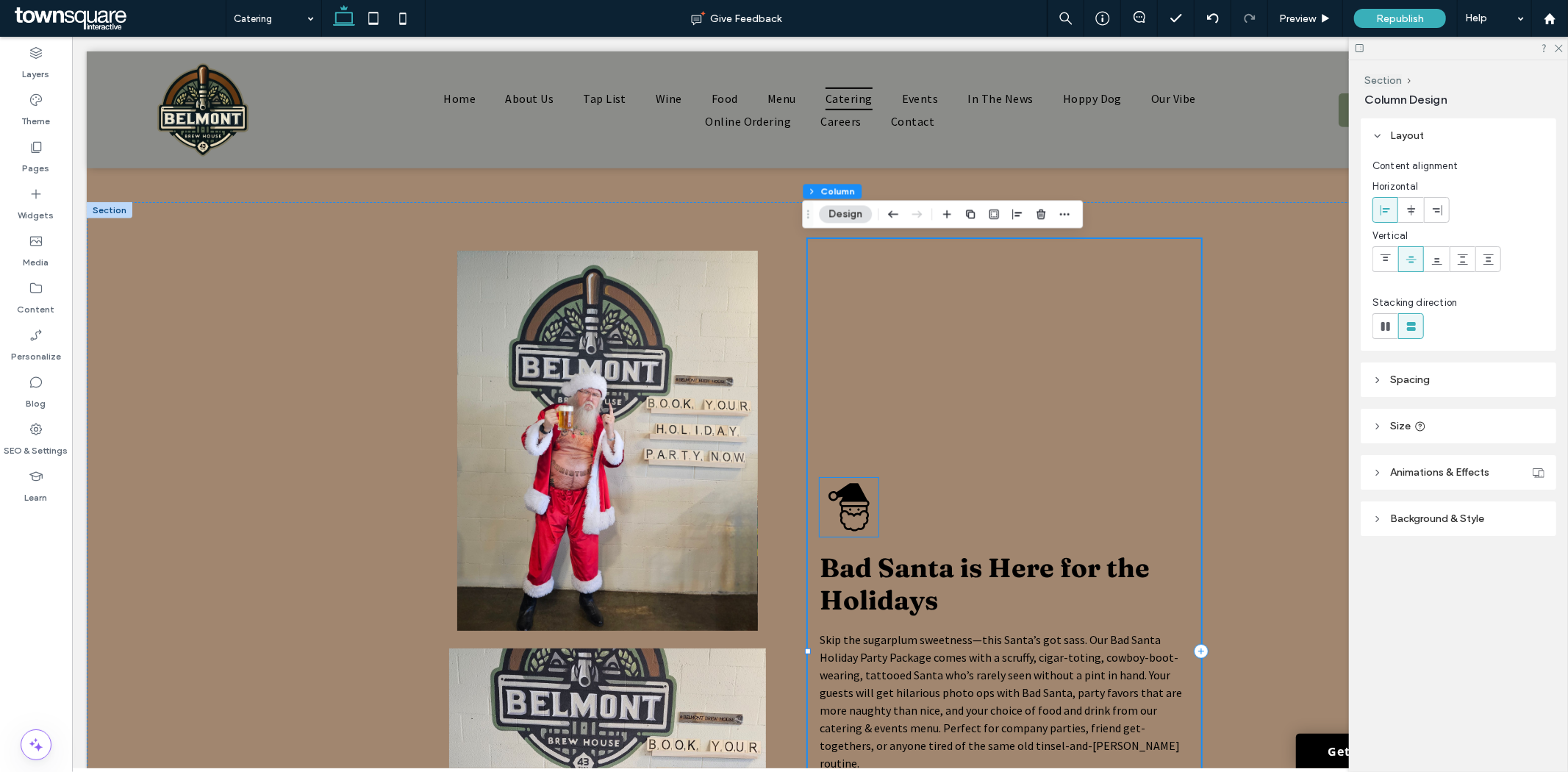
click at [849, 510] on icon at bounding box center [850, 509] width 2 height 2
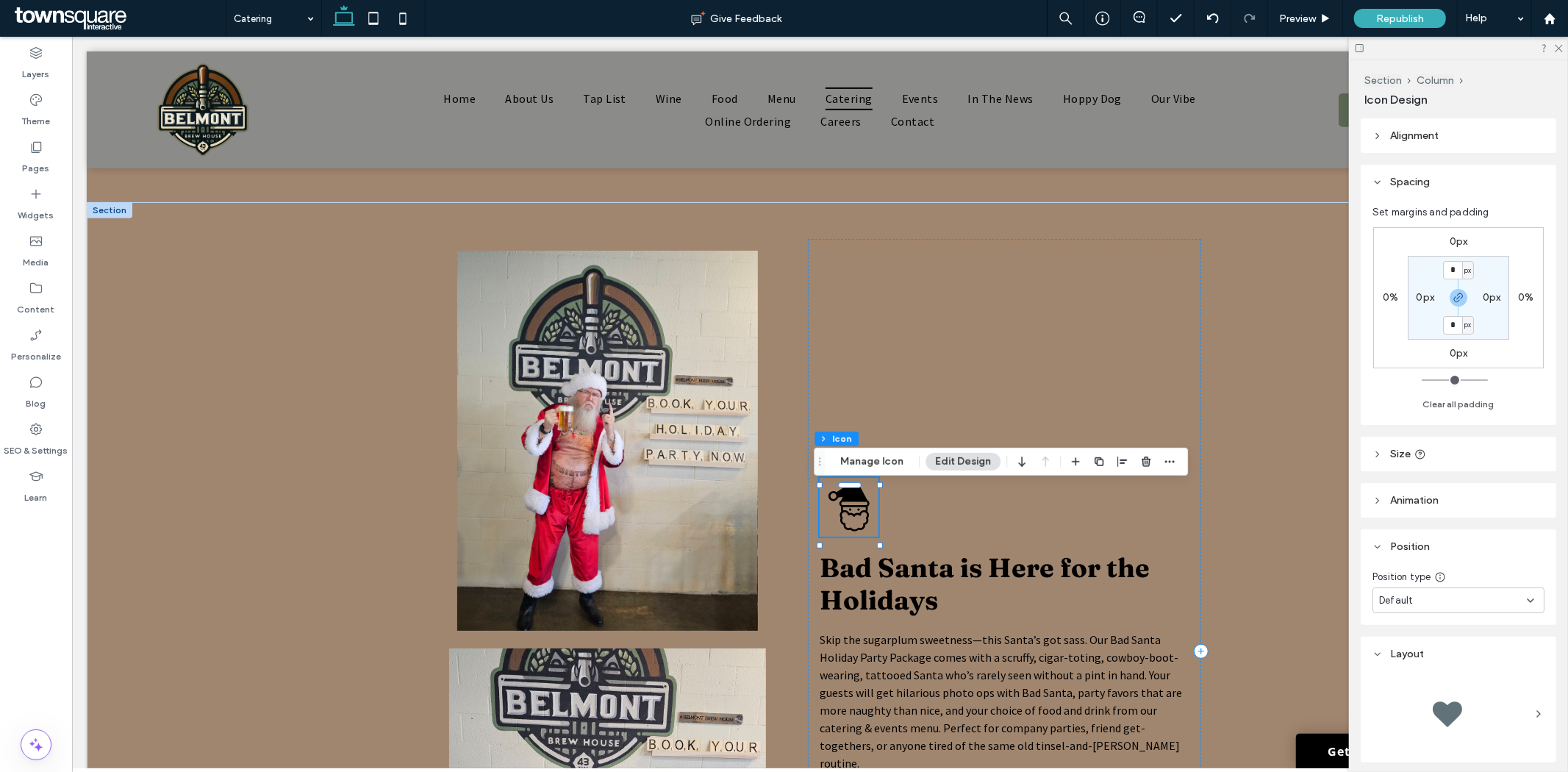
click at [849, 510] on icon at bounding box center [850, 509] width 2 height 2
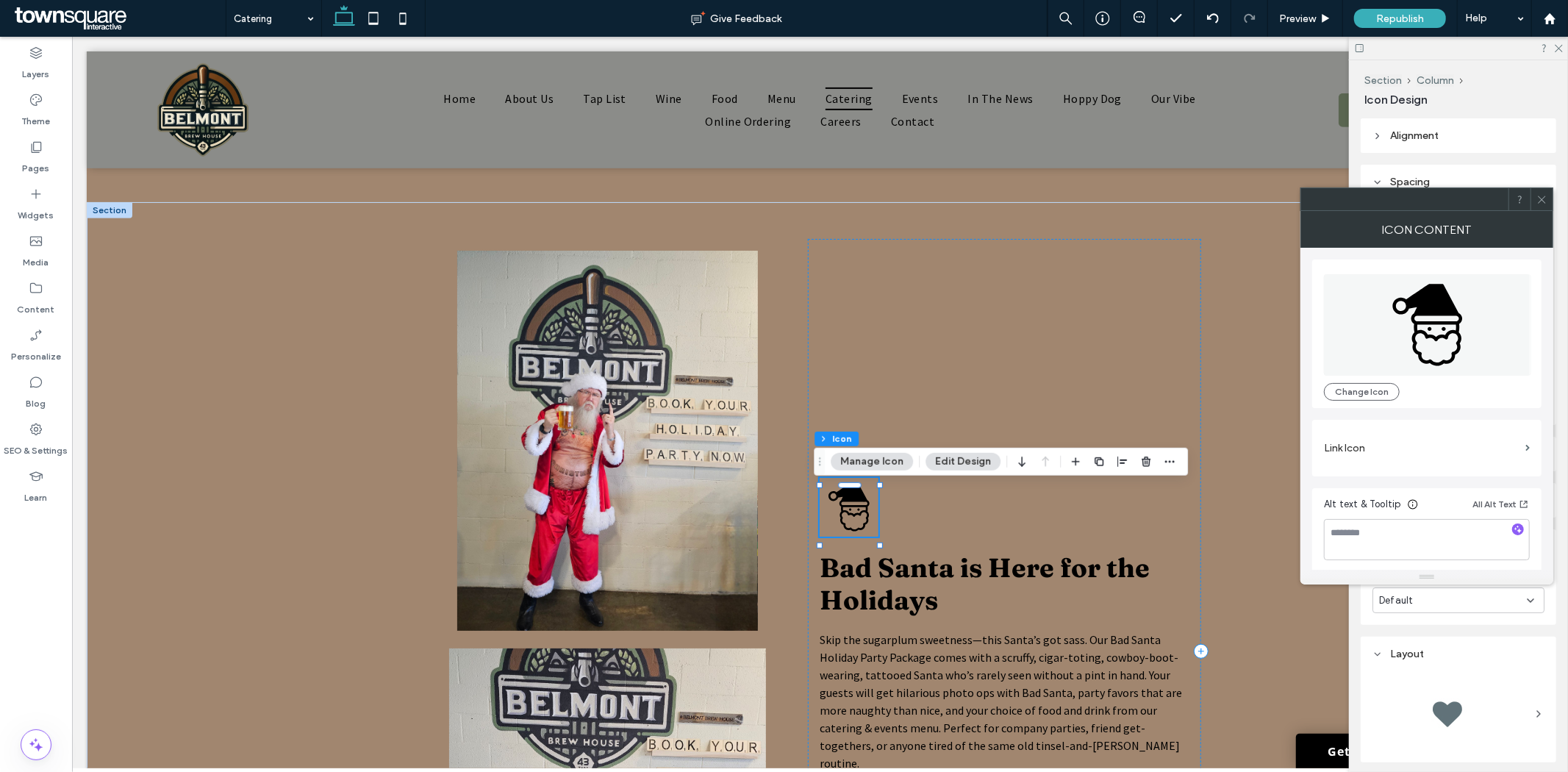
click at [849, 510] on icon at bounding box center [850, 509] width 2 height 2
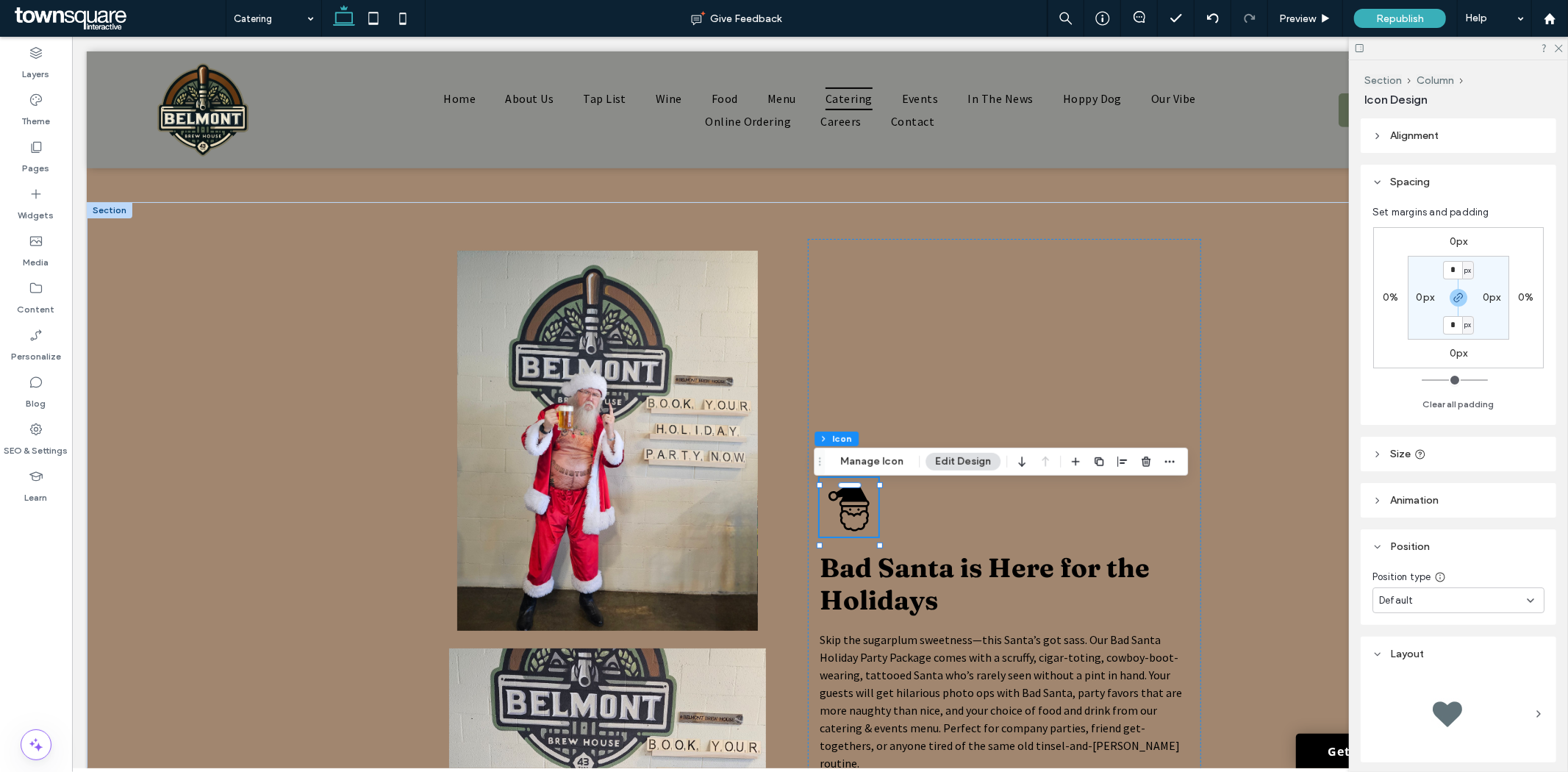
click at [1427, 144] on header "Alignment" at bounding box center [1458, 135] width 196 height 35
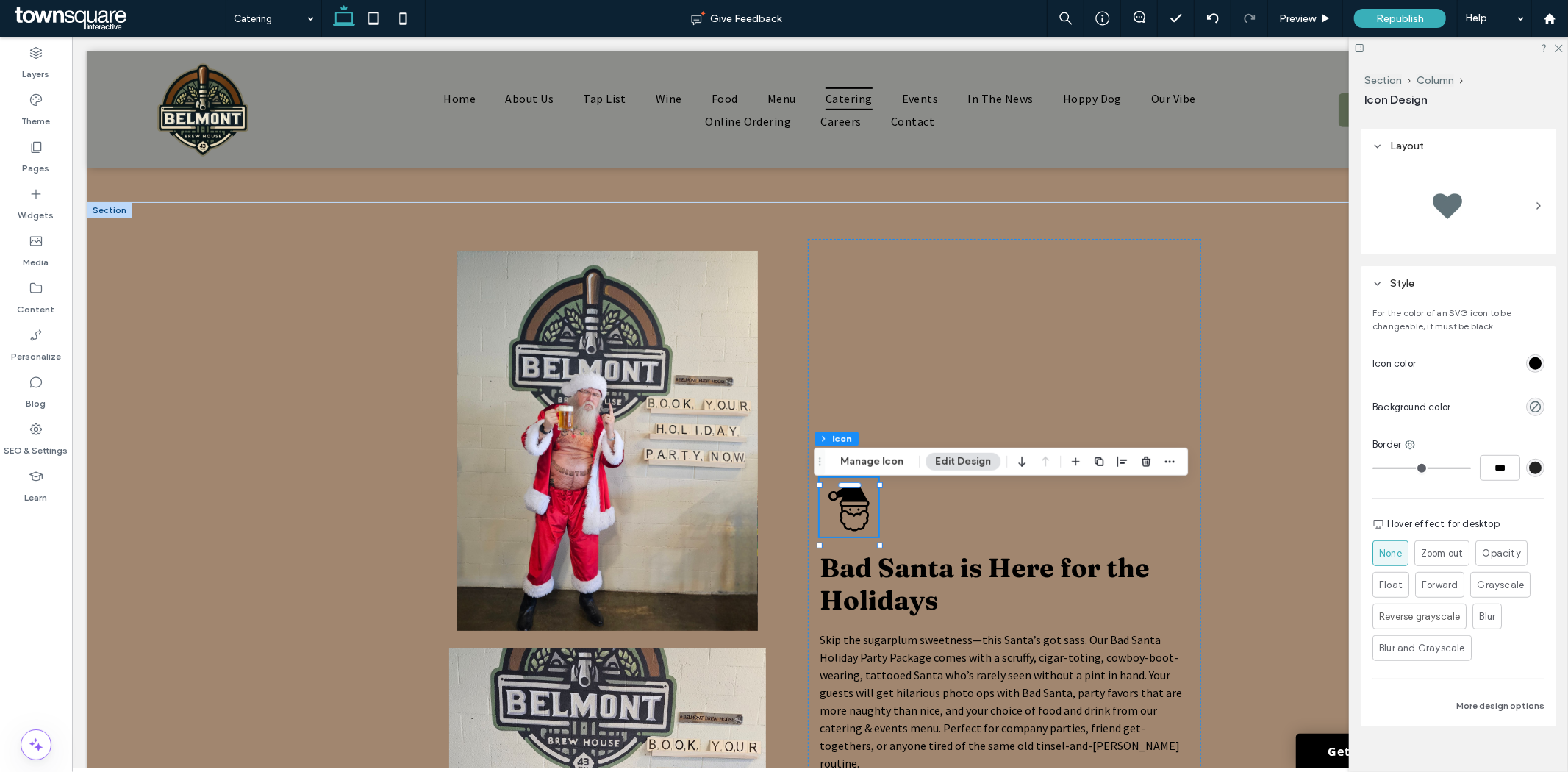
scroll to position [571, 0]
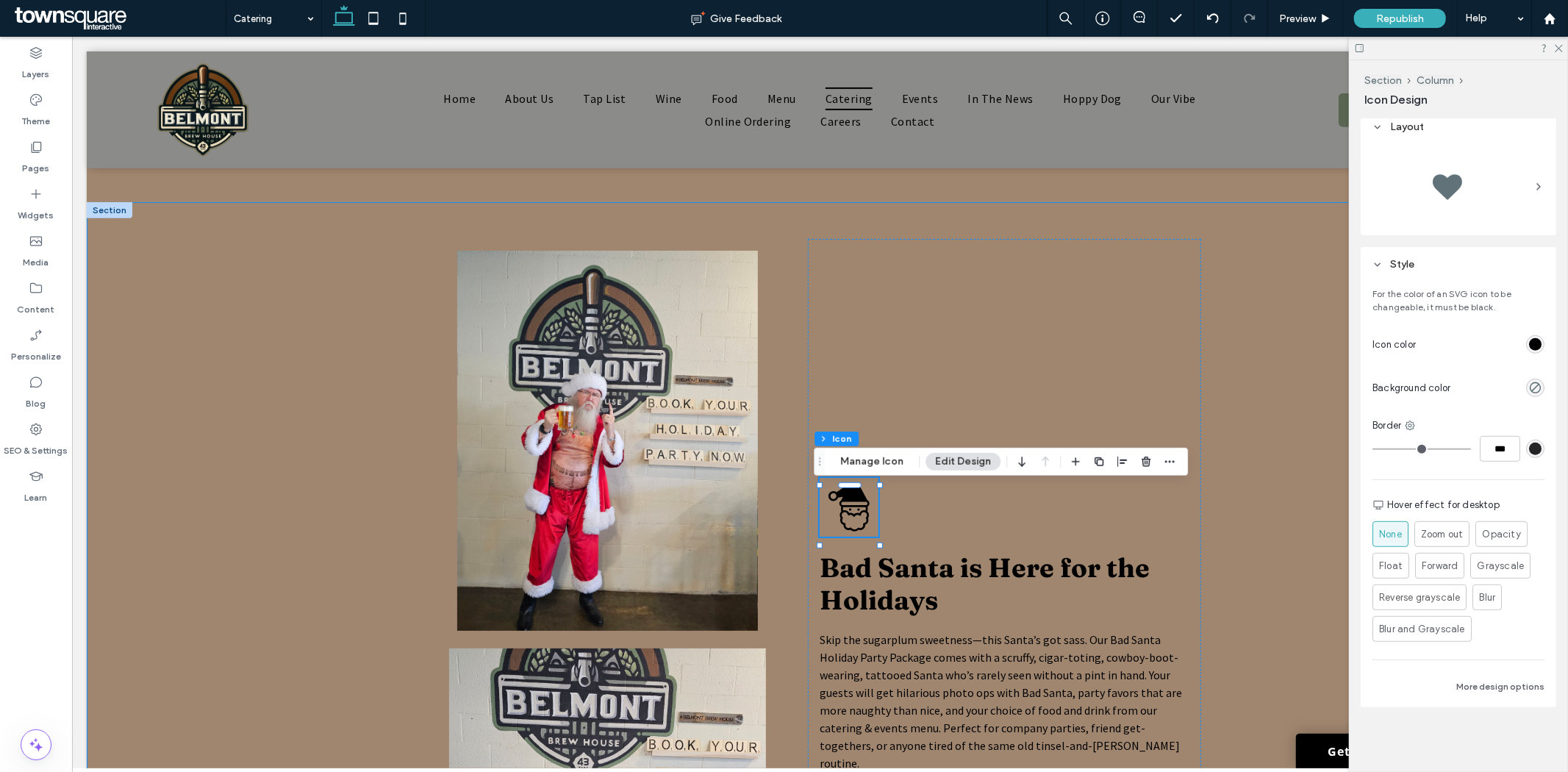
click at [1308, 561] on div "Bad Santa is Here for the Holidays Skip the sugarplum sweetness—this Santa’s go…" at bounding box center [819, 651] width 1466 height 899
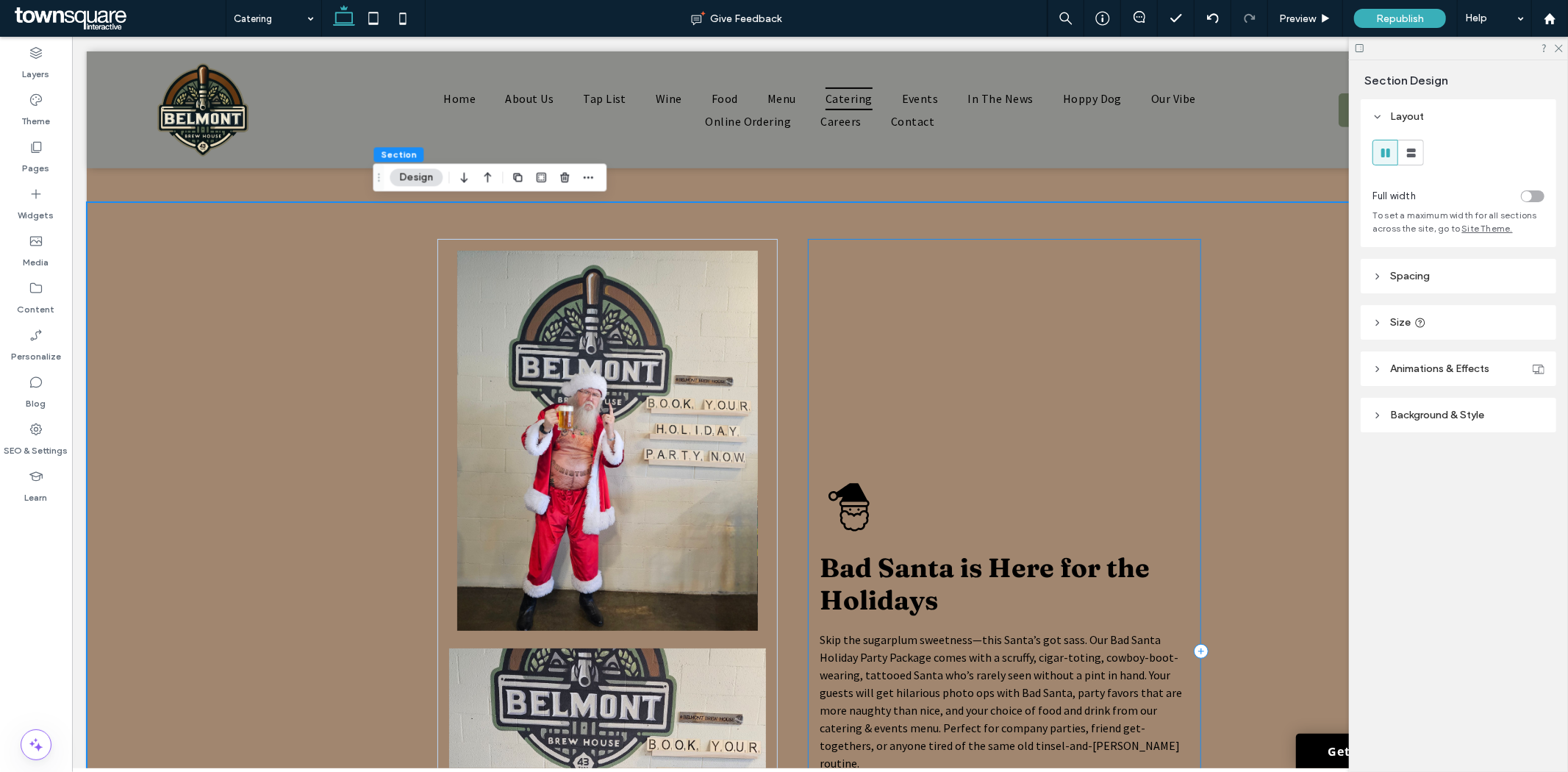
click at [1008, 394] on div "Bad Santa is Here for the Holidays Skip the sugarplum sweetness—this Santa’s go…" at bounding box center [1003, 651] width 393 height 825
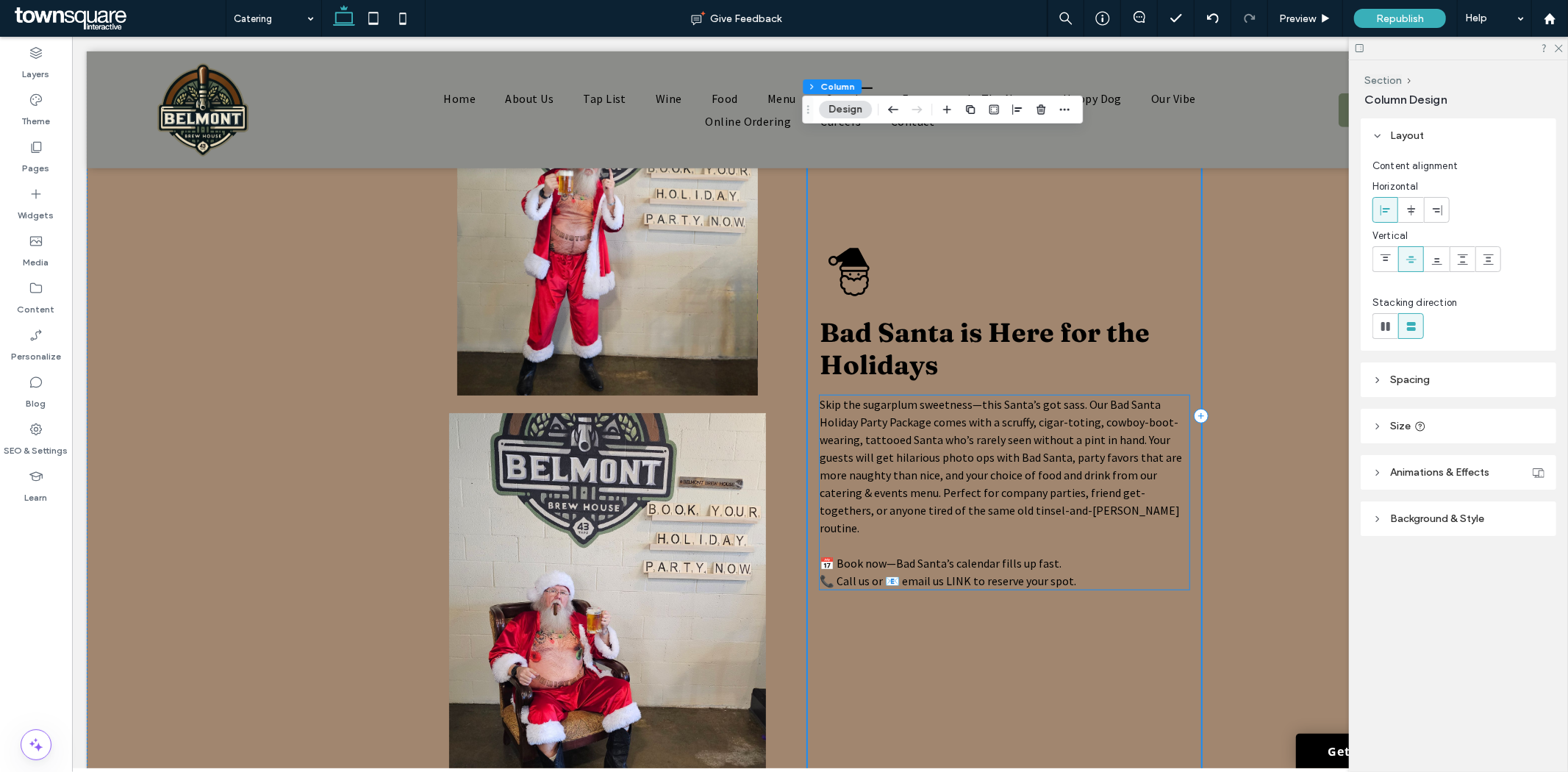
scroll to position [817, 0]
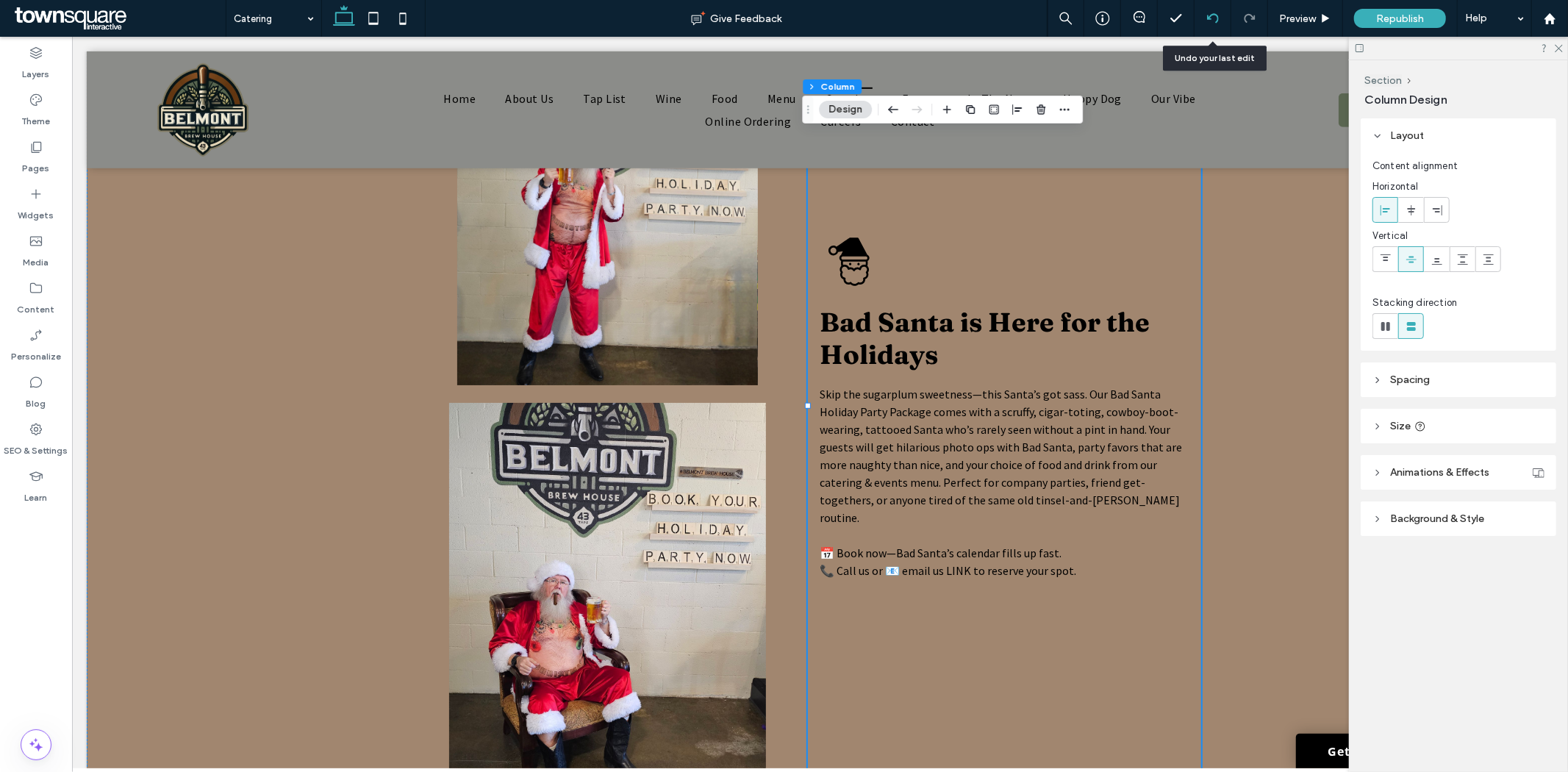
click at [1213, 13] on icon at bounding box center [1213, 19] width 12 height 12
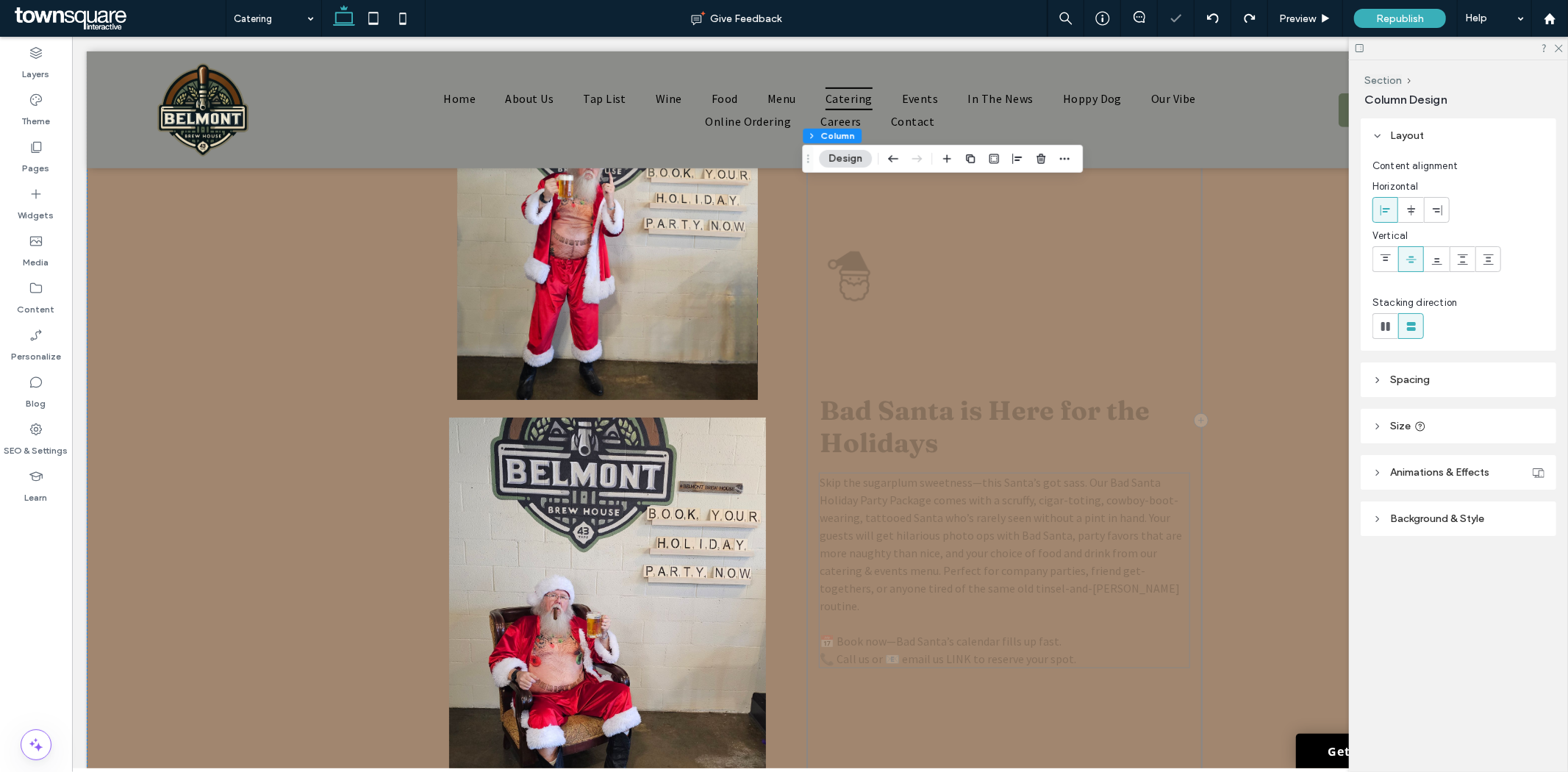
scroll to position [826, 0]
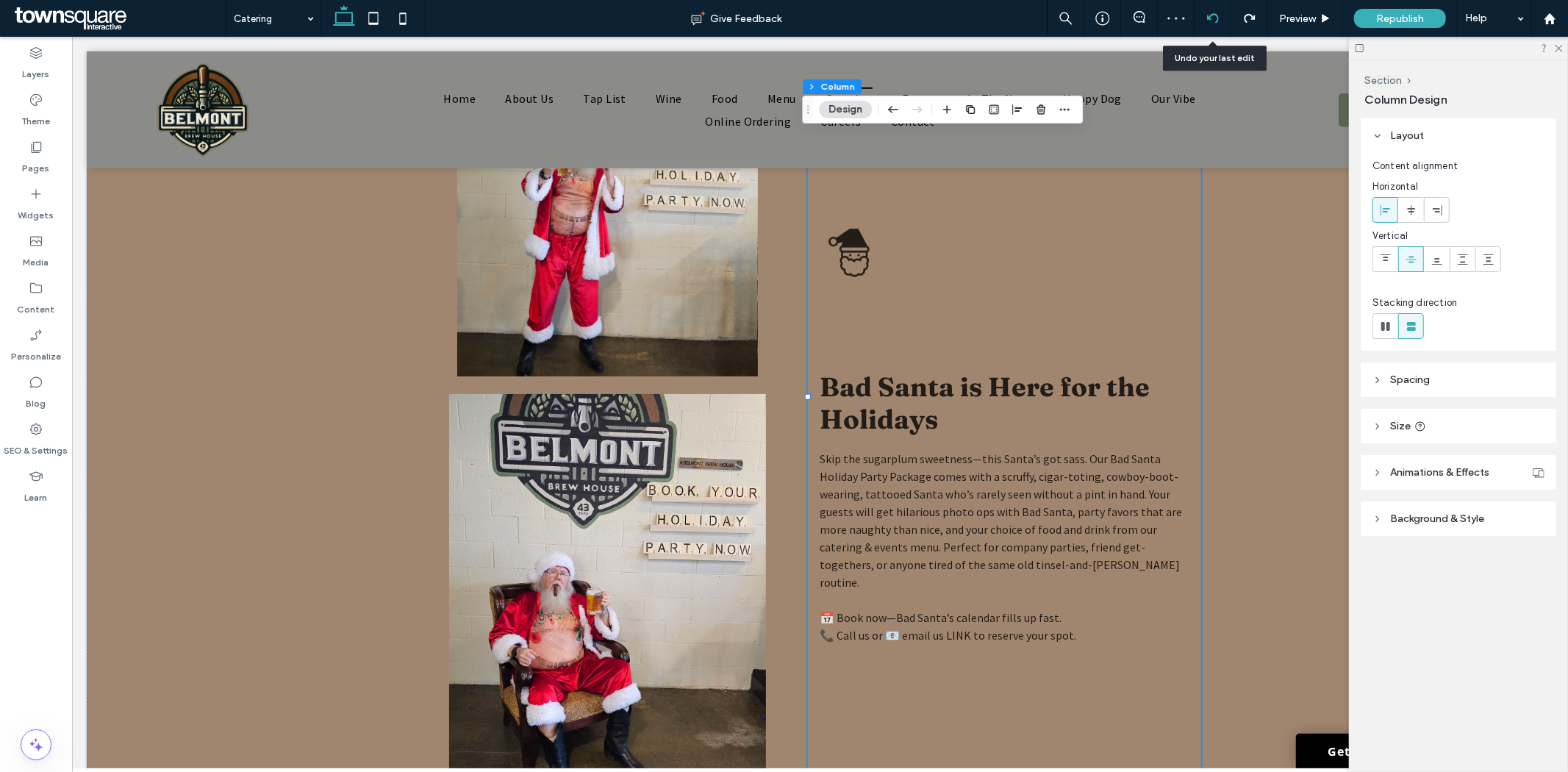
click at [1213, 23] on icon at bounding box center [1213, 19] width 12 height 12
click at [1211, 17] on icon at bounding box center [1213, 19] width 12 height 12
click at [1211, 26] on div at bounding box center [1213, 18] width 37 height 37
click at [1209, 13] on icon at bounding box center [1213, 19] width 12 height 12
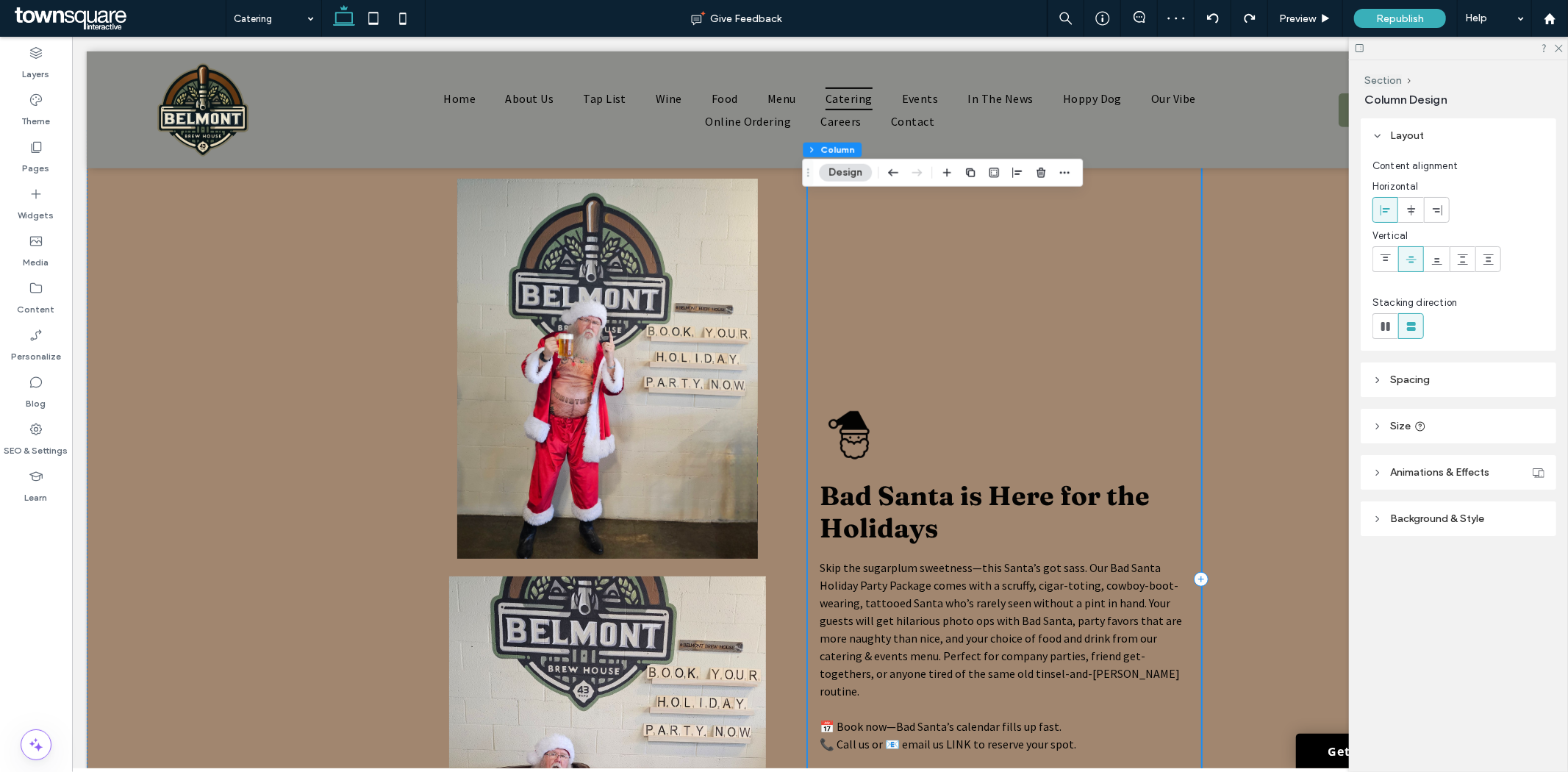
scroll to position [907, 0]
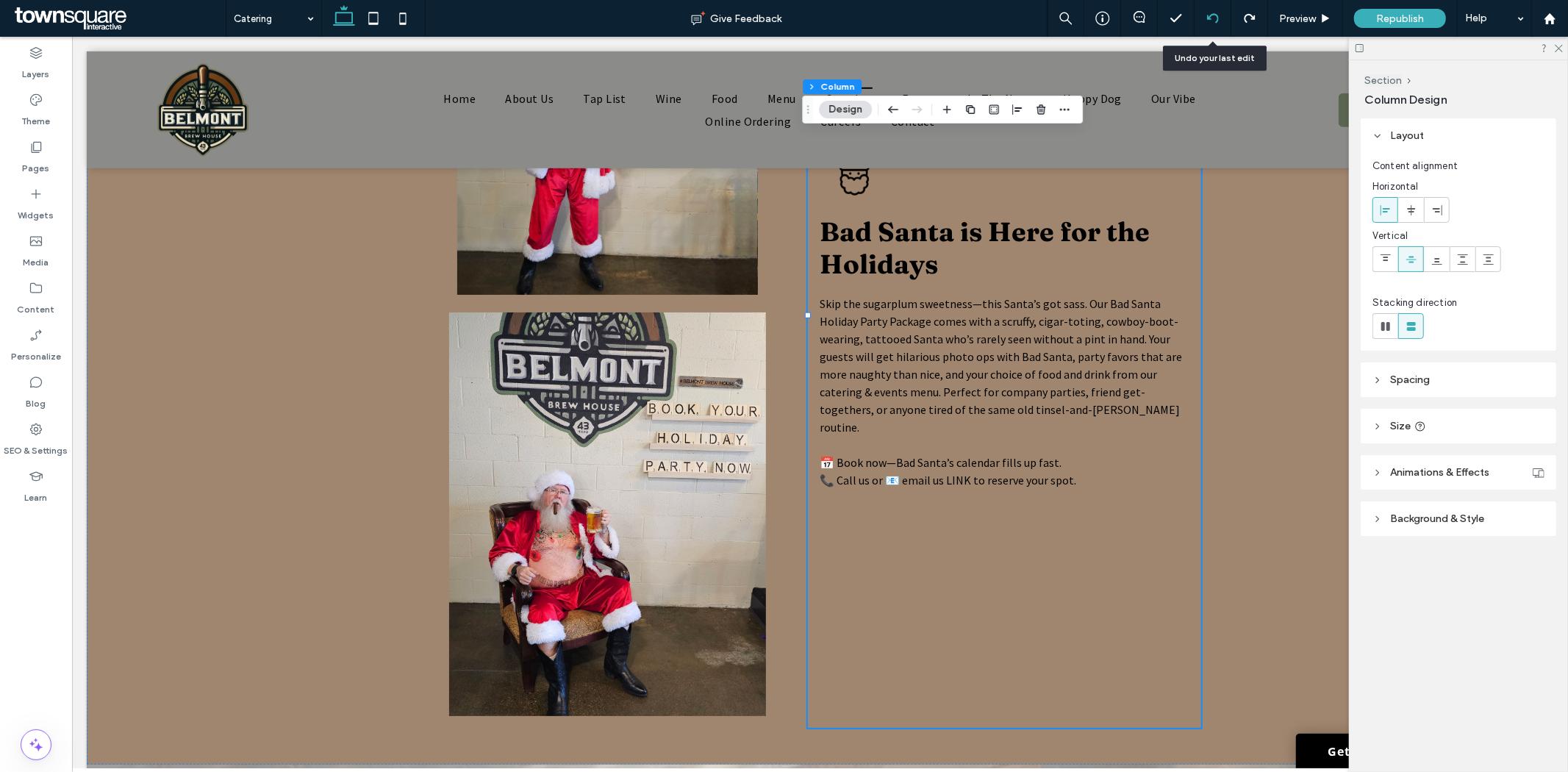
click at [1214, 18] on icon at bounding box center [1213, 19] width 12 height 12
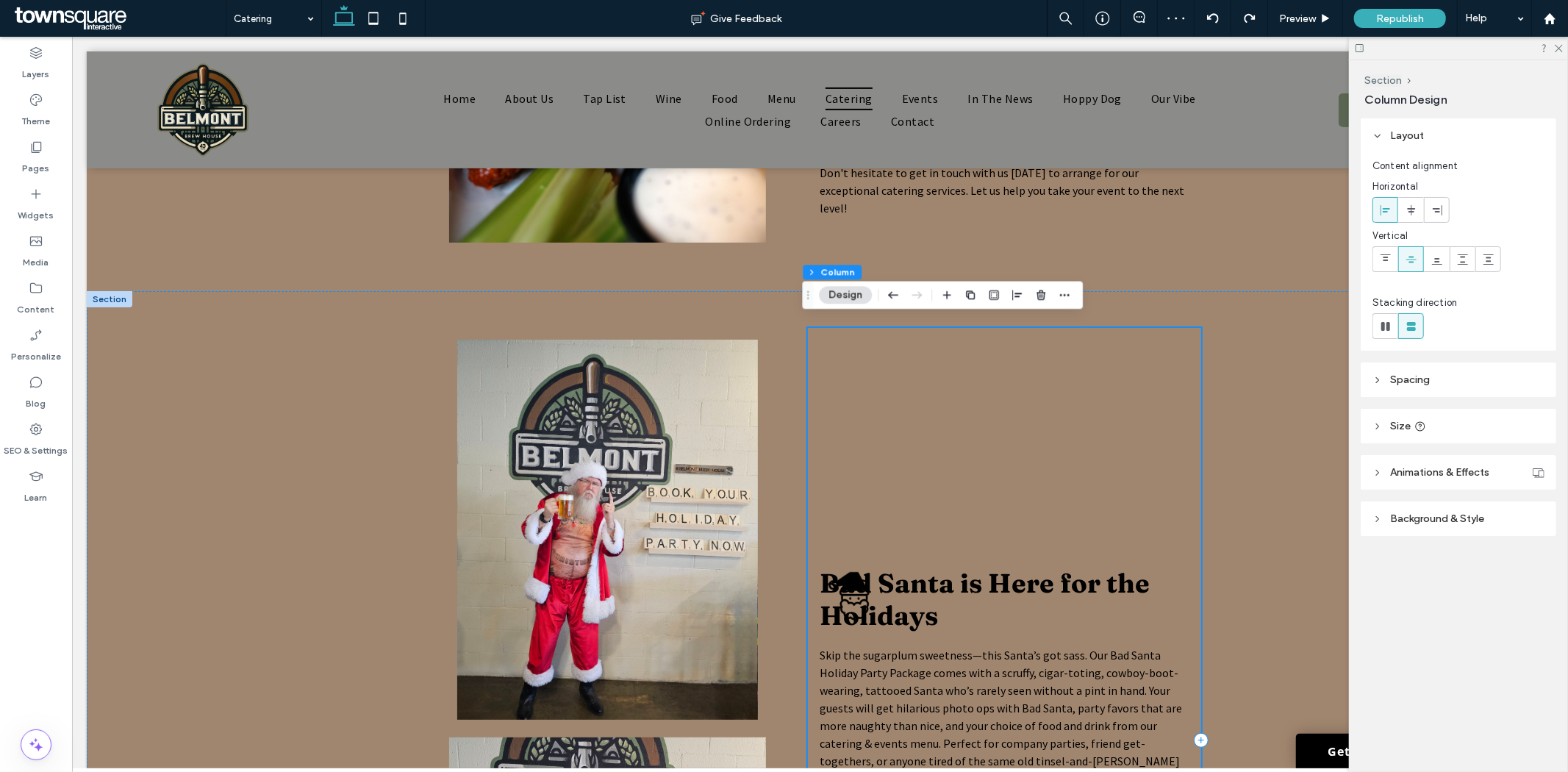
scroll to position [394, 0]
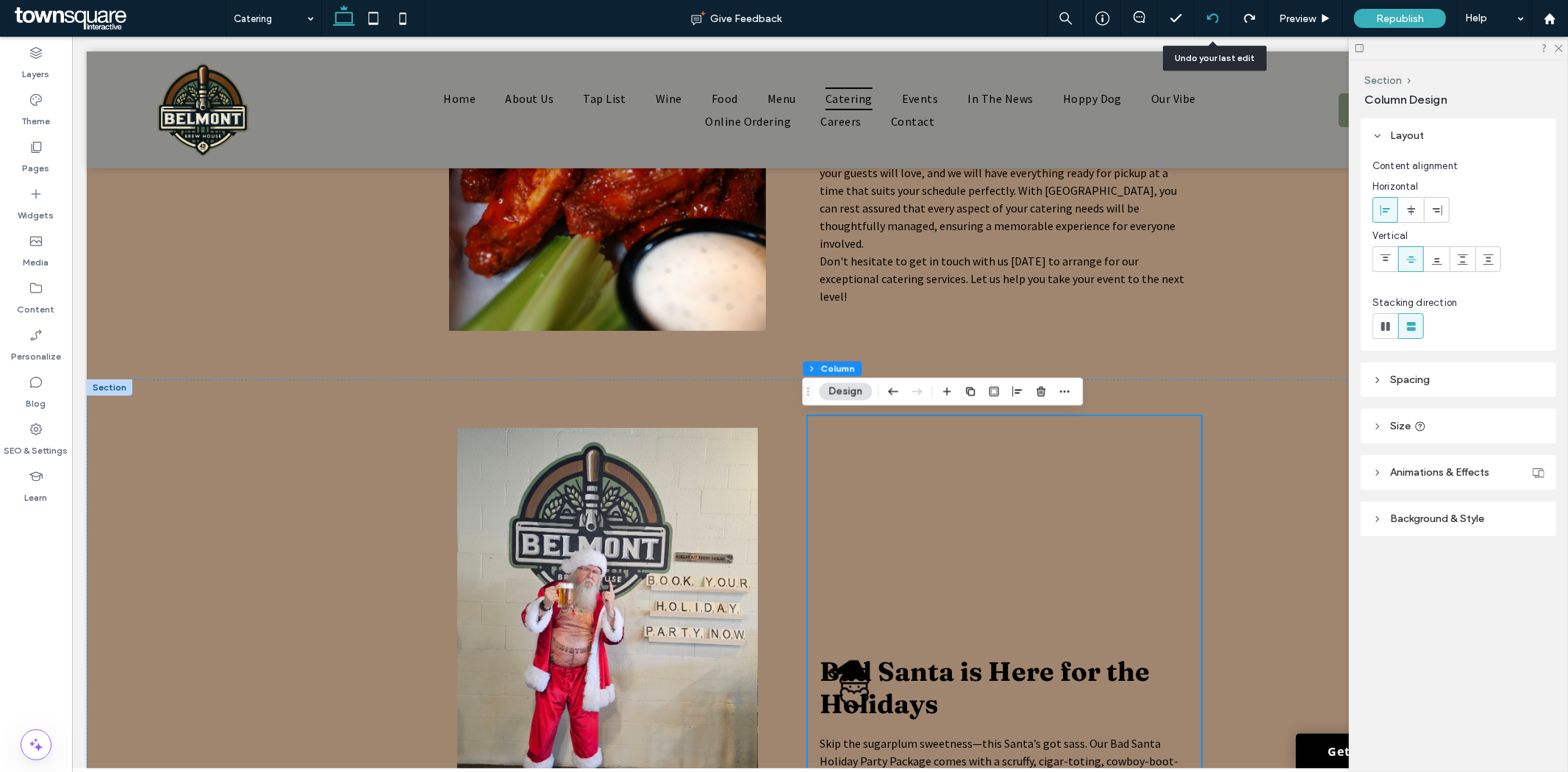
click at [1219, 15] on div at bounding box center [1213, 19] width 36 height 12
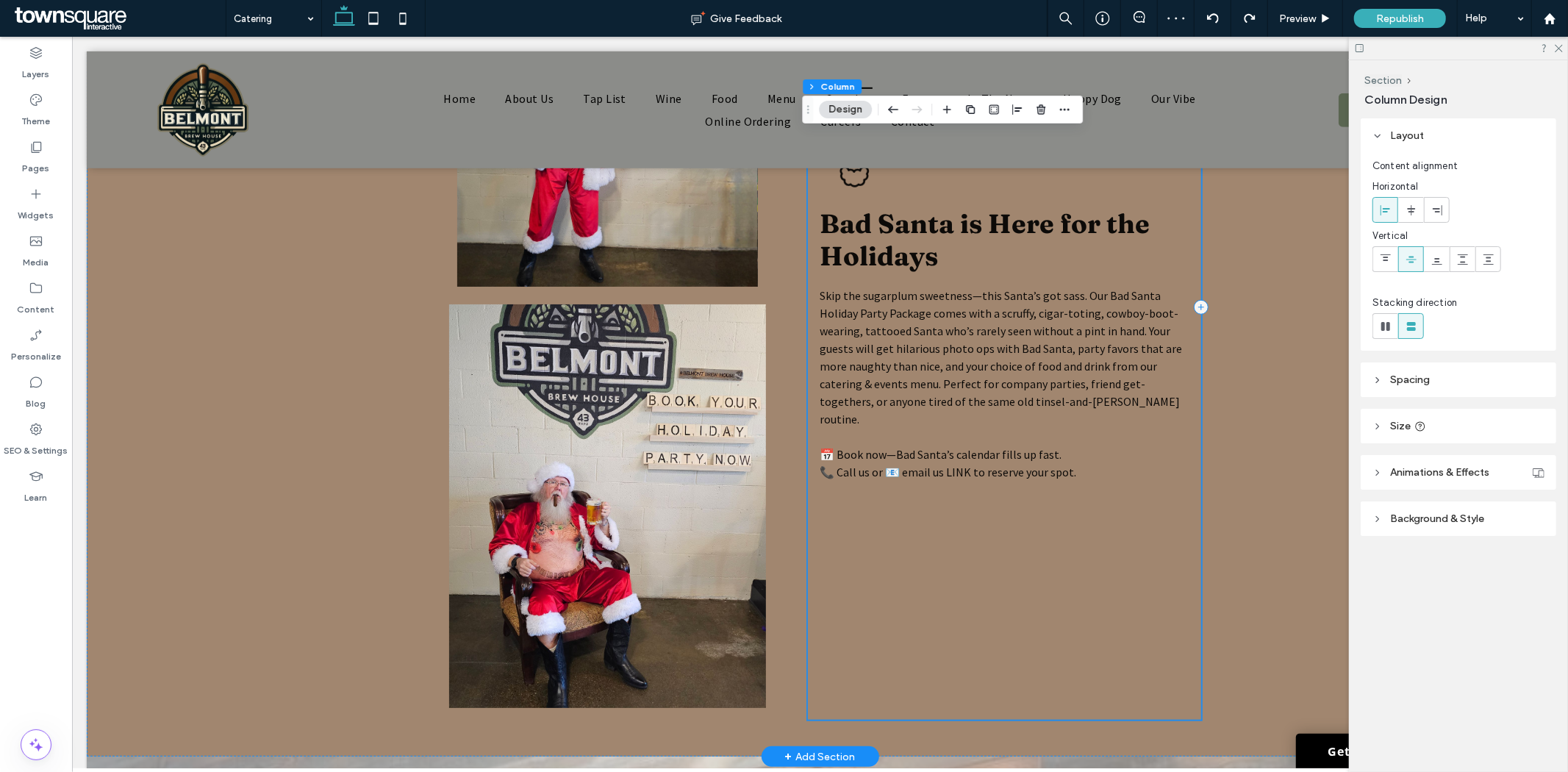
scroll to position [989, 0]
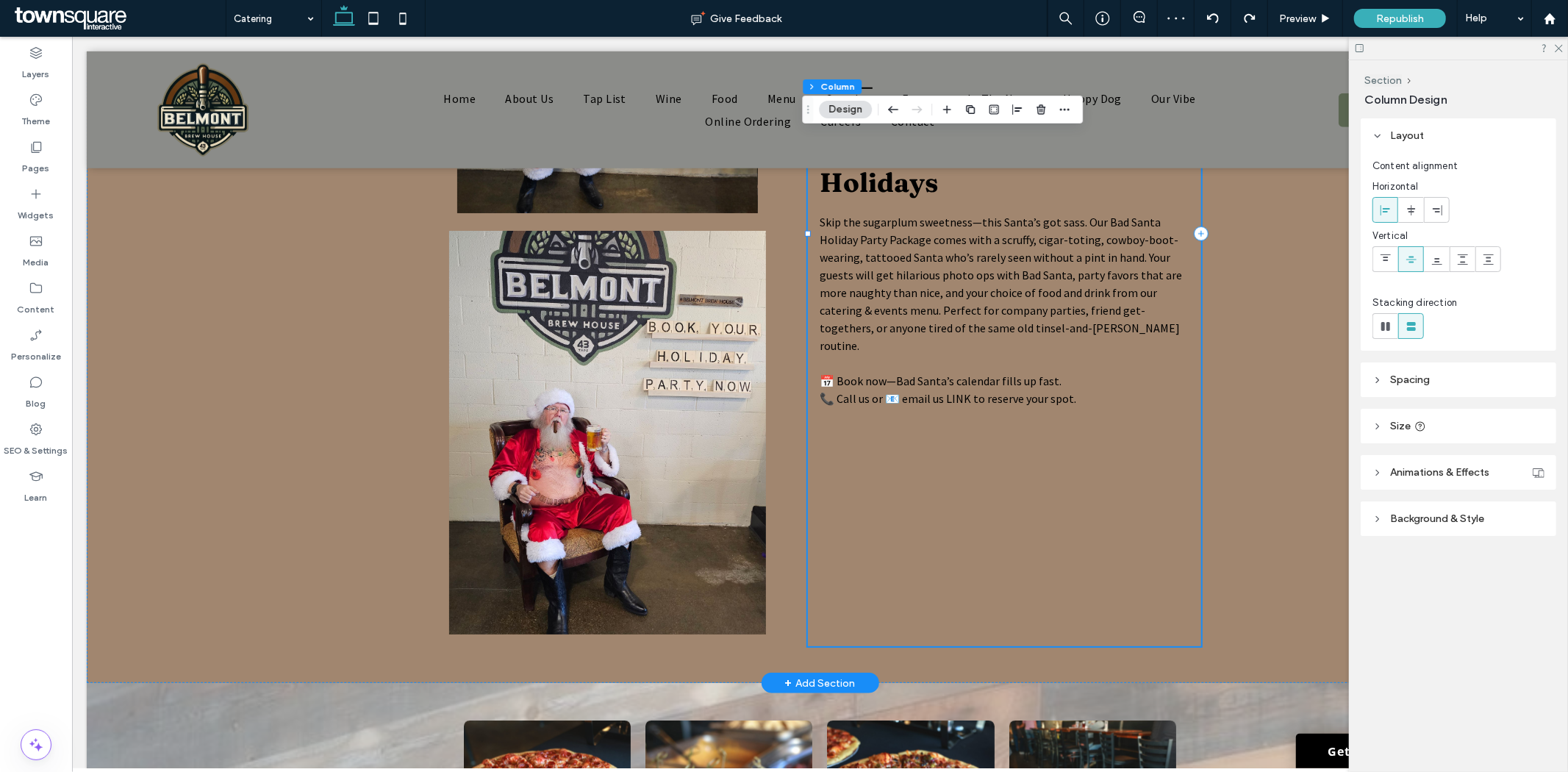
click at [1012, 502] on div "Bad Santa is Here for the Holidays Skip the sugarplum sweetness—this Santa’s go…" at bounding box center [1003, 233] width 393 height 825
click at [1312, 451] on div "Bad Santa is Here for the Holidays Skip the sugarplum sweetness—this Santa’s go…" at bounding box center [819, 233] width 1466 height 899
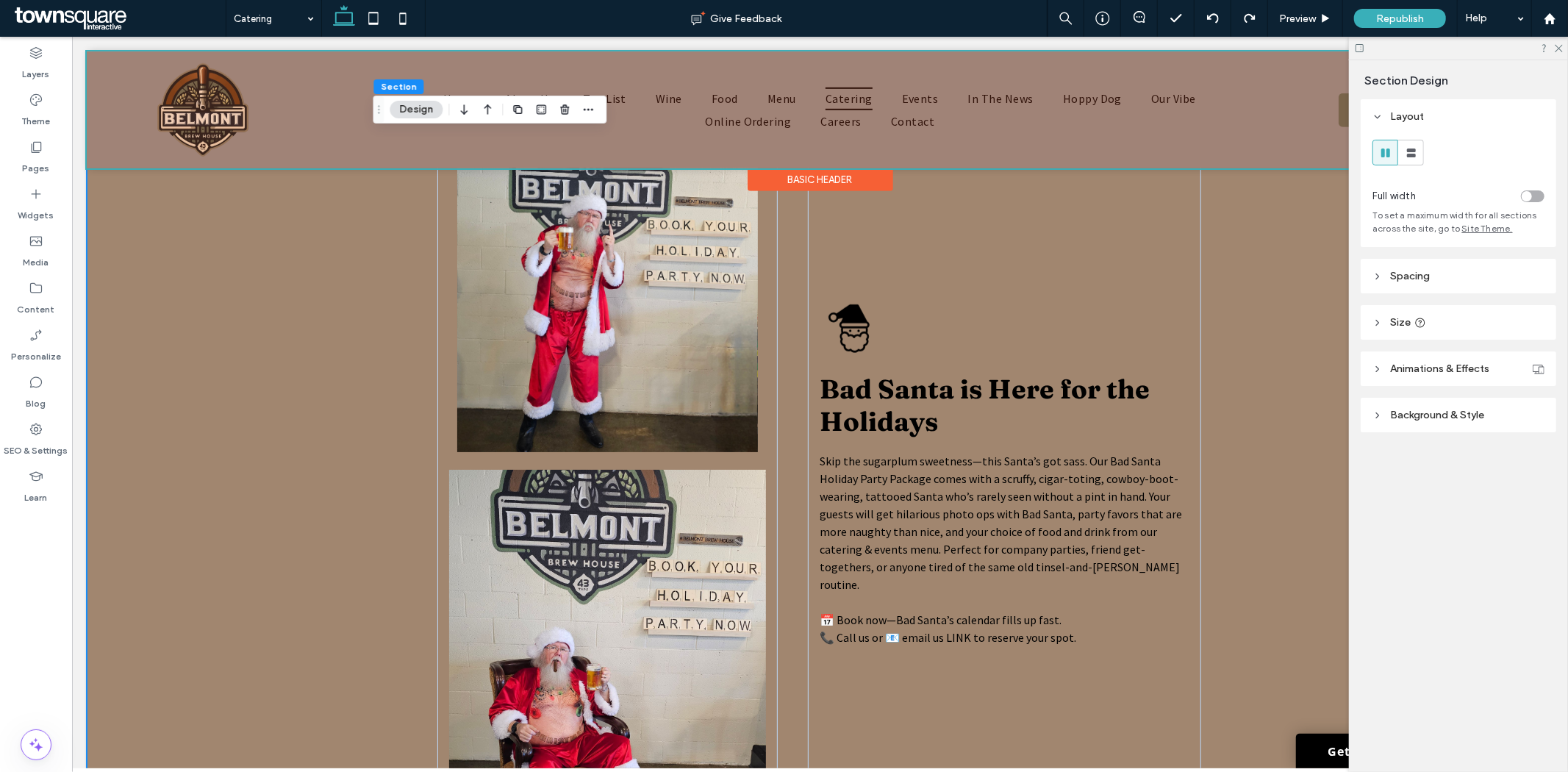
scroll to position [744, 0]
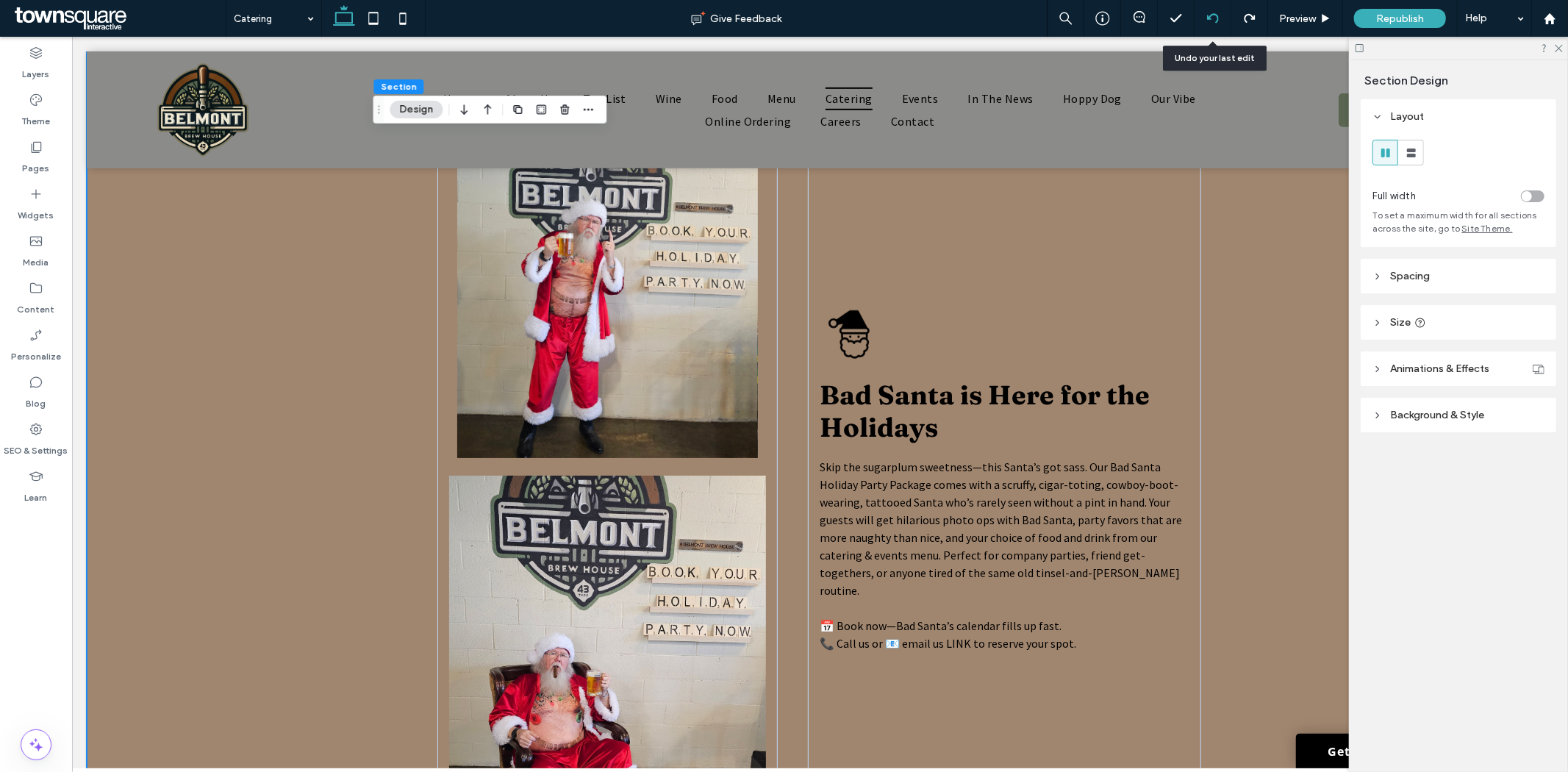
click at [1209, 15] on icon at bounding box center [1213, 19] width 12 height 12
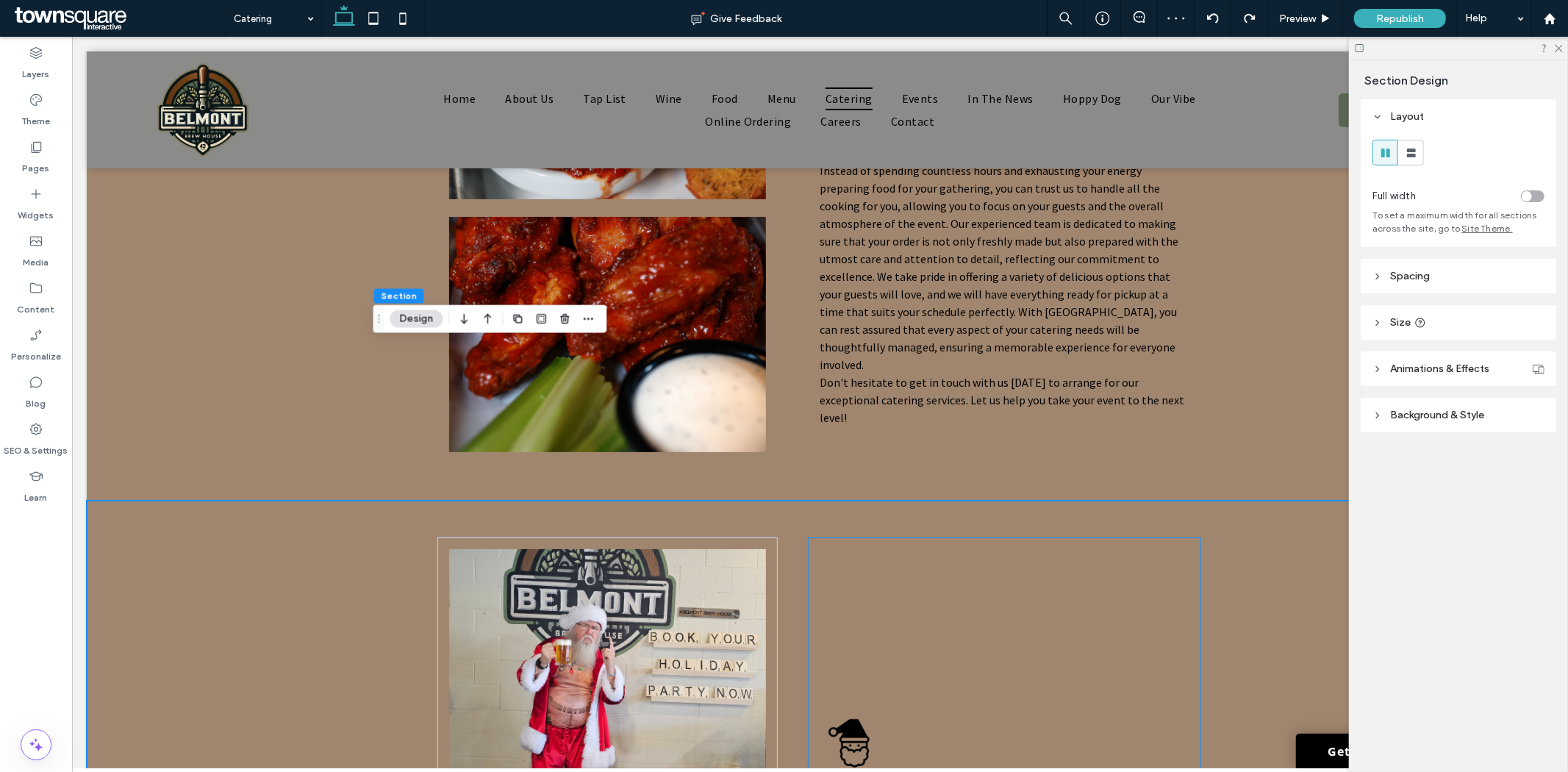
scroll to position [28, 0]
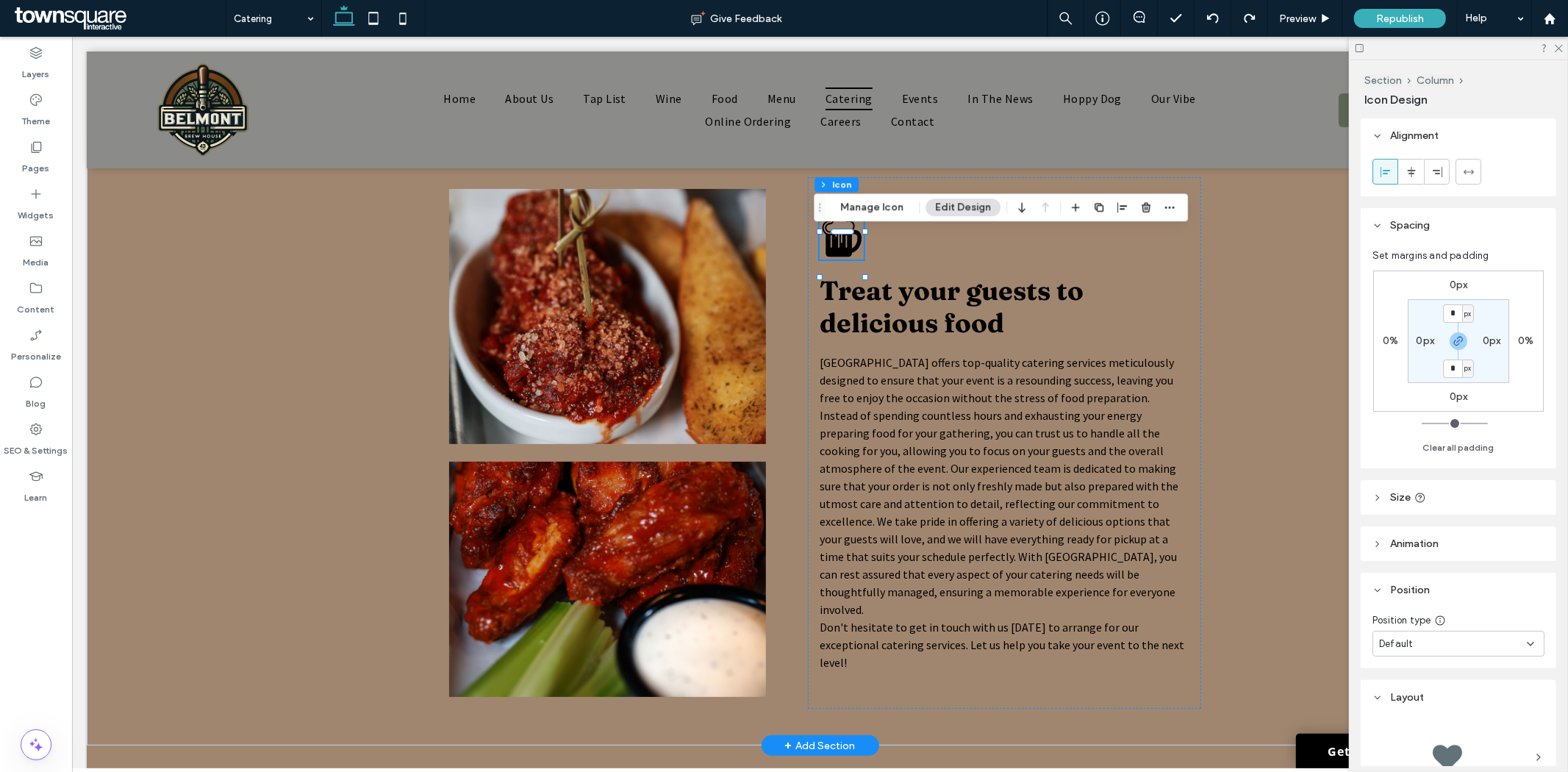
click at [1399, 480] on header "Size" at bounding box center [1458, 497] width 196 height 35
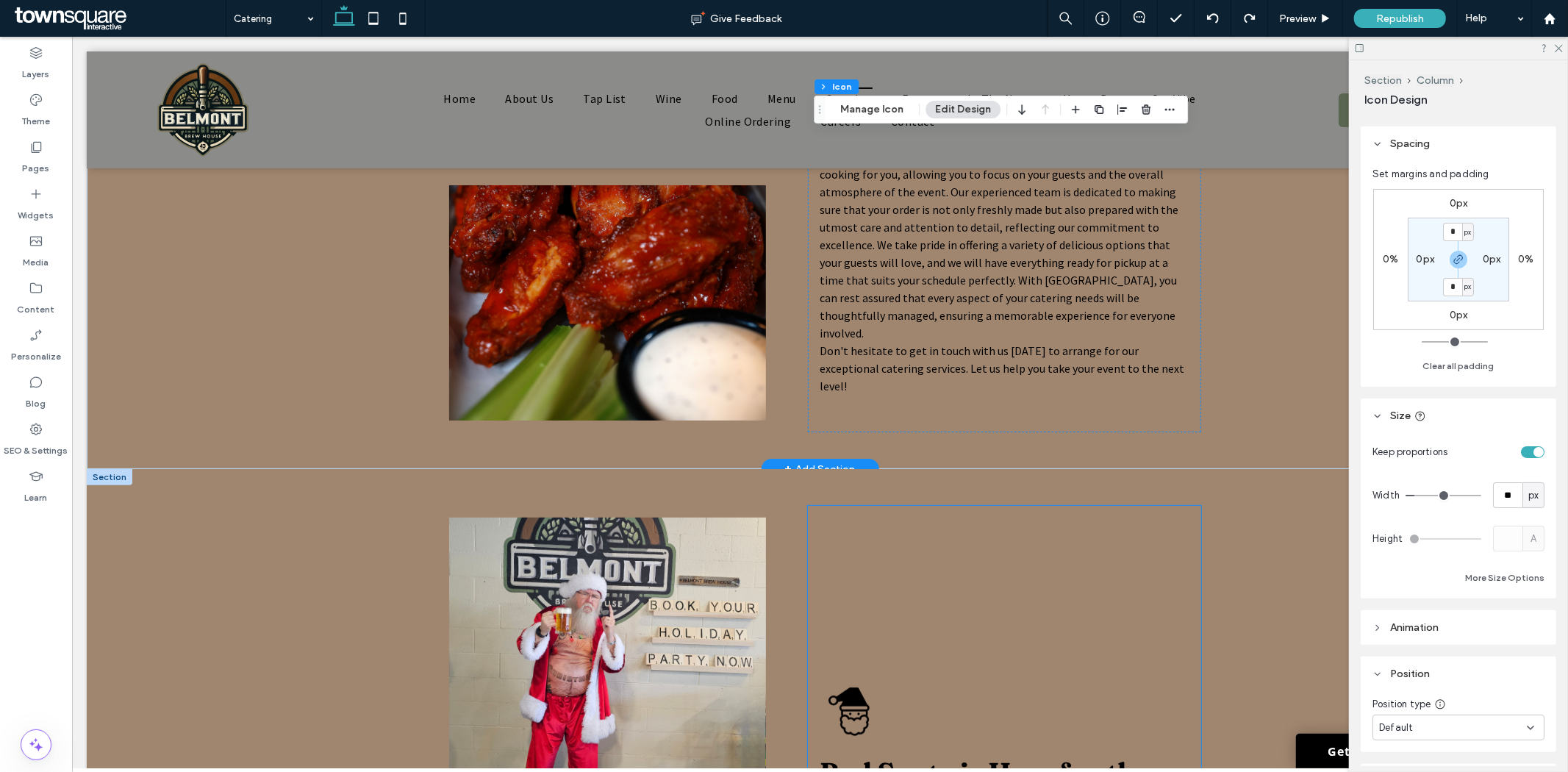
scroll to position [355, 0]
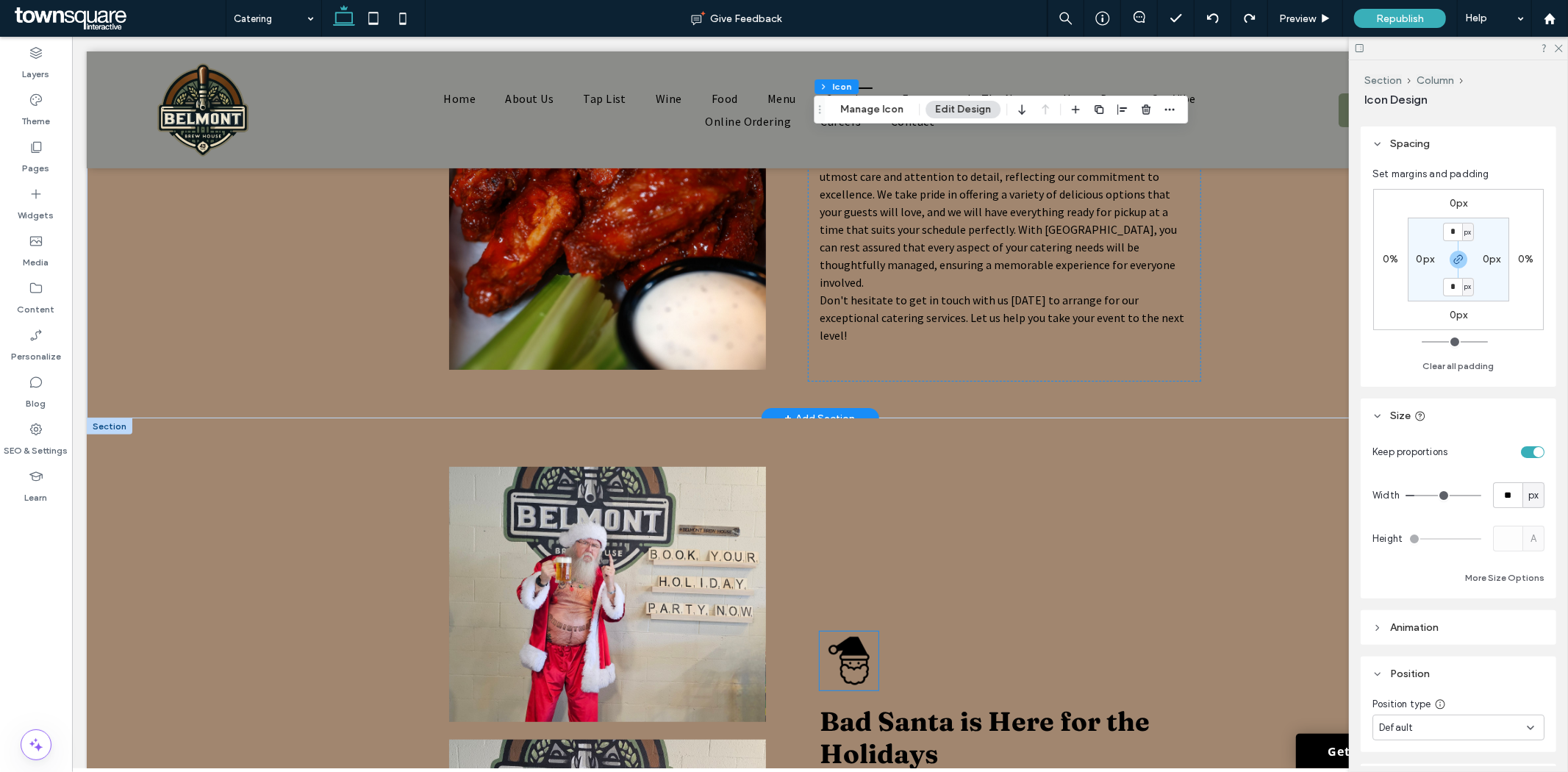
click at [849, 663] on icon at bounding box center [849, 661] width 41 height 48
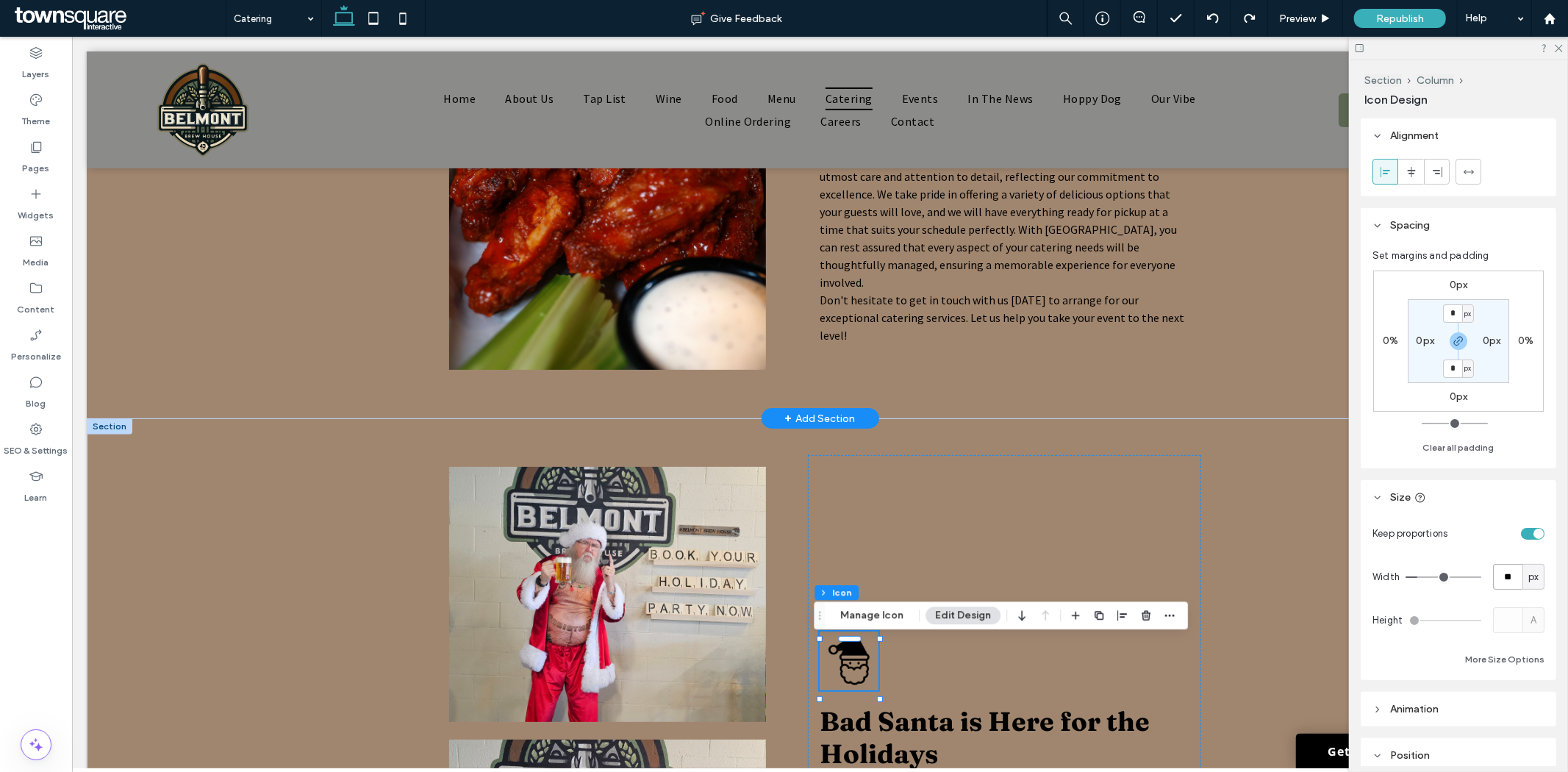
click at [1501, 576] on input "**" at bounding box center [1507, 577] width 29 height 26
click at [1500, 576] on input "**" at bounding box center [1507, 577] width 29 height 26
click at [1500, 579] on input "**" at bounding box center [1507, 577] width 29 height 26
type input "**"
click at [898, 232] on span "Belmont Brew House offers top-quality catering services meticulously designed t…" at bounding box center [998, 158] width 359 height 262
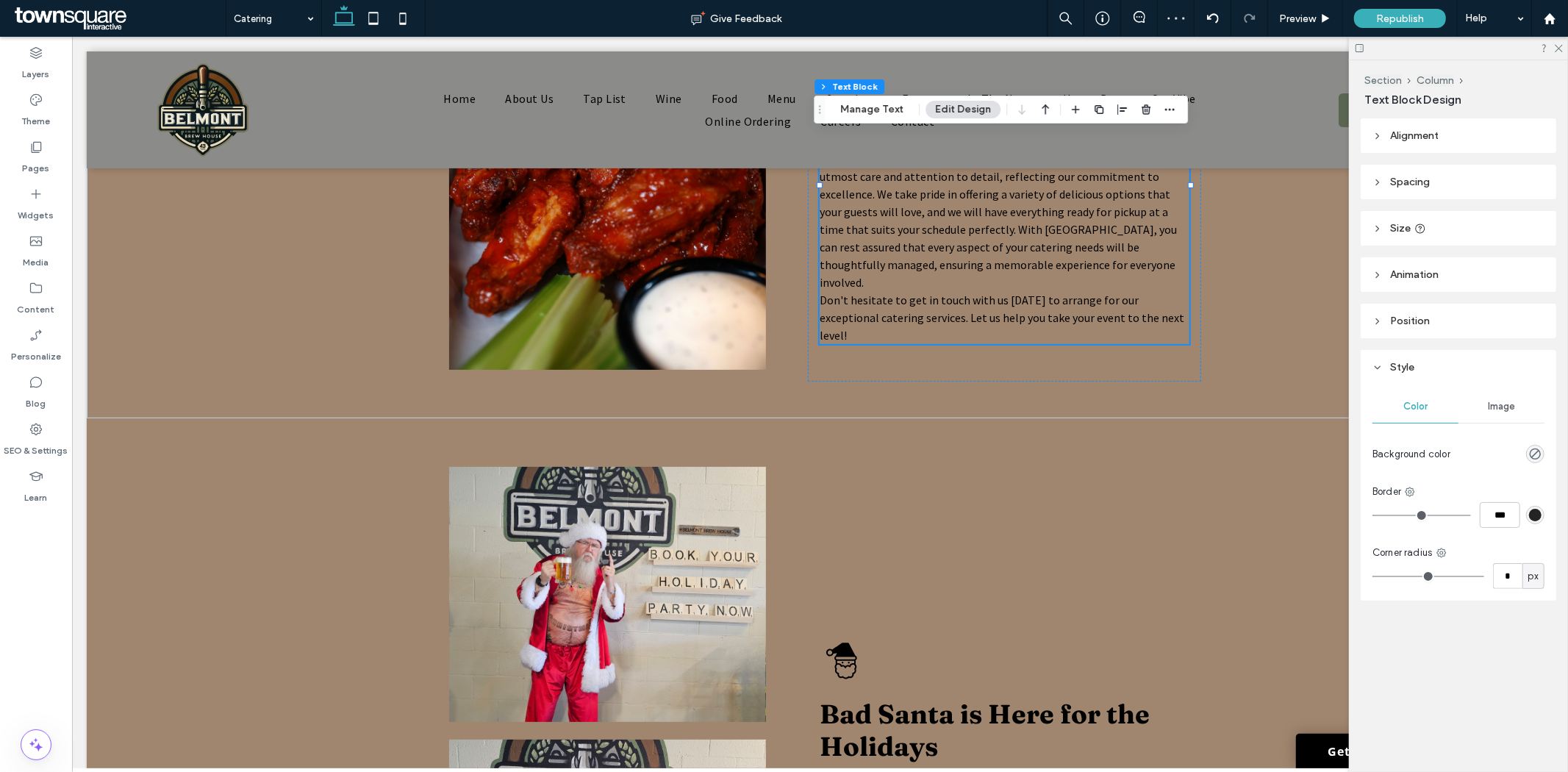
click at [1408, 335] on header "Position" at bounding box center [1458, 321] width 196 height 35
click at [1385, 181] on header "Spacing" at bounding box center [1458, 182] width 196 height 35
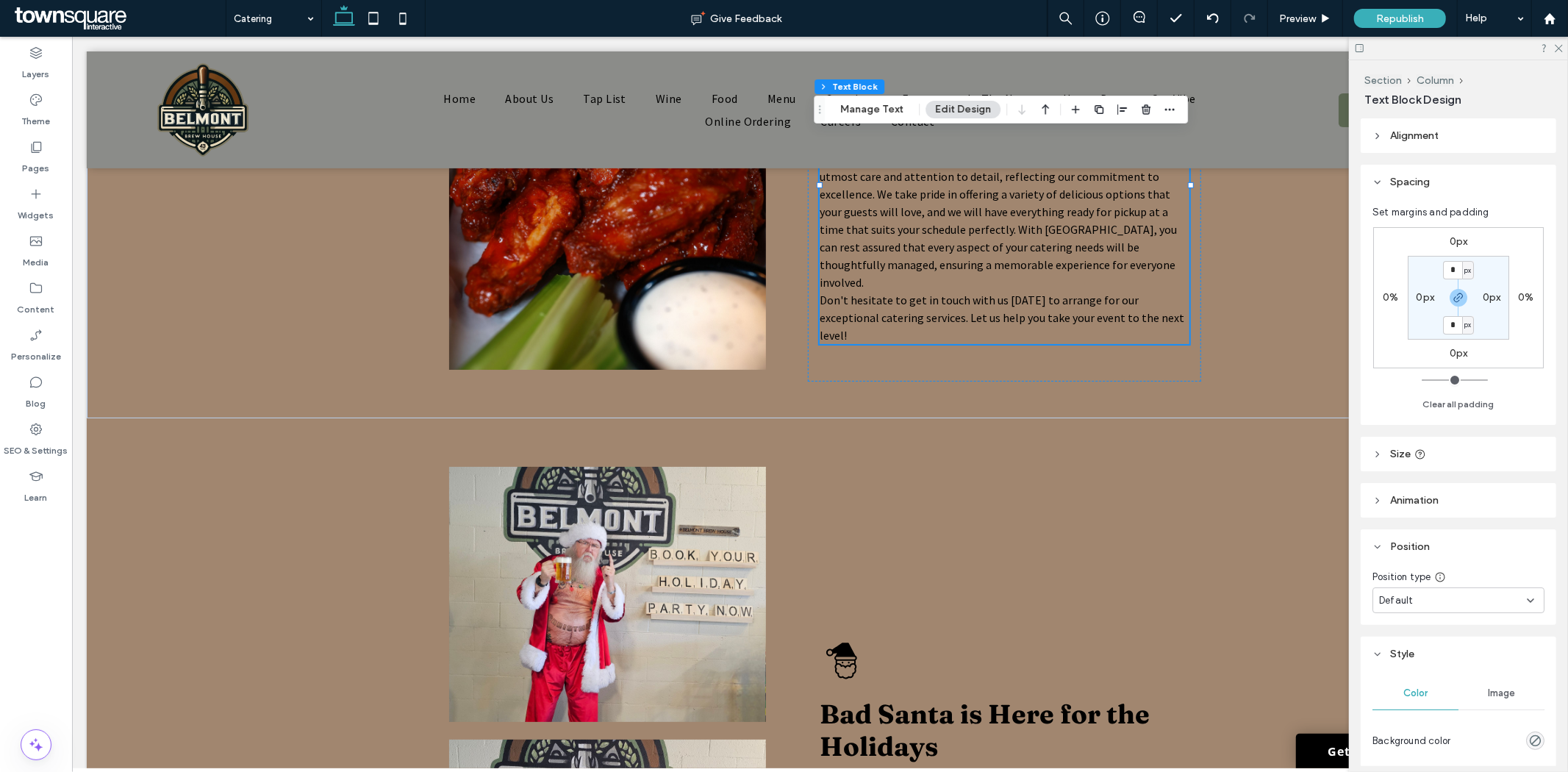
click at [1386, 144] on header "Alignment" at bounding box center [1458, 135] width 196 height 35
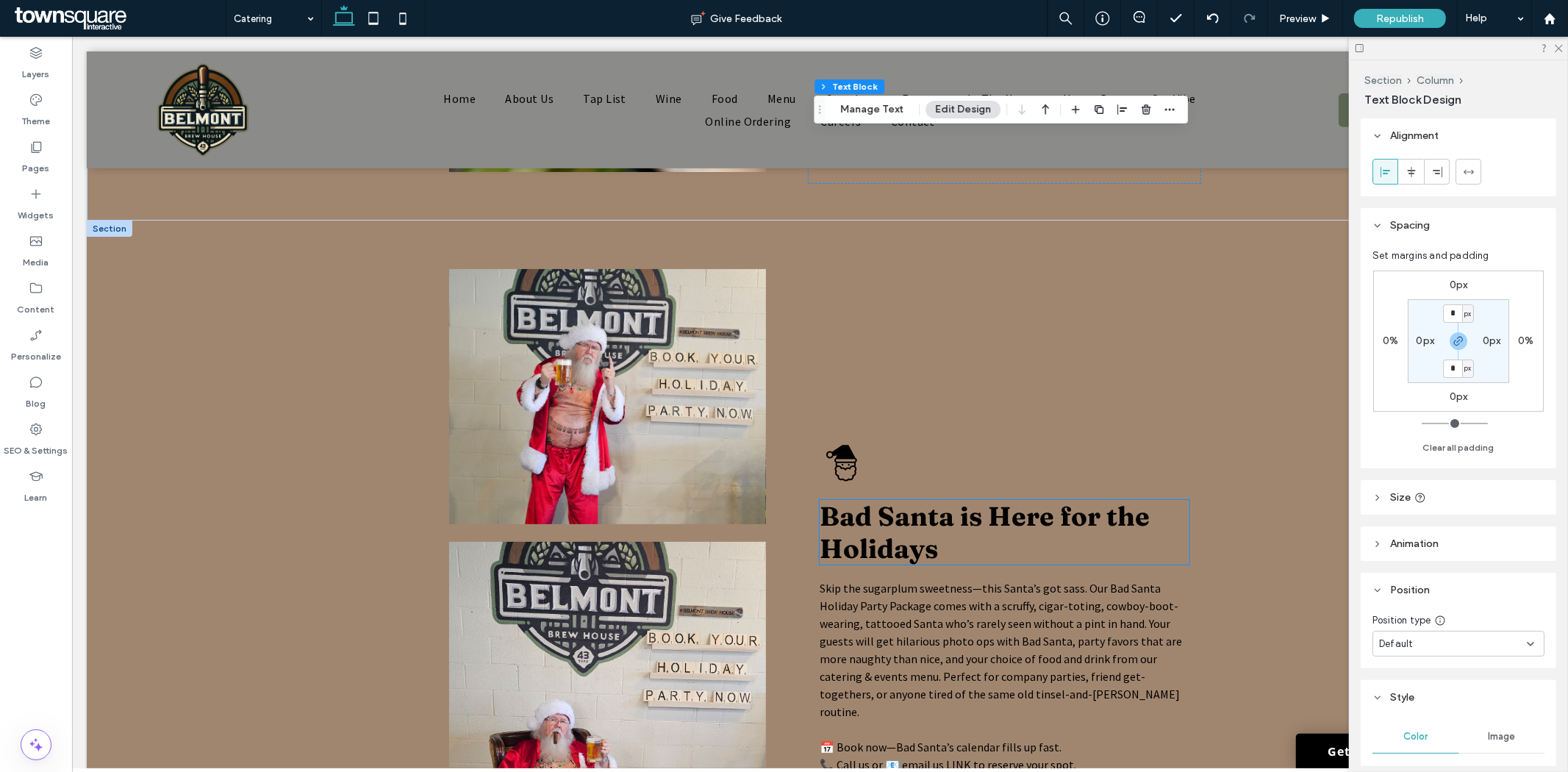
scroll to position [572, 0]
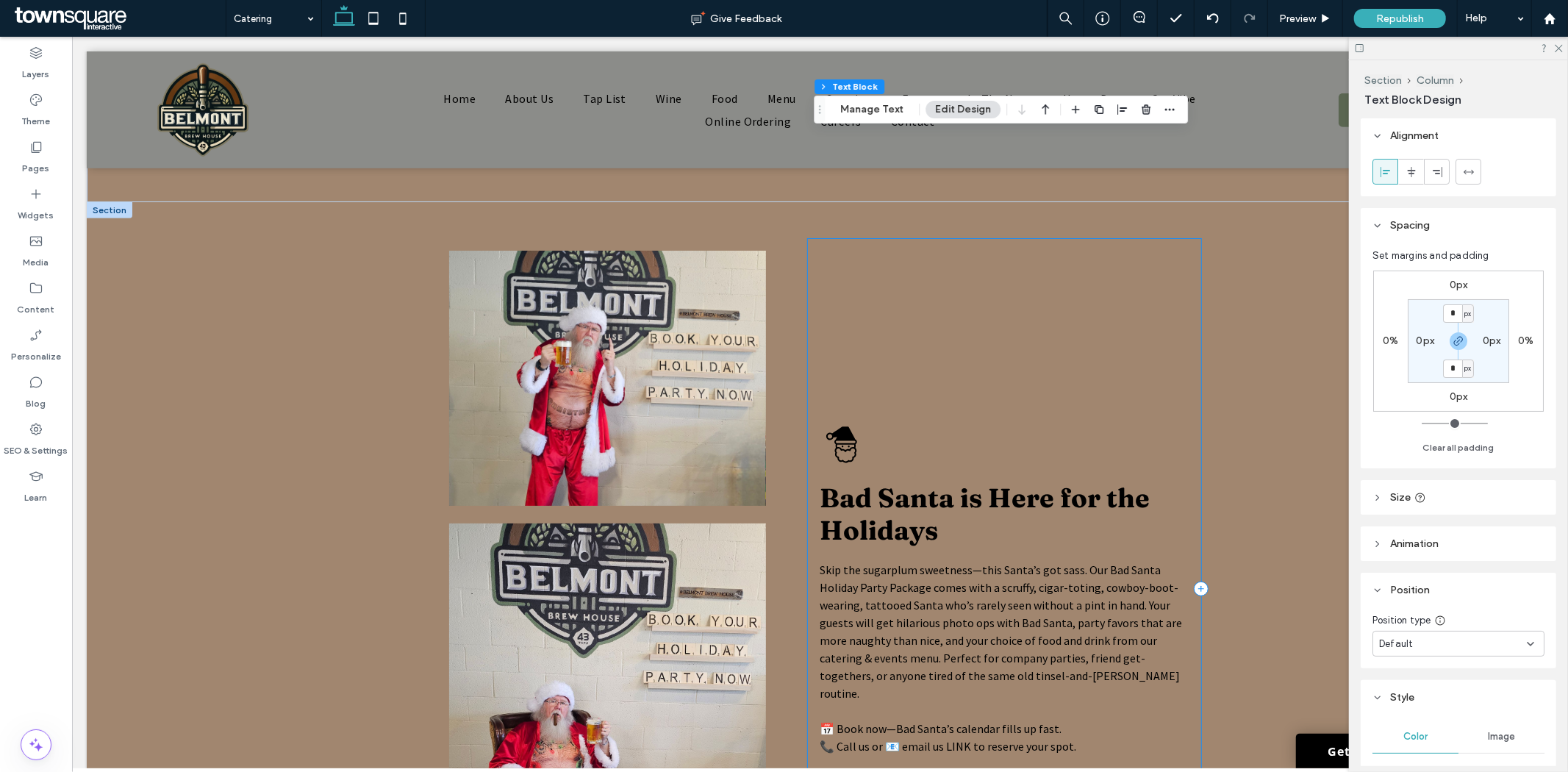
click at [939, 346] on div "Bad Santa is Here for the Holidays Skip the sugarplum sweetness—this Santa’s go…" at bounding box center [1003, 588] width 393 height 701
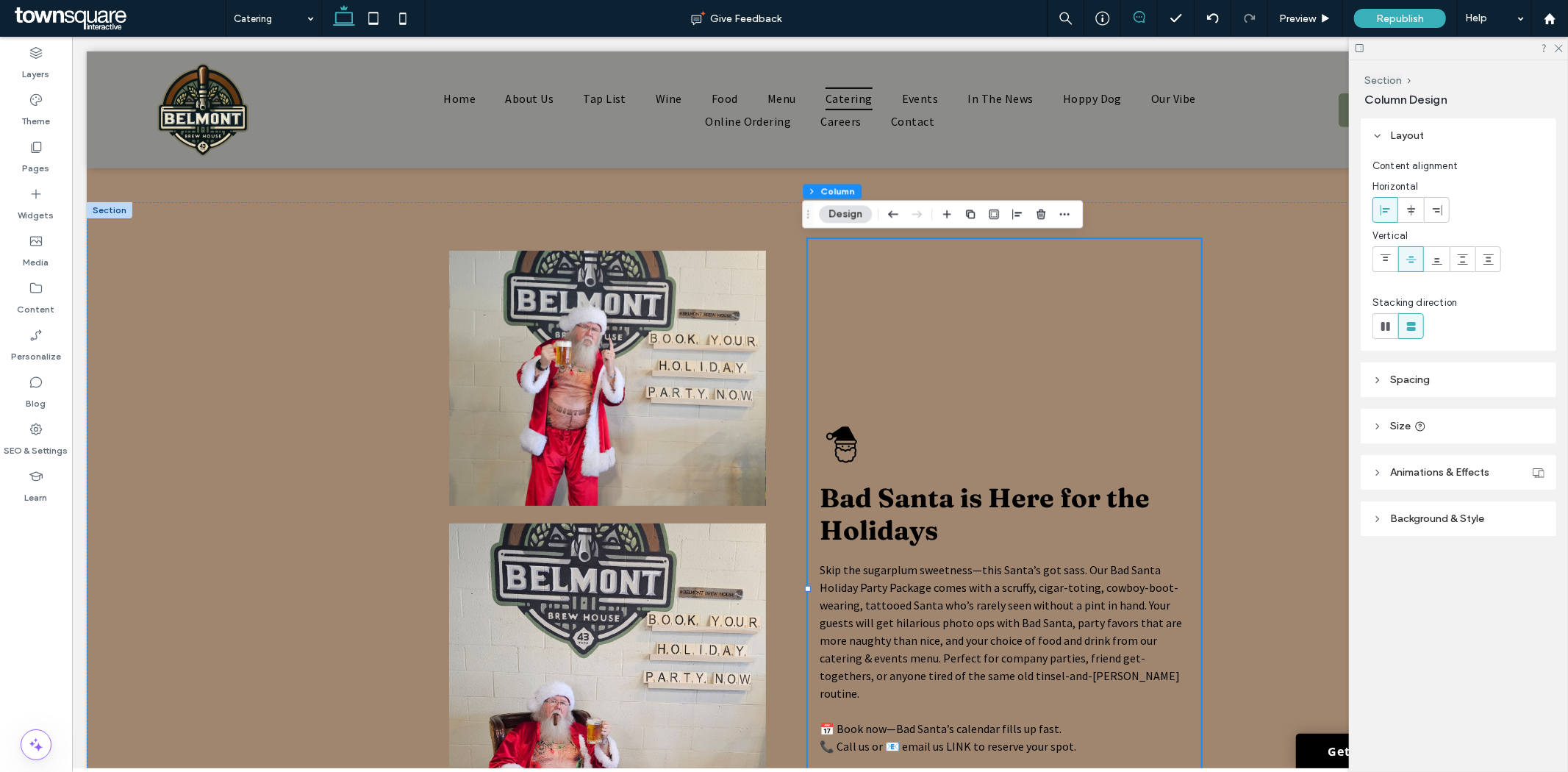
click at [1137, 20] on icon at bounding box center [1139, 17] width 12 height 12
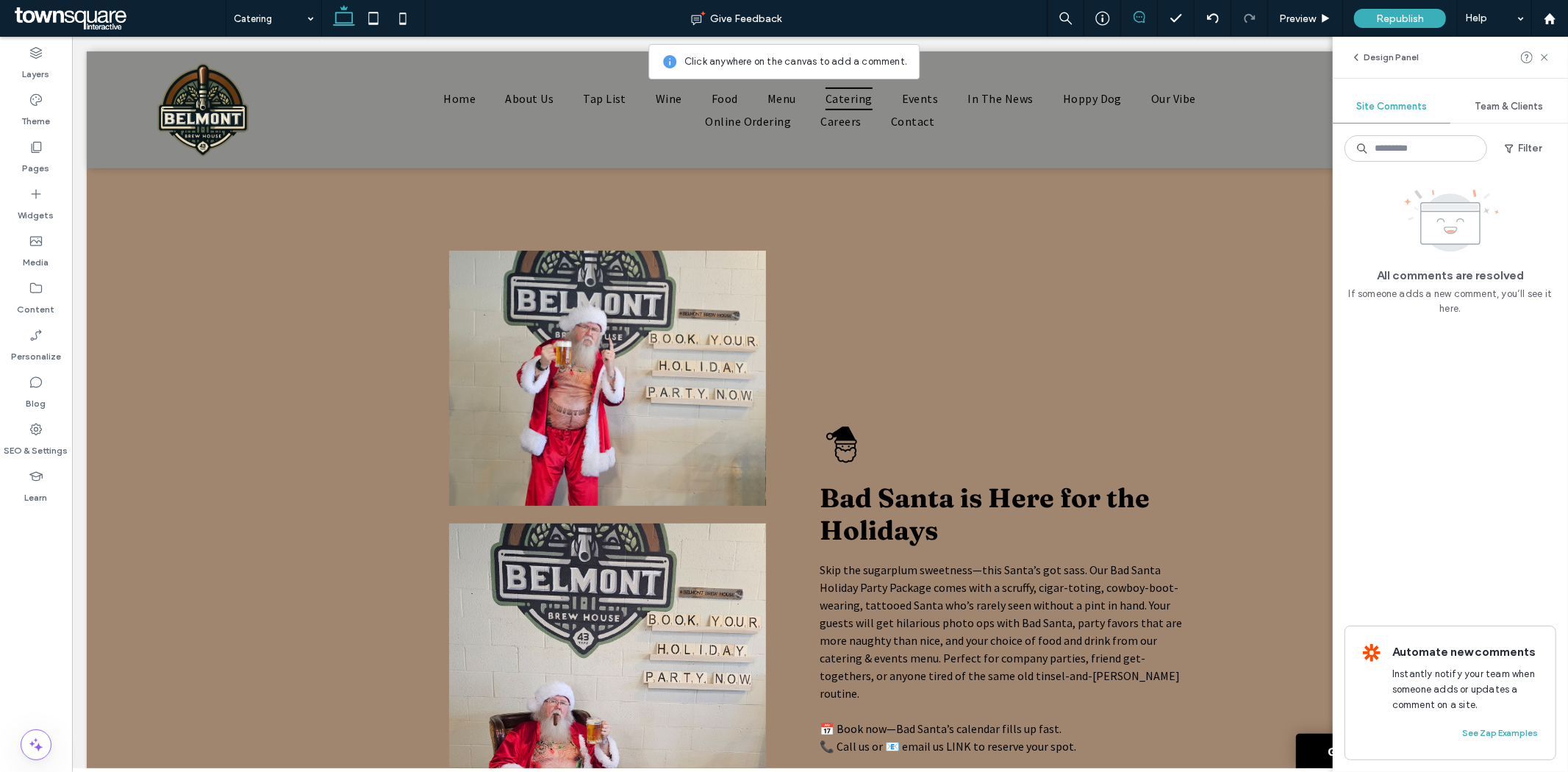
click at [1135, 16] on icon at bounding box center [1139, 17] width 12 height 12
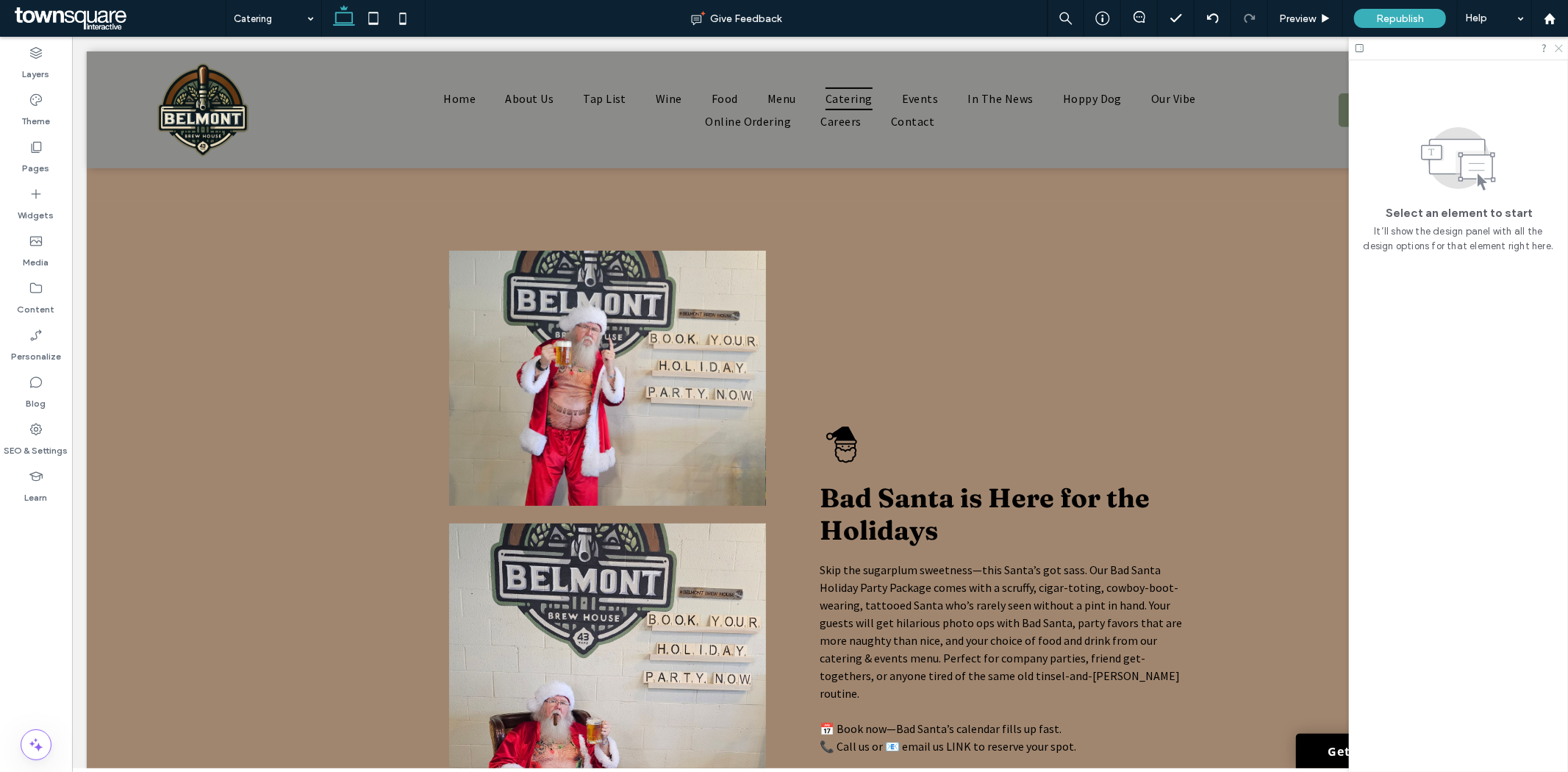
click at [1560, 46] on icon at bounding box center [1558, 47] width 10 height 10
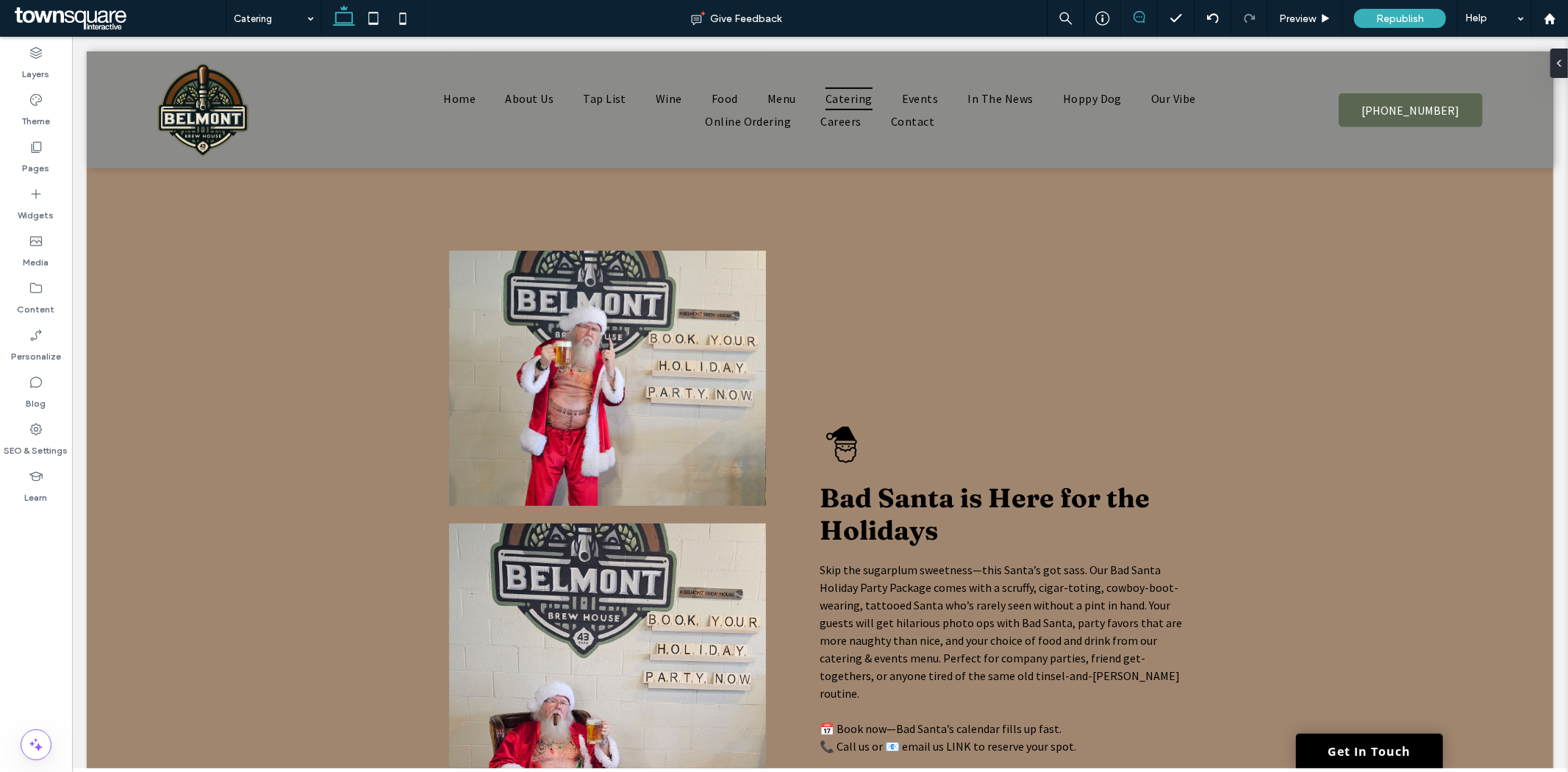
click at [1130, 15] on span at bounding box center [1139, 17] width 36 height 12
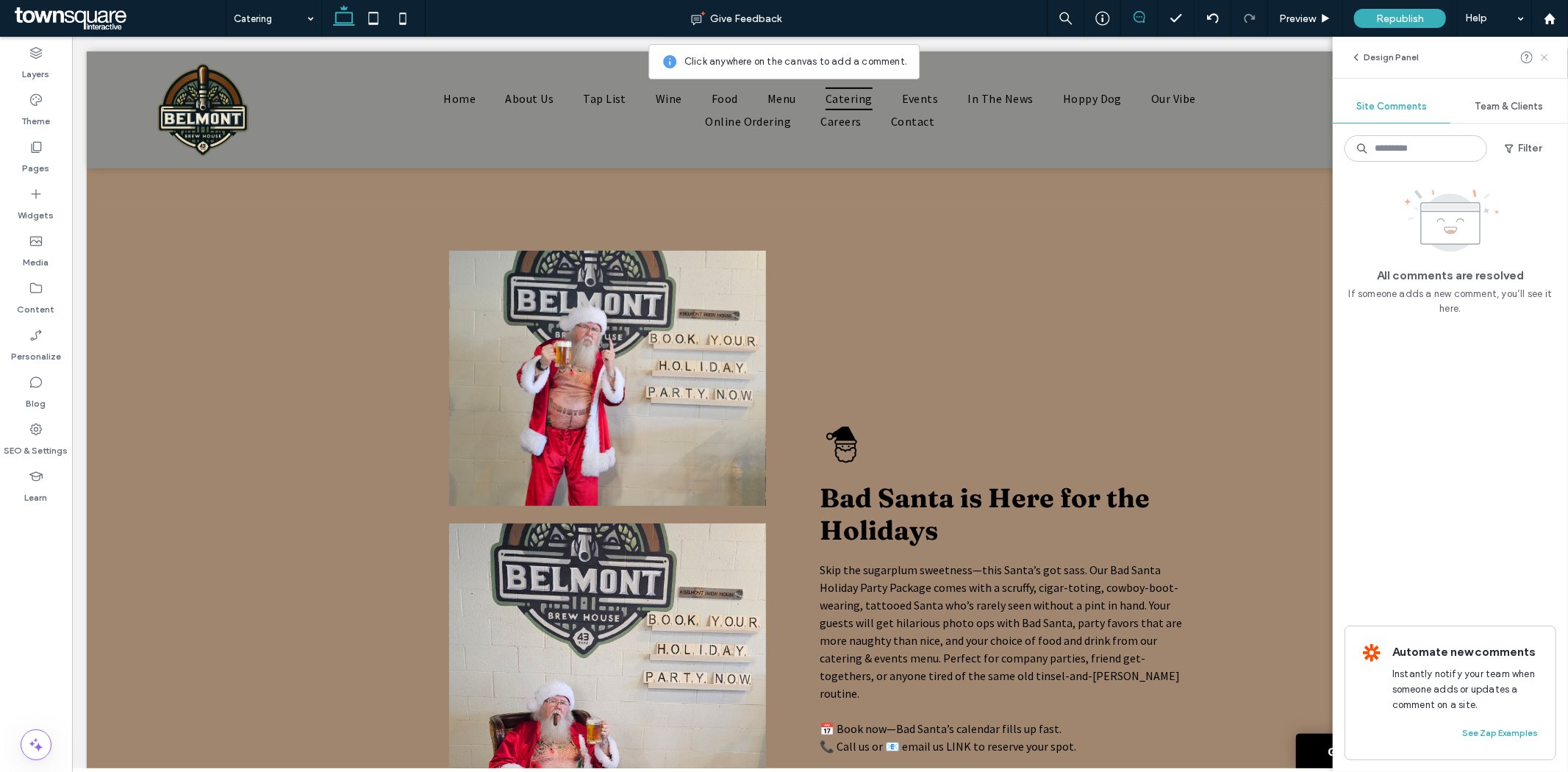
click at [1546, 55] on use at bounding box center [1544, 56] width 7 height 7
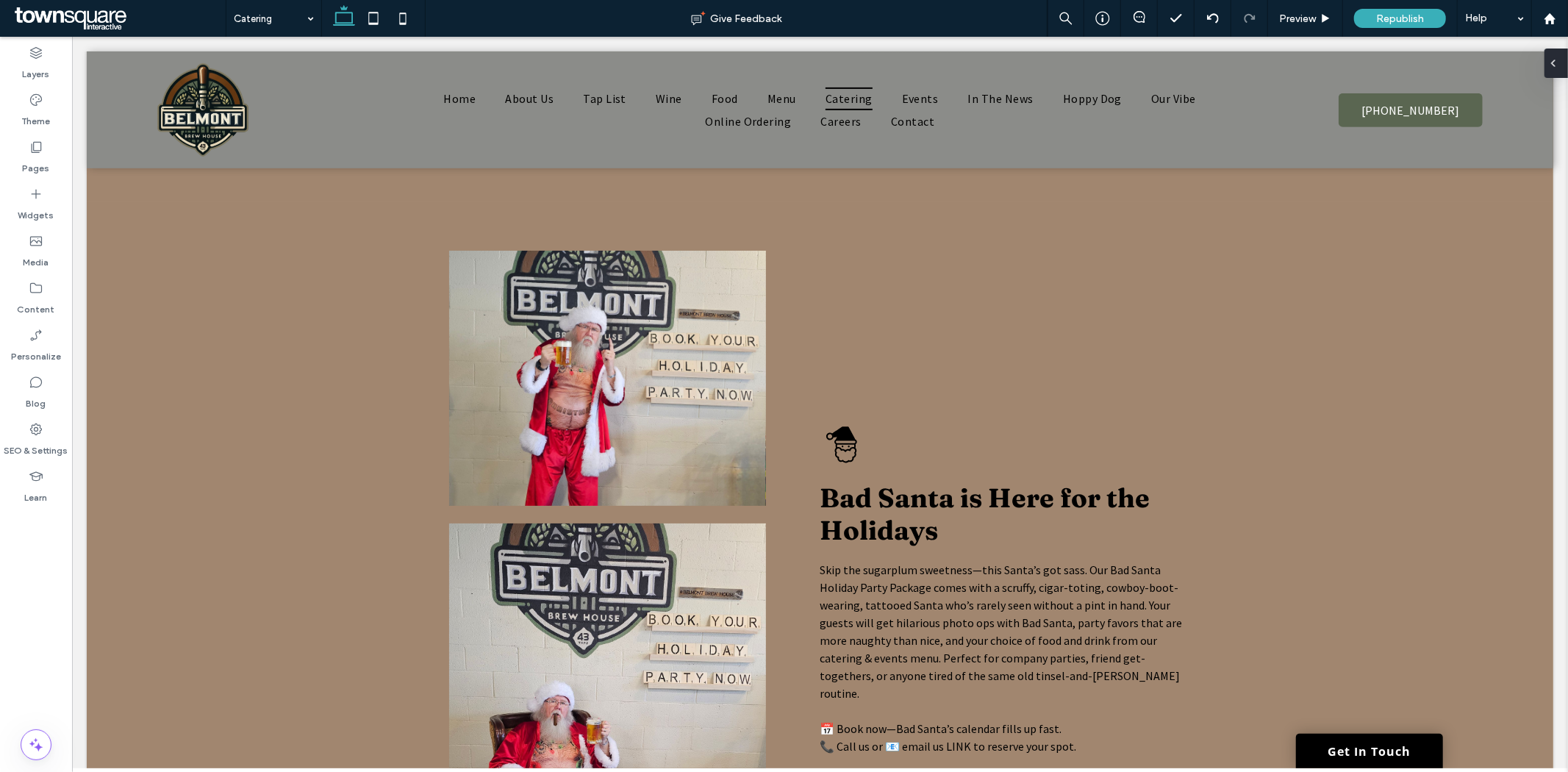
click at [1558, 62] on icon at bounding box center [1554, 63] width 12 height 12
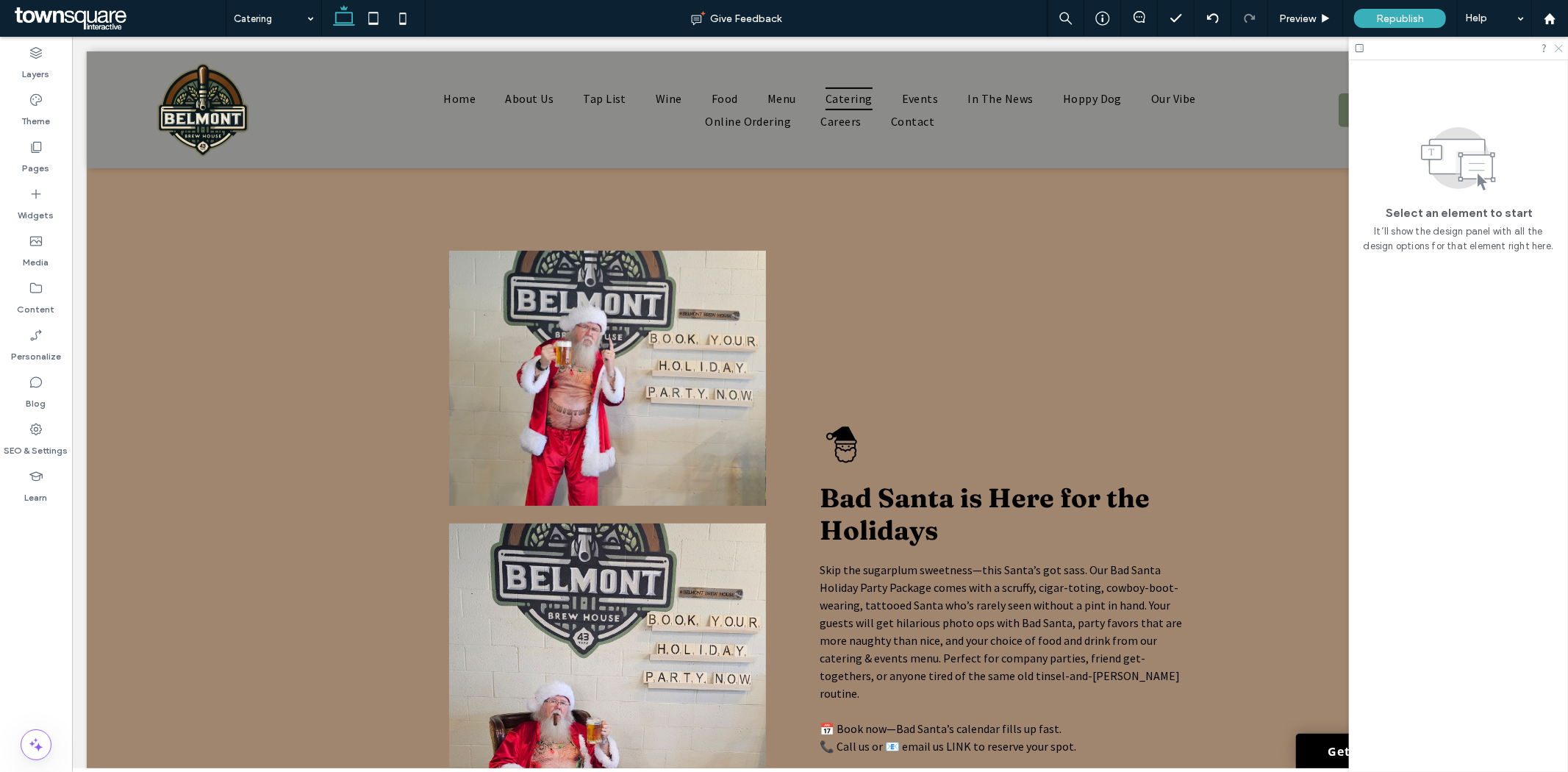
click at [1555, 51] on icon at bounding box center [1558, 47] width 10 height 10
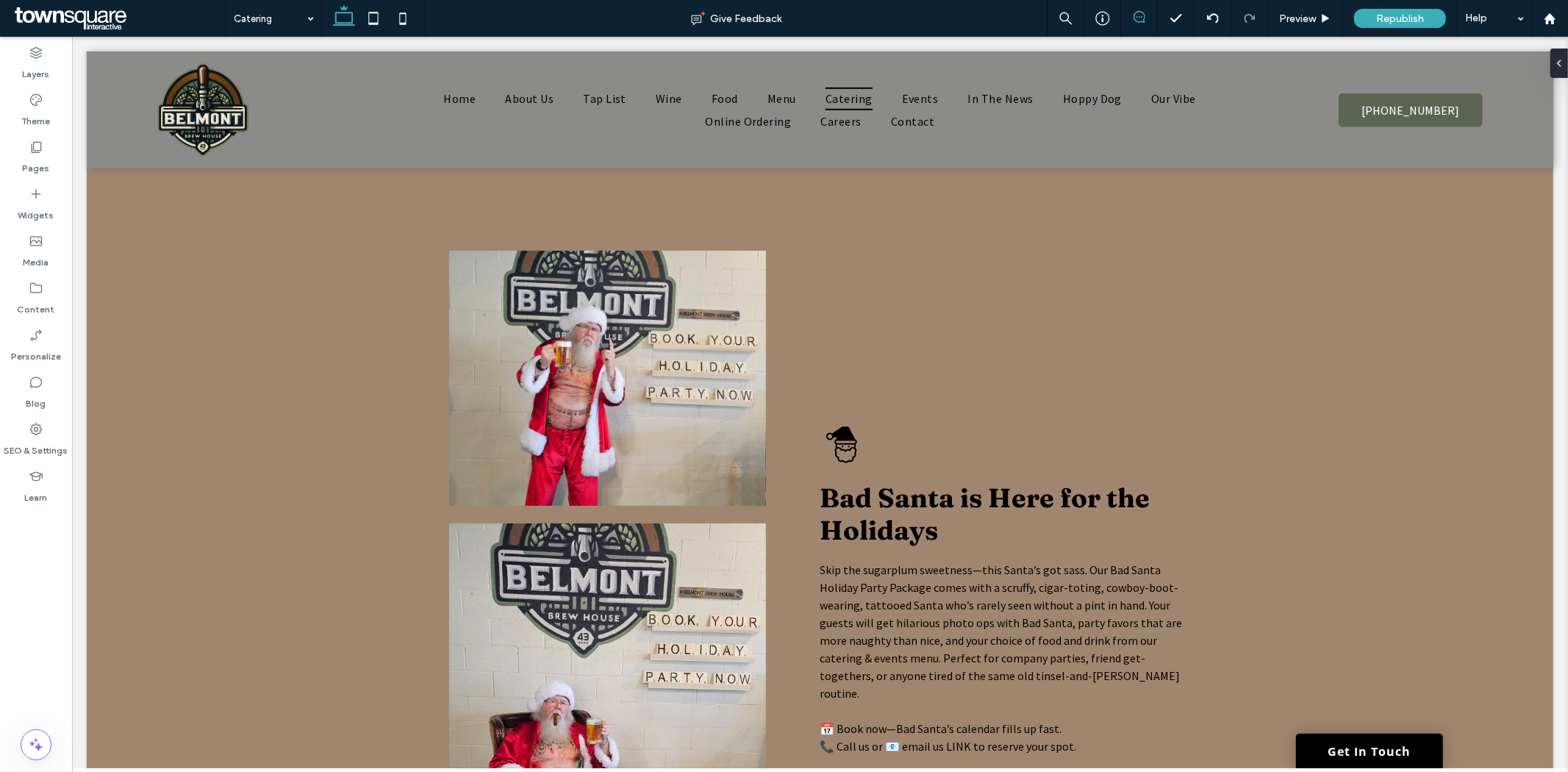
click at [1133, 22] on div at bounding box center [1139, 19] width 36 height 15
click at [1007, 286] on div "Bad Santa is Here for the Holidays Skip the sugarplum sweetness—this Santa’s go…" at bounding box center [1003, 588] width 393 height 701
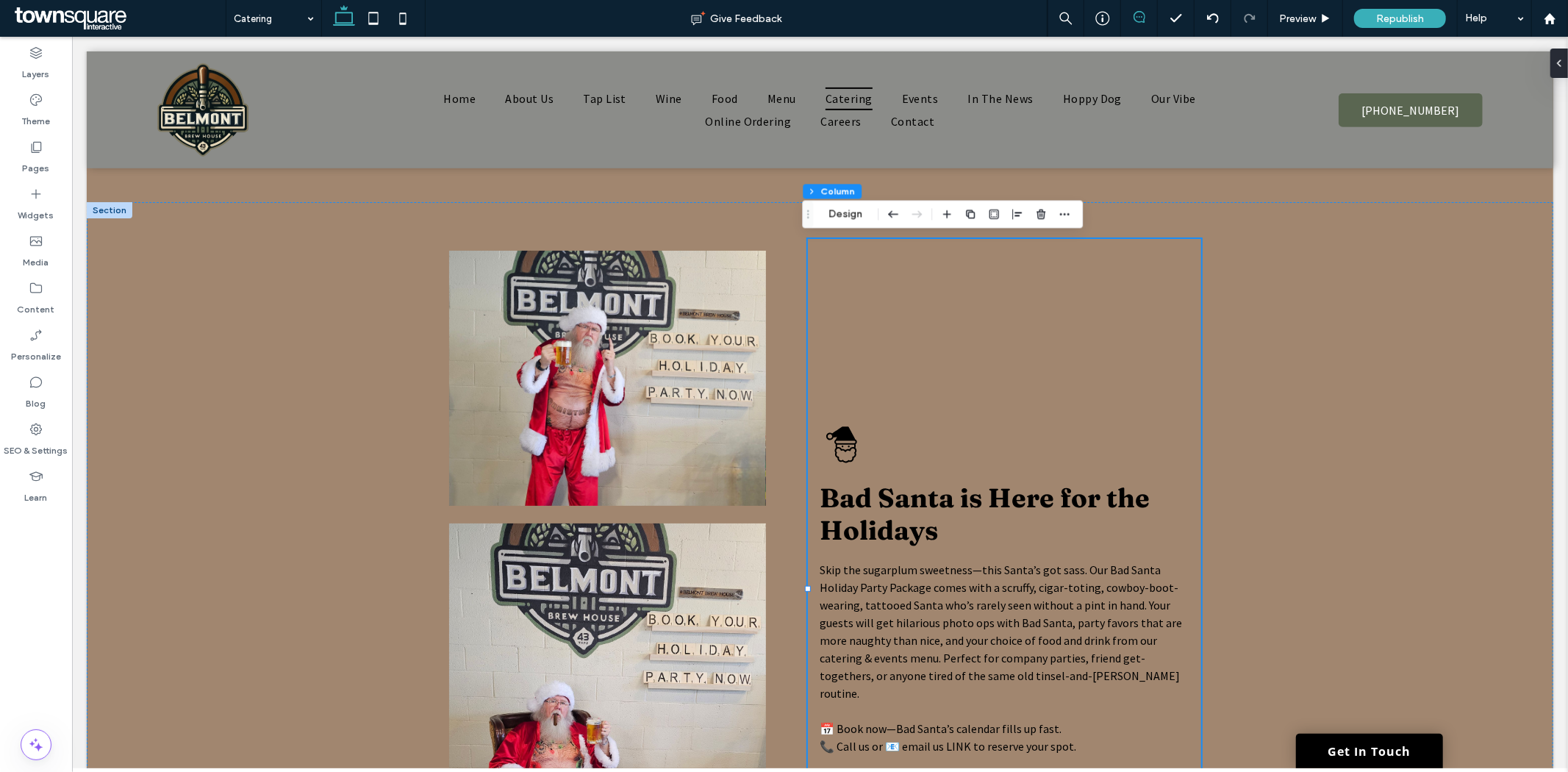
click at [1136, 17] on icon at bounding box center [1139, 17] width 12 height 12
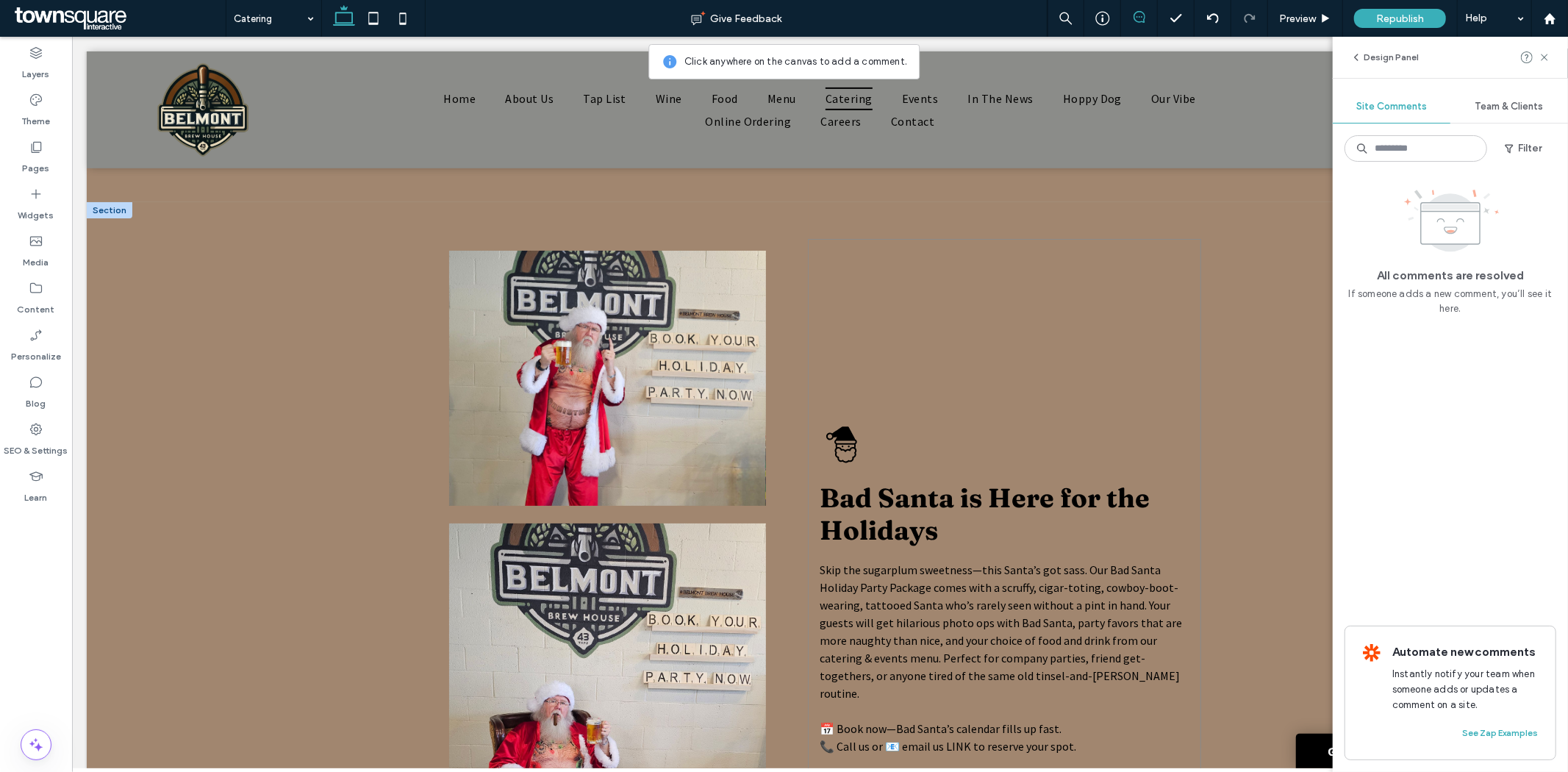
click at [982, 313] on div "Bad Santa is Here for the Holidays Skip the sugarplum sweetness—this Santa’s go…" at bounding box center [1003, 588] width 393 height 701
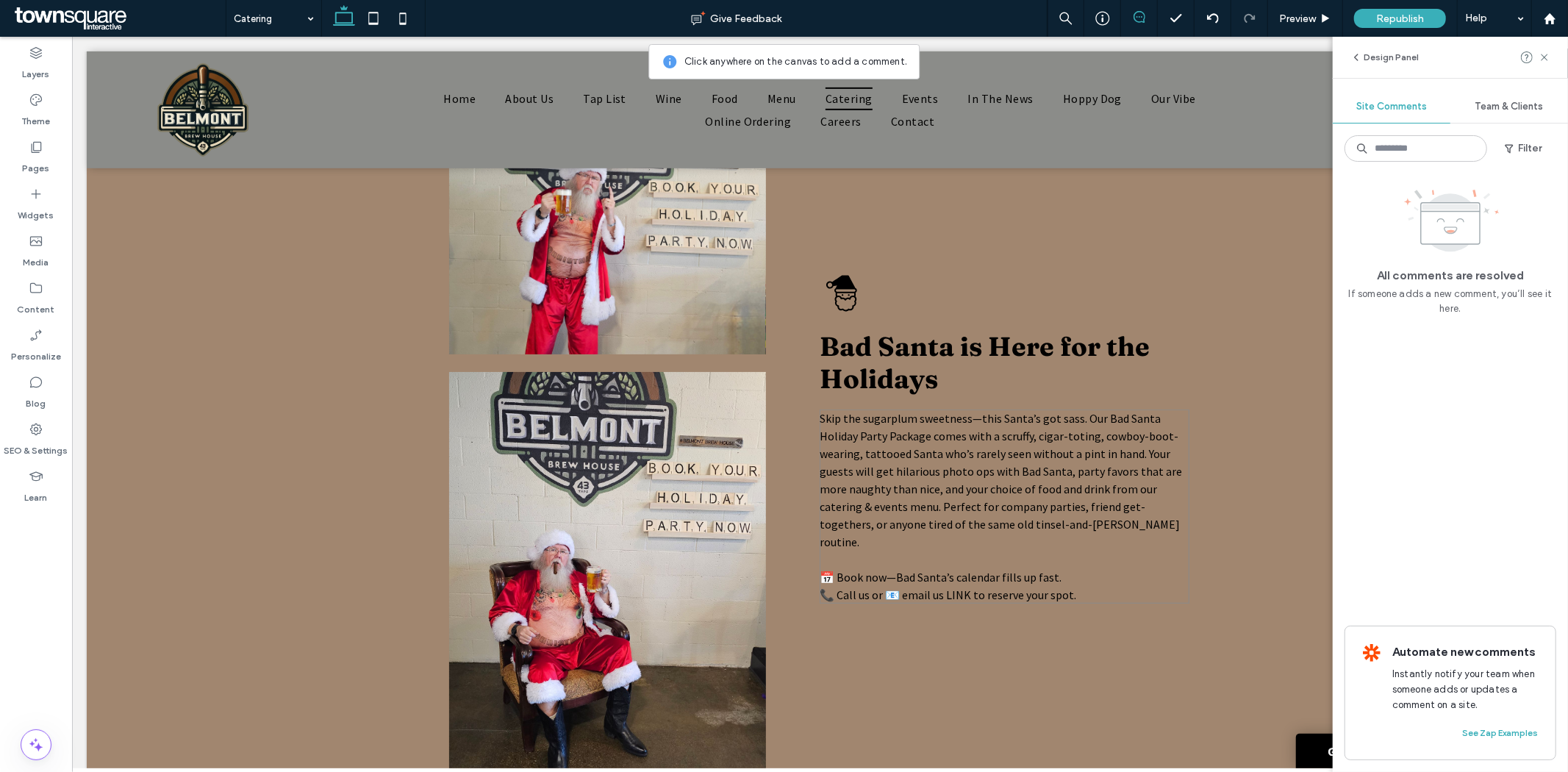
scroll to position [736, 0]
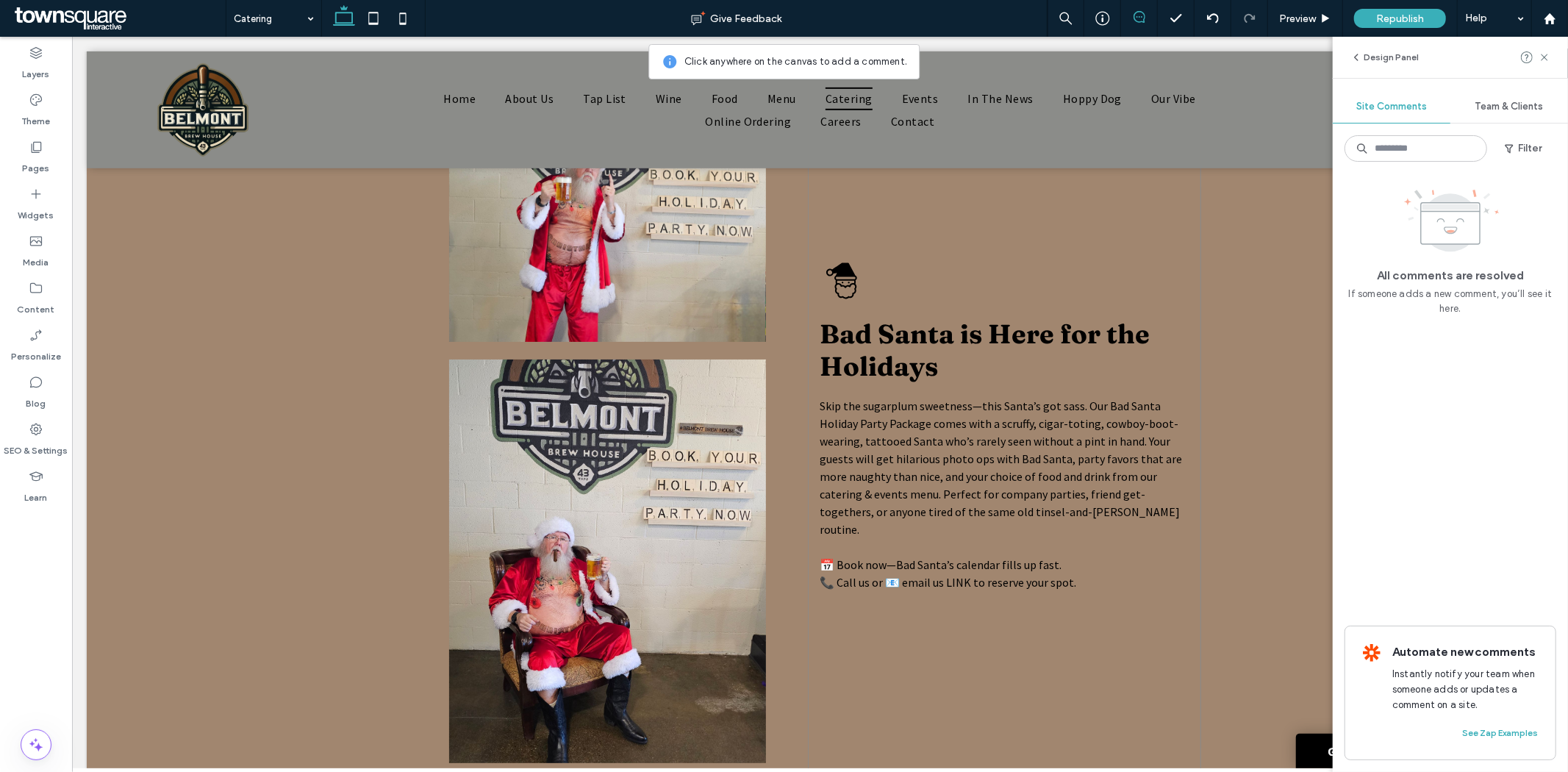
click at [863, 398] on div "Bad Santa is Here for the Holidays Skip the sugarplum sweetness—this Santa’s go…" at bounding box center [1003, 424] width 393 height 701
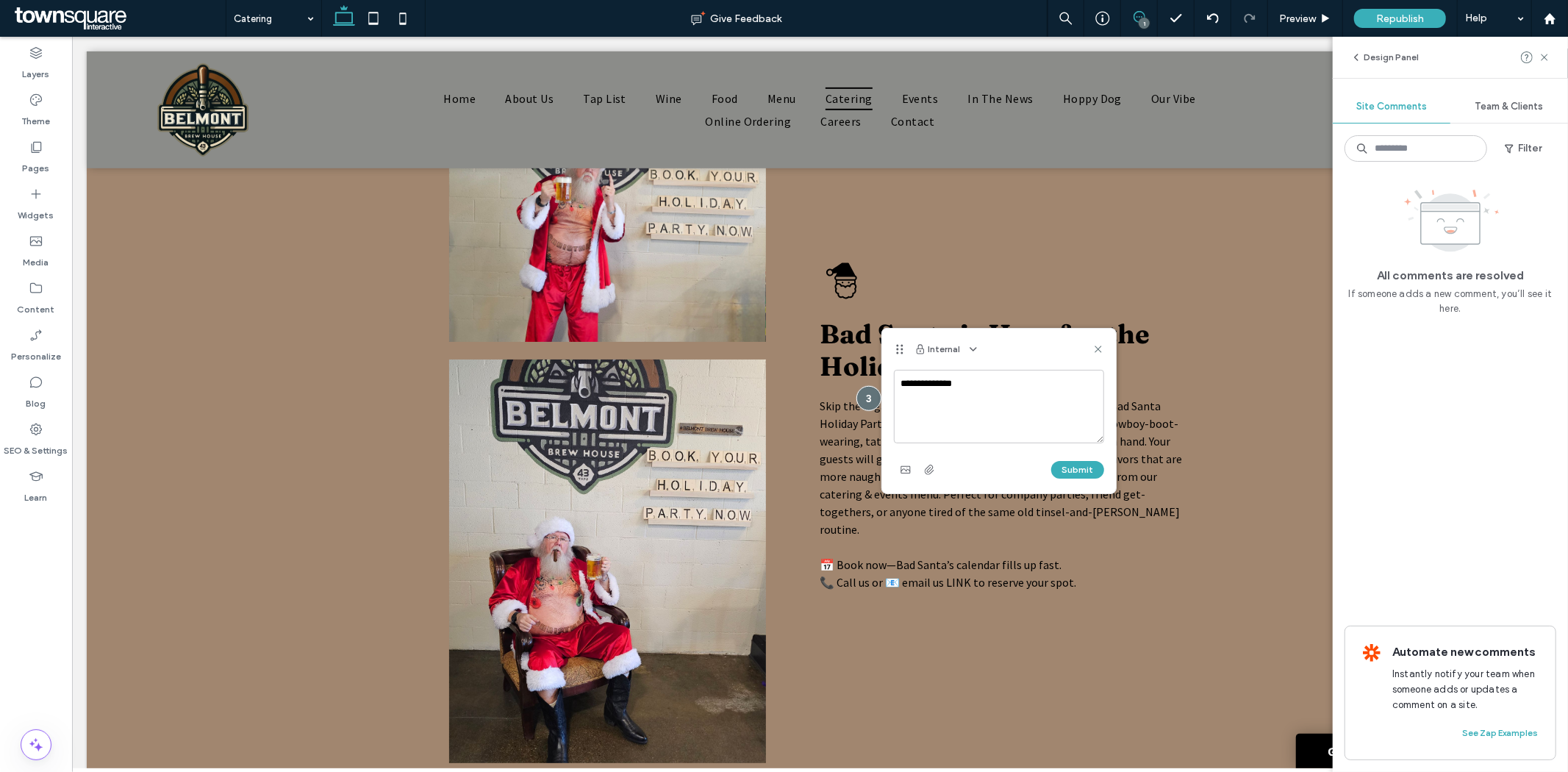
type textarea "**********"
click at [978, 381] on textarea "**********" at bounding box center [999, 407] width 211 height 74
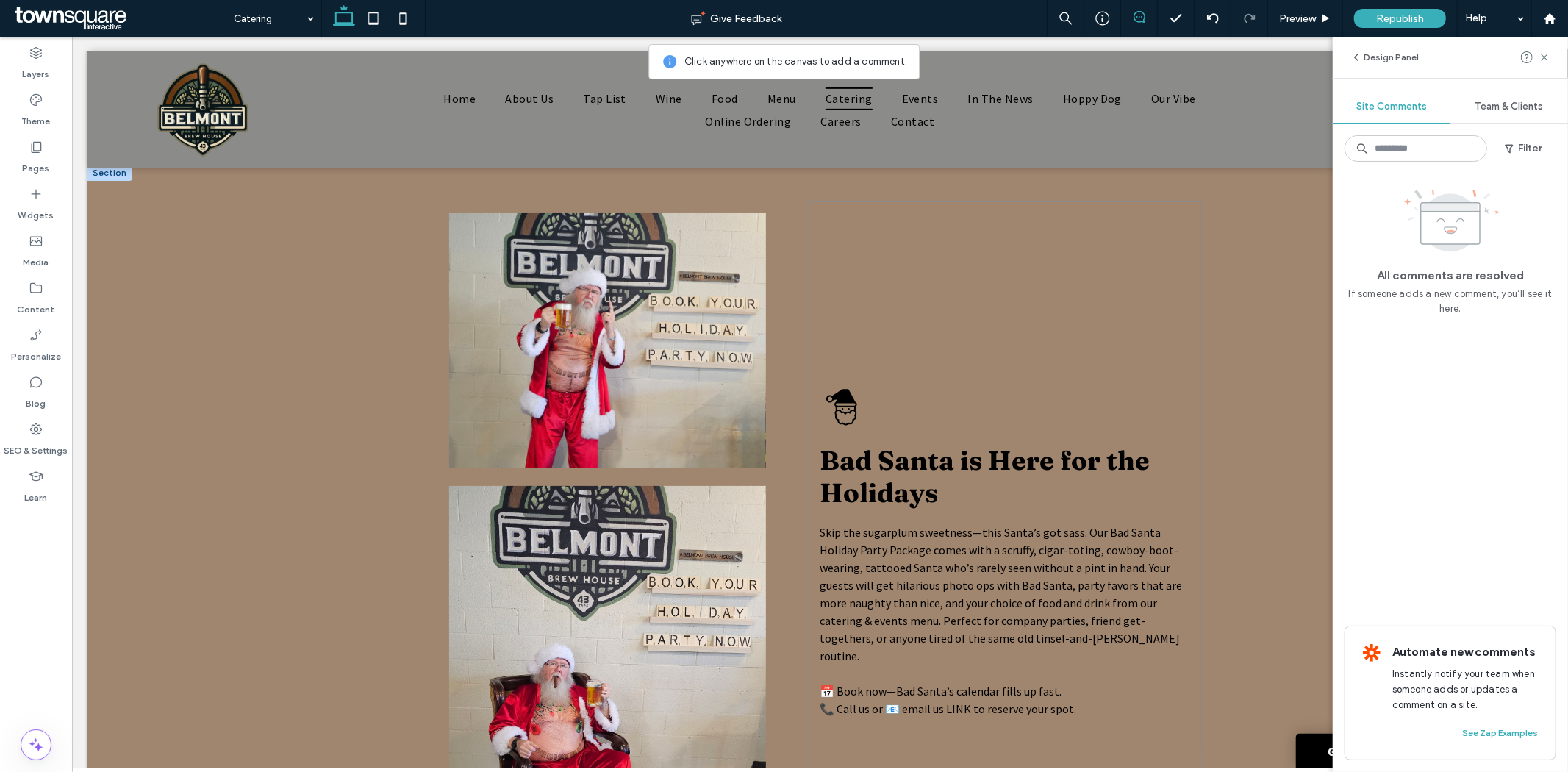
scroll to position [572, 0]
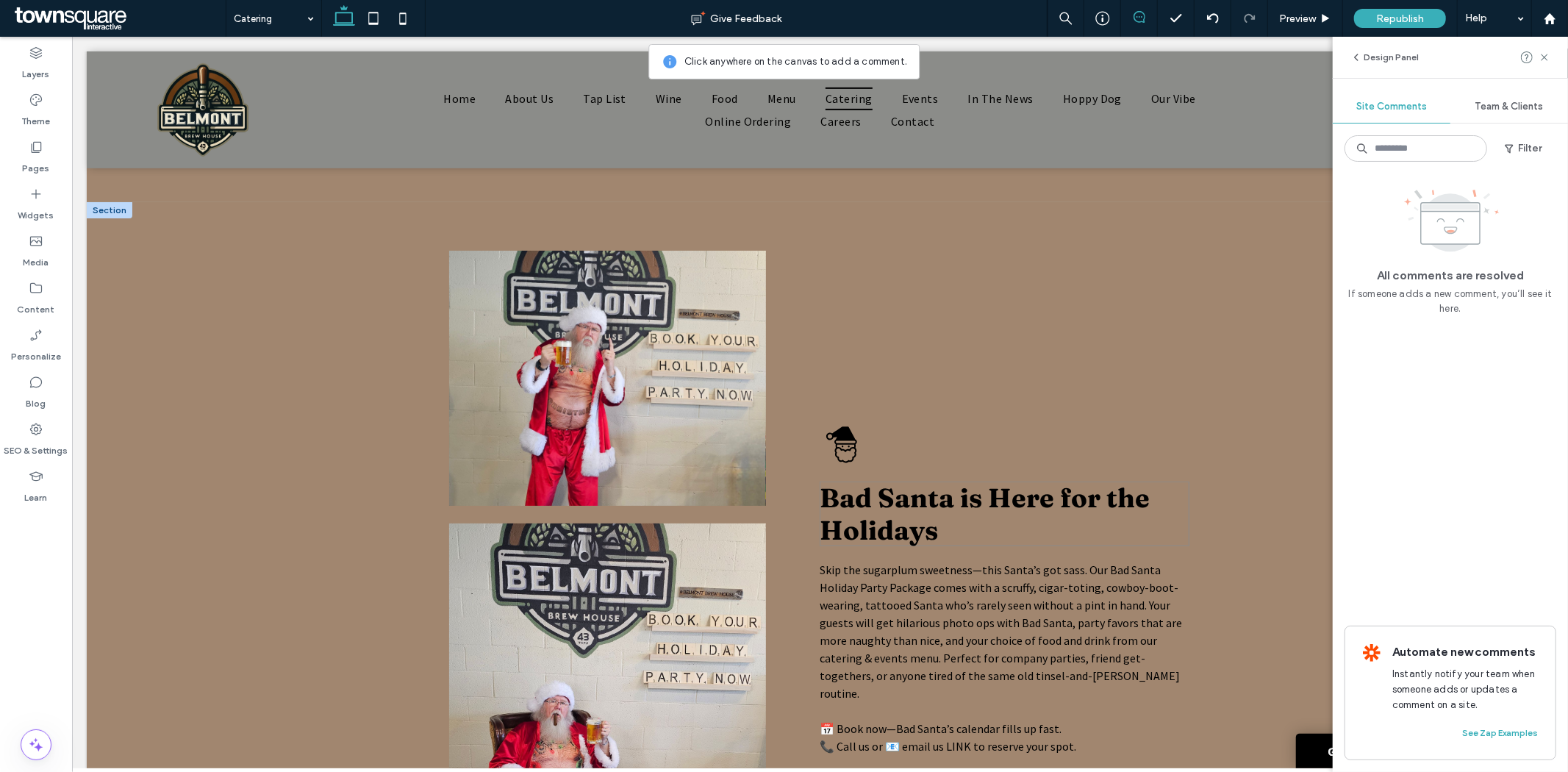
click at [944, 524] on h3 "Bad Santa is Here for the Holidays" at bounding box center [1004, 513] width 370 height 65
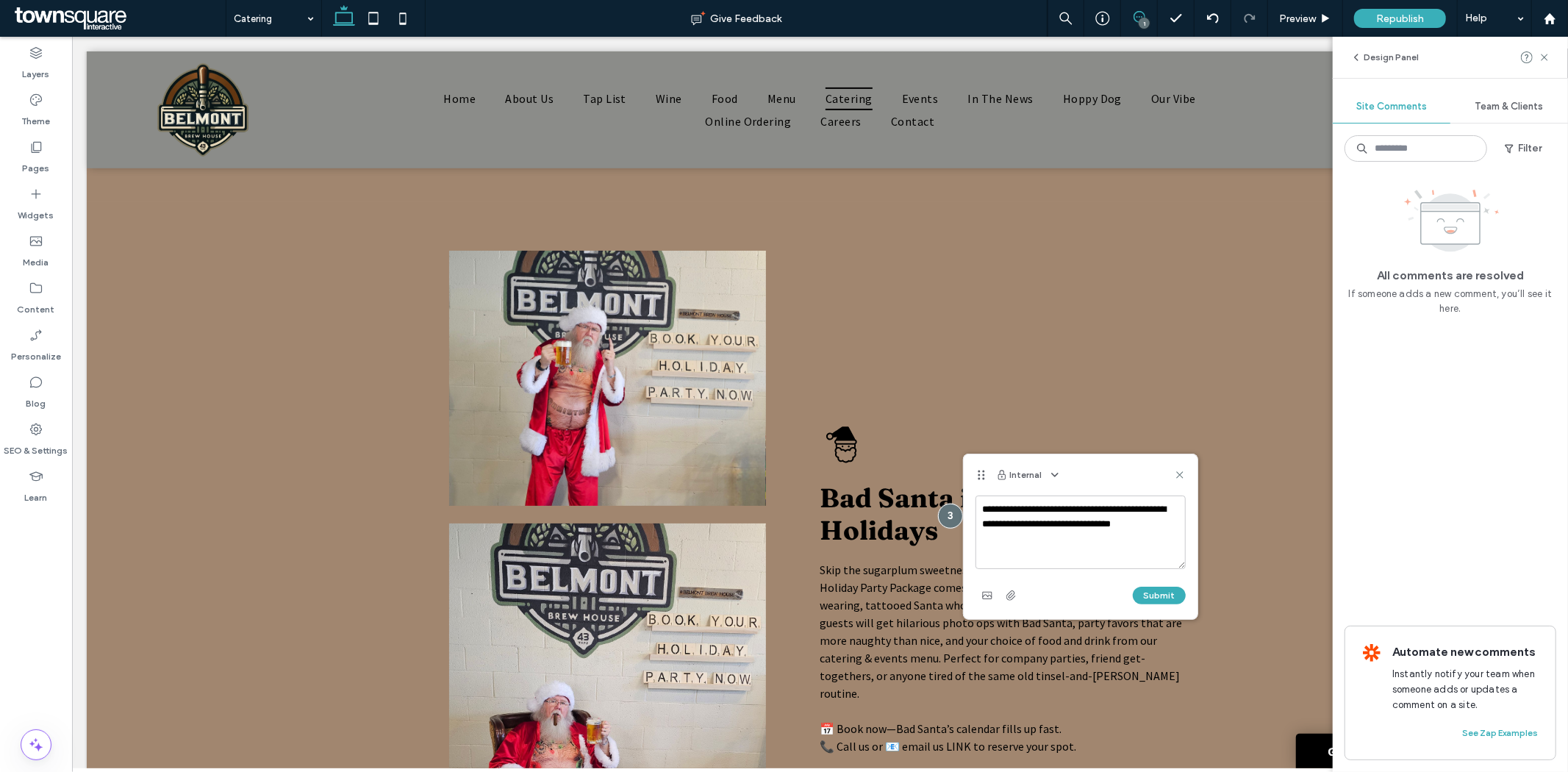
type textarea "**********"
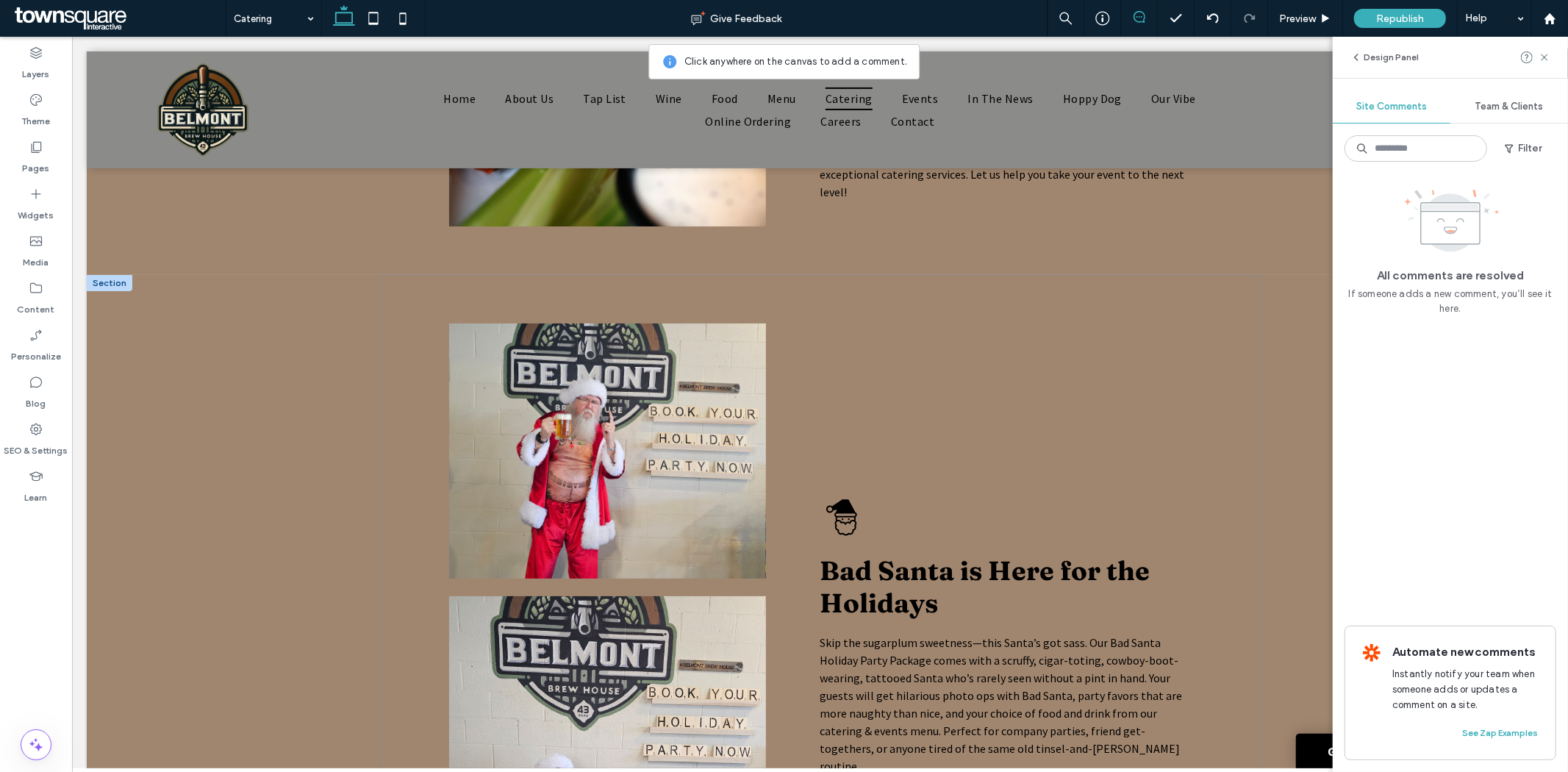
scroll to position [490, 0]
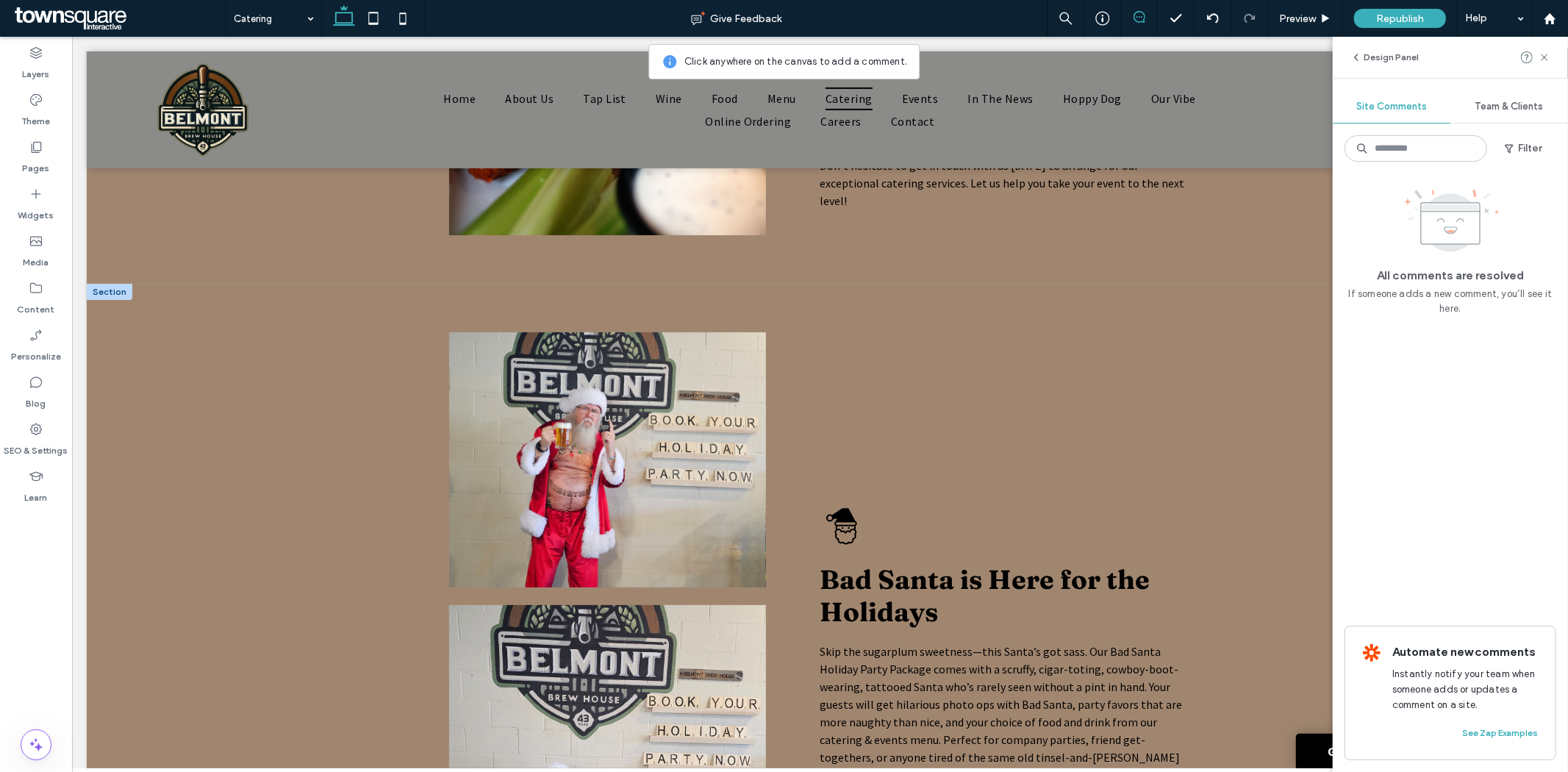
click at [608, 527] on img at bounding box center [606, 459] width 317 height 255
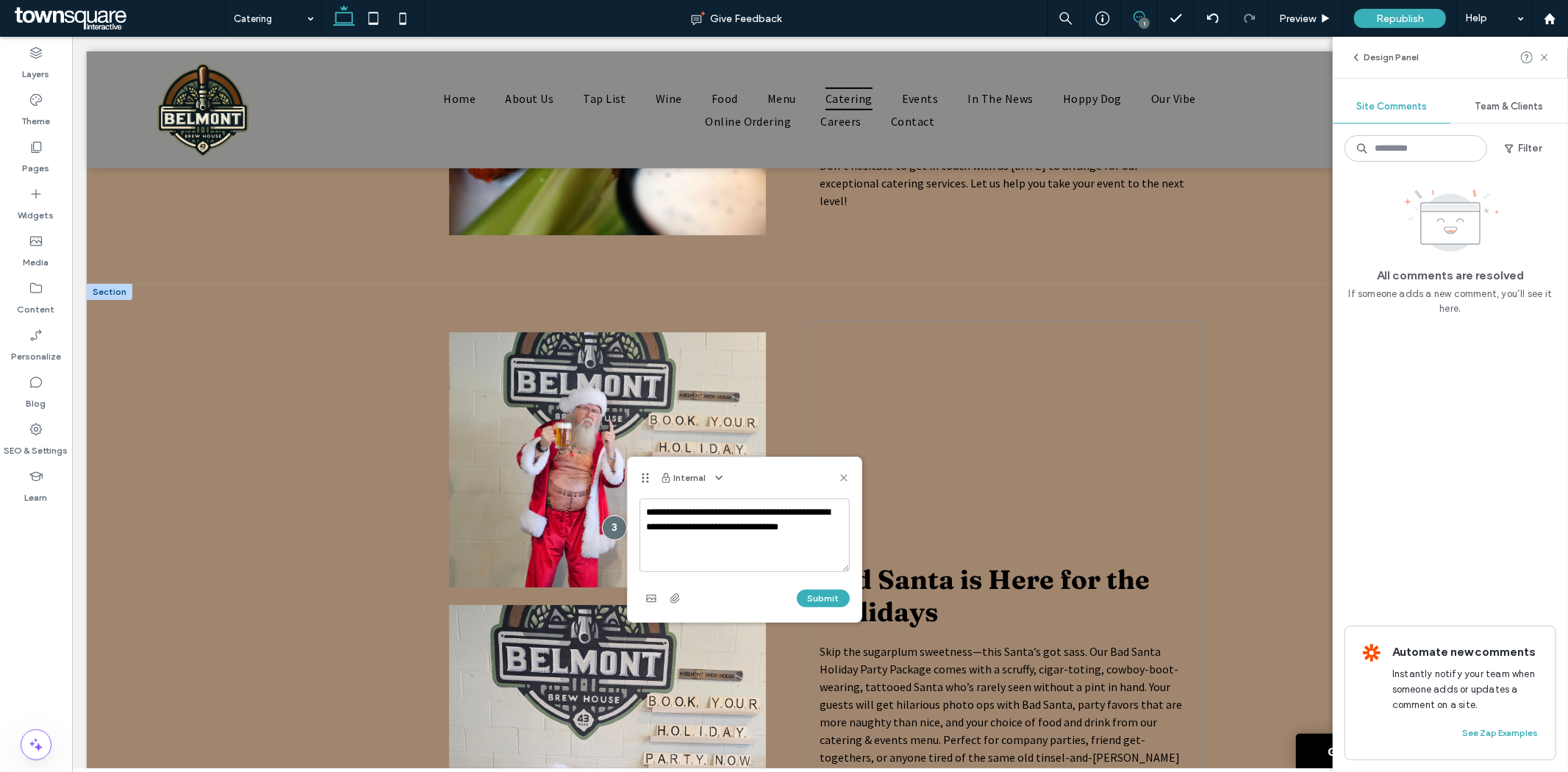
click at [898, 638] on div "Bad Santa is Here for the Holidays Skip the sugarplum sweetness—this Santa’s go…" at bounding box center [1003, 670] width 393 height 701
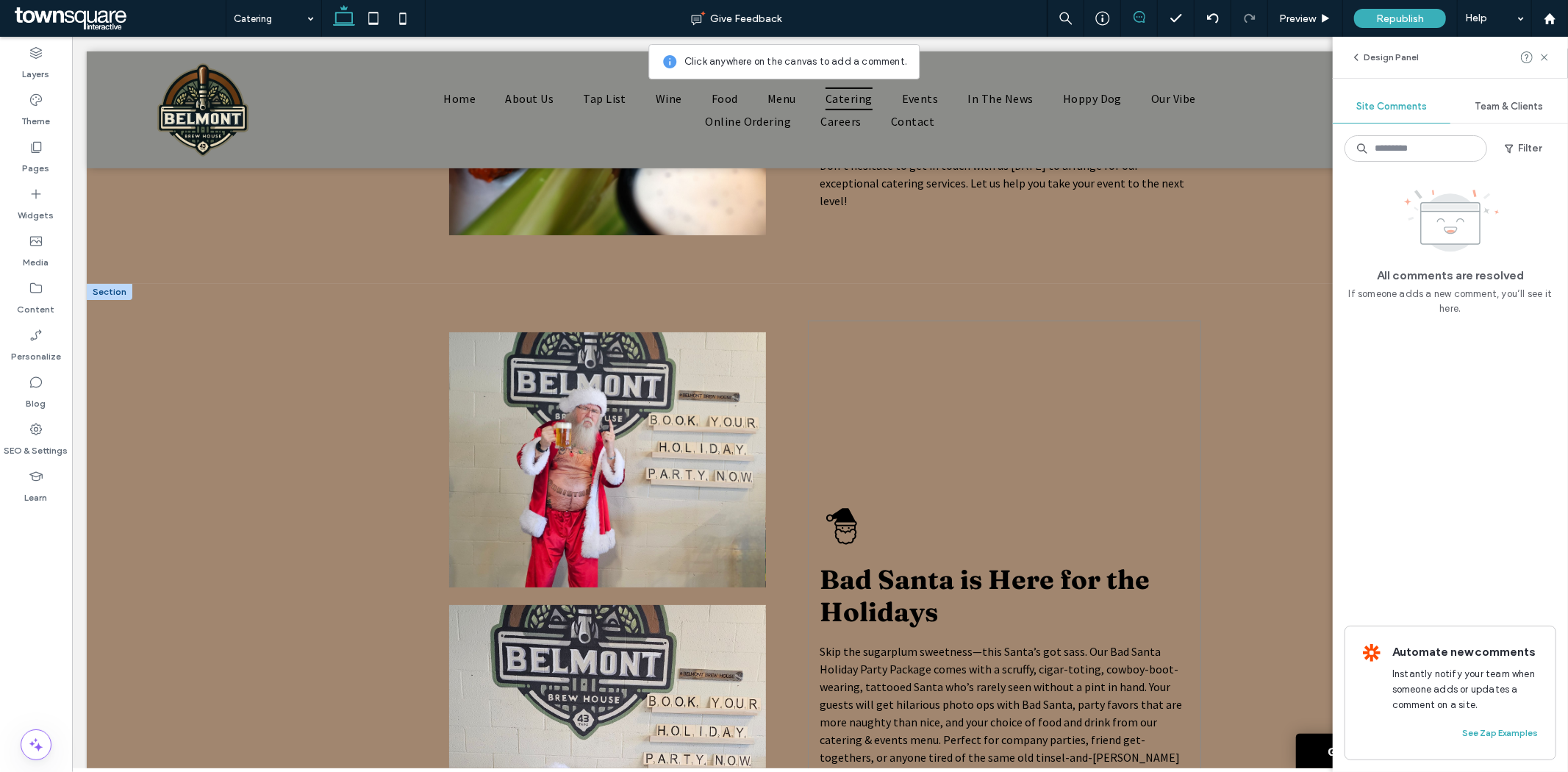
click at [901, 628] on span "Bad Santa is Here for the Holidays" at bounding box center [984, 595] width 330 height 65
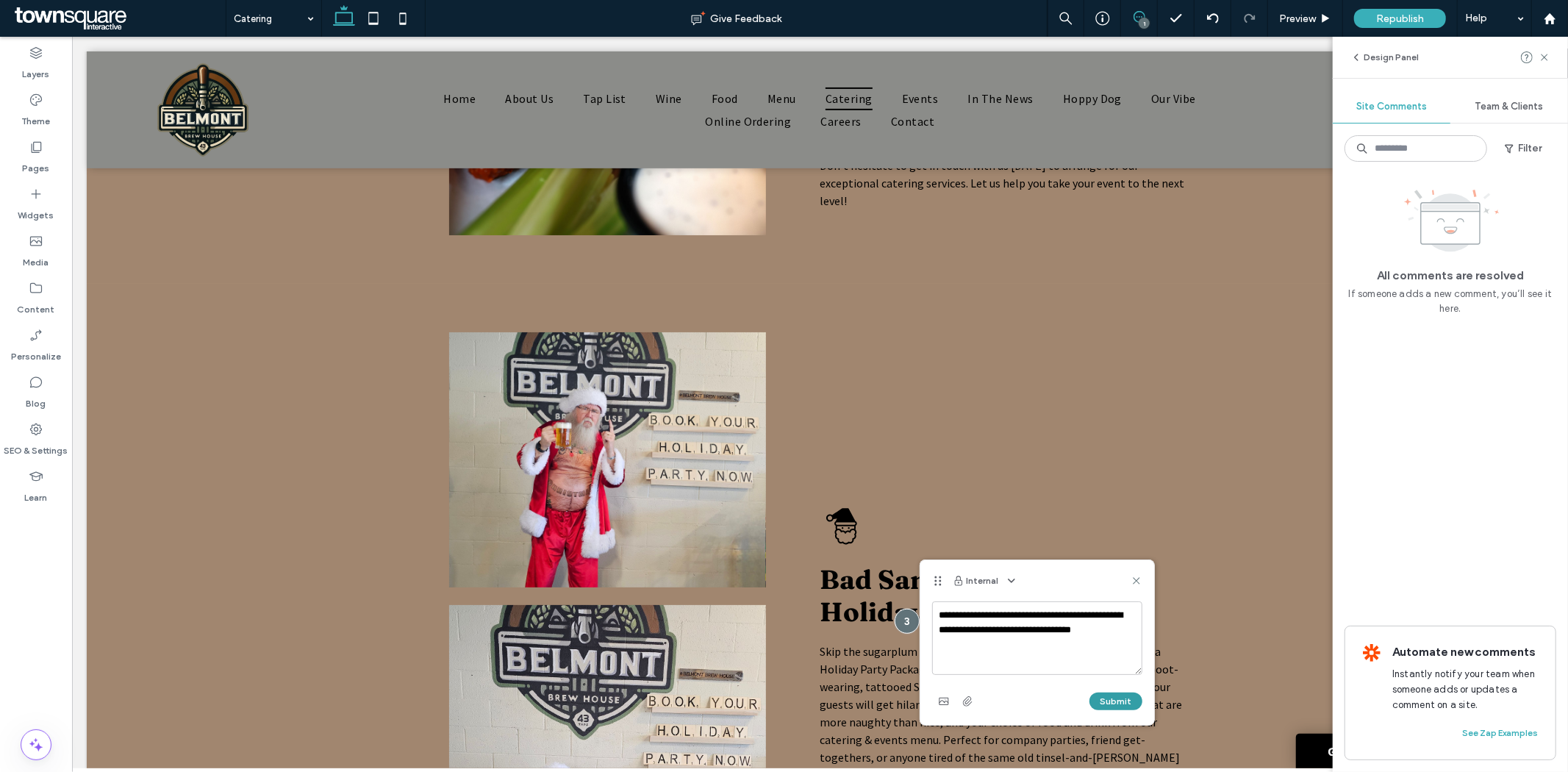
click at [1106, 704] on button "Submit" at bounding box center [1116, 701] width 53 height 17
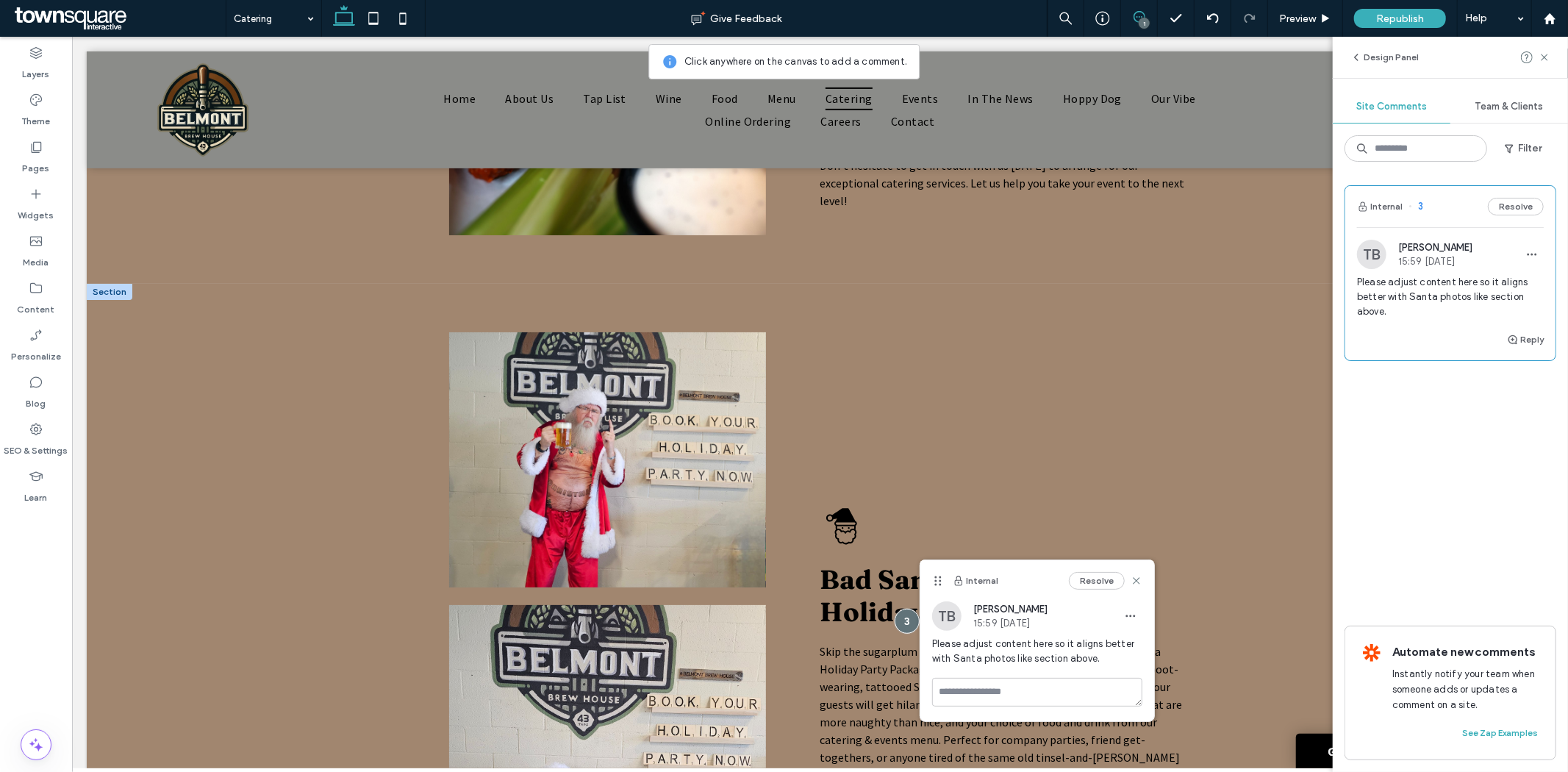
click at [669, 538] on img at bounding box center [606, 459] width 317 height 255
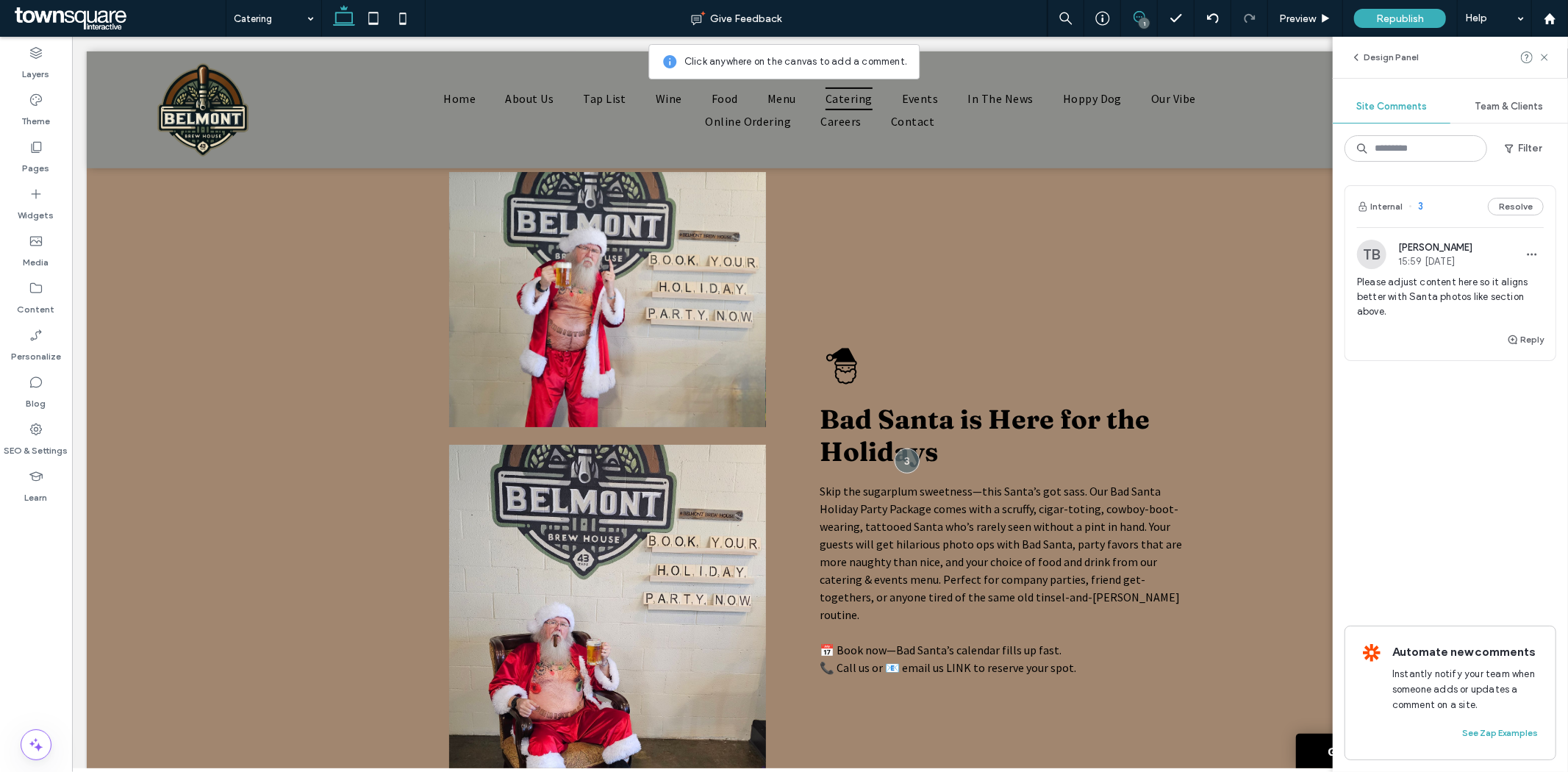
scroll to position [653, 0]
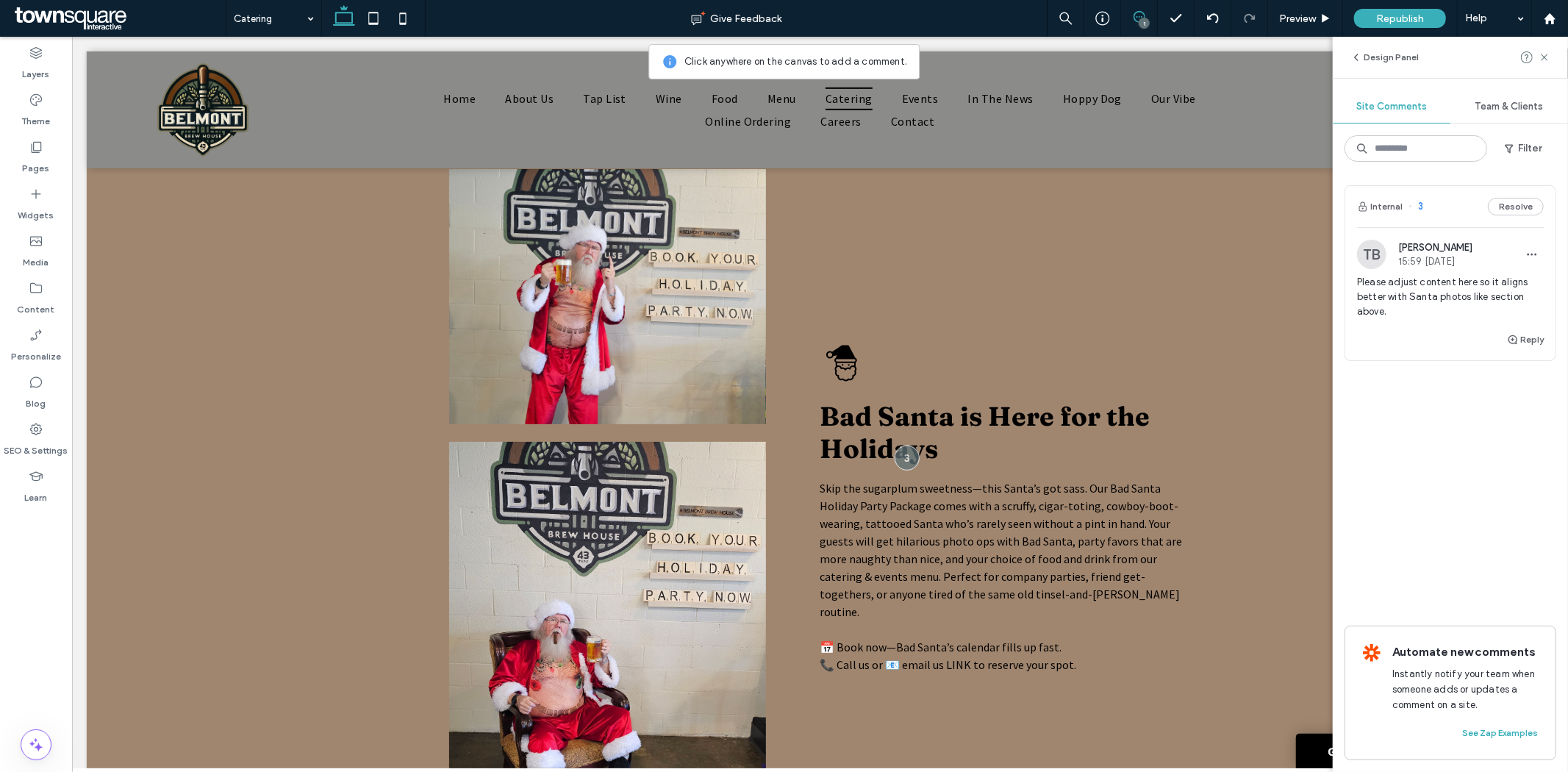
click at [637, 363] on img at bounding box center [606, 296] width 317 height 255
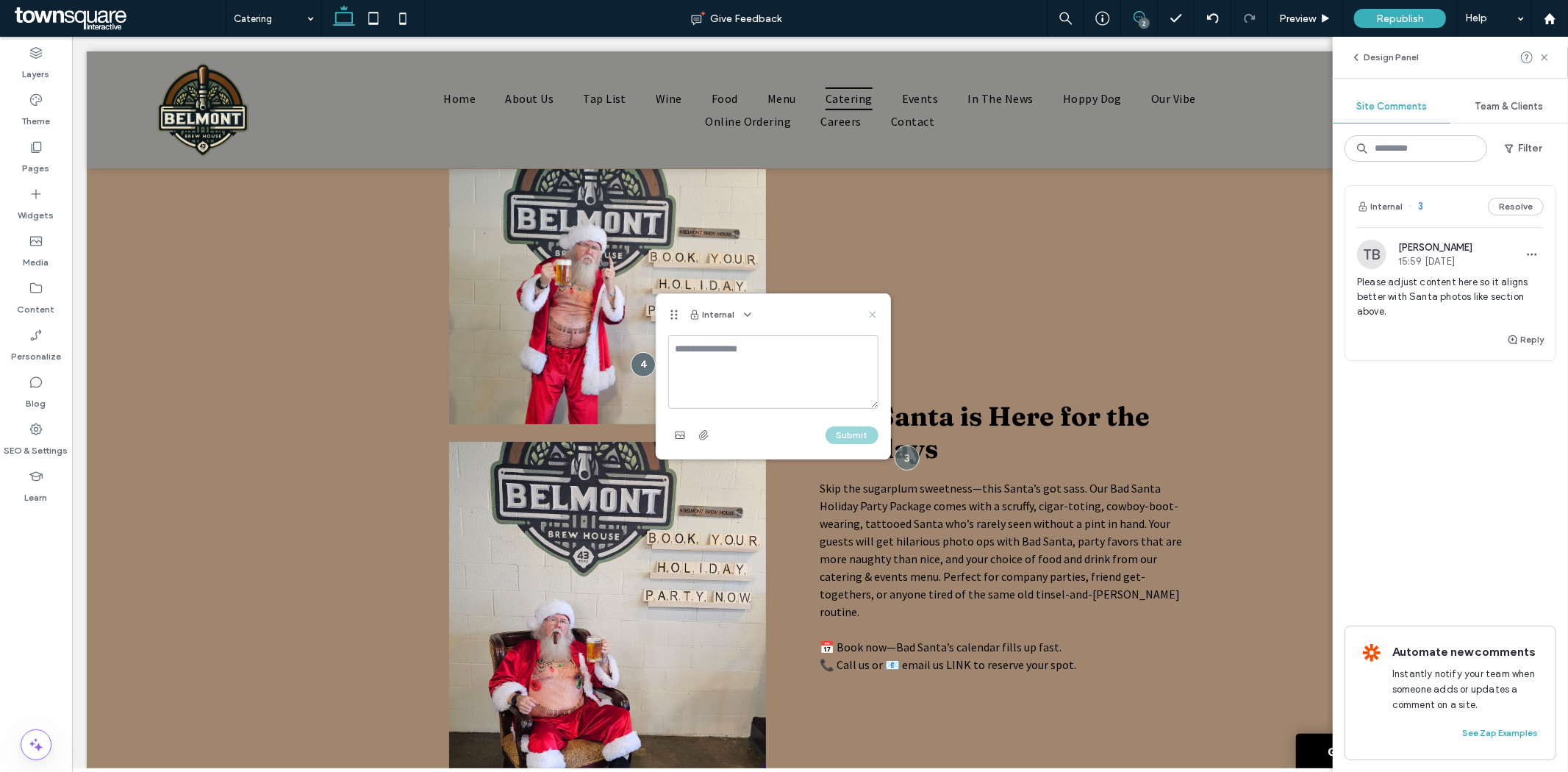
click at [868, 320] on icon at bounding box center [873, 315] width 12 height 12
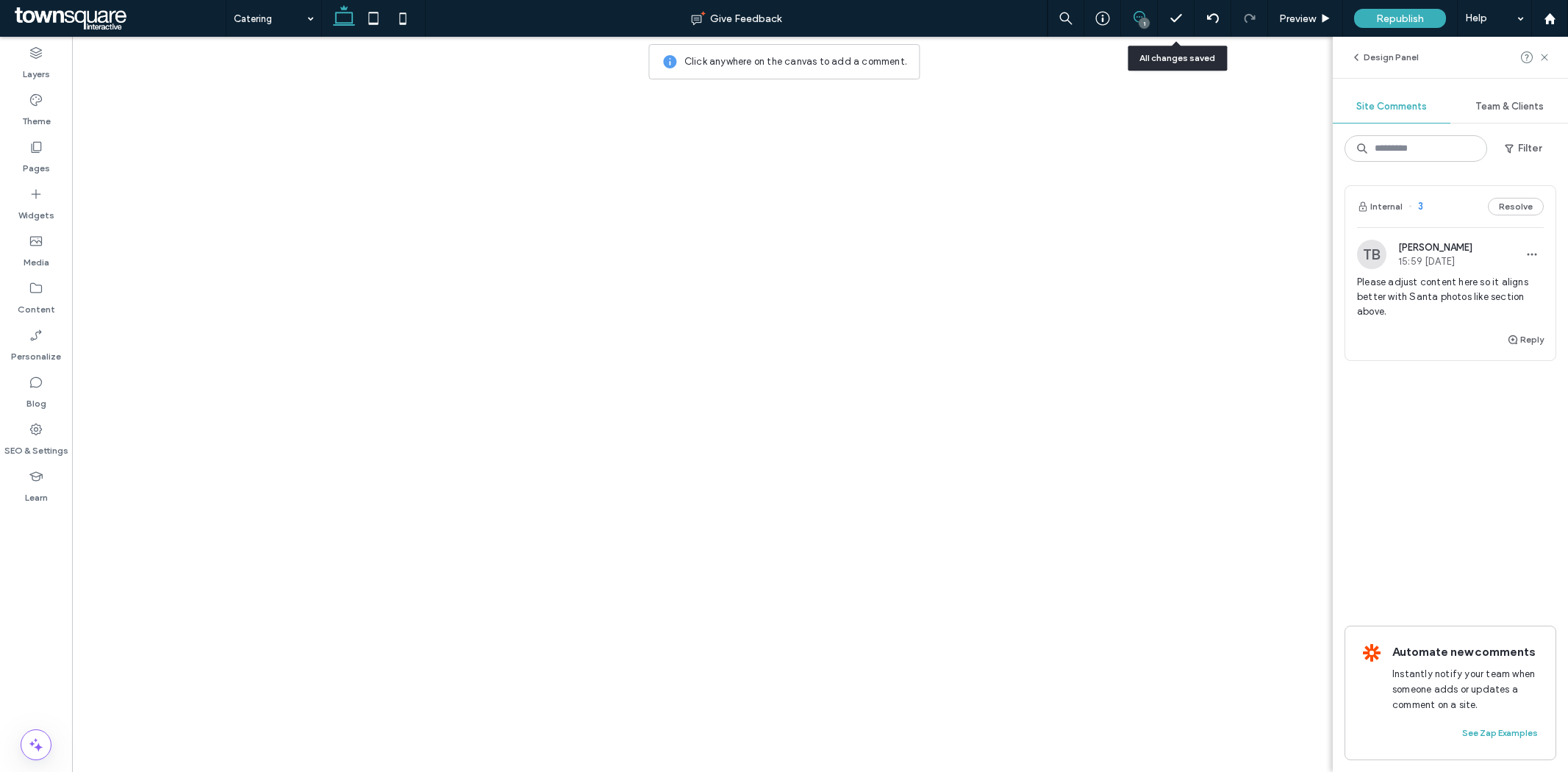
click at [1143, 15] on use at bounding box center [1139, 17] width 12 height 12
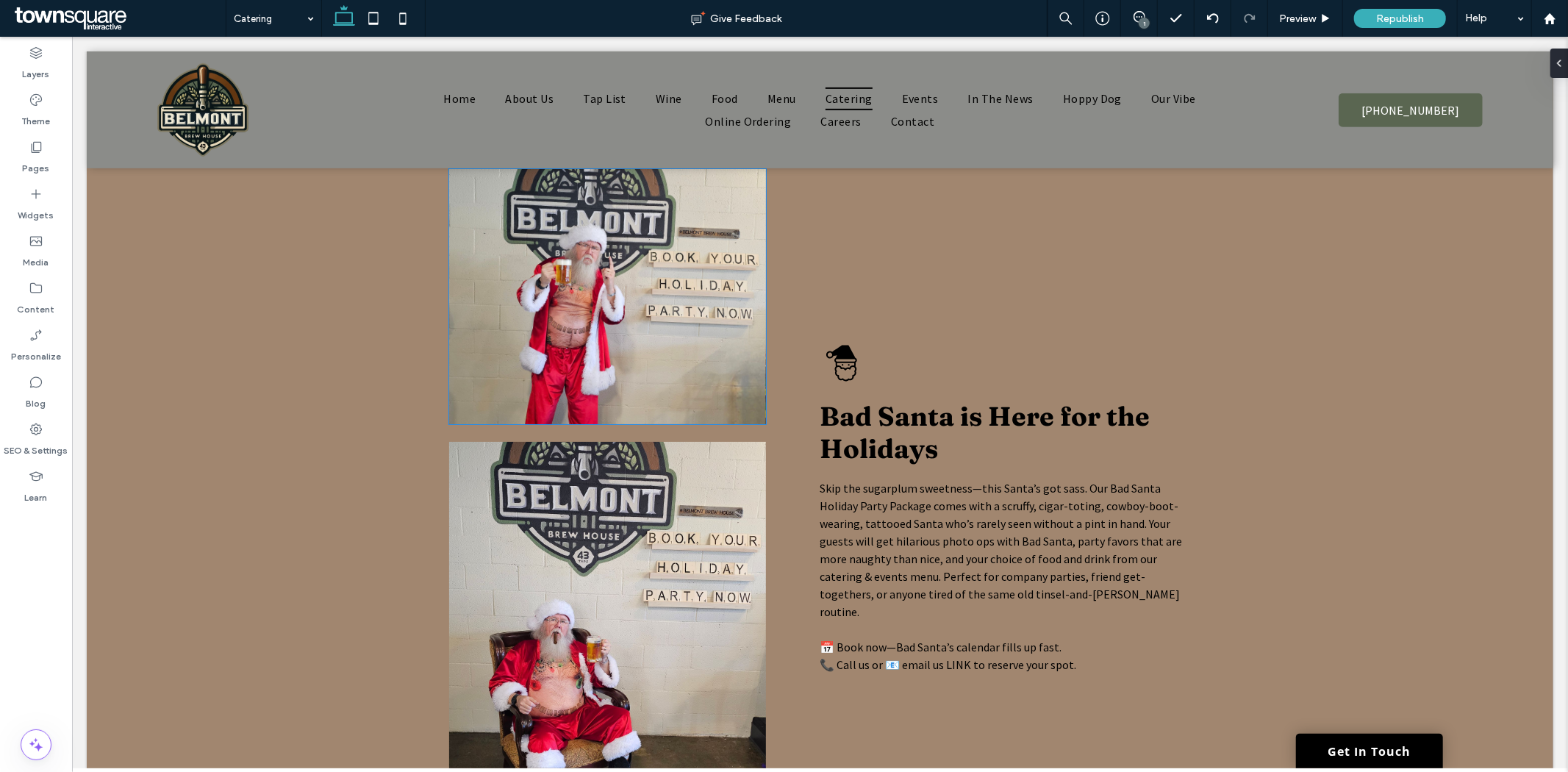
click at [622, 398] on img at bounding box center [606, 296] width 317 height 255
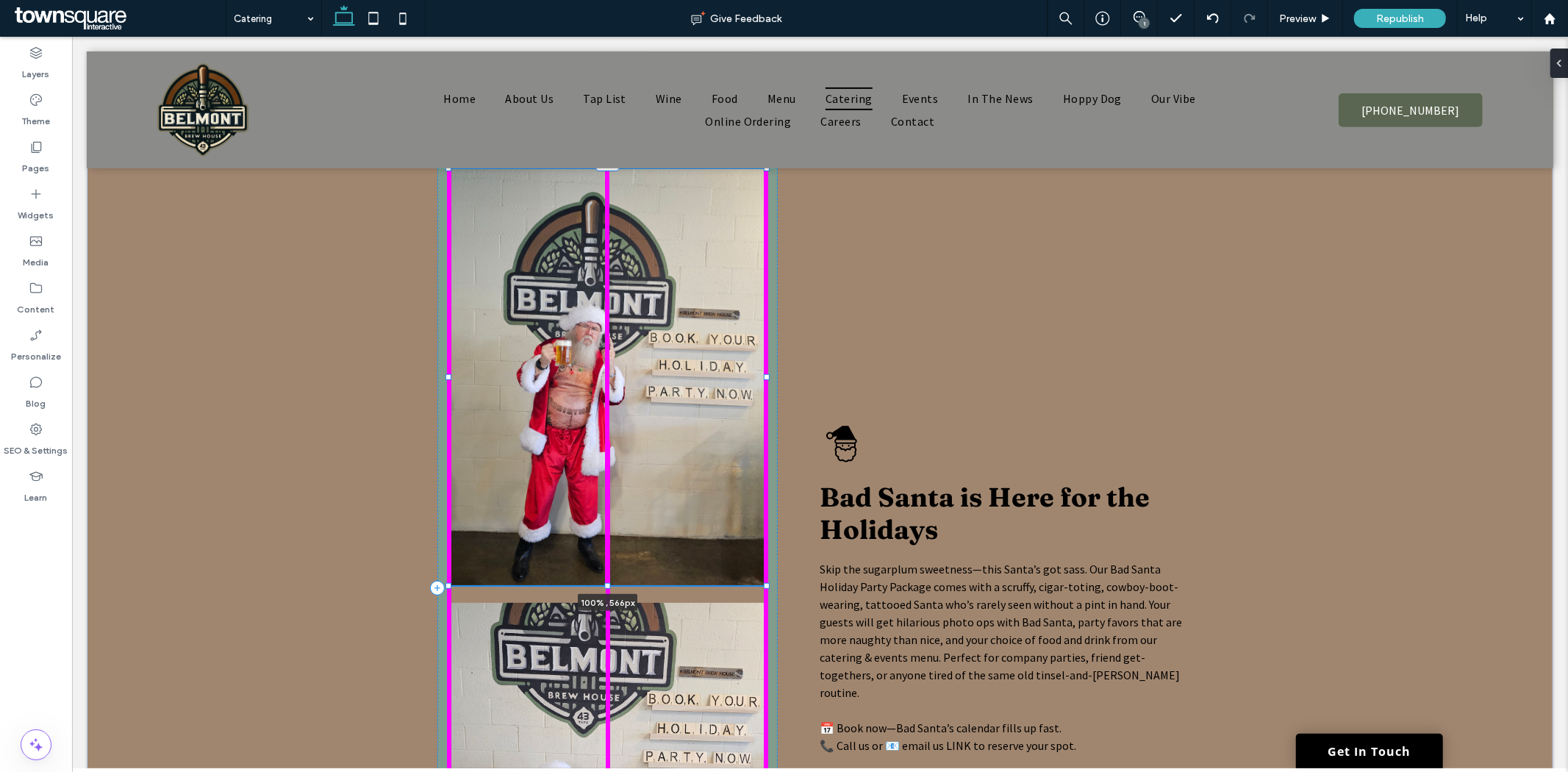
drag, startPoint x: 601, startPoint y: 424, endPoint x: 586, endPoint y: 585, distance: 161.7
click at [586, 585] on div "100% , 566px Bad Santa is Here for the Holidays Skip the sugarplum sweetness—th…" at bounding box center [819, 587] width 882 height 935
type input "***"
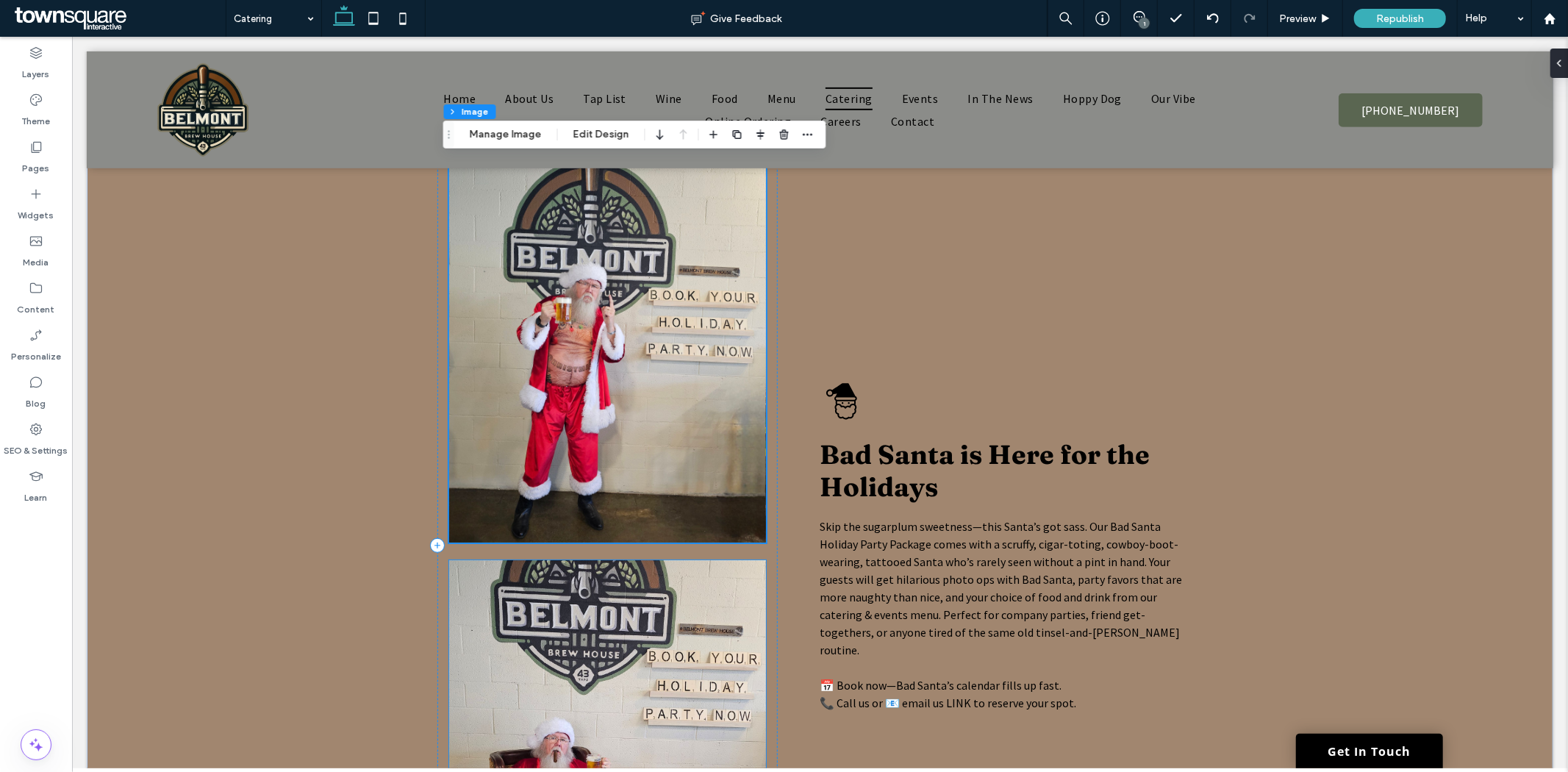
scroll to position [653, 0]
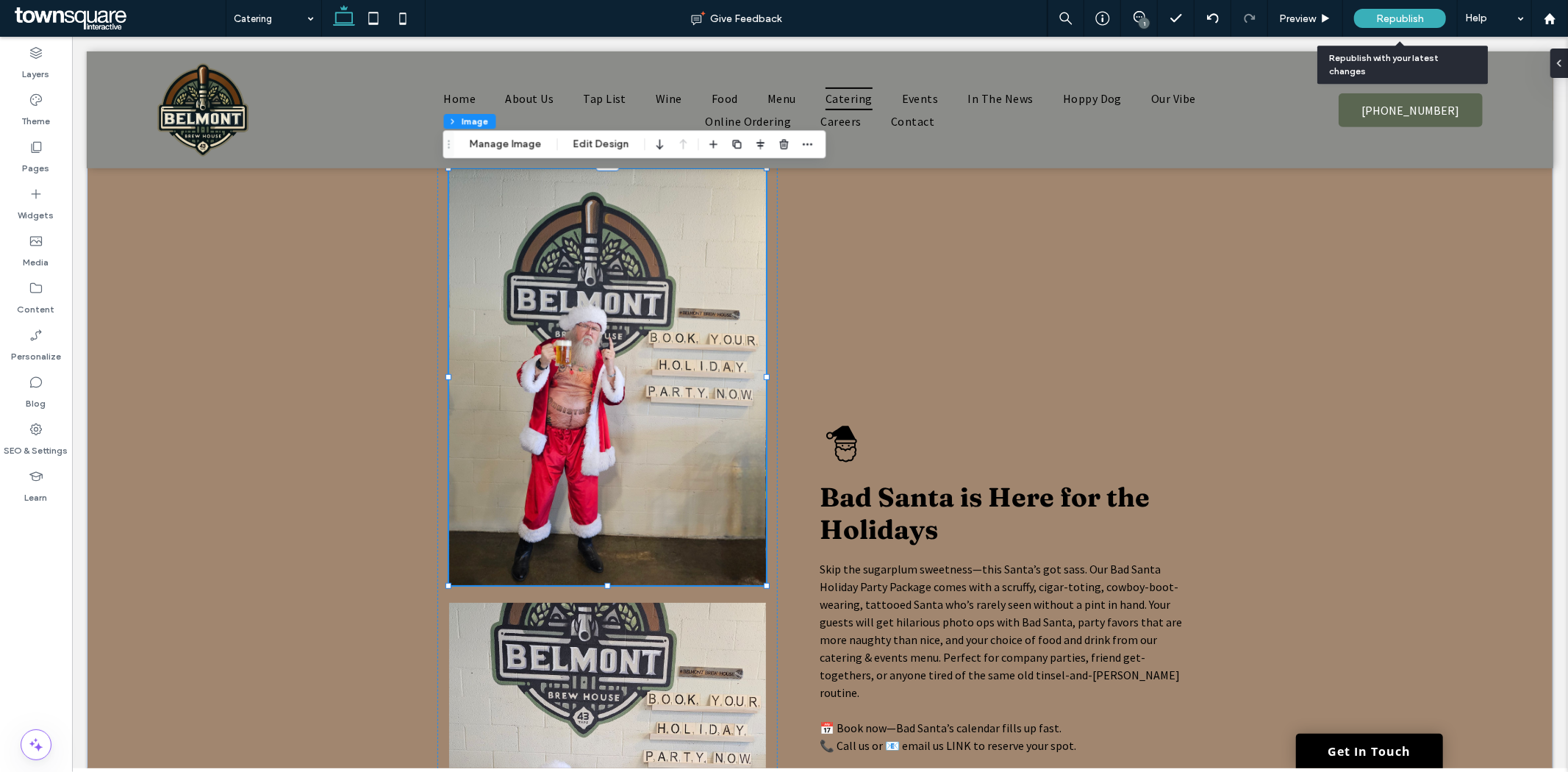
click at [1384, 22] on span "Republish" at bounding box center [1400, 19] width 48 height 13
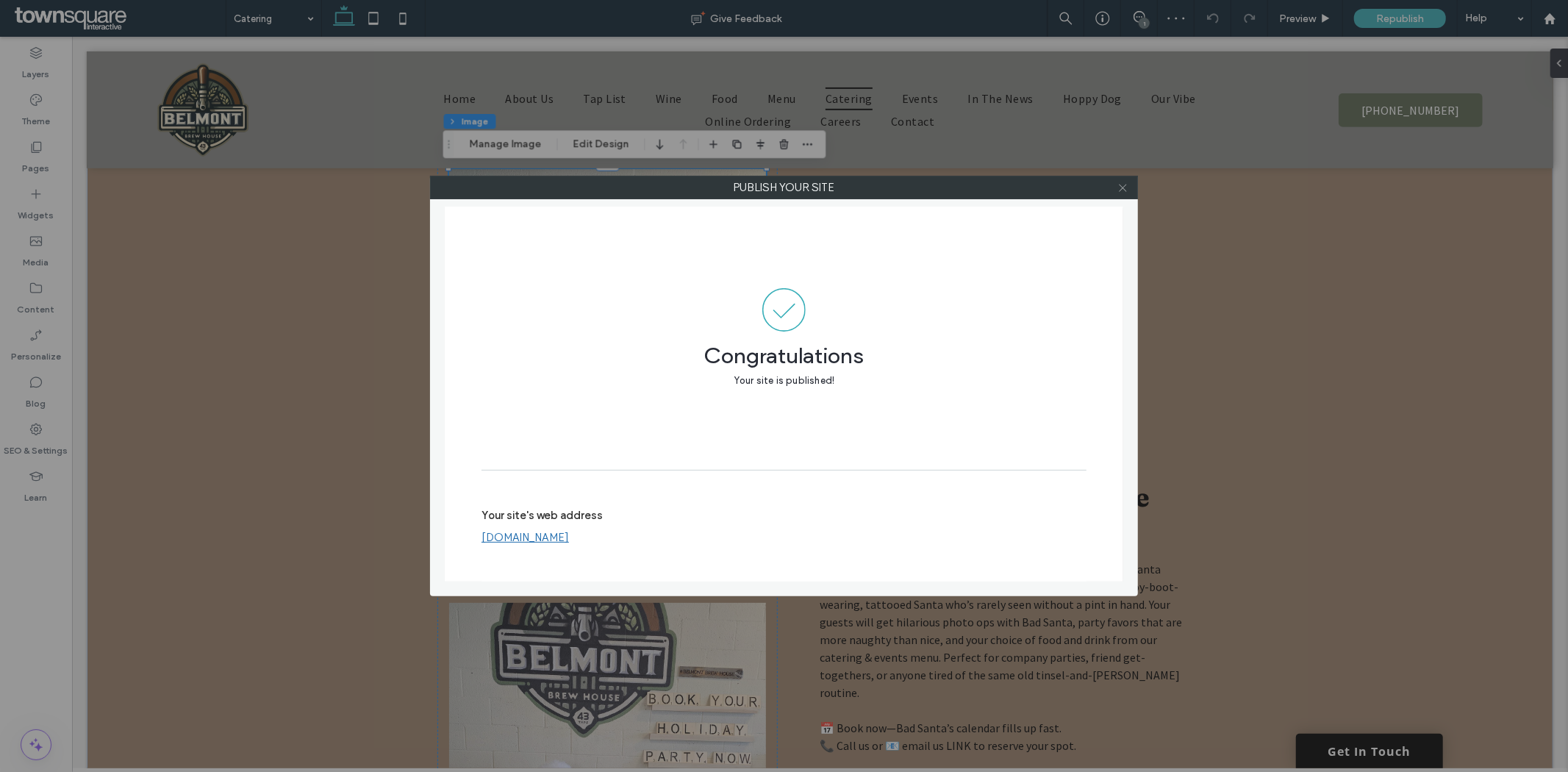
click at [1122, 187] on use at bounding box center [1123, 187] width 8 height 8
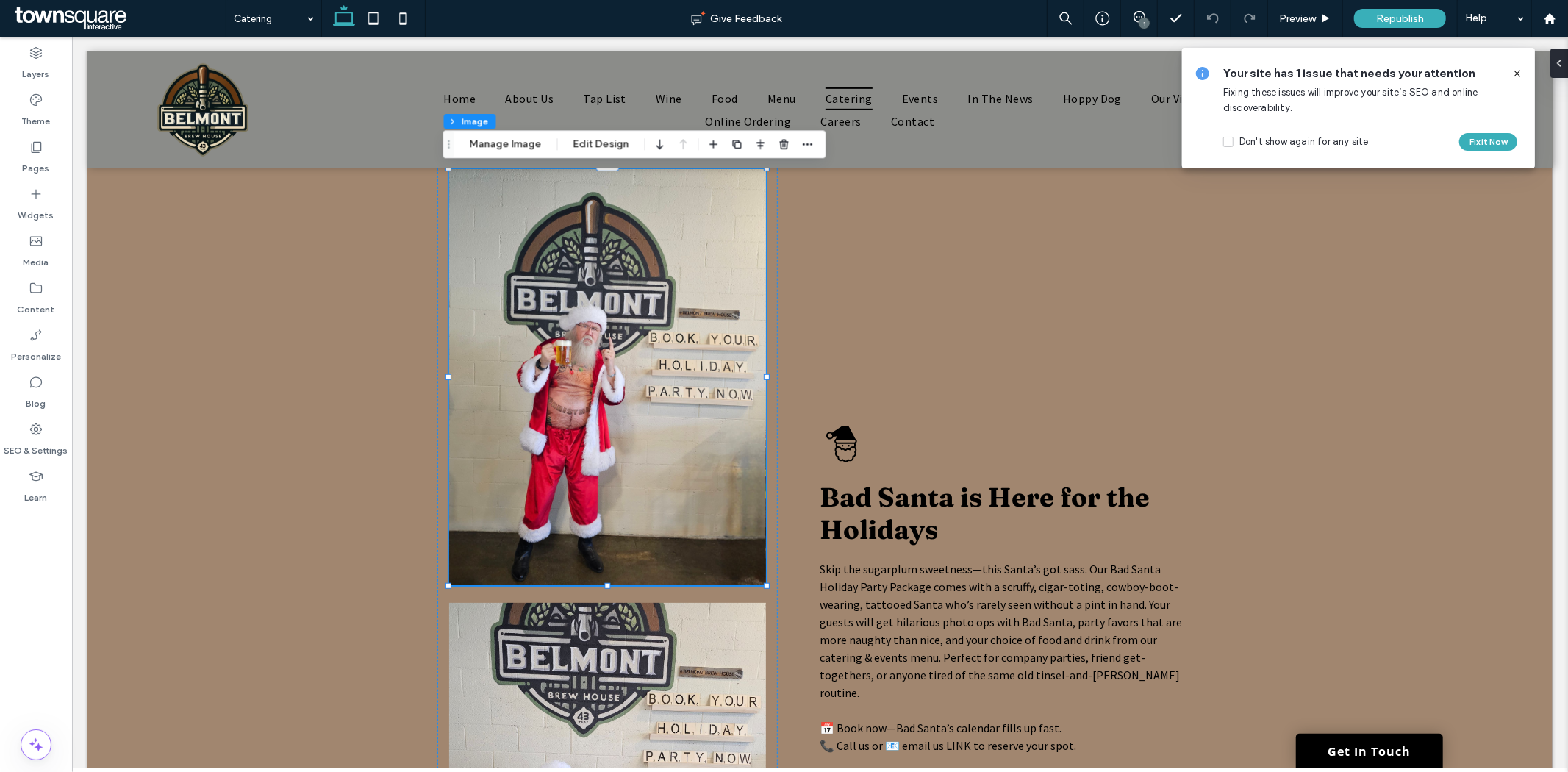
drag, startPoint x: 1517, startPoint y: 74, endPoint x: 1444, endPoint y: 38, distance: 81.4
click at [1517, 74] on use at bounding box center [1517, 73] width 7 height 7
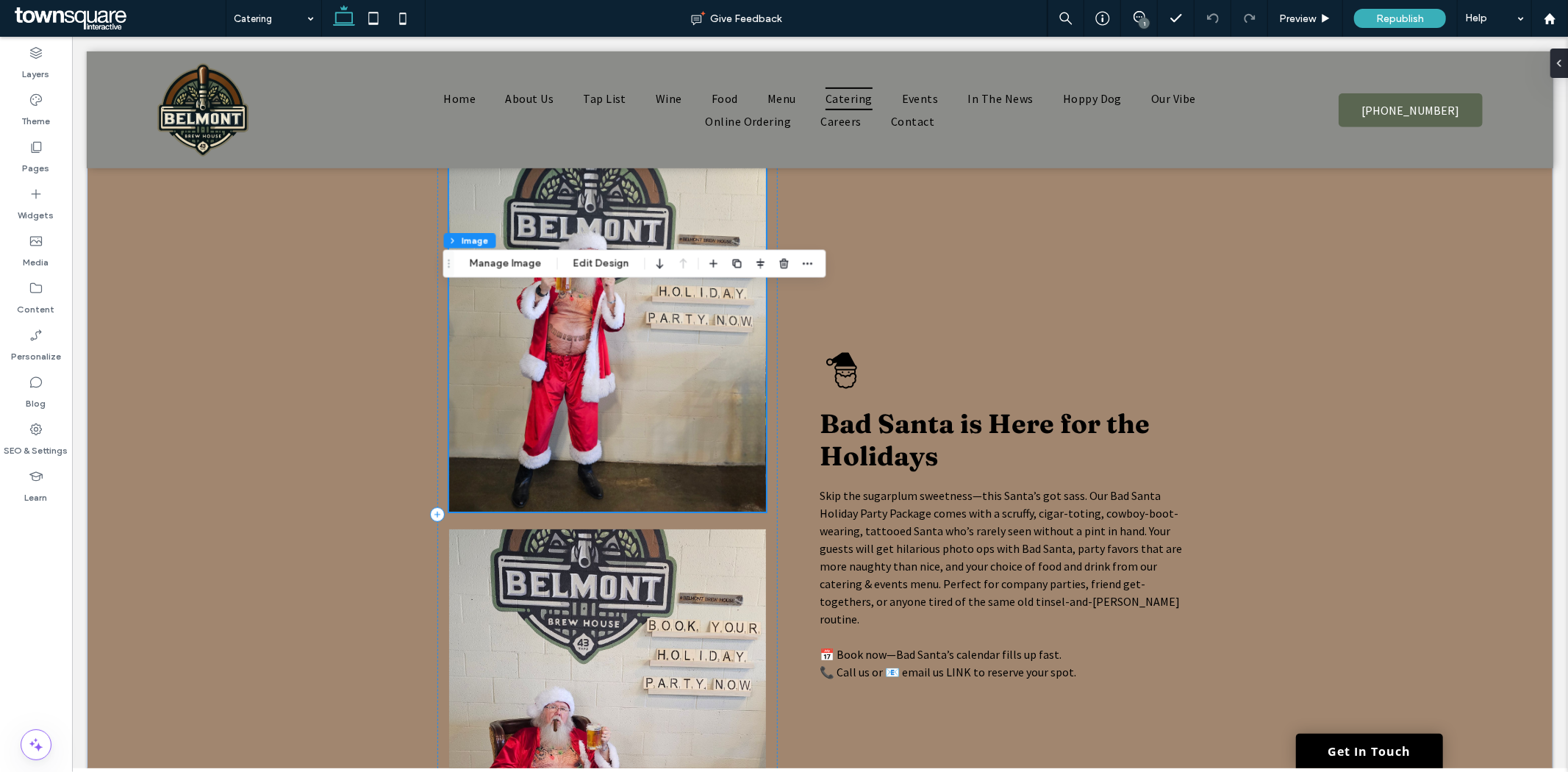
scroll to position [736, 0]
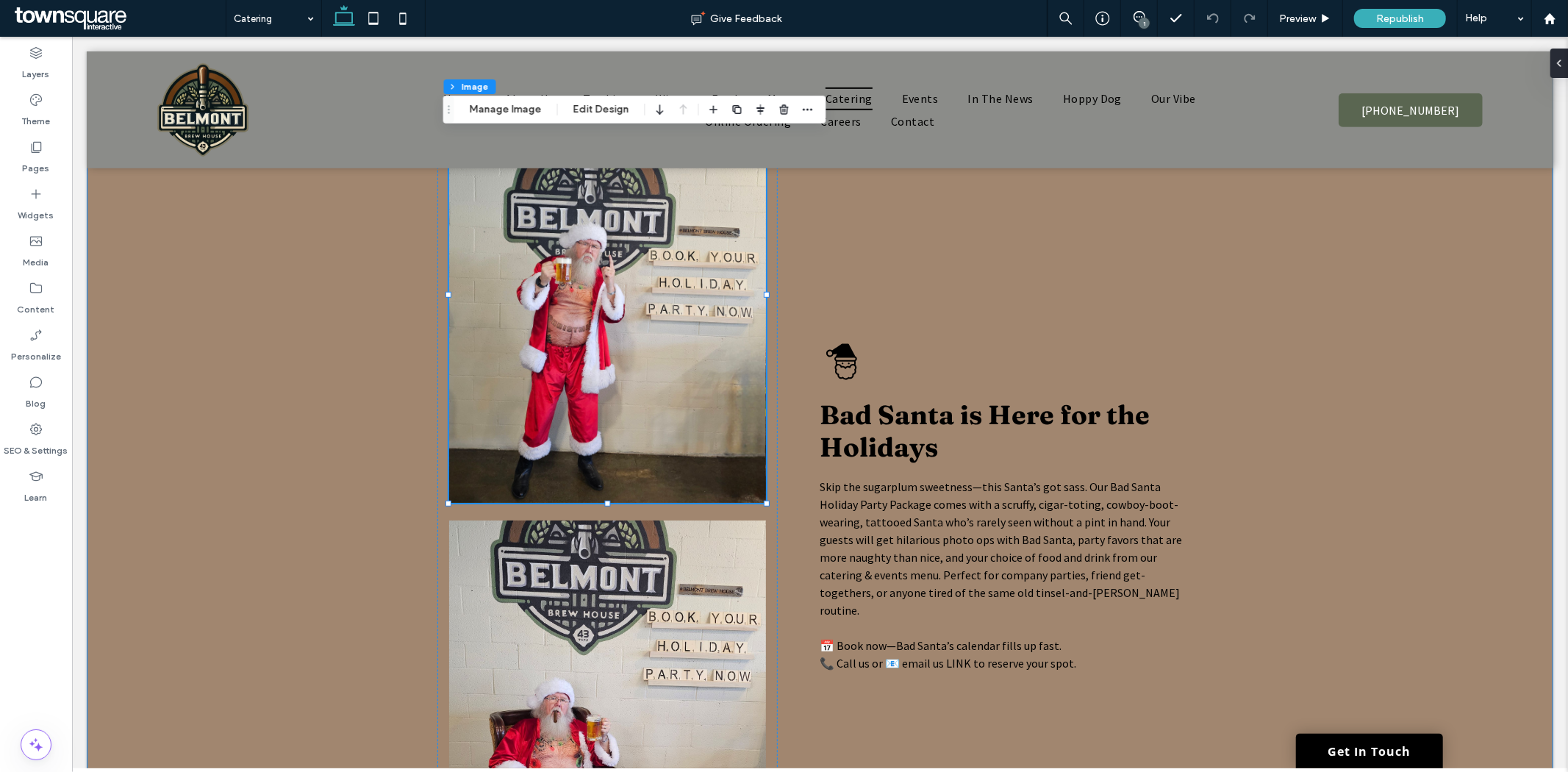
click at [1365, 307] on div "100% , 566px Bad Santa is Here for the Holidays Skip the sugarplum sweetness—th…" at bounding box center [819, 505] width 1466 height 935
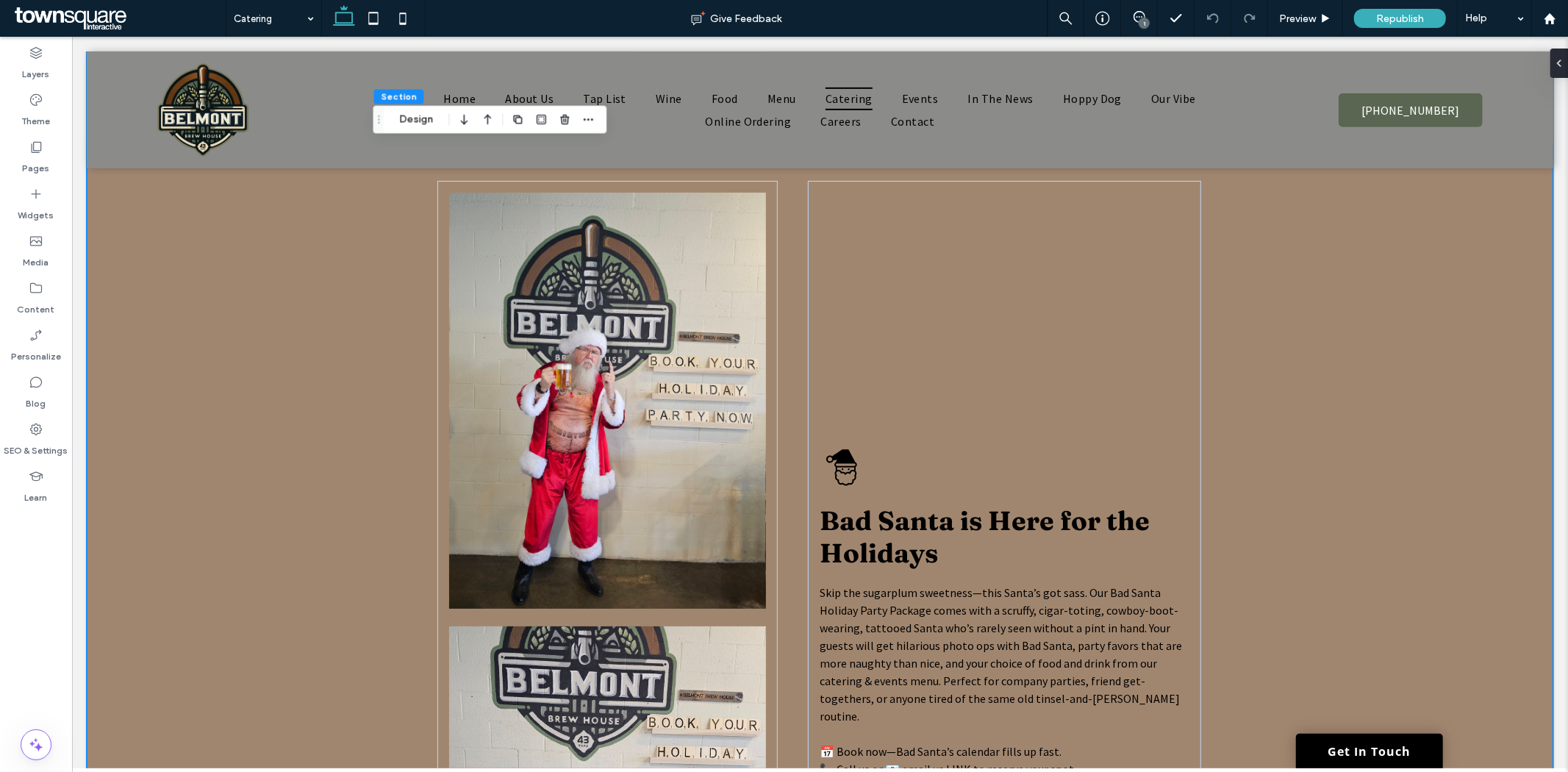
scroll to position [409, 0]
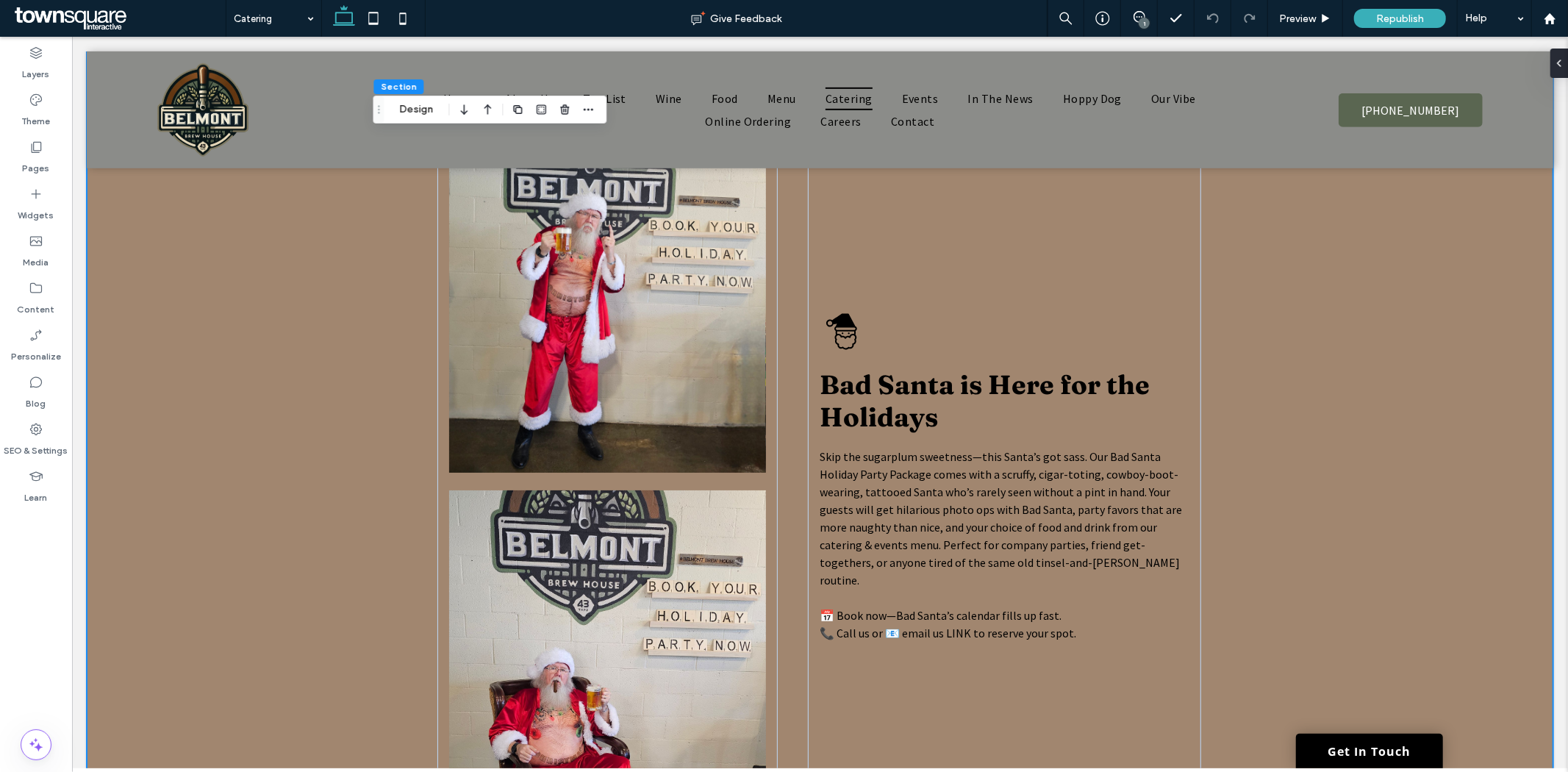
scroll to position [736, 0]
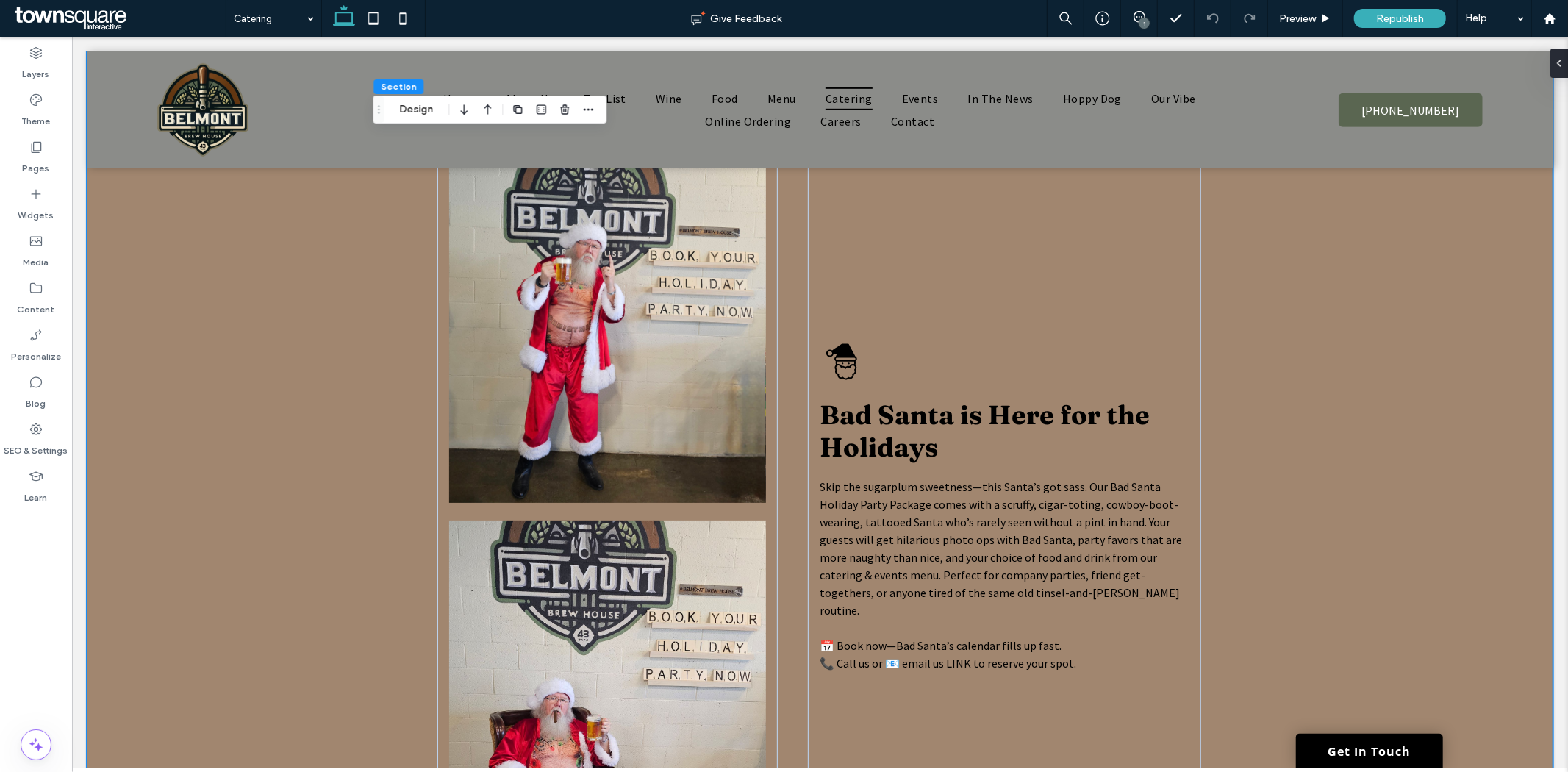
click at [318, 394] on div "Bad Santa is Here for the Holidays Skip the sugarplum sweetness—this Santa’s go…" at bounding box center [819, 505] width 1466 height 935
click at [1385, 385] on div "Bad Santa is Here for the Holidays Skip the sugarplum sweetness—this Santa’s go…" at bounding box center [819, 505] width 1466 height 935
click at [1142, 13] on use at bounding box center [1139, 17] width 12 height 12
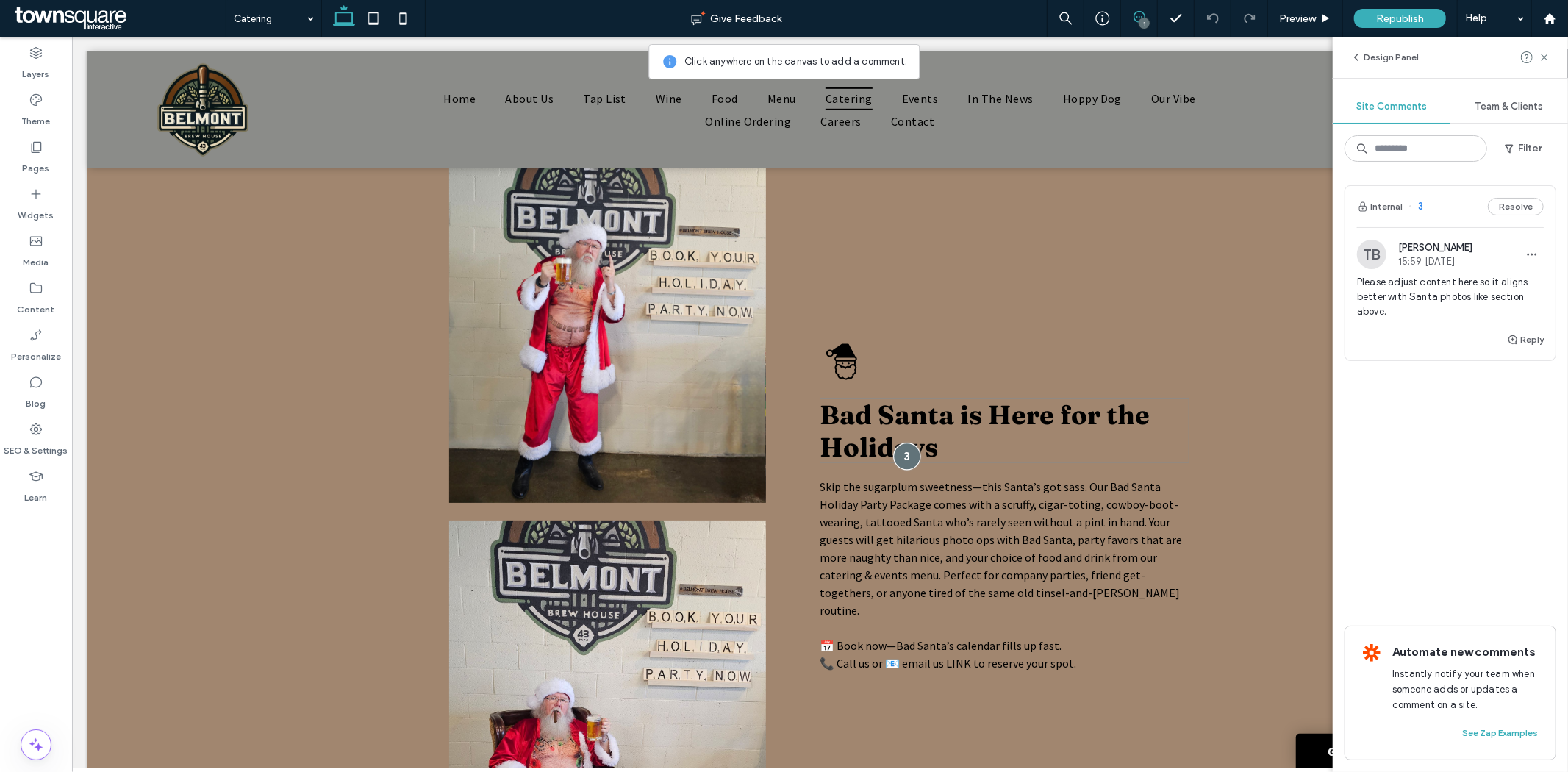
click at [901, 463] on div at bounding box center [906, 456] width 27 height 27
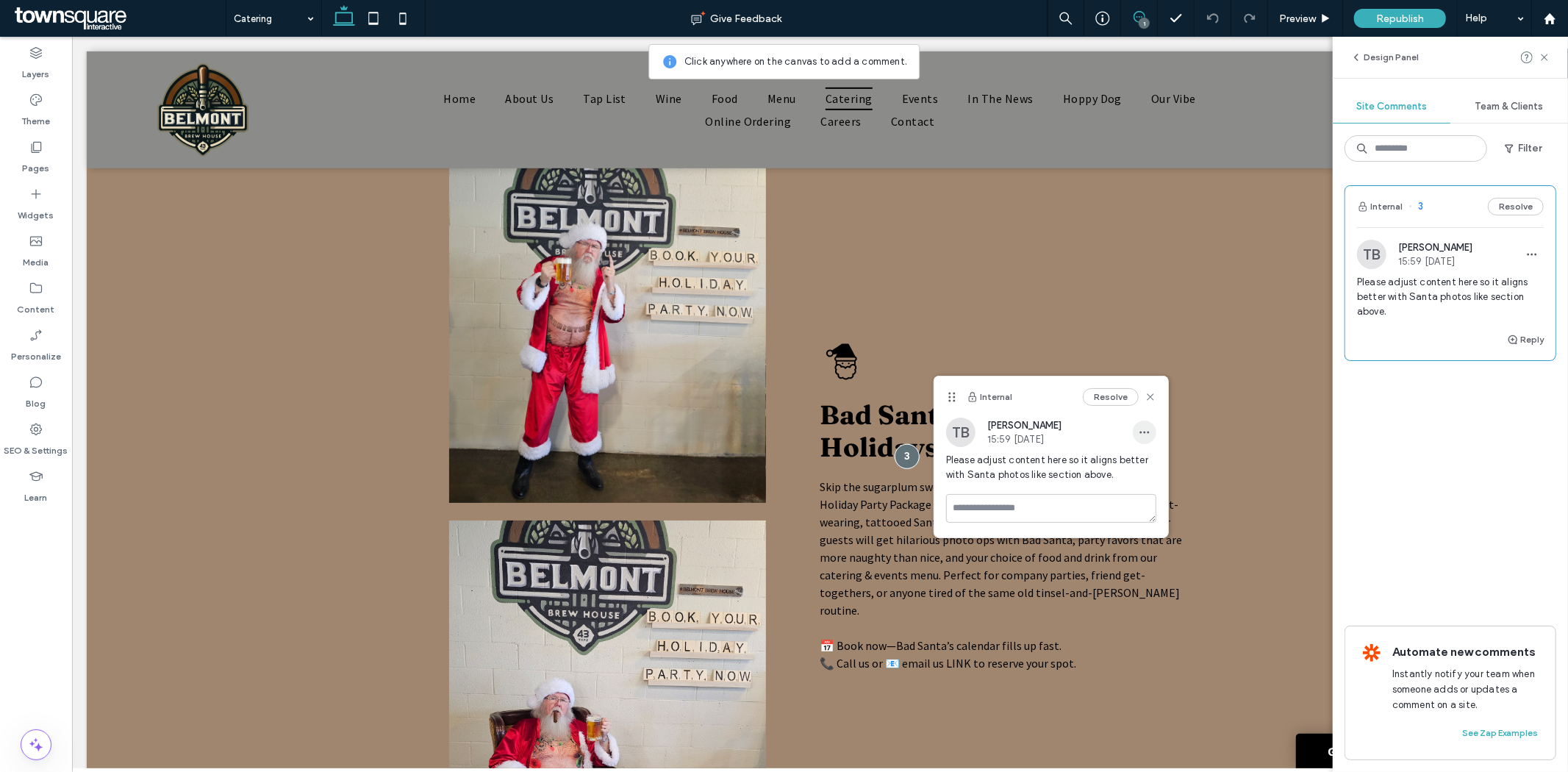
click at [1142, 430] on icon "button" at bounding box center [1145, 433] width 12 height 12
click at [1152, 470] on span "Edit" at bounding box center [1154, 471] width 19 height 15
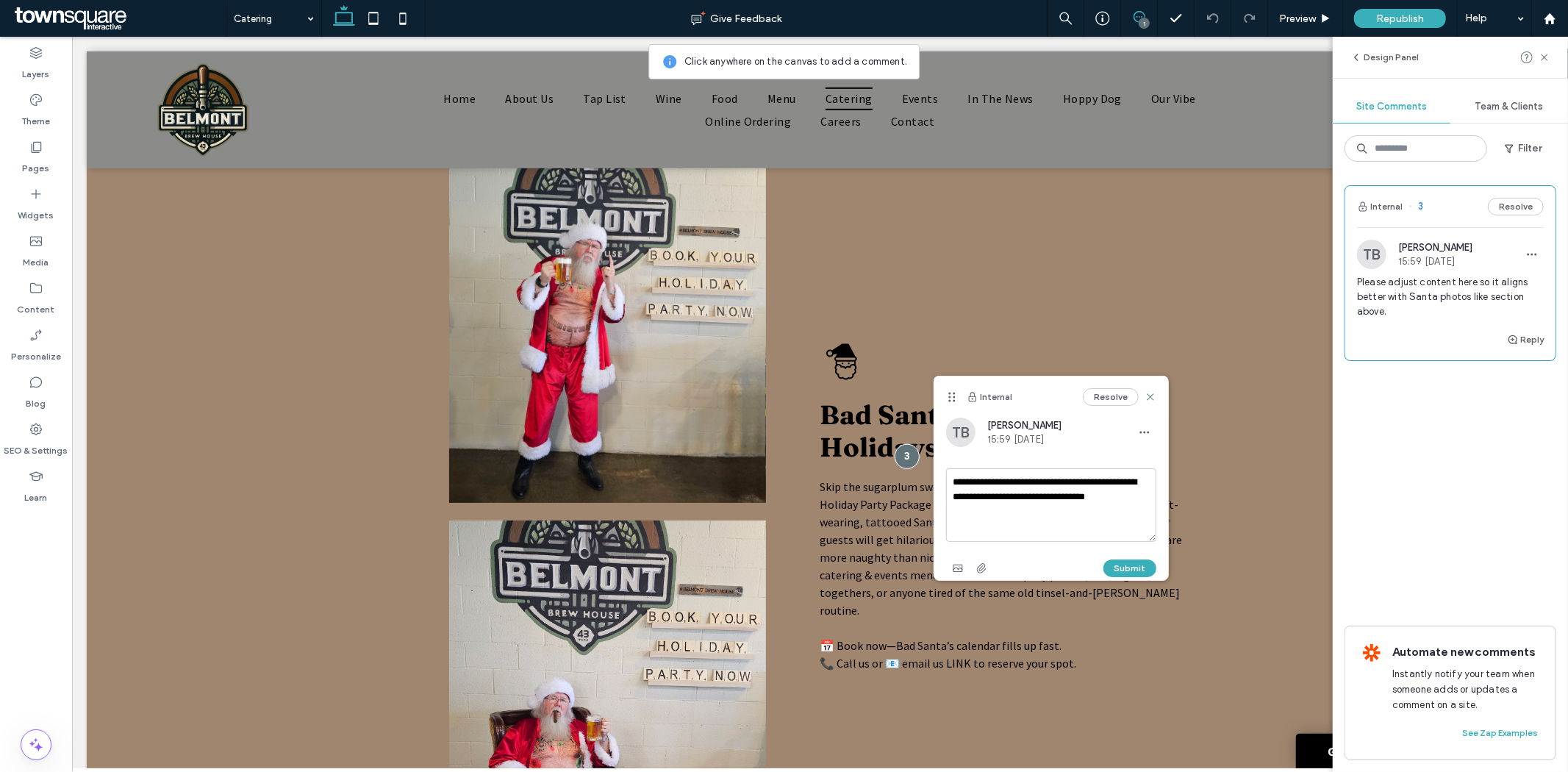
click at [1150, 494] on textarea "**********" at bounding box center [1051, 506] width 211 height 74
type textarea "**********"
click at [1108, 568] on button "Submit" at bounding box center [1130, 568] width 53 height 17
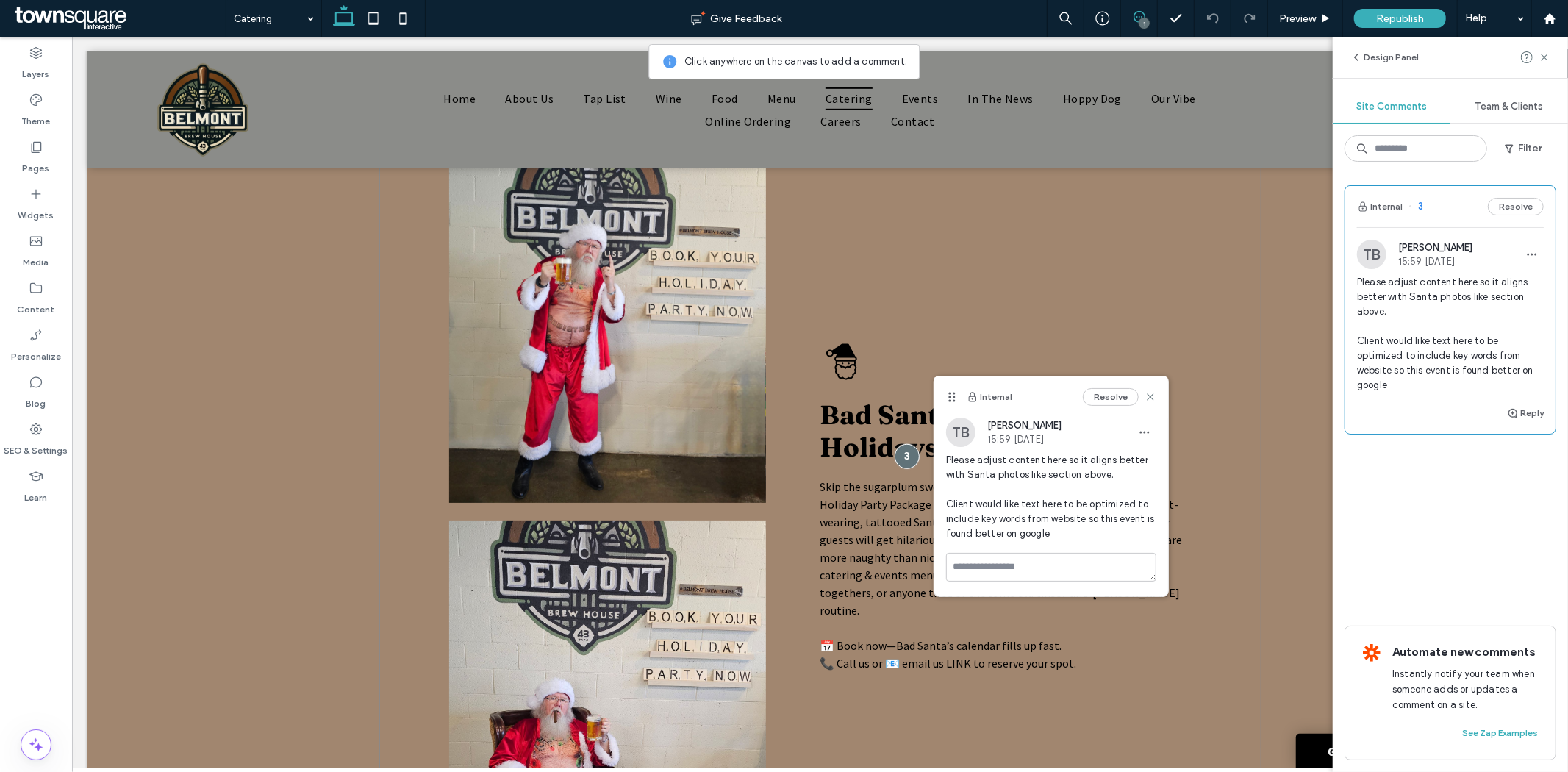
click at [1232, 509] on div "Bad Santa is Here for the Holidays Skip the sugarplum sweetness—this Santa’s go…" at bounding box center [819, 505] width 882 height 935
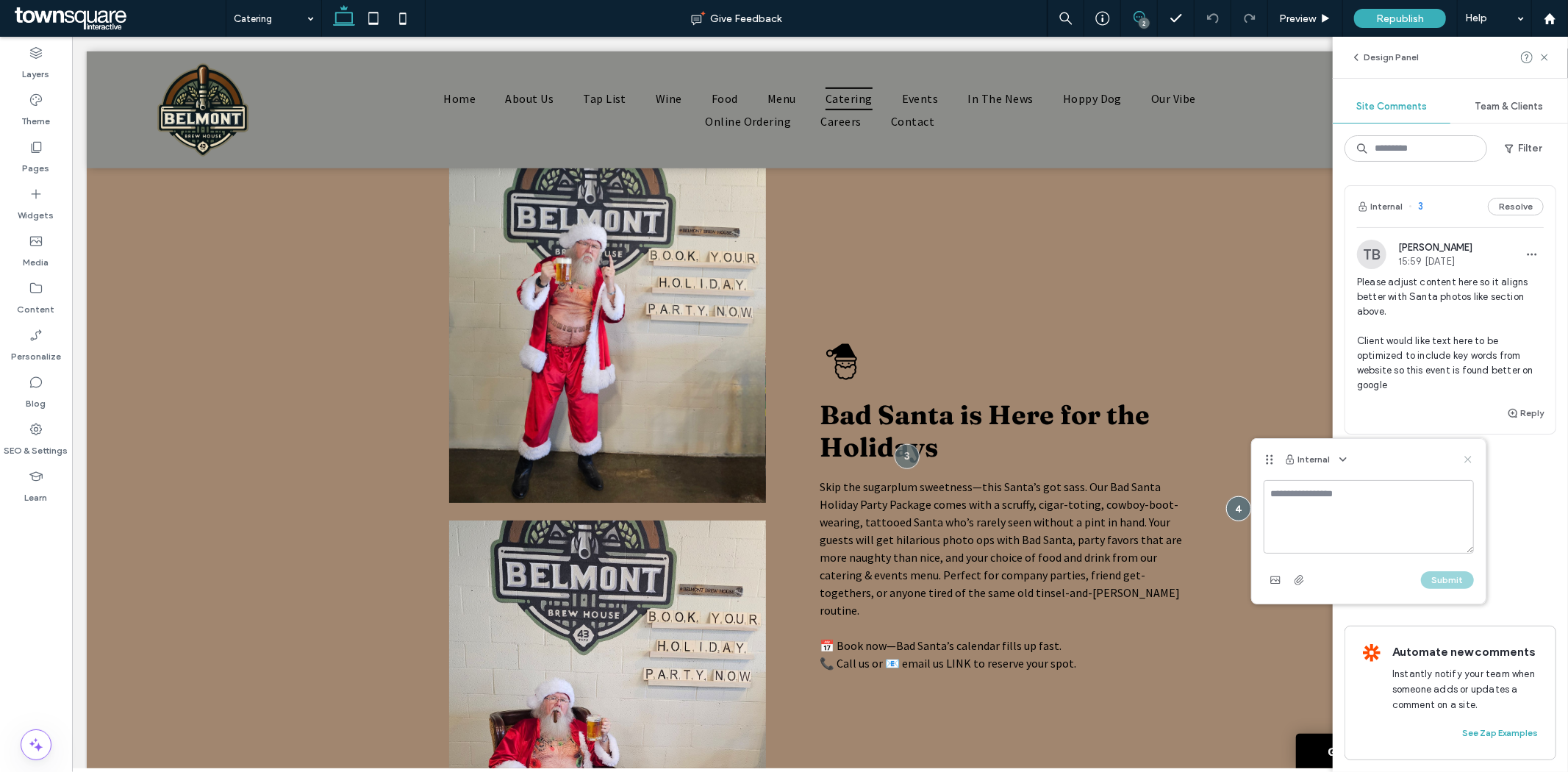
click at [1472, 458] on icon at bounding box center [1468, 460] width 12 height 12
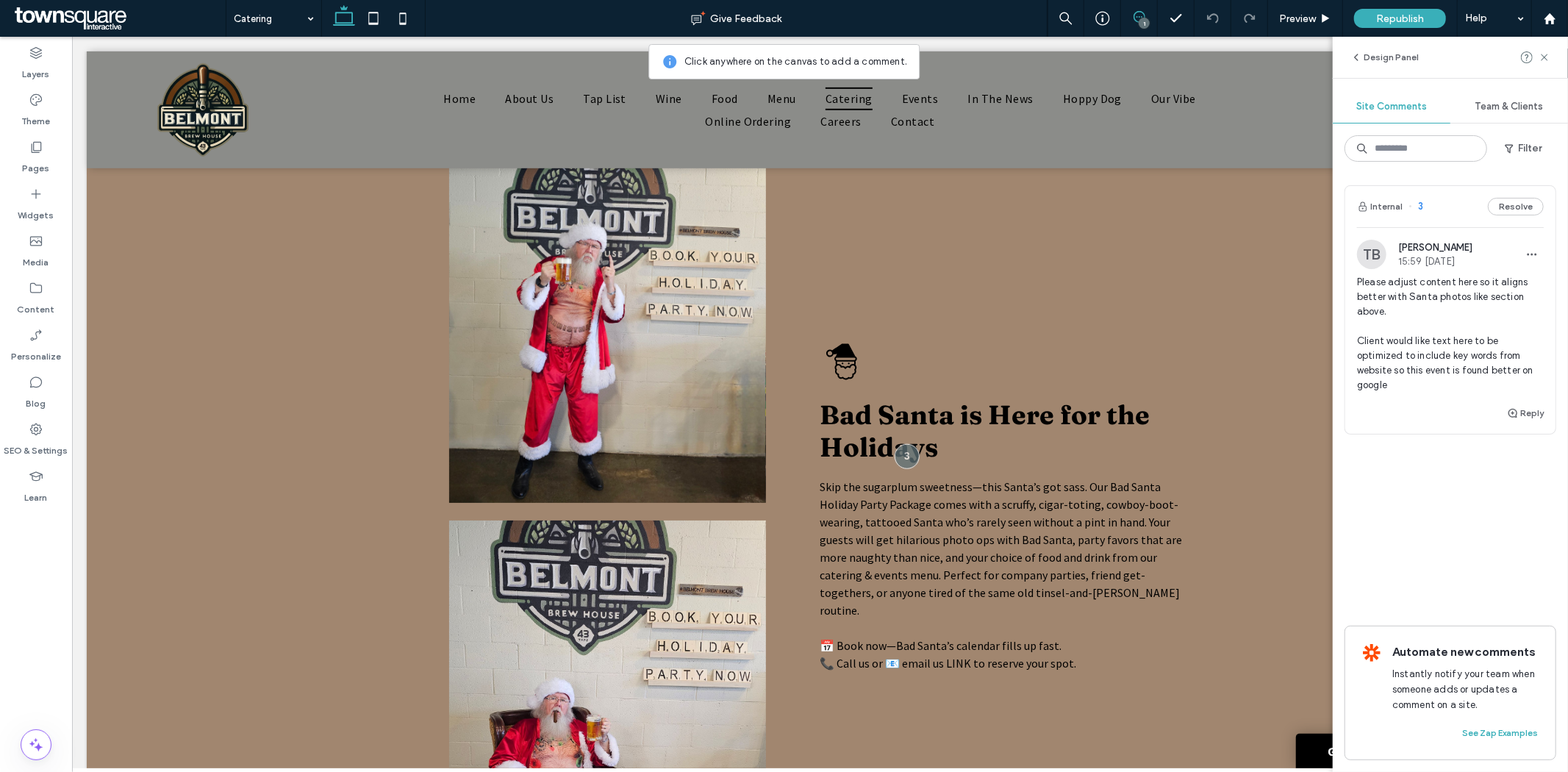
click at [1140, 15] on icon at bounding box center [1139, 17] width 12 height 12
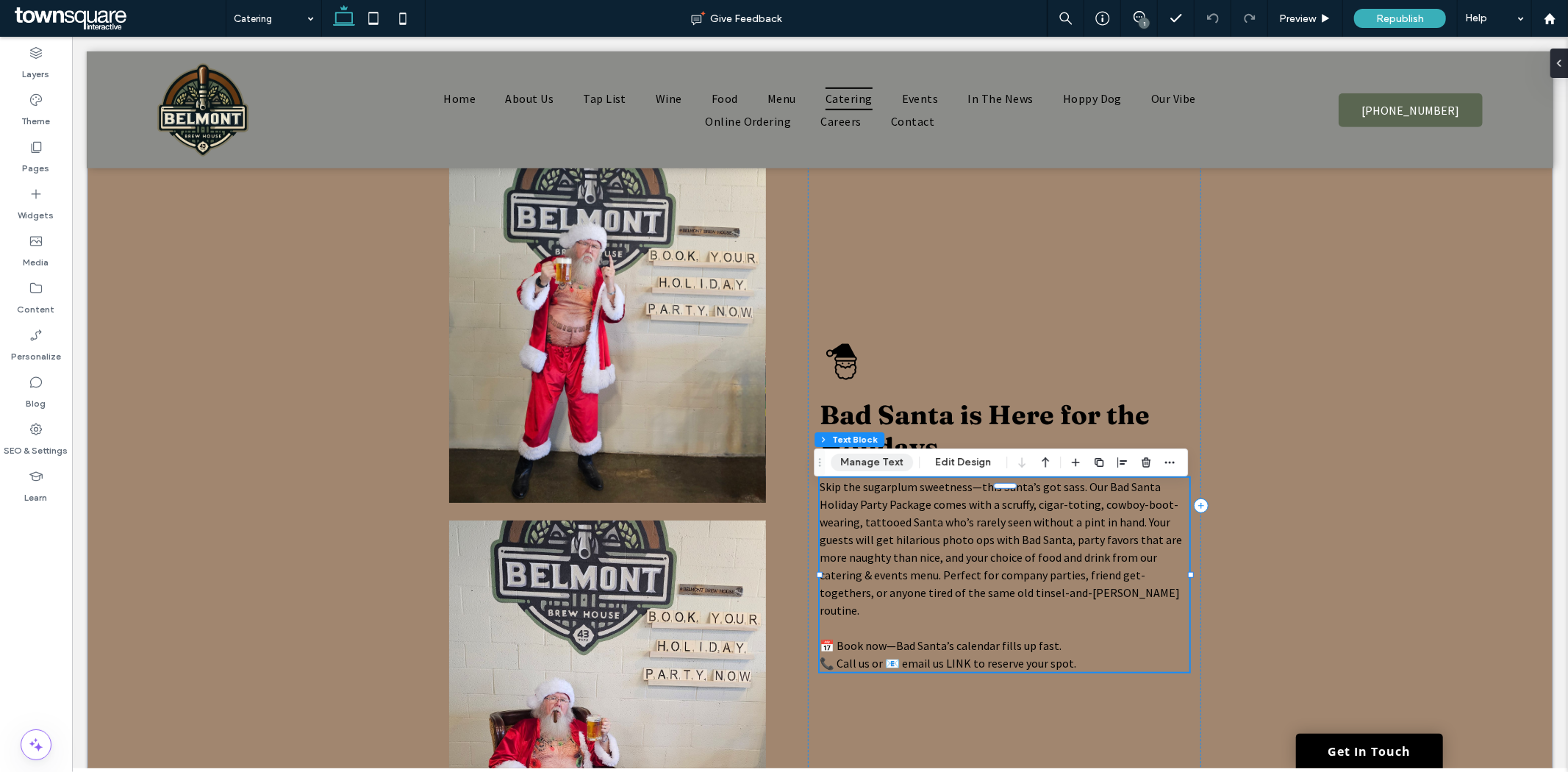
click at [890, 460] on button "Manage Text" at bounding box center [872, 462] width 82 height 17
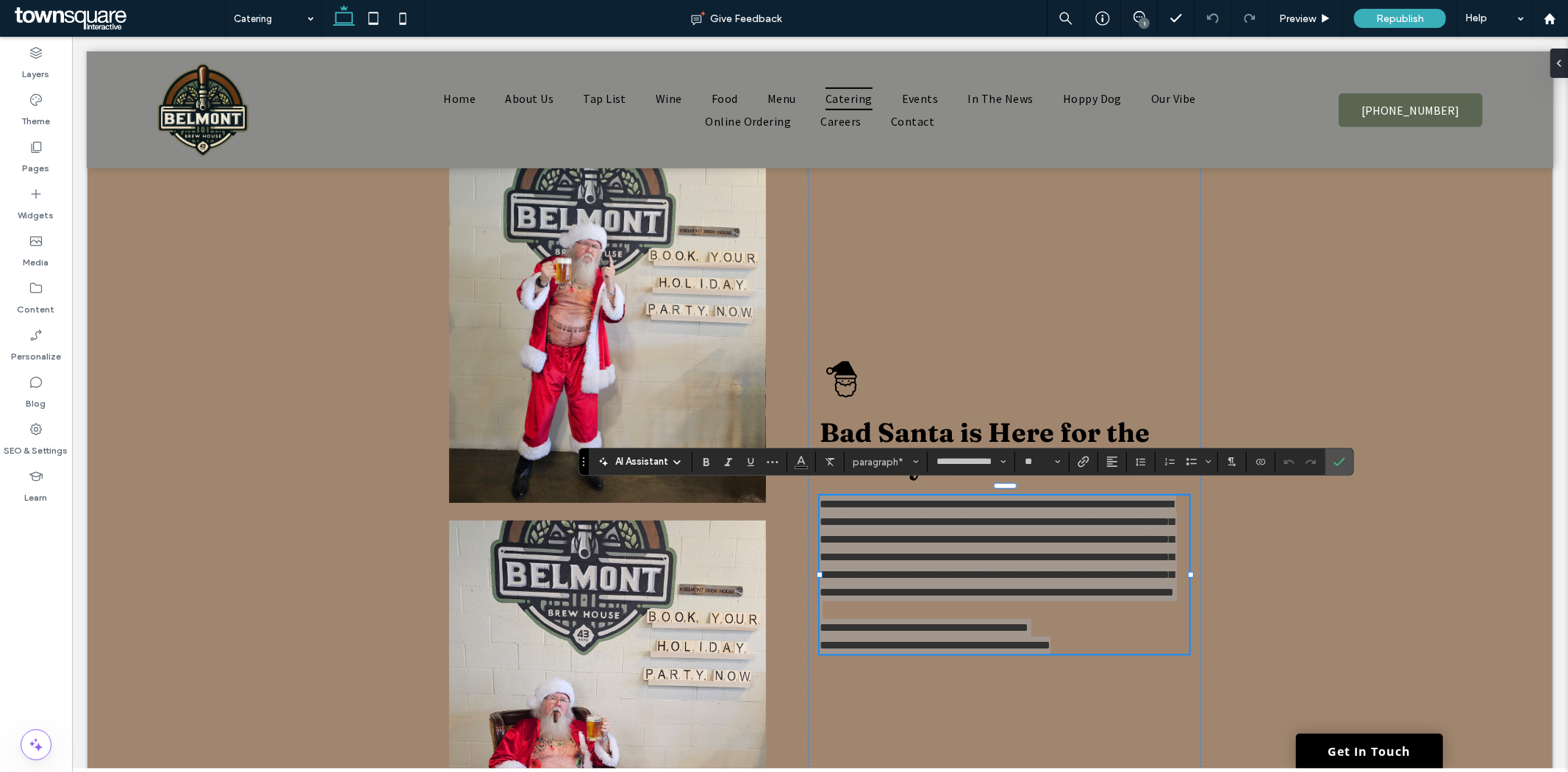
click at [678, 460] on icon at bounding box center [678, 463] width 12 height 12
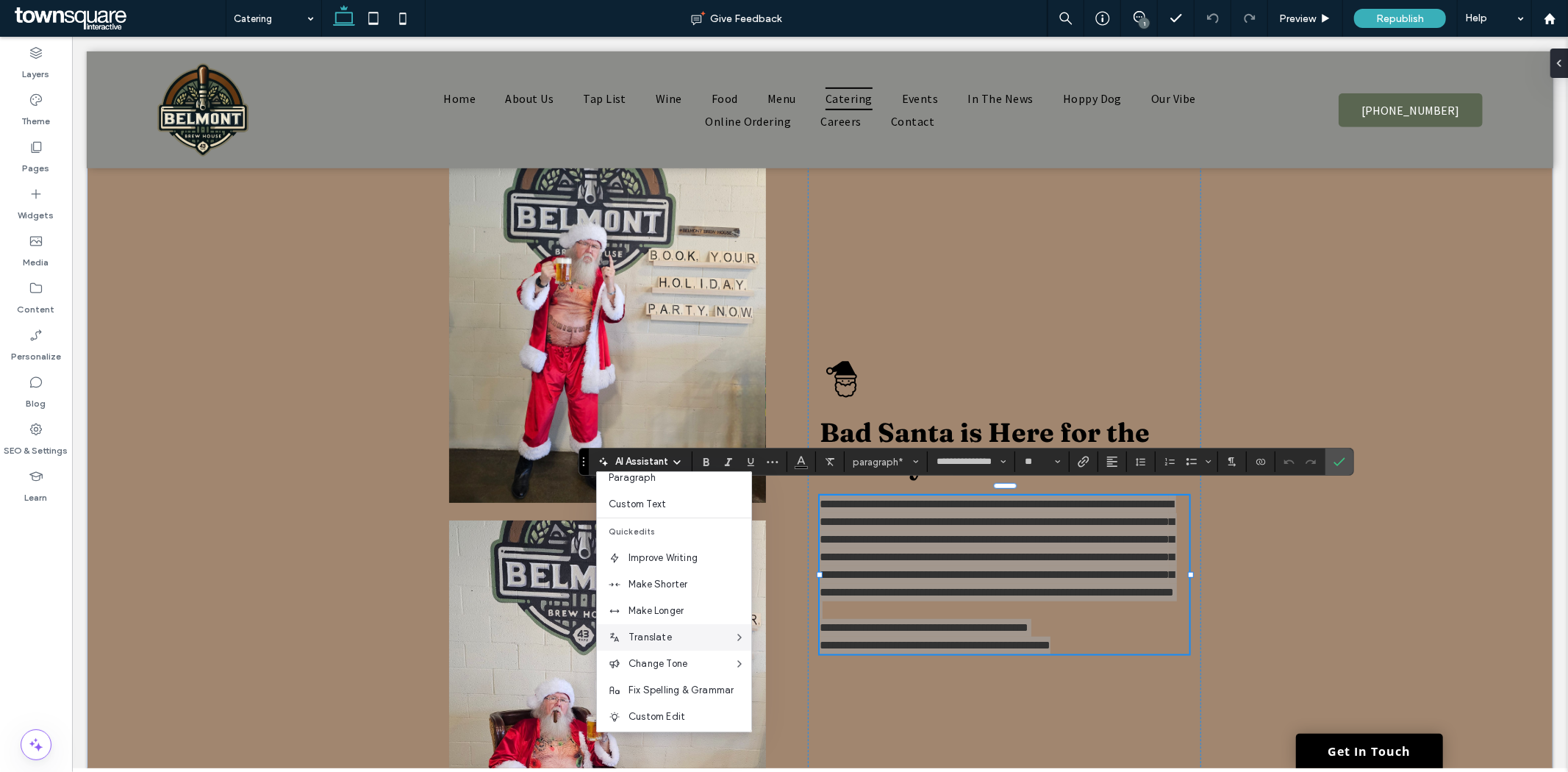
scroll to position [96, 0]
click at [673, 712] on span "Custom Edit" at bounding box center [690, 713] width 123 height 15
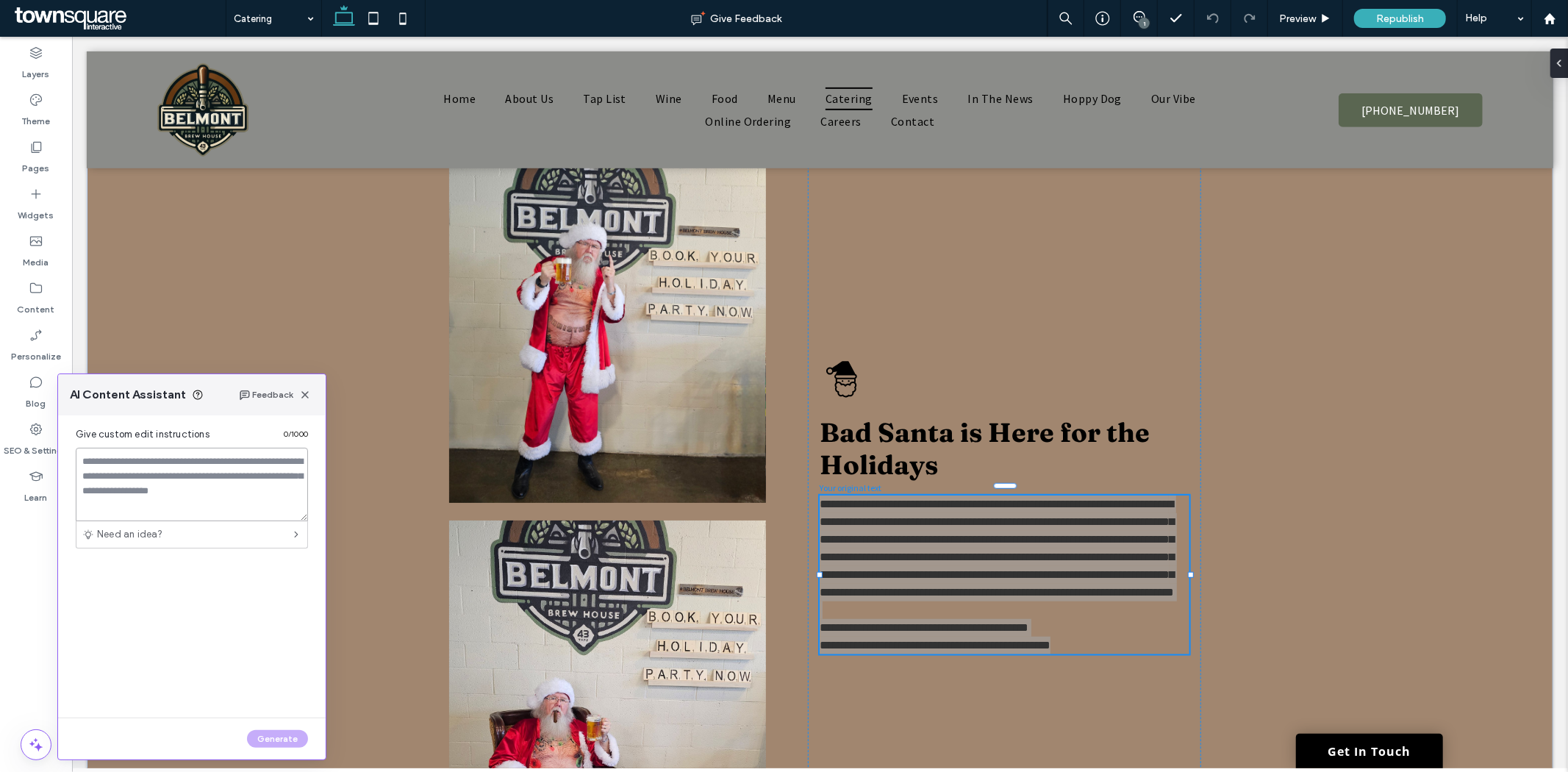
click at [175, 472] on textarea at bounding box center [192, 485] width 232 height 74
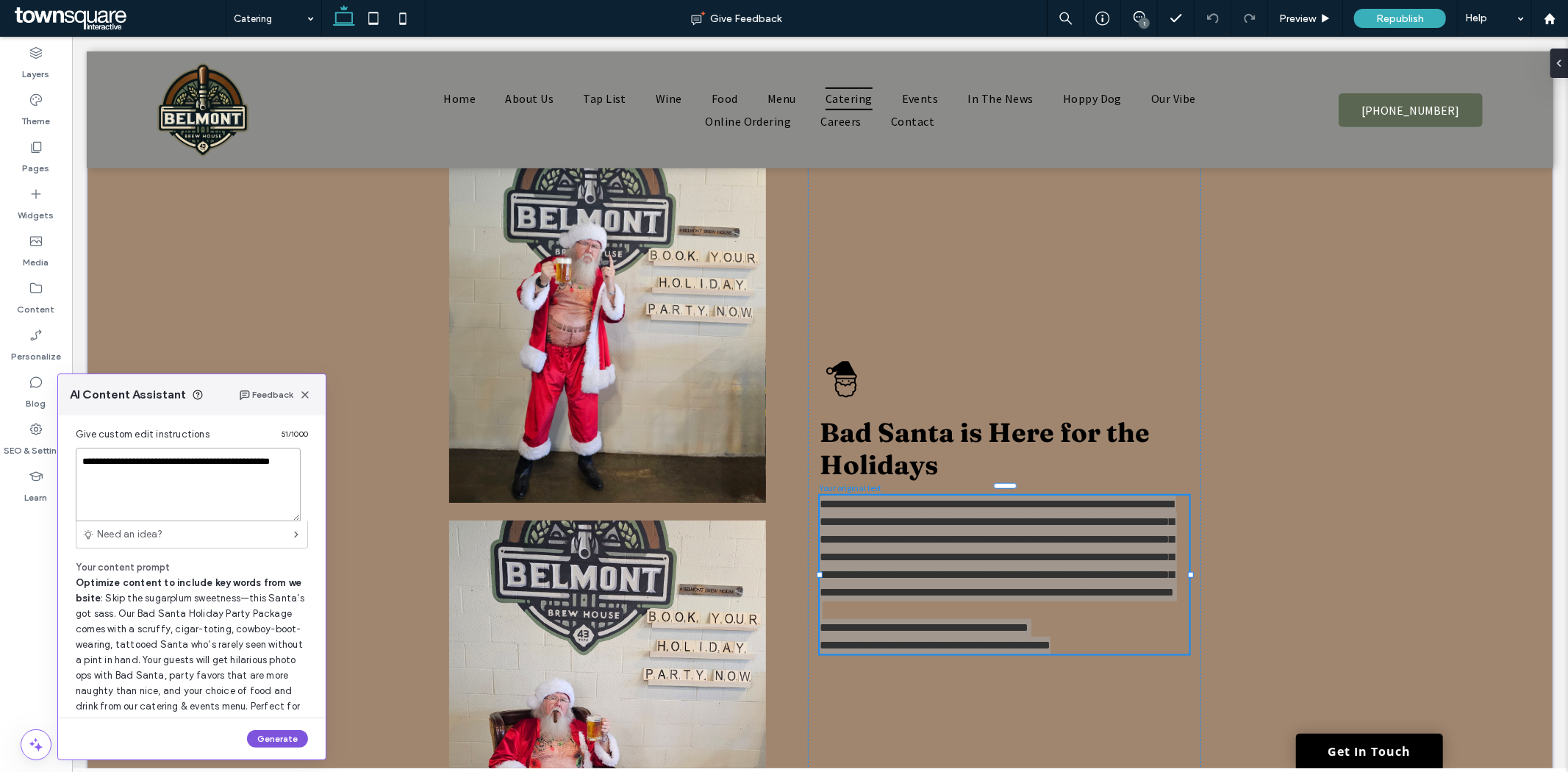
type textarea "**********"
click at [278, 738] on button "Generate" at bounding box center [277, 739] width 61 height 17
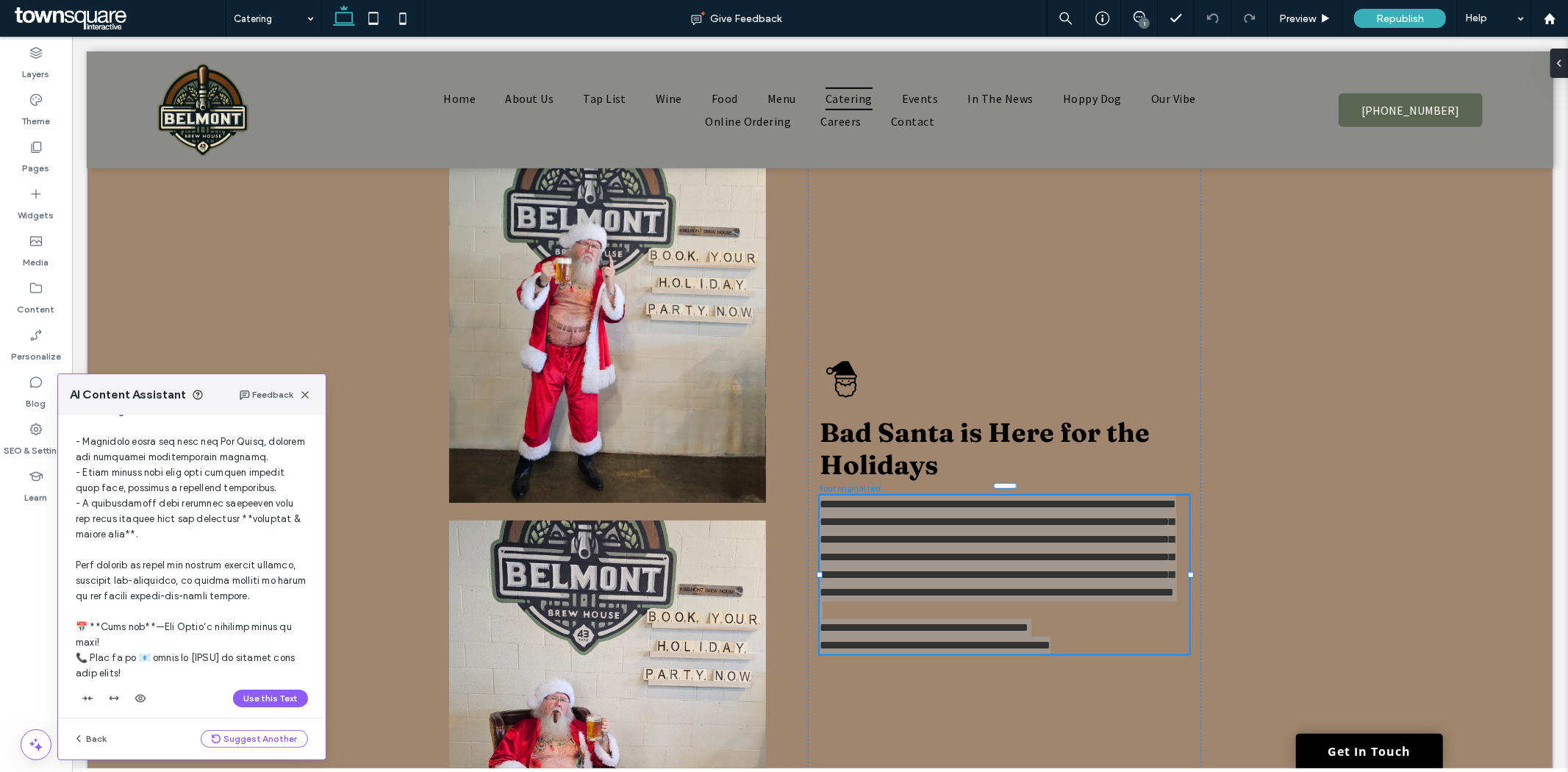
scroll to position [281, 0]
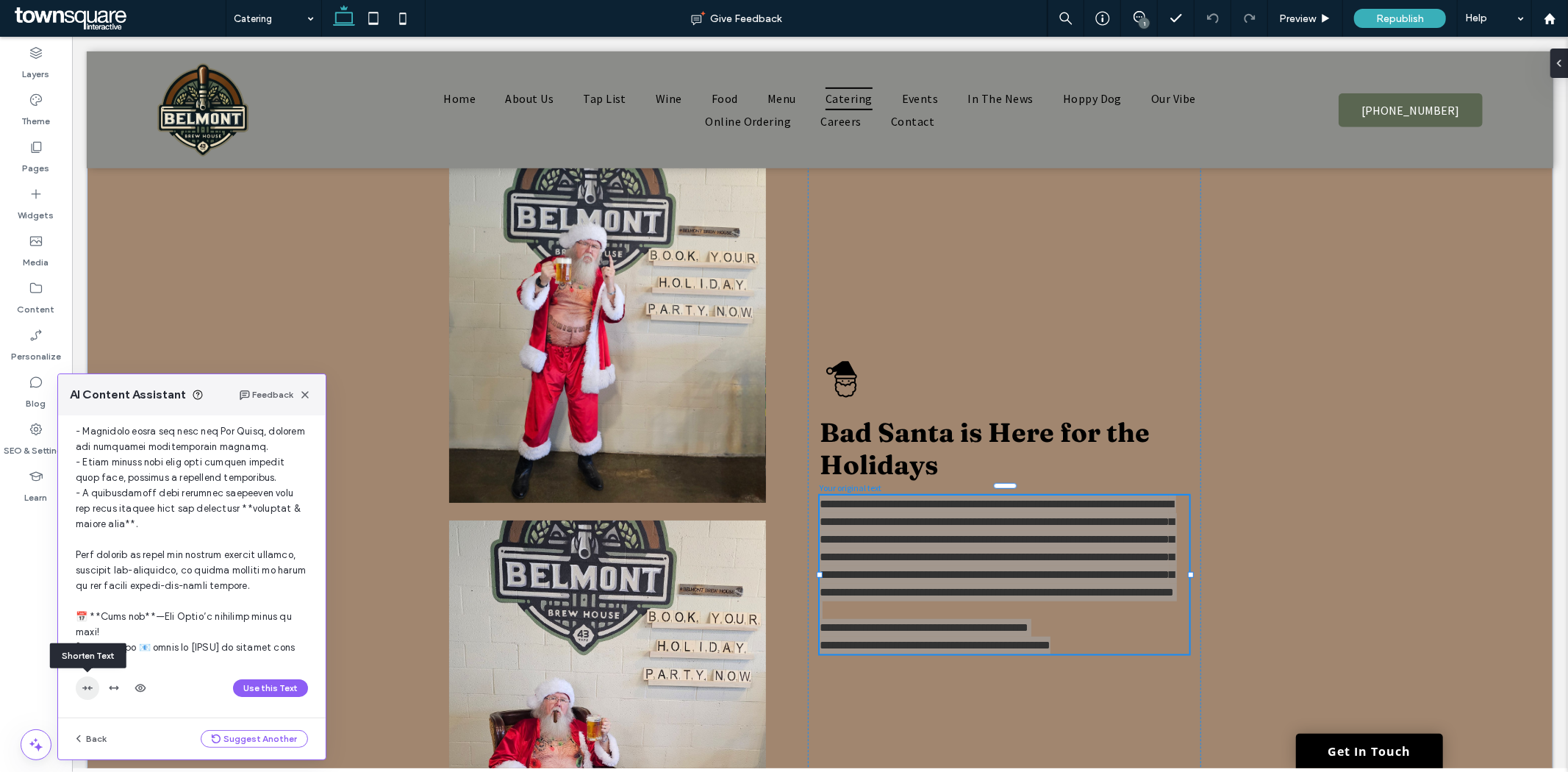
click at [85, 687] on use "button" at bounding box center [87, 688] width 11 height 5
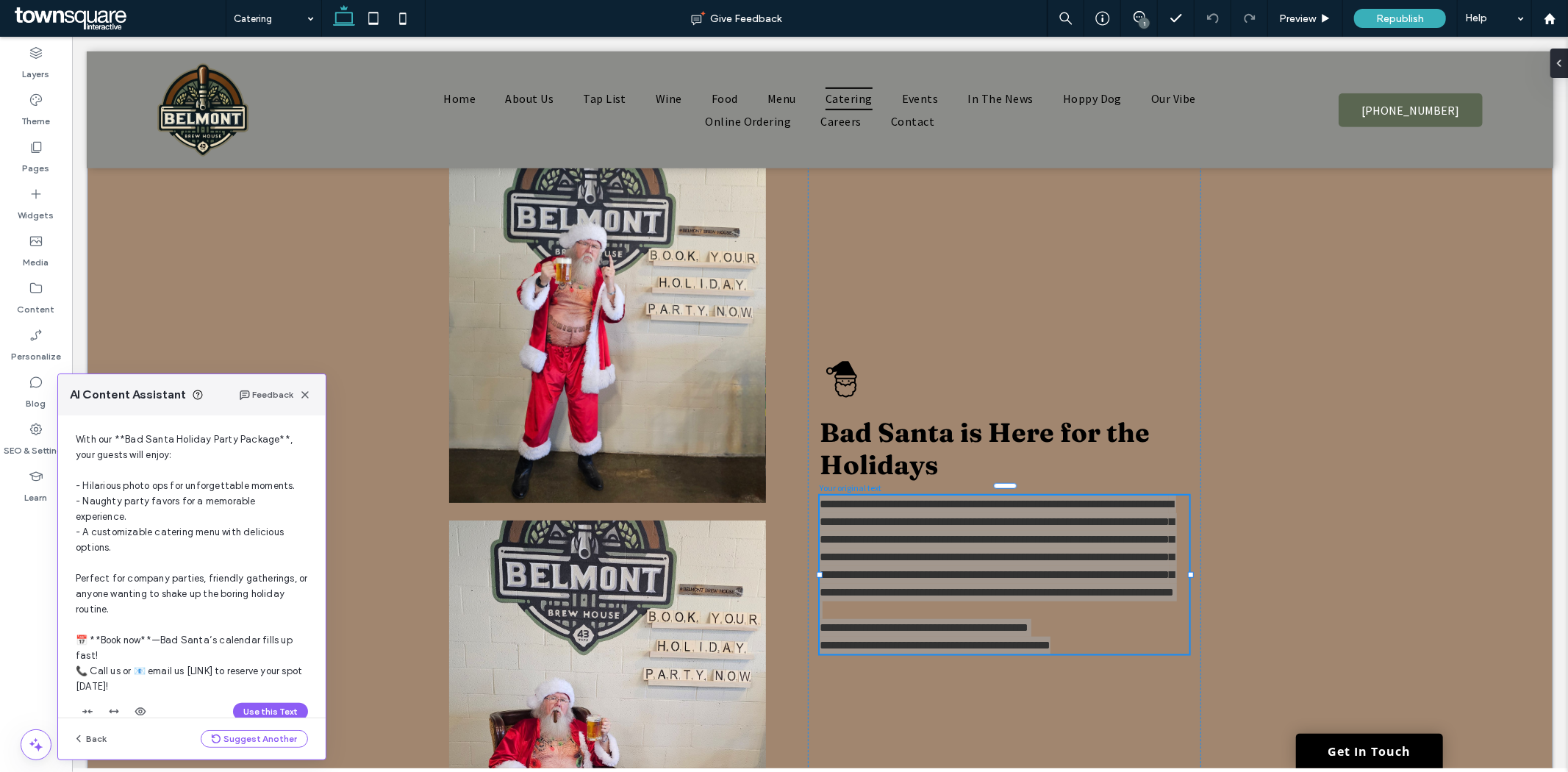
scroll to position [782, 0]
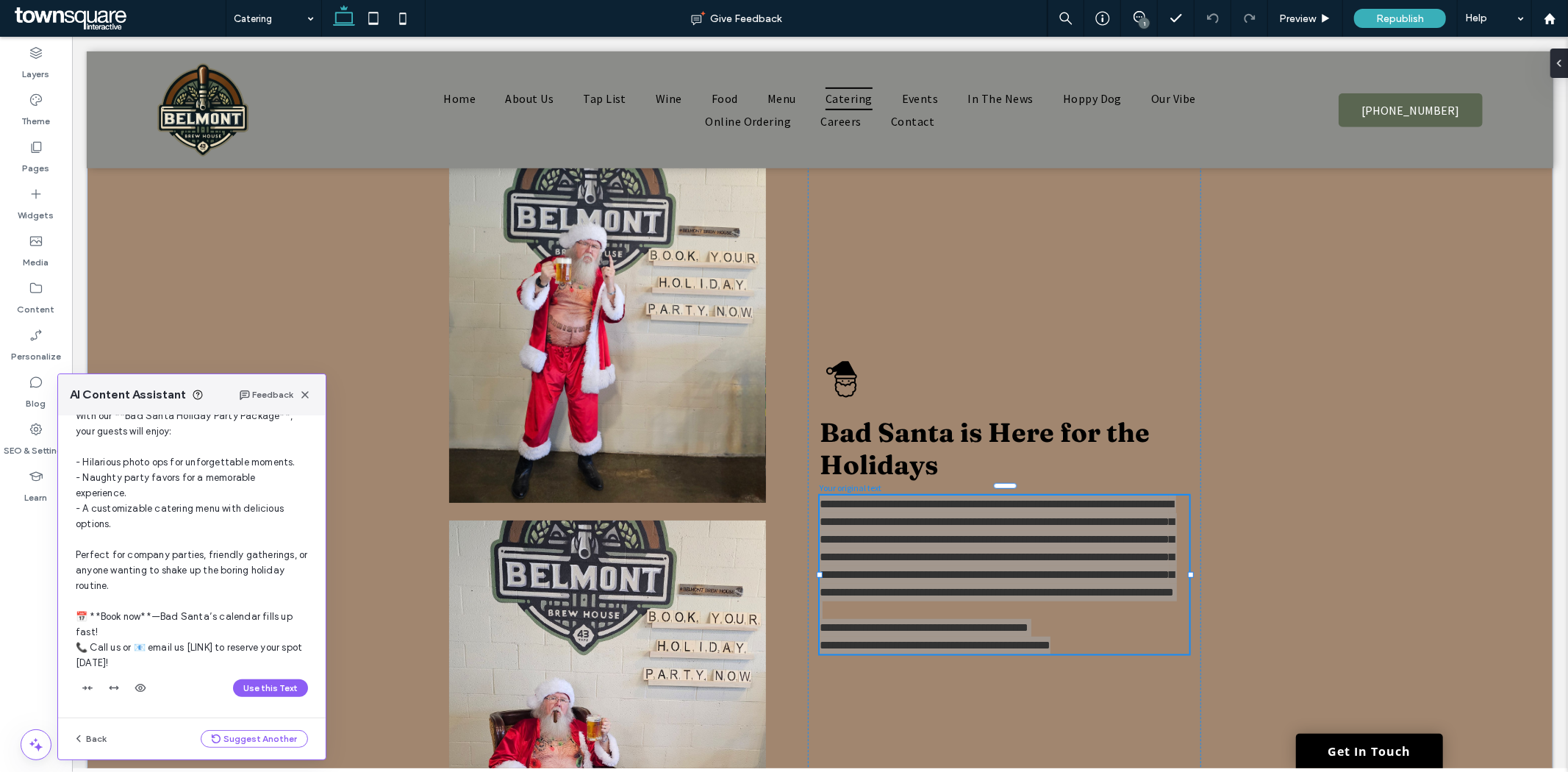
click at [216, 647] on span "**Skip the Sugarplum Sweetness – Bad Santa's Holiday Party Package!** Want some…" at bounding box center [192, 462] width 232 height 412
click at [305, 391] on div "Feedback" at bounding box center [277, 394] width 75 height 17
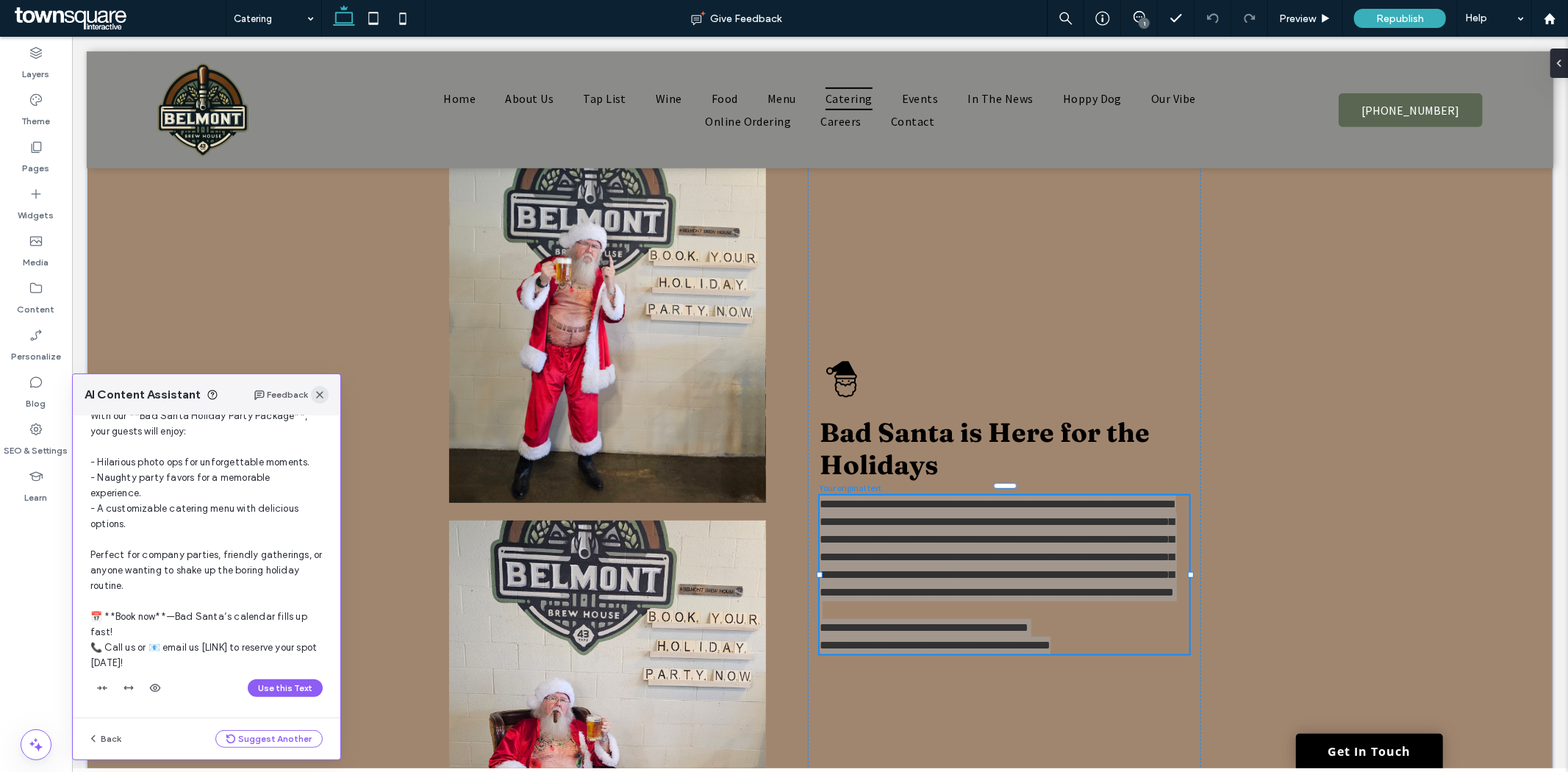
click at [320, 391] on icon "button" at bounding box center [320, 395] width 12 height 12
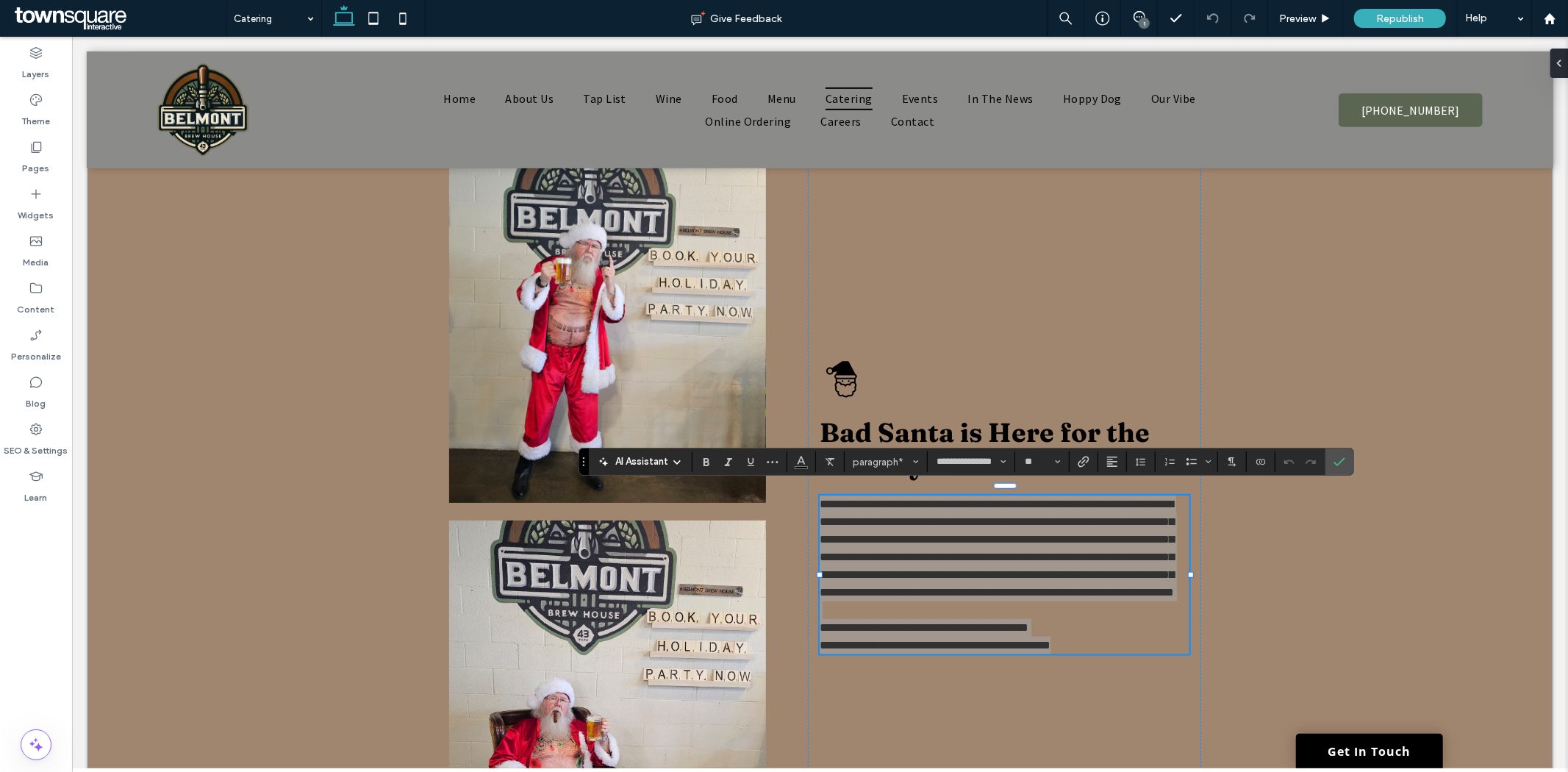
click at [635, 470] on div "AI Assistant" at bounding box center [640, 460] width 97 height 19
click at [642, 459] on span "AI Assistant" at bounding box center [641, 462] width 53 height 15
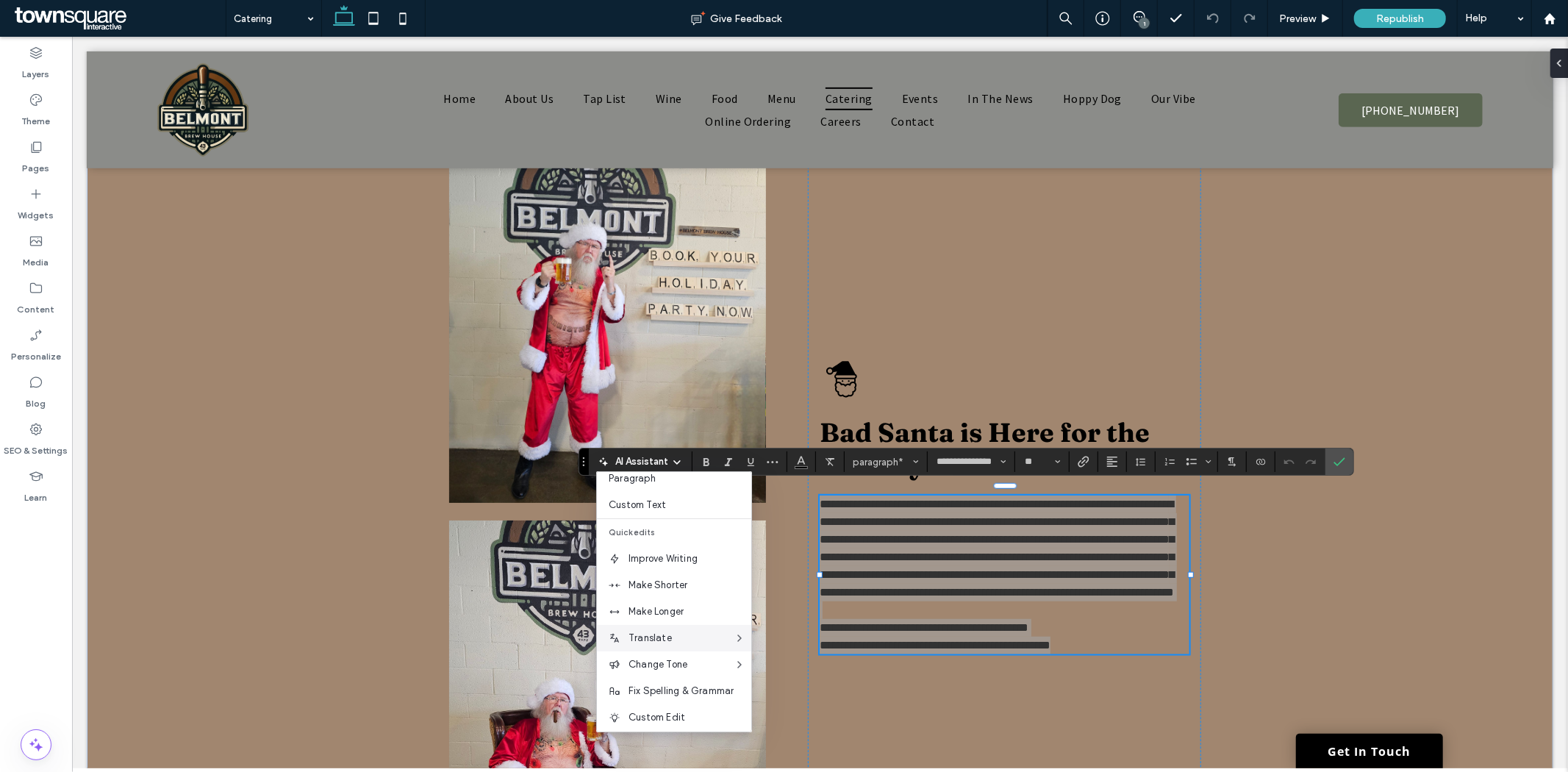
scroll to position [96, 0]
click at [668, 711] on span "Custom Edit" at bounding box center [690, 713] width 123 height 15
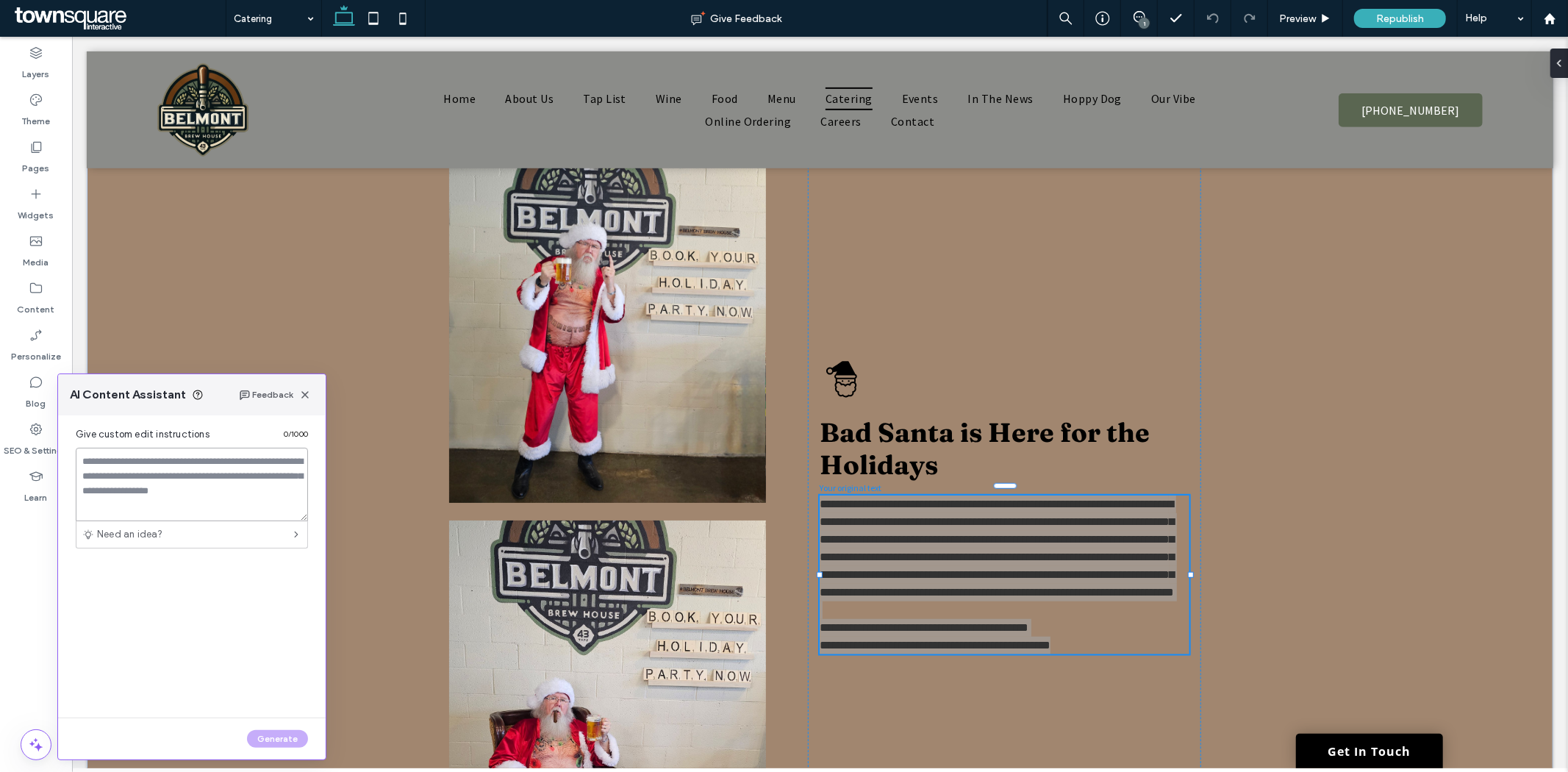
click at [193, 460] on textarea at bounding box center [192, 485] width 232 height 74
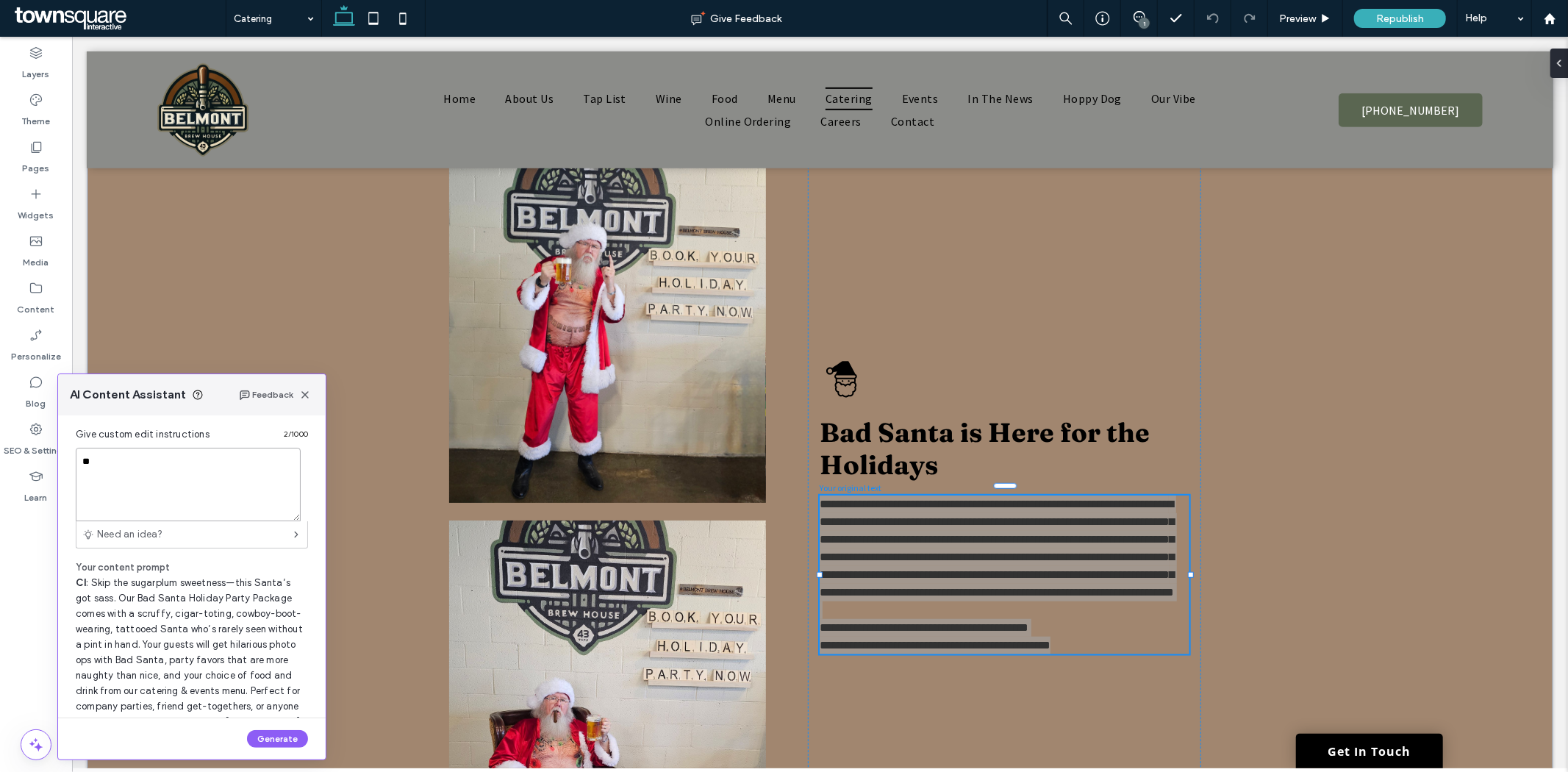
type textarea "*"
type textarea "**********"
click at [278, 729] on div "Generate" at bounding box center [192, 739] width 268 height 41
click at [273, 740] on button "Generate" at bounding box center [277, 739] width 61 height 17
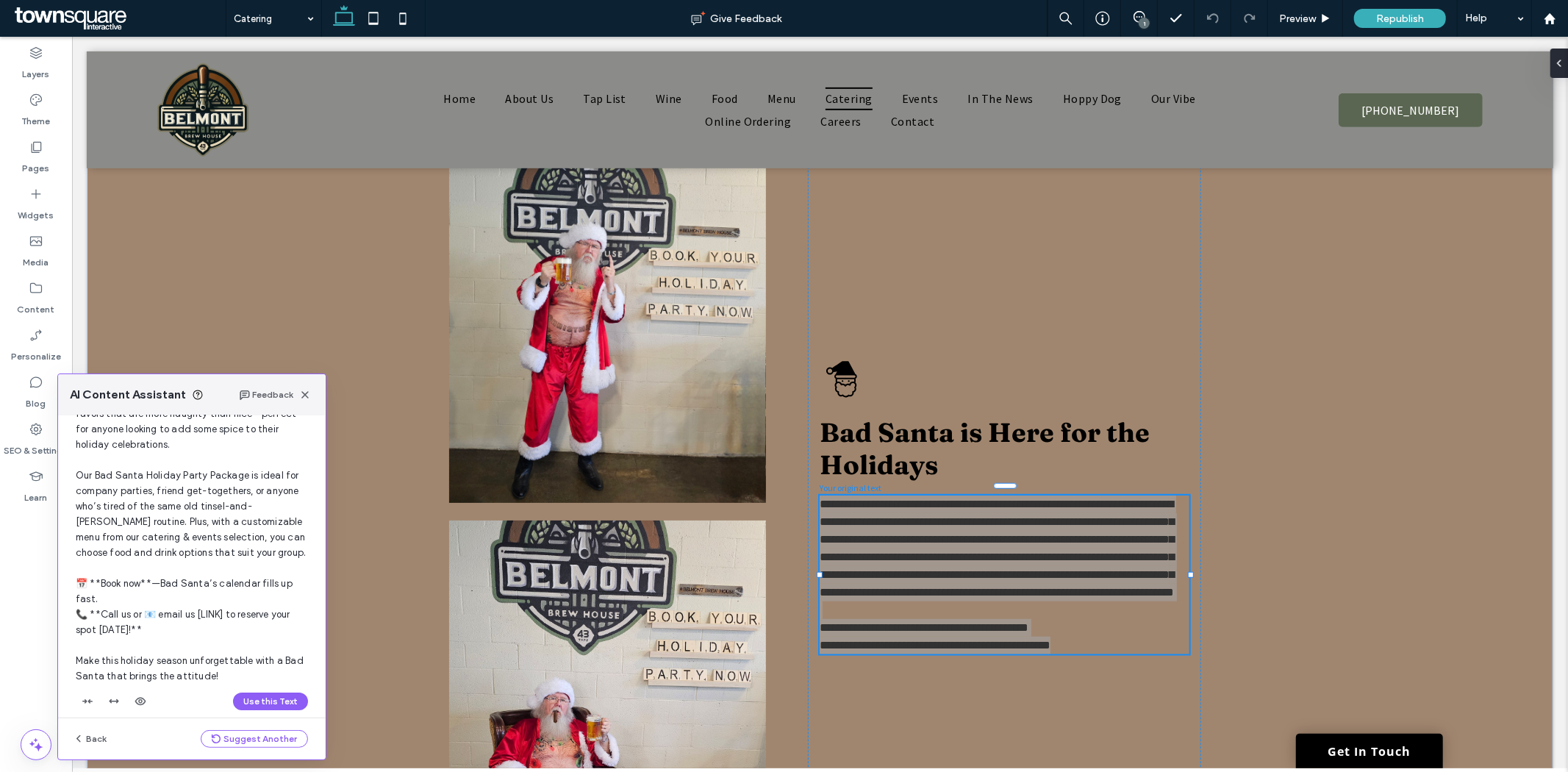
scroll to position [219, 0]
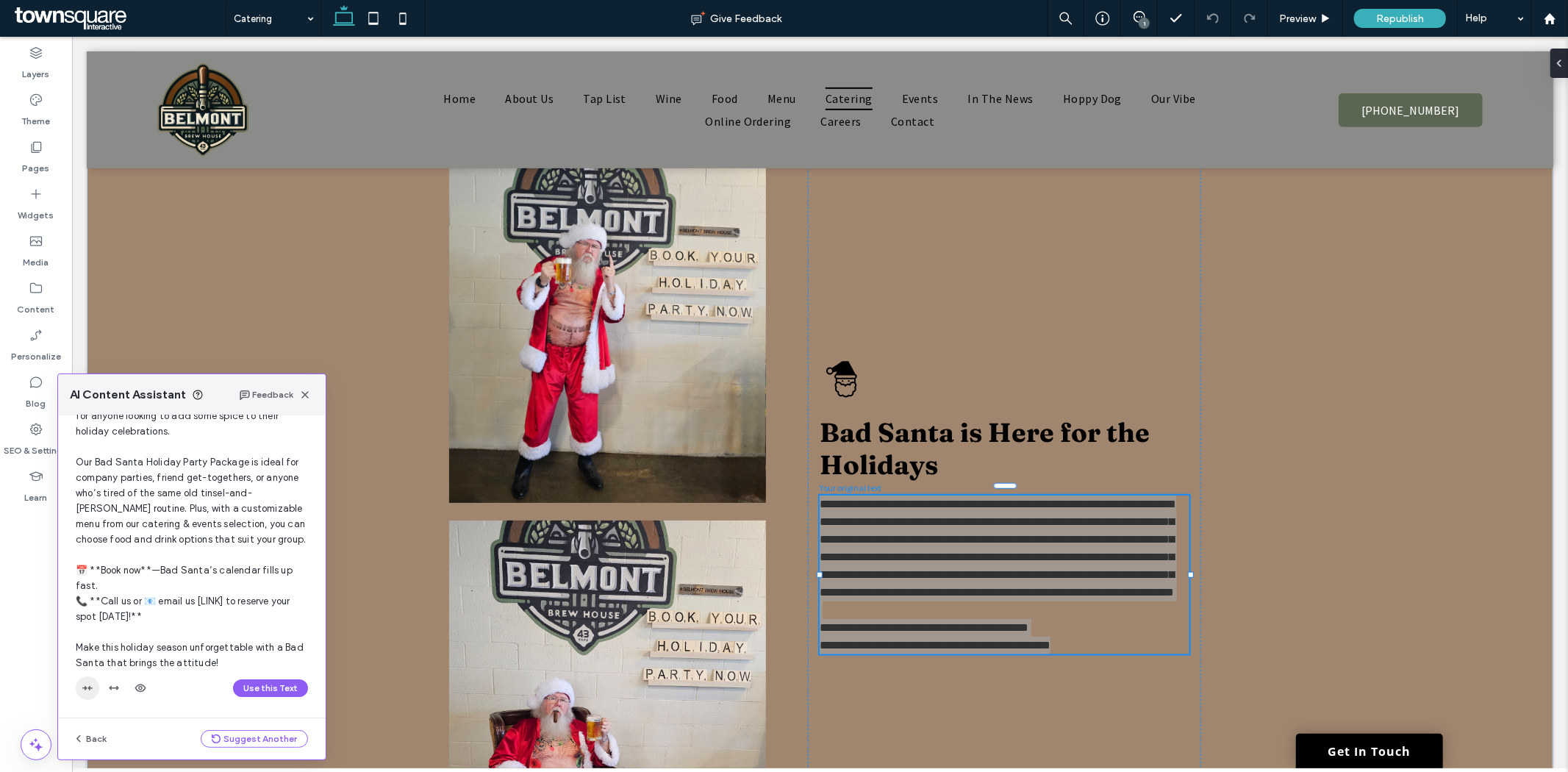
click at [88, 687] on icon "button" at bounding box center [88, 688] width 12 height 12
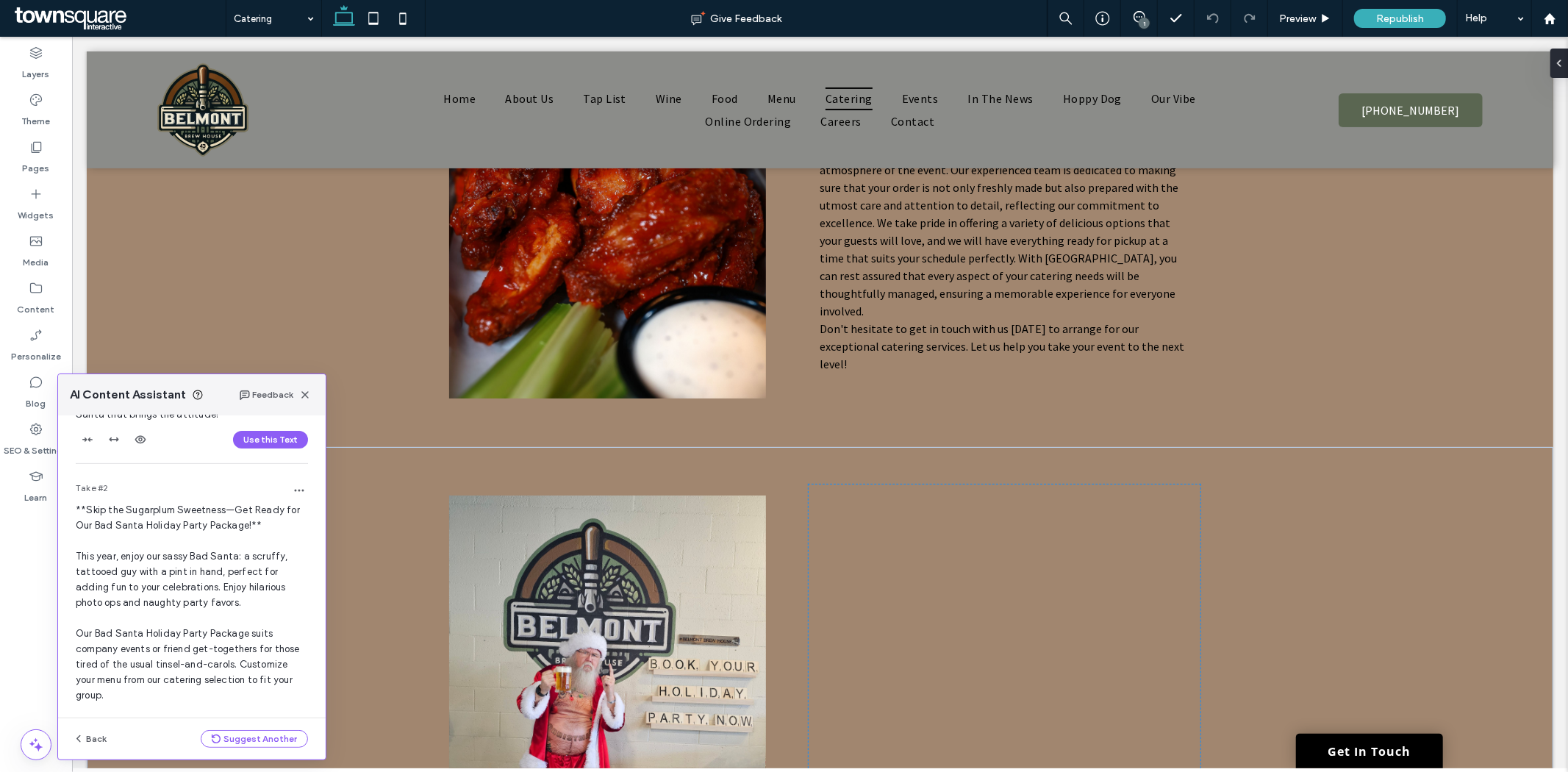
scroll to position [464, 0]
click at [265, 442] on button "Use this Text" at bounding box center [271, 442] width 75 height 17
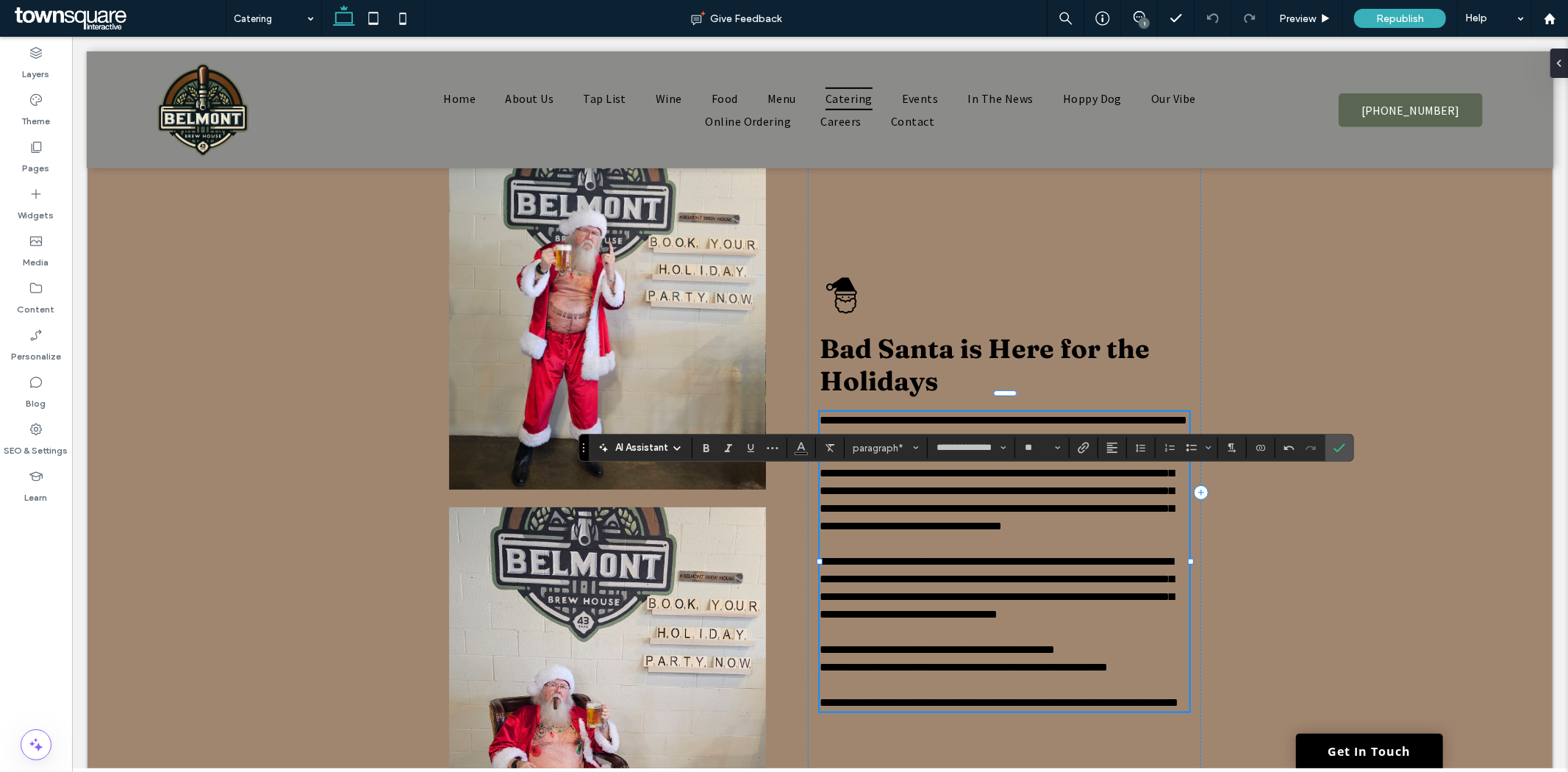
click at [969, 597] on span "**********" at bounding box center [996, 587] width 354 height 64
click at [1399, 543] on div "**********" at bounding box center [819, 491] width 1466 height 935
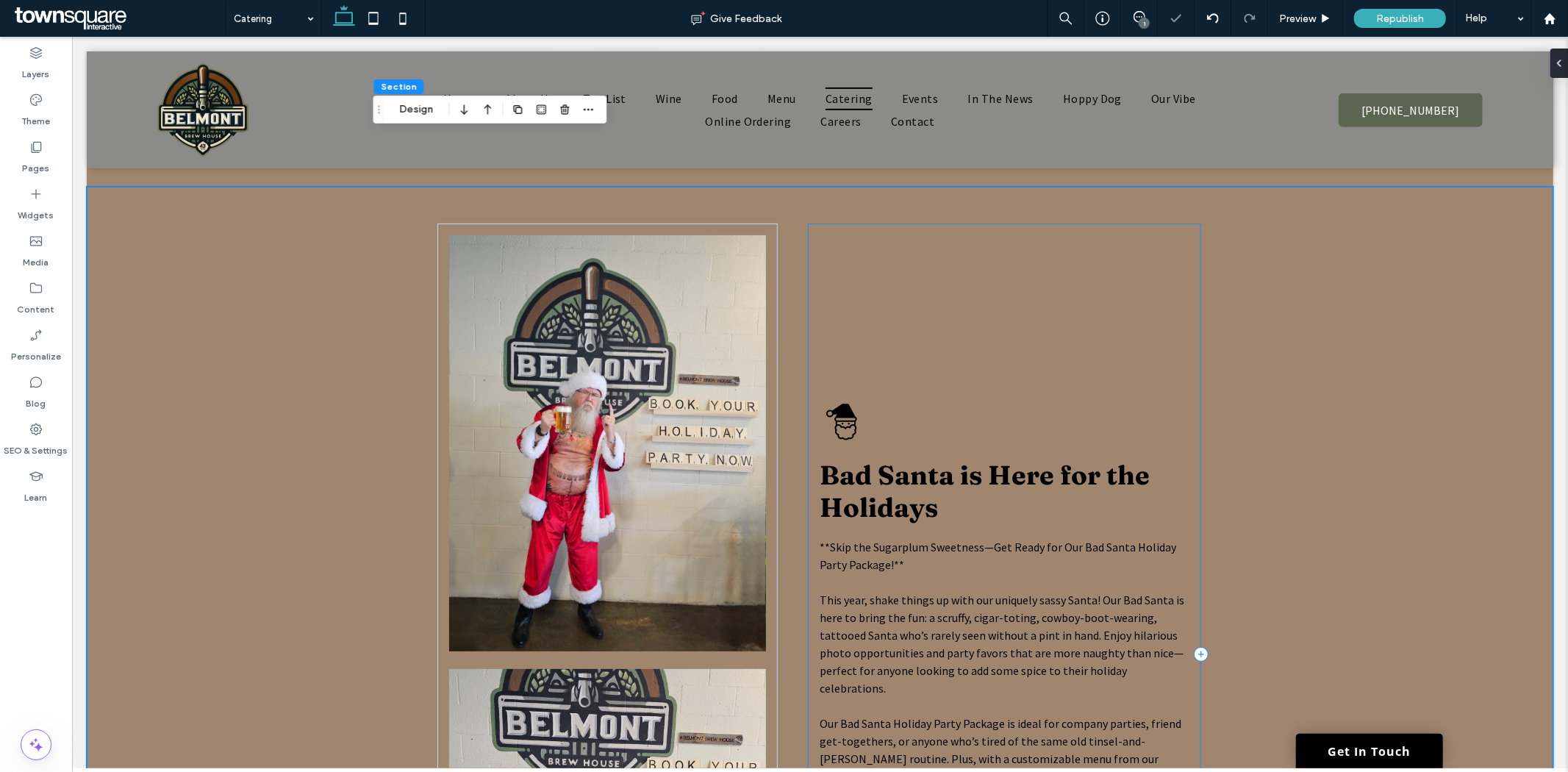
scroll to position [585, 0]
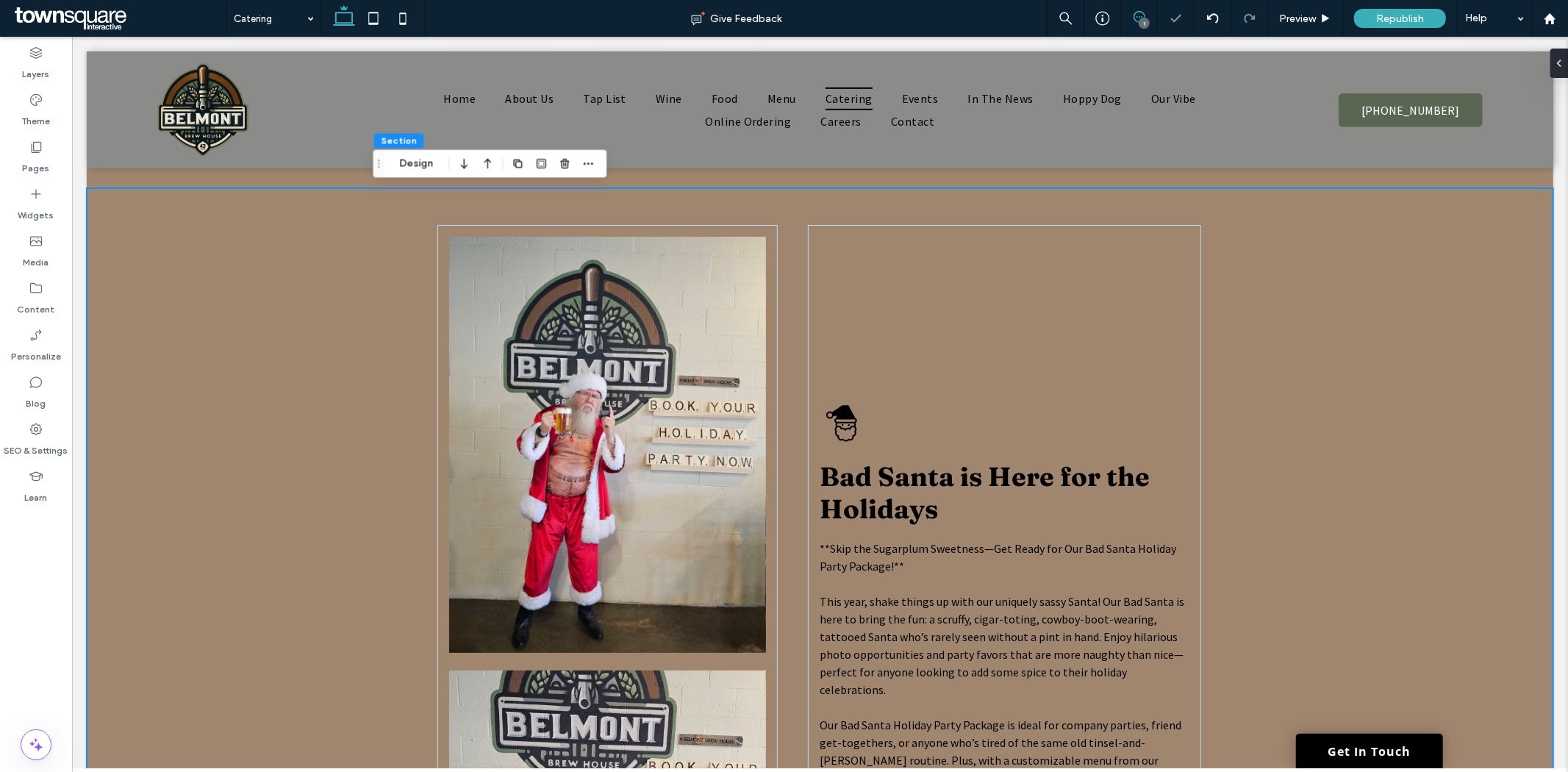
click at [1133, 17] on use at bounding box center [1139, 17] width 12 height 12
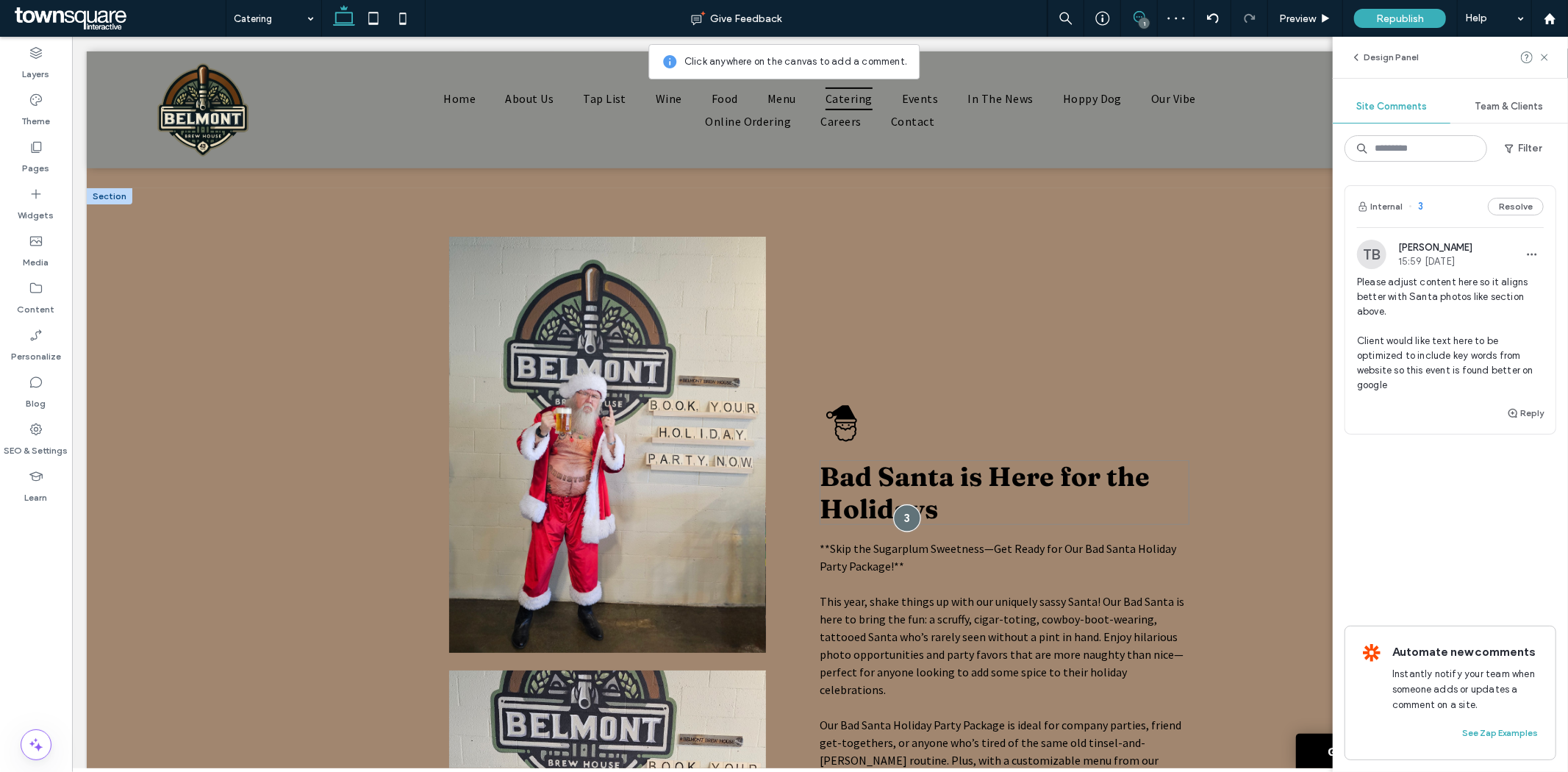
click at [897, 525] on div at bounding box center [906, 518] width 27 height 27
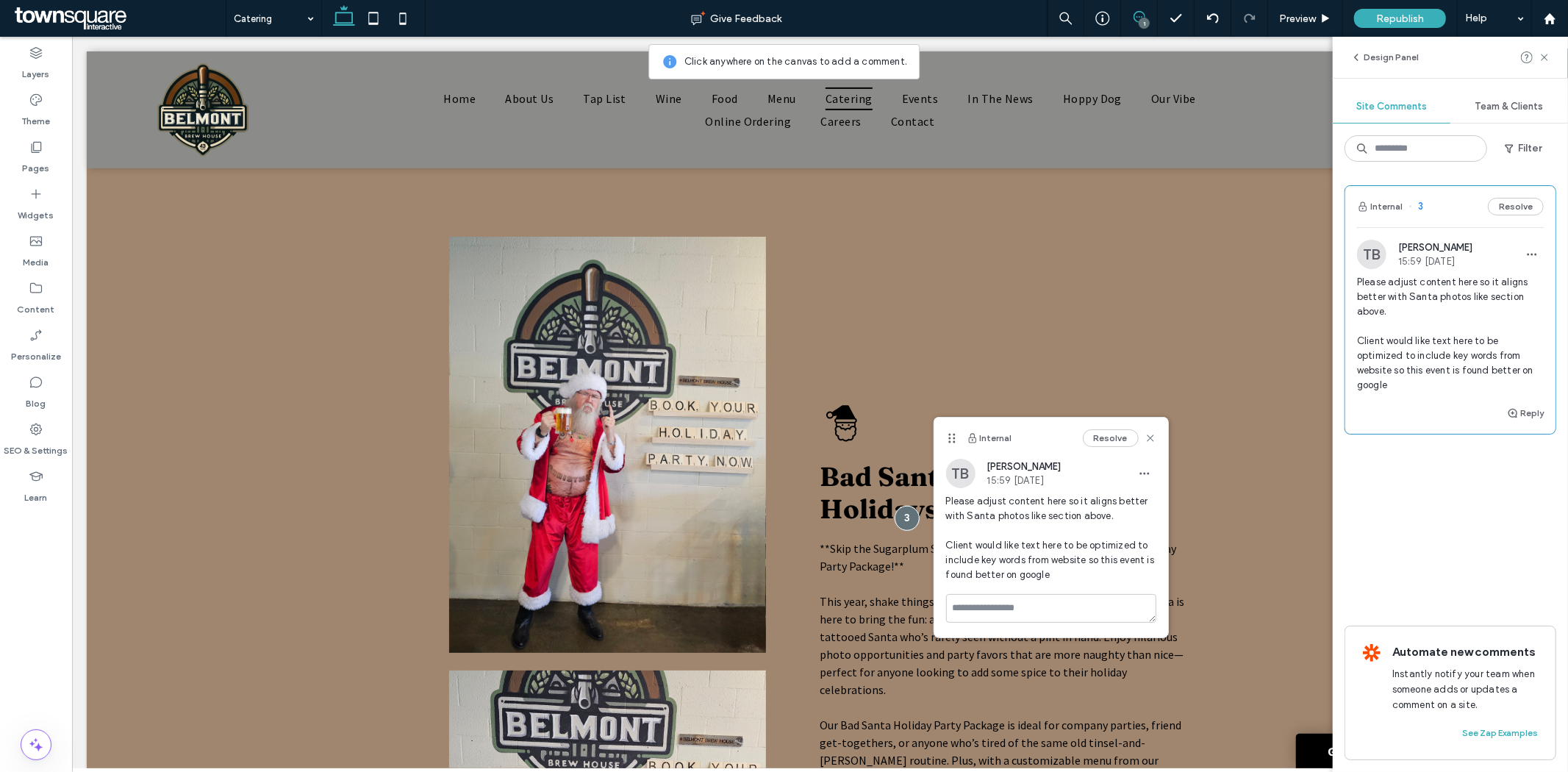
click at [949, 543] on span "Please adjust content here so it aligns better with Santa photos like section a…" at bounding box center [1051, 538] width 211 height 88
drag, startPoint x: 946, startPoint y: 543, endPoint x: 1114, endPoint y: 572, distance: 170.5
click at [1114, 572] on span "Please adjust content here so it aligns better with Santa photos like section a…" at bounding box center [1051, 538] width 211 height 88
click at [1145, 466] on span "button" at bounding box center [1144, 473] width 23 height 23
click at [1145, 515] on span "Edit" at bounding box center [1154, 512] width 19 height 15
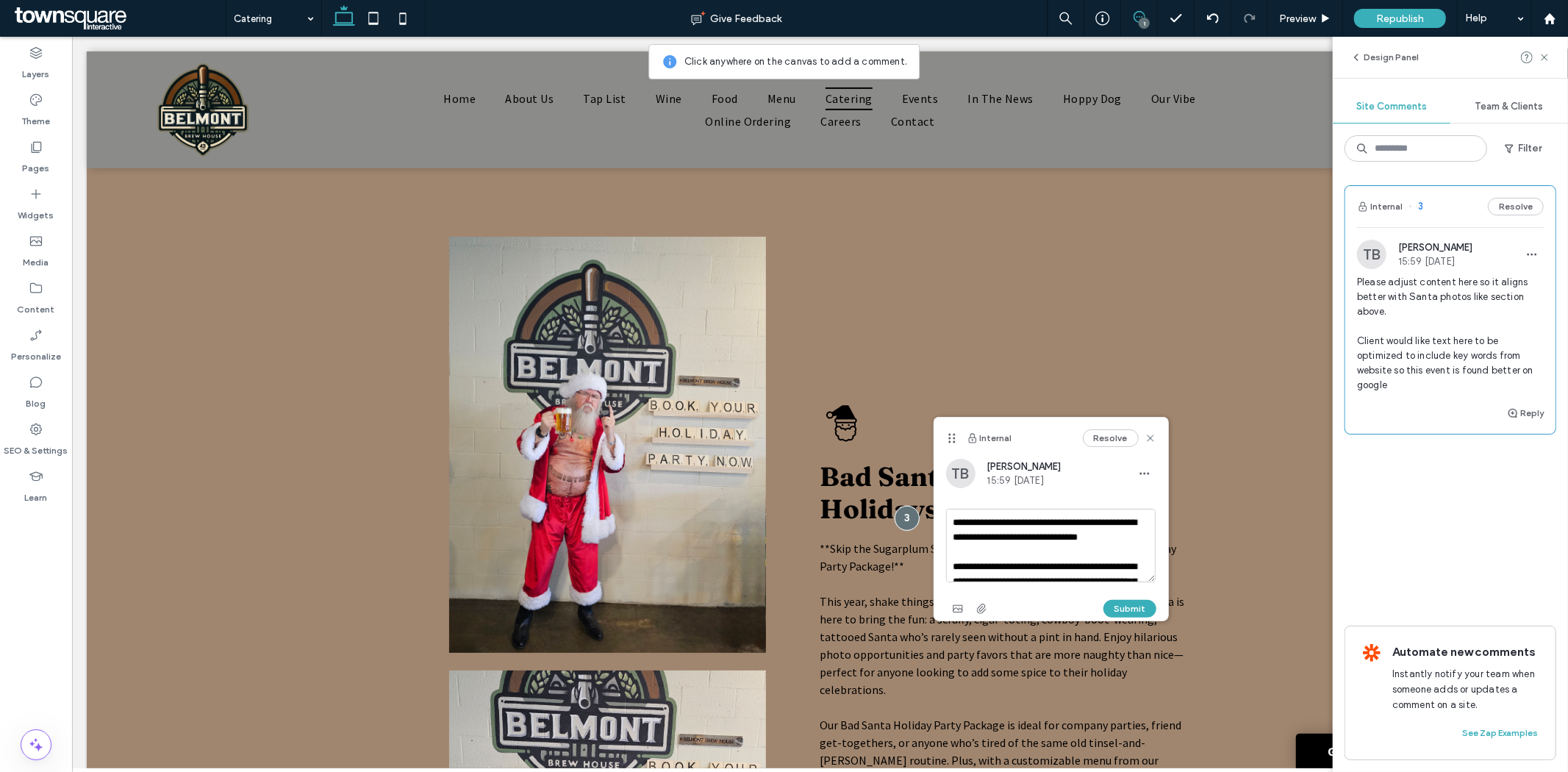
scroll to position [86, 0]
drag, startPoint x: 948, startPoint y: 570, endPoint x: 1096, endPoint y: 615, distance: 154.7
click at [1096, 615] on div "**********" at bounding box center [1051, 564] width 211 height 112
click at [1052, 550] on textarea "**********" at bounding box center [1051, 546] width 211 height 74
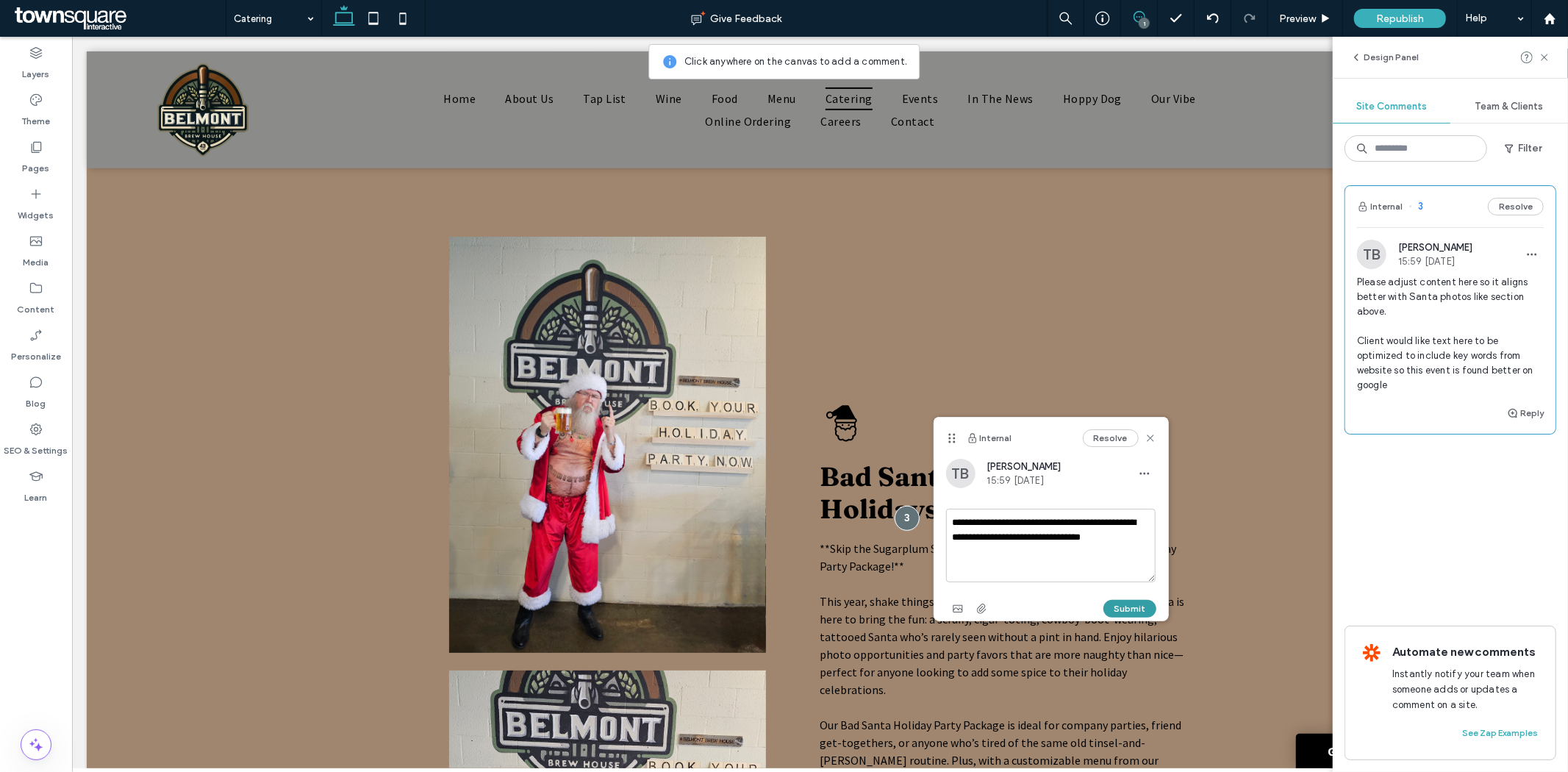
type textarea "**********"
click at [1135, 599] on div "Submit" at bounding box center [1051, 609] width 211 height 23
click at [1135, 606] on button "Submit" at bounding box center [1130, 609] width 53 height 17
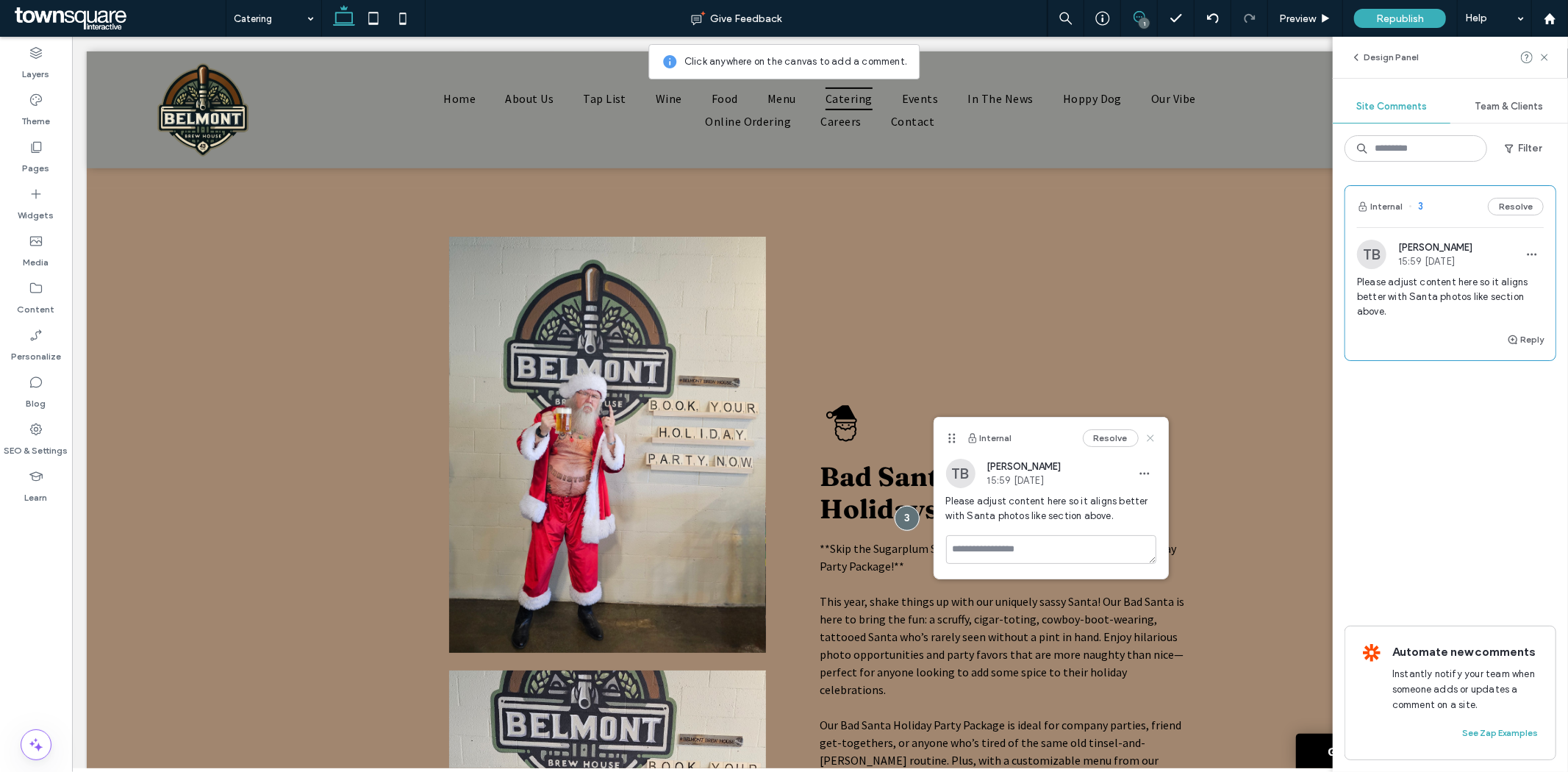
click at [1156, 433] on icon at bounding box center [1151, 439] width 12 height 12
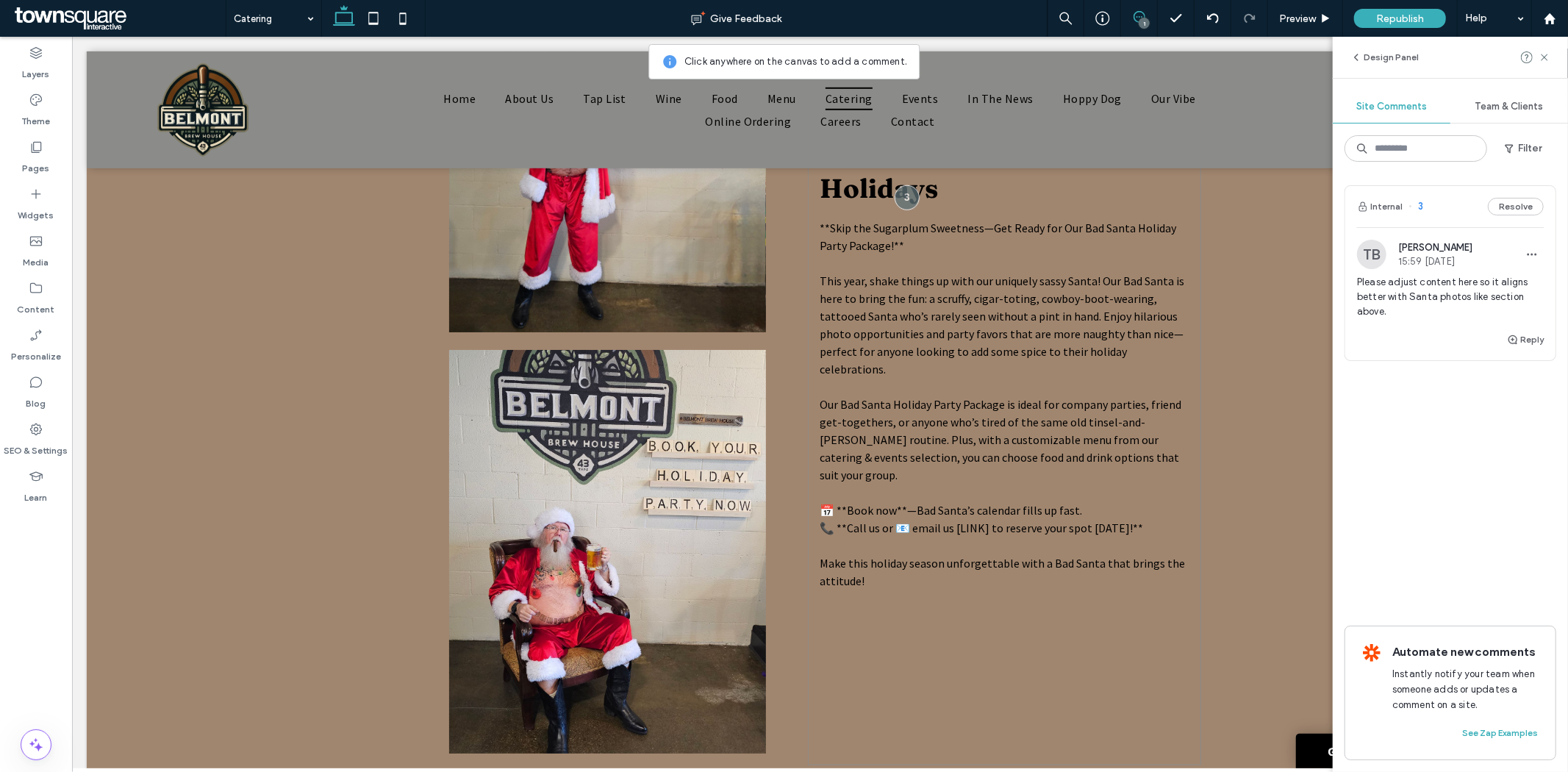
scroll to position [913, 0]
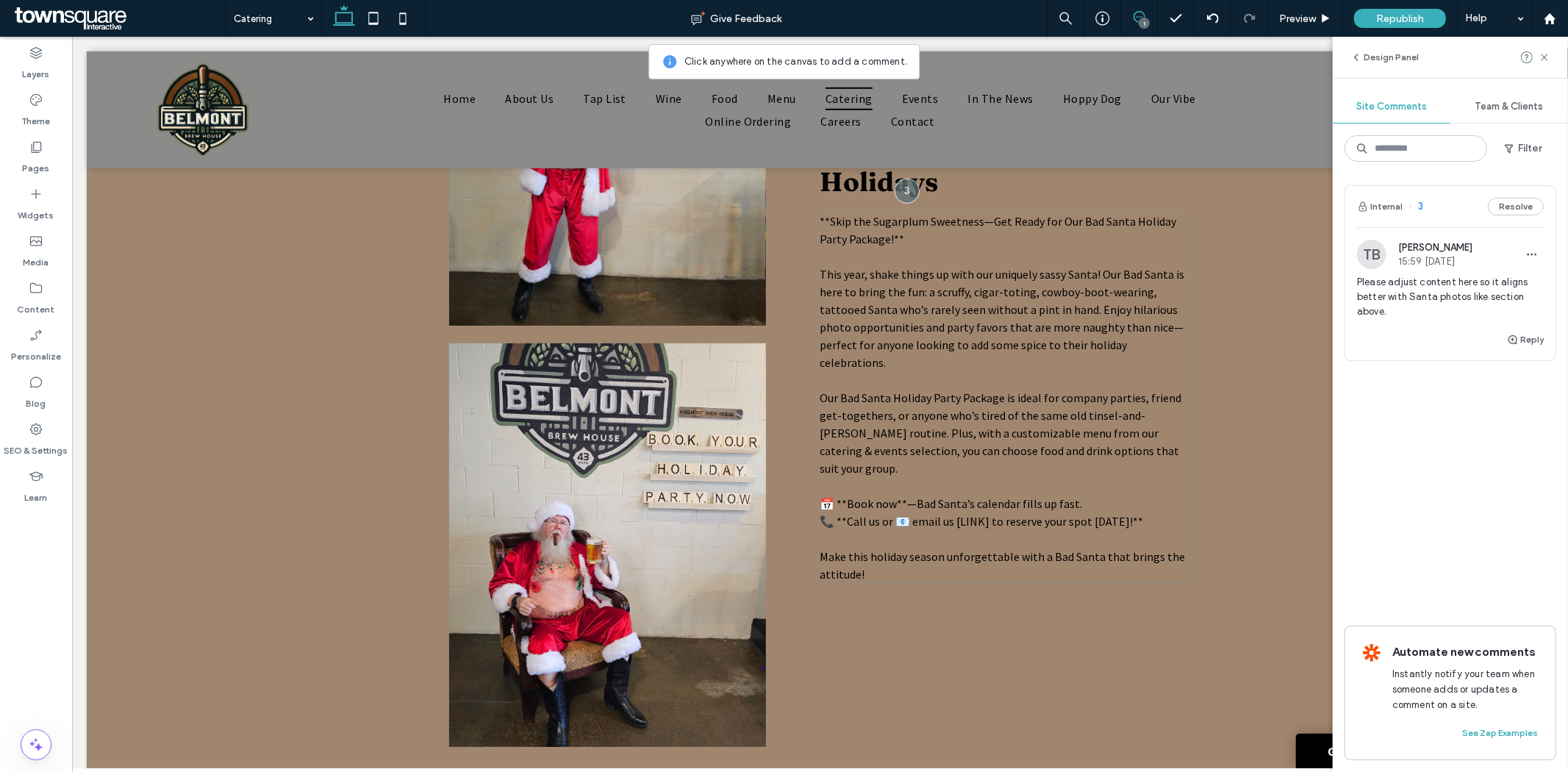
click at [980, 513] on span "📞 **Call us or 📧 email us [LINK] to reserve your spot today!**" at bounding box center [981, 521] width 323 height 15
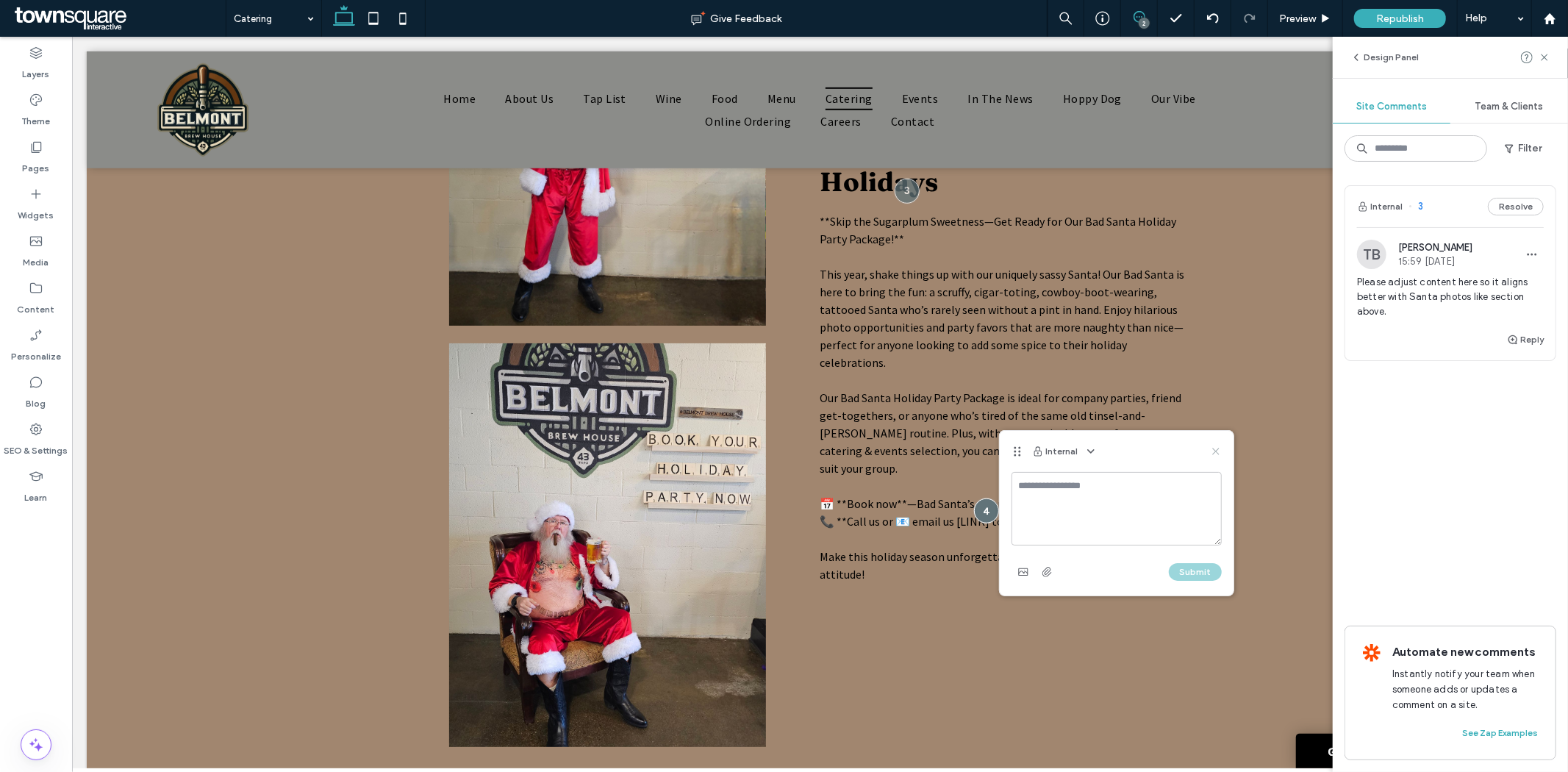
click at [1211, 446] on icon at bounding box center [1216, 451] width 12 height 12
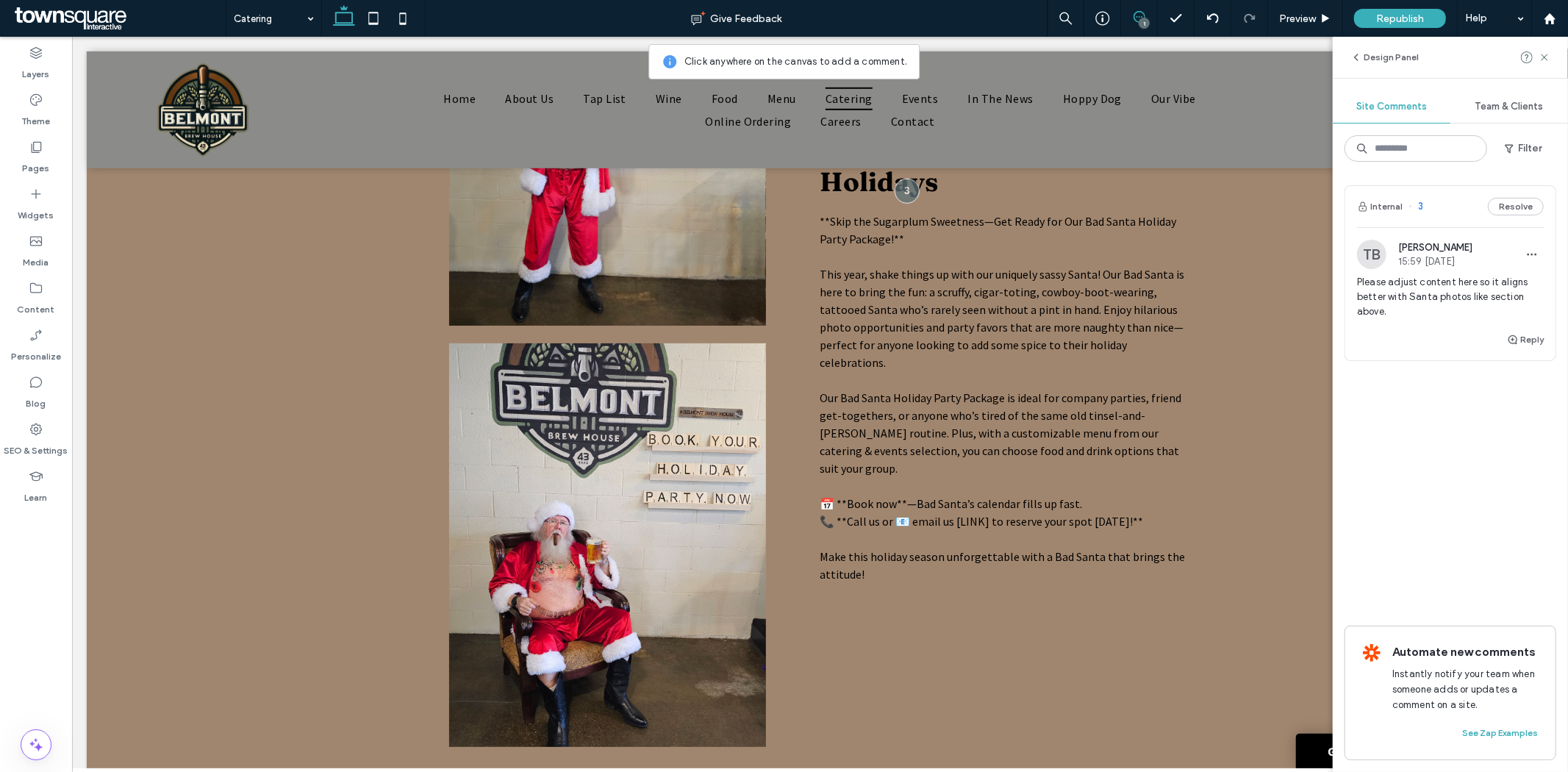
click at [1134, 17] on icon at bounding box center [1139, 17] width 12 height 12
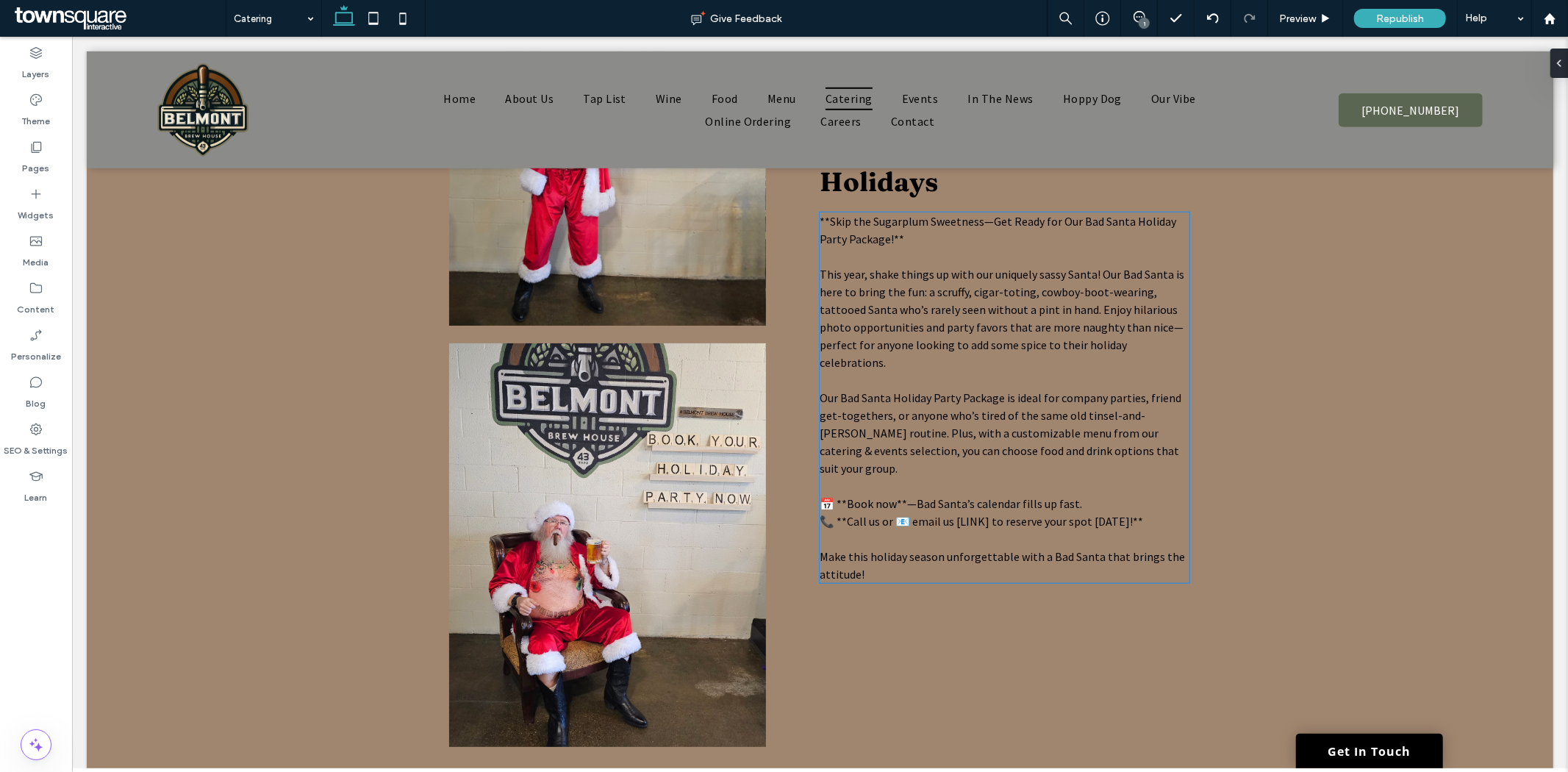
click at [966, 512] on p "📞 **Call us or 📧 email us [LINK] to reserve your spot today!**" at bounding box center [1004, 520] width 370 height 17
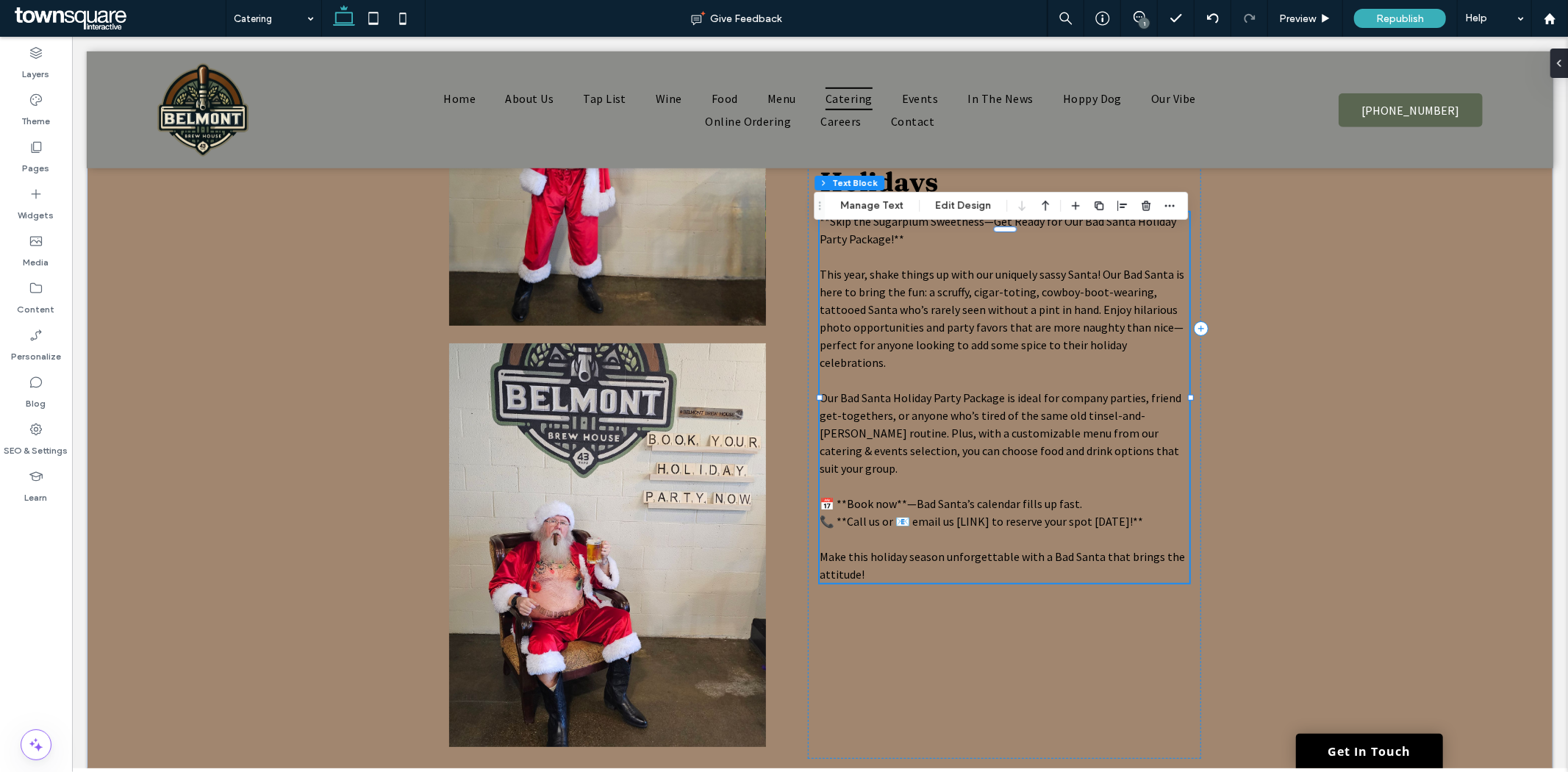
click at [974, 513] on span "📞 **Call us or 📧 email us [LINK] to reserve your spot today!**" at bounding box center [981, 521] width 323 height 15
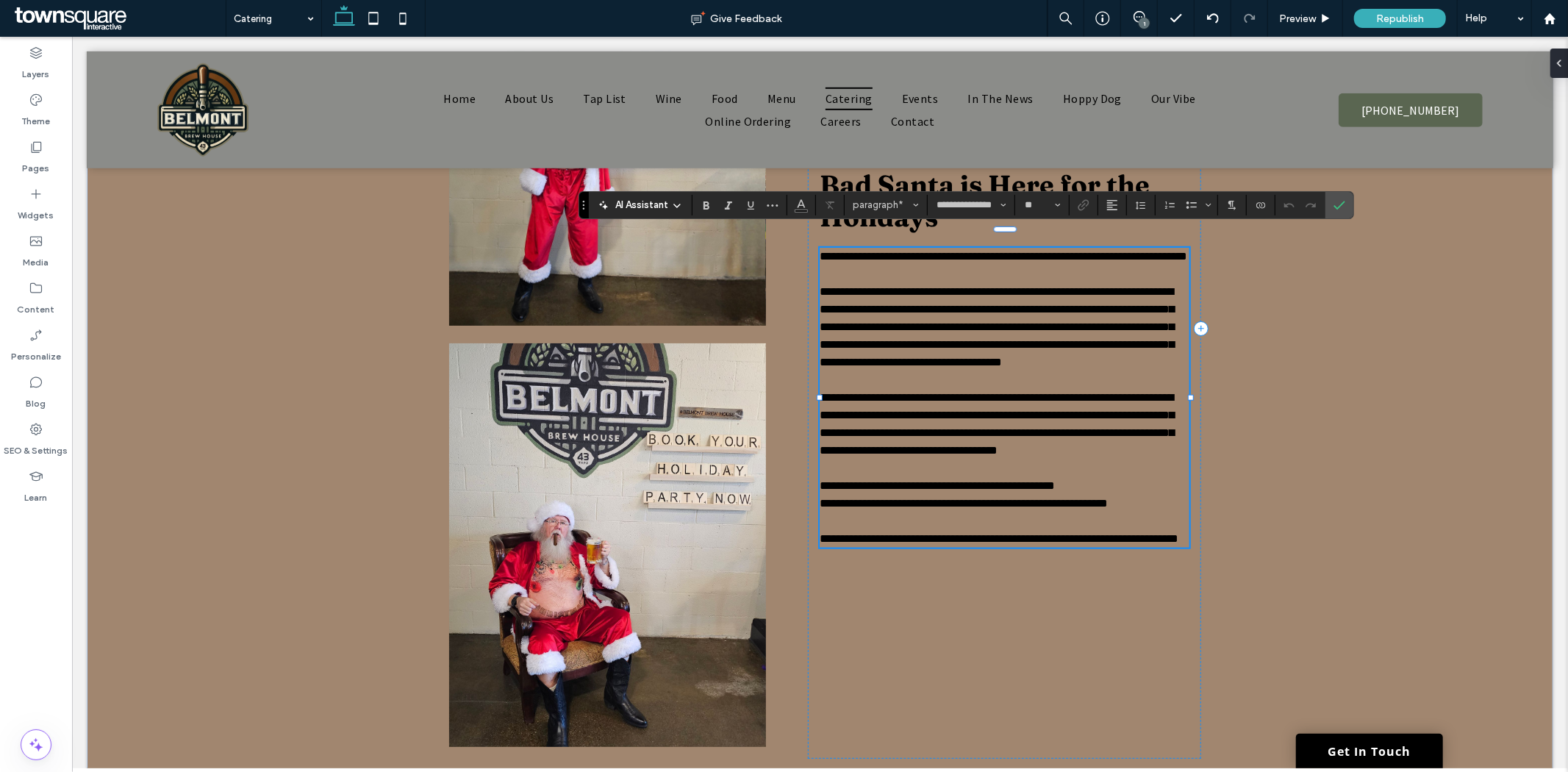
click at [982, 500] on span "**********" at bounding box center [963, 503] width 288 height 11
click at [956, 500] on span "**********" at bounding box center [960, 503] width 284 height 11
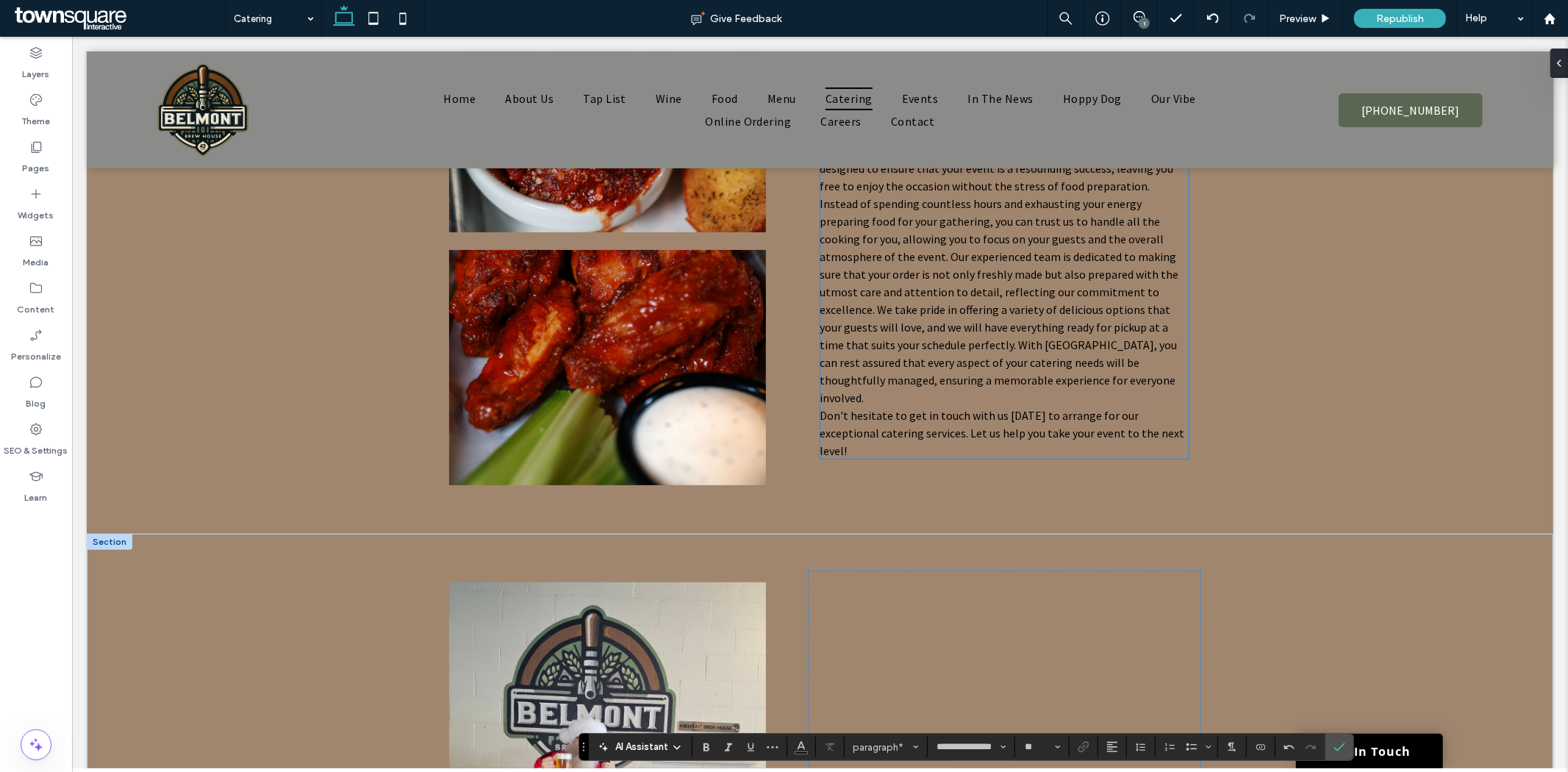
scroll to position [817, 0]
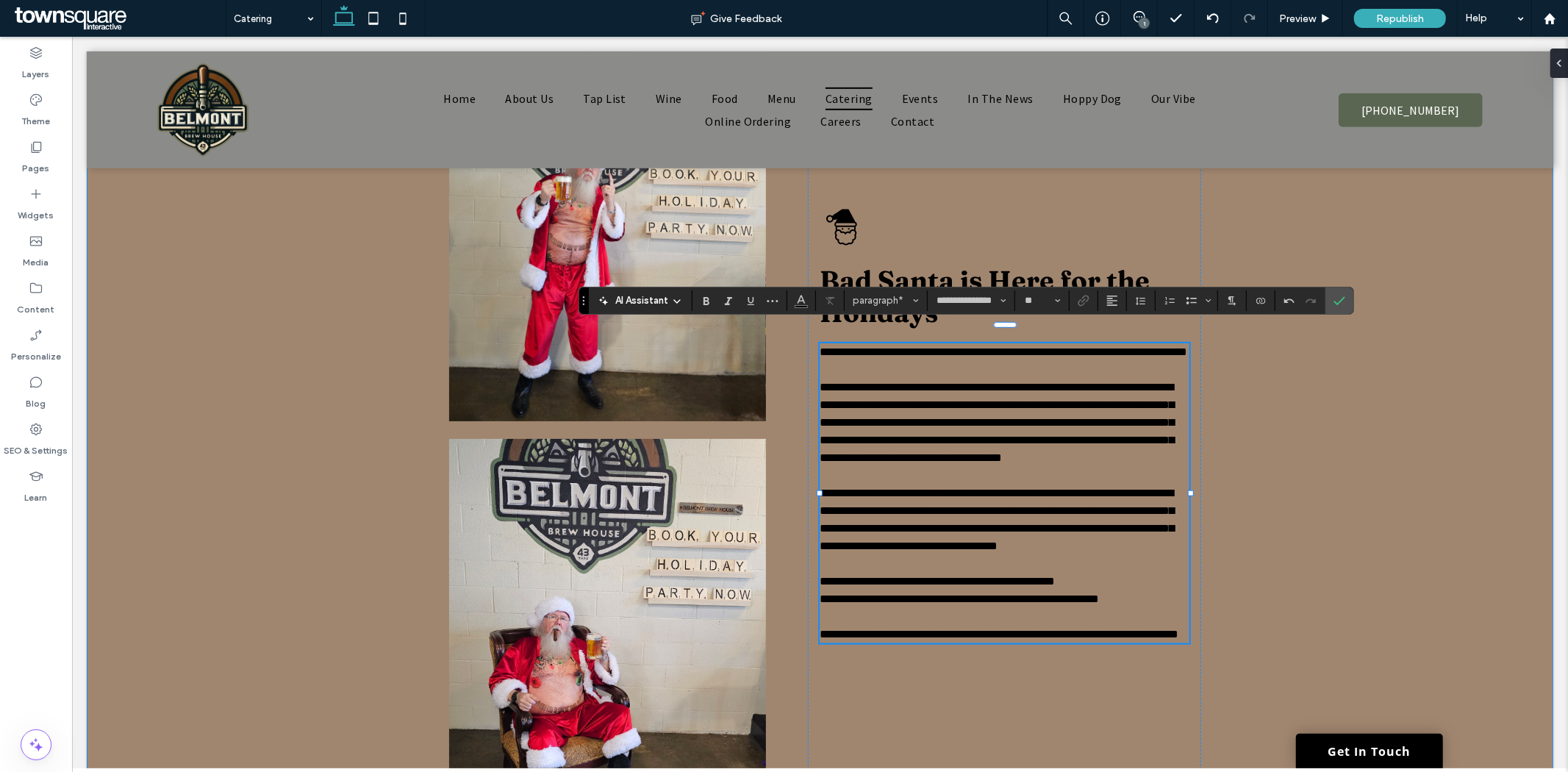
click at [1300, 561] on div "**********" at bounding box center [819, 423] width 1466 height 935
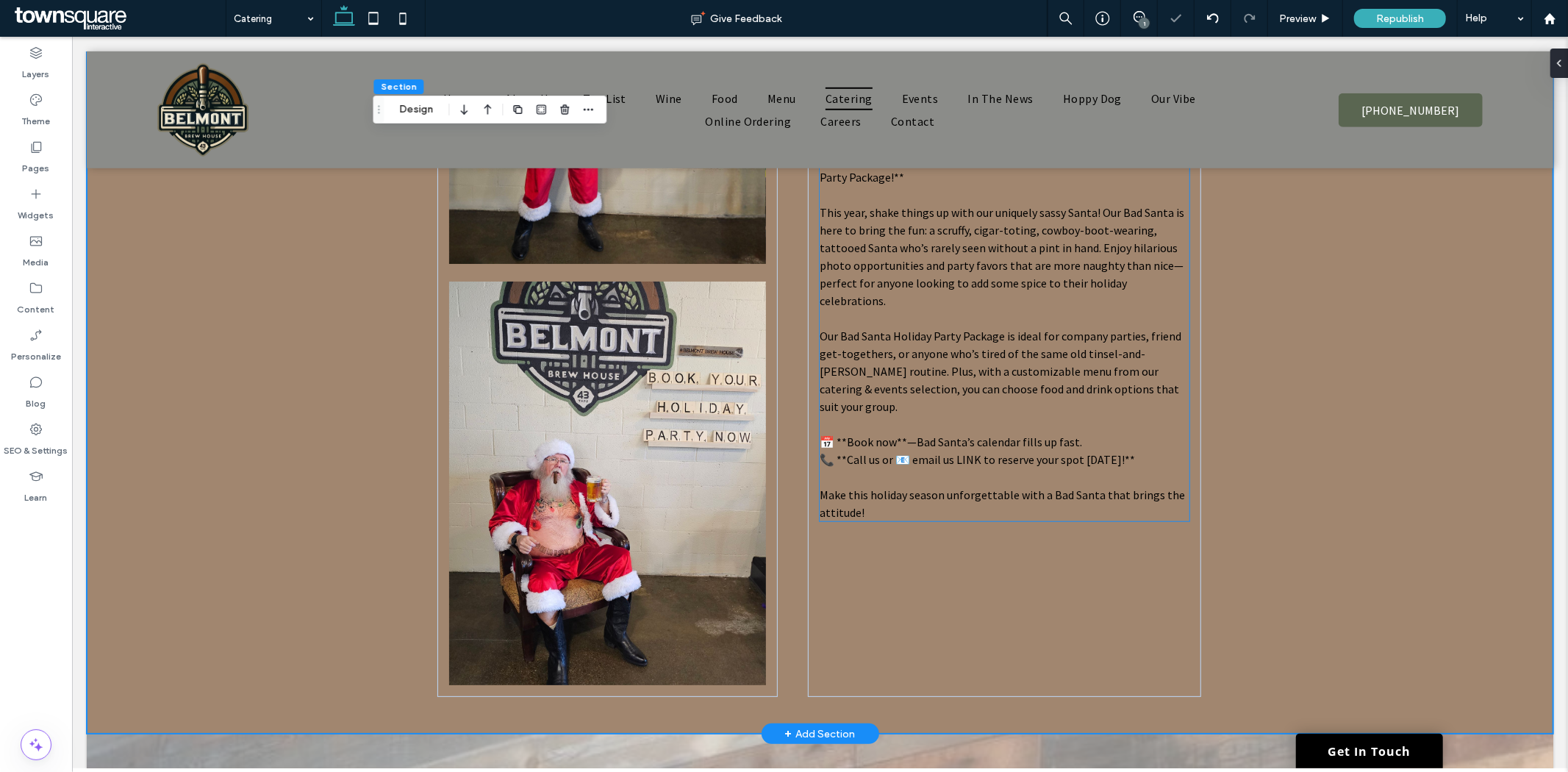
scroll to position [980, 0]
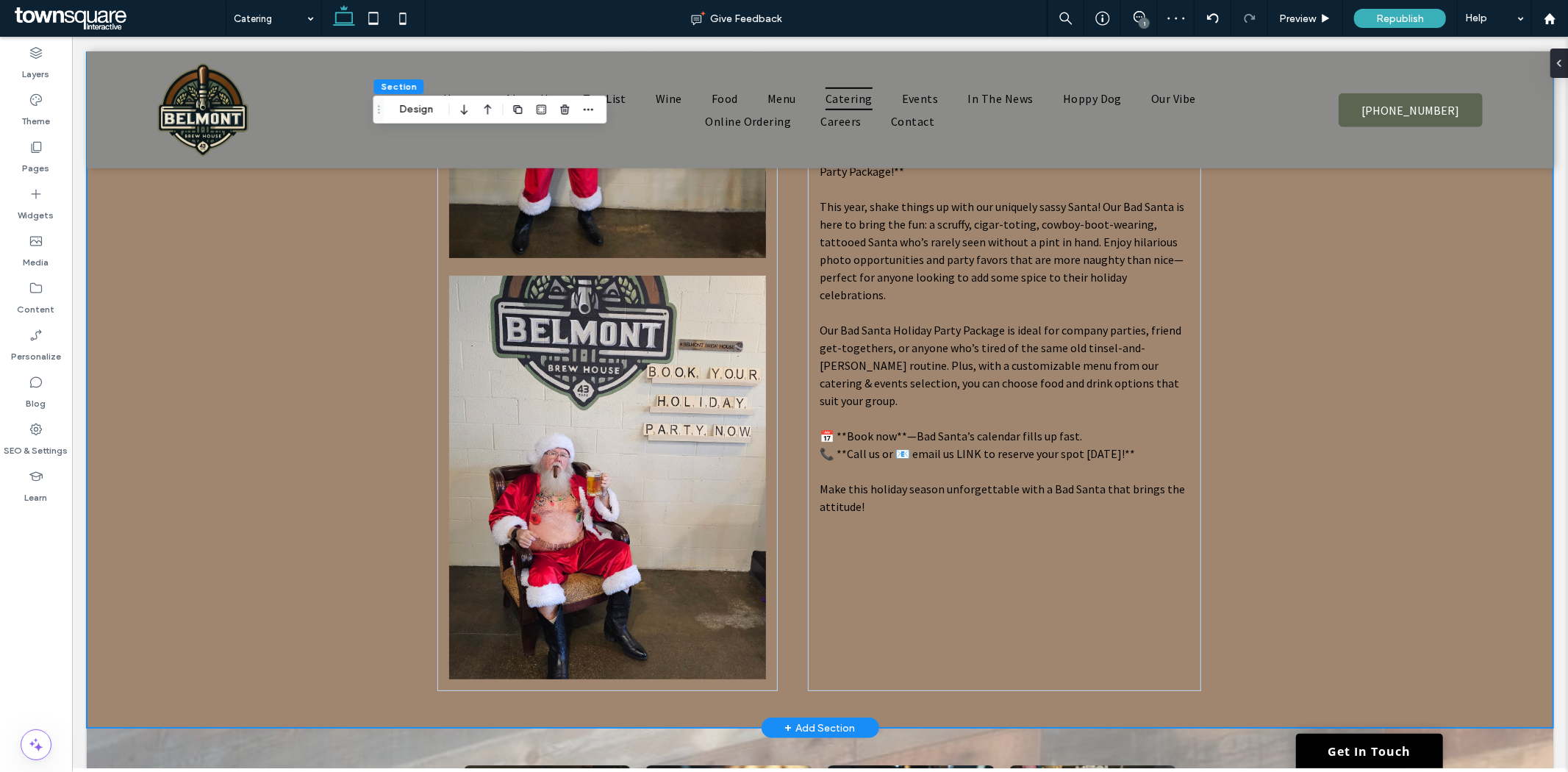
click at [1356, 490] on div "Bad Santa is Here for the Holidays **Skip the Sugarplum Sweetness—Get Ready for…" at bounding box center [819, 260] width 1466 height 935
drag, startPoint x: 82, startPoint y: 371, endPoint x: 96, endPoint y: 378, distance: 15.7
click at [83, 369] on body "Home About Us Tap List Wine Food Menu Catering Events In The News Hoppy Dog Our…" at bounding box center [819, 321] width 1496 height 2530
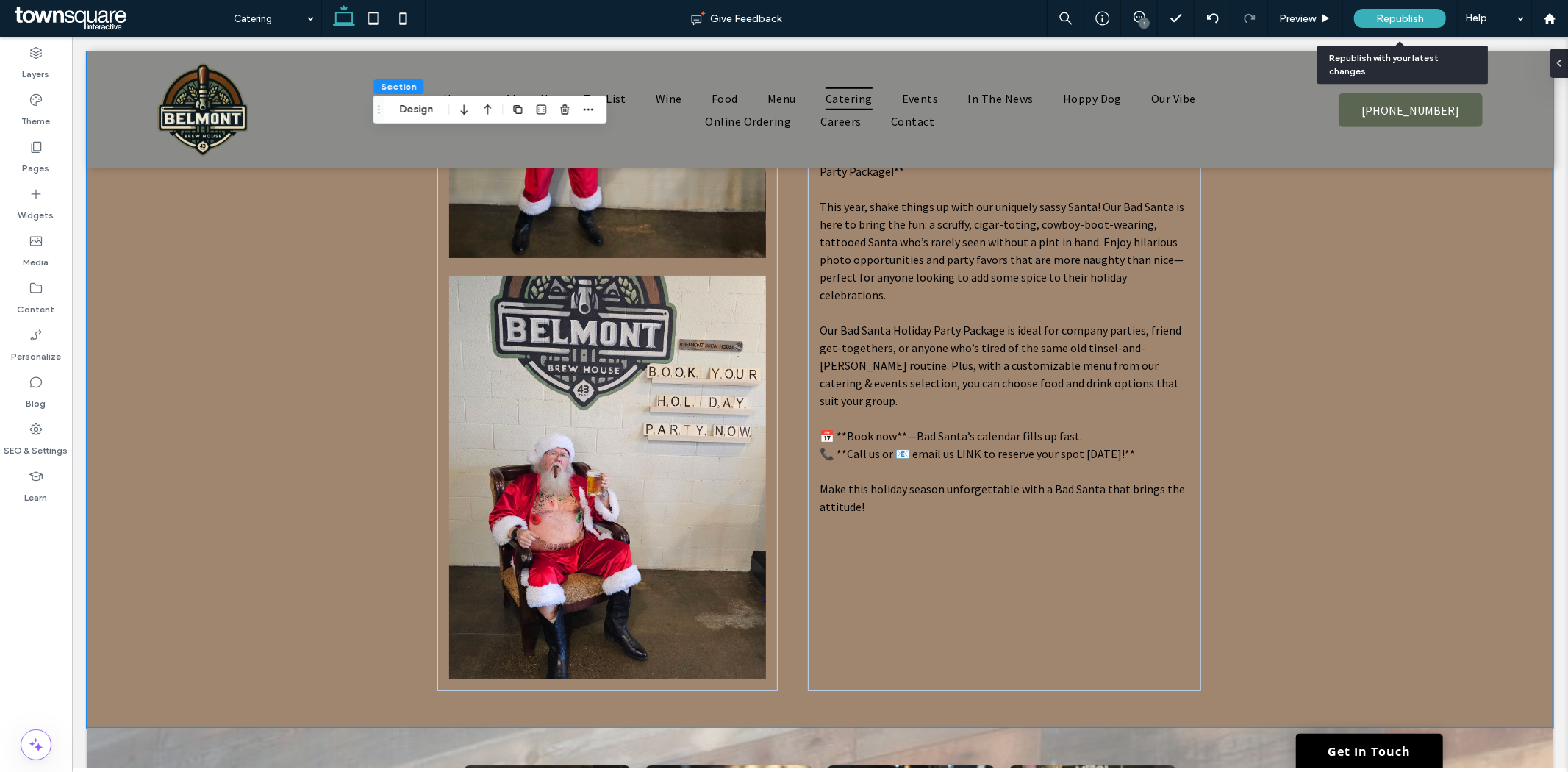
click at [1368, 5] on div "Republish" at bounding box center [1400, 18] width 92 height 37
click at [1370, 15] on div "Republish" at bounding box center [1400, 18] width 92 height 19
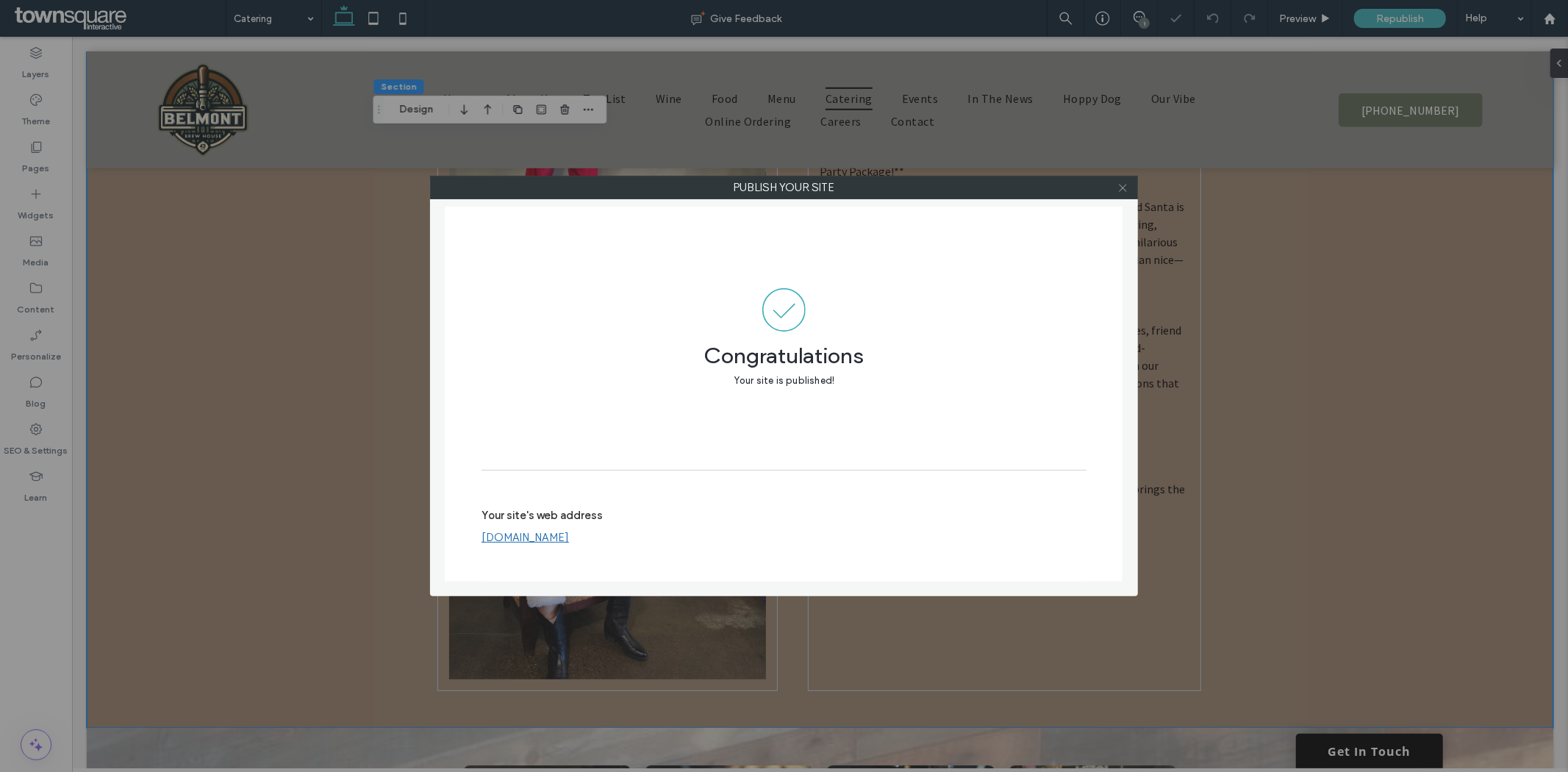
click at [1121, 184] on icon at bounding box center [1123, 187] width 11 height 11
